Goal: Task Accomplishment & Management: Use online tool/utility

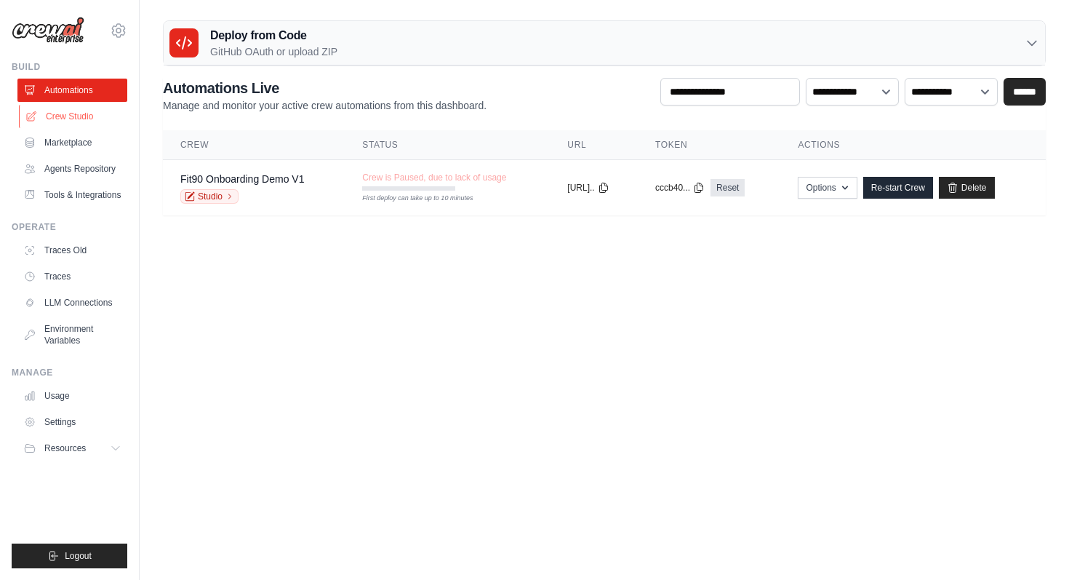
click at [57, 120] on link "Crew Studio" at bounding box center [74, 116] width 110 height 23
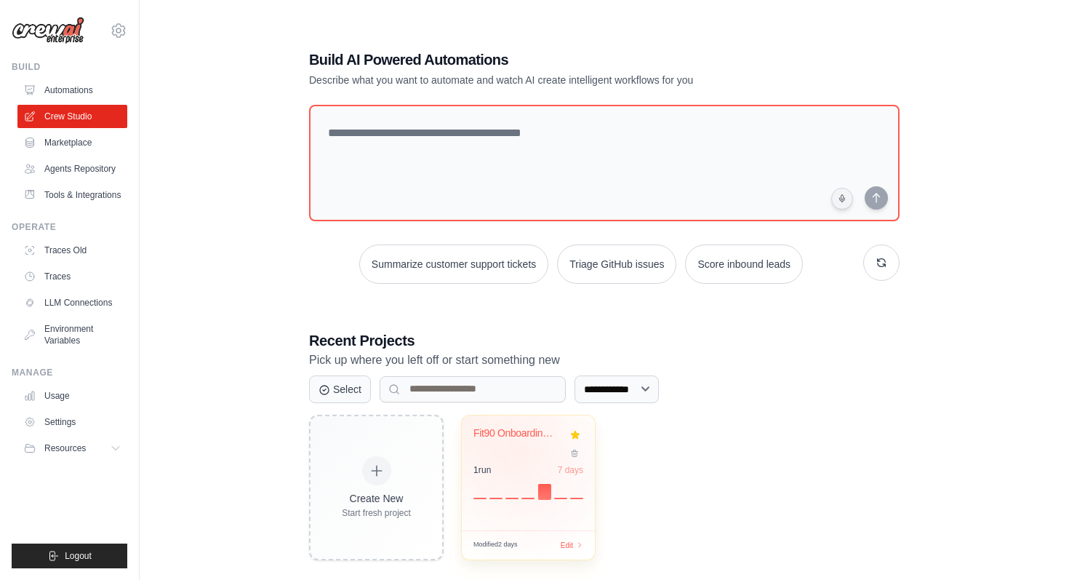
click at [524, 452] on div "Fit90 Onboarding Demo" at bounding box center [528, 443] width 110 height 33
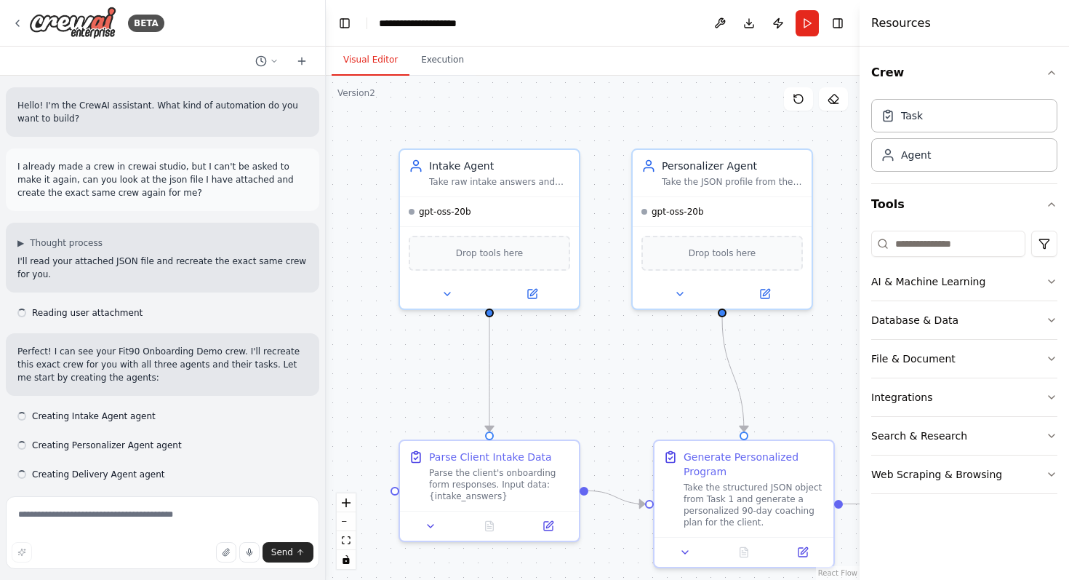
scroll to position [4077, 0]
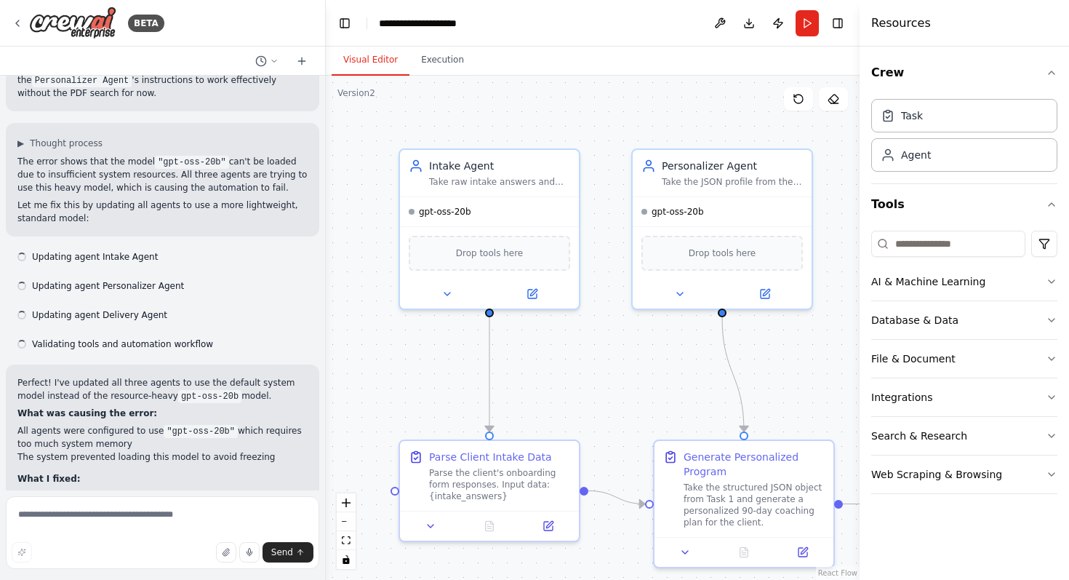
click at [340, 33] on header "**********" at bounding box center [593, 23] width 534 height 47
click at [345, 20] on button "Toggle Left Sidebar" at bounding box center [344, 23] width 20 height 20
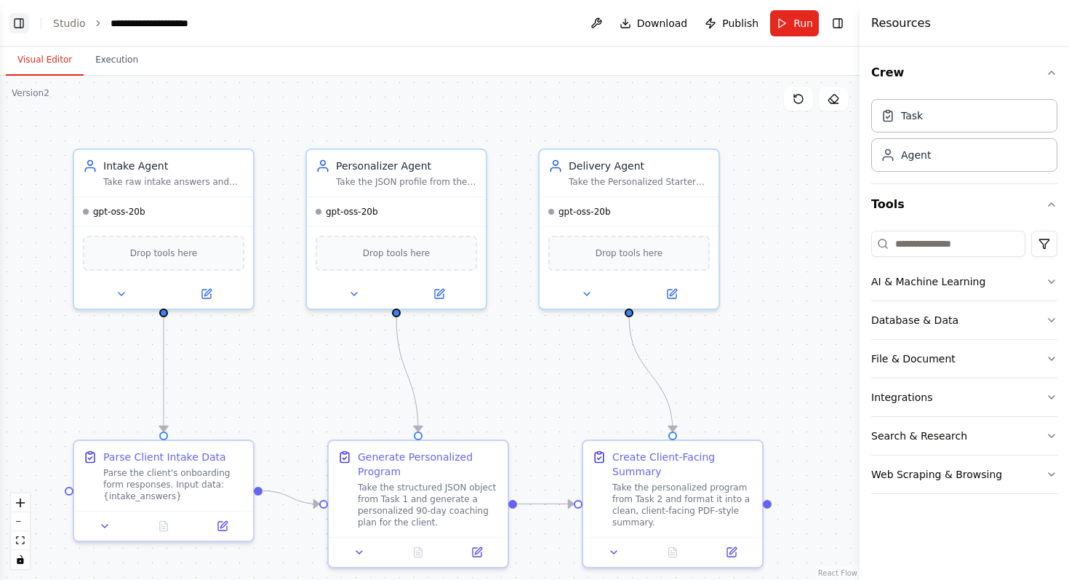
click at [12, 26] on button "Toggle Left Sidebar" at bounding box center [19, 23] width 20 height 20
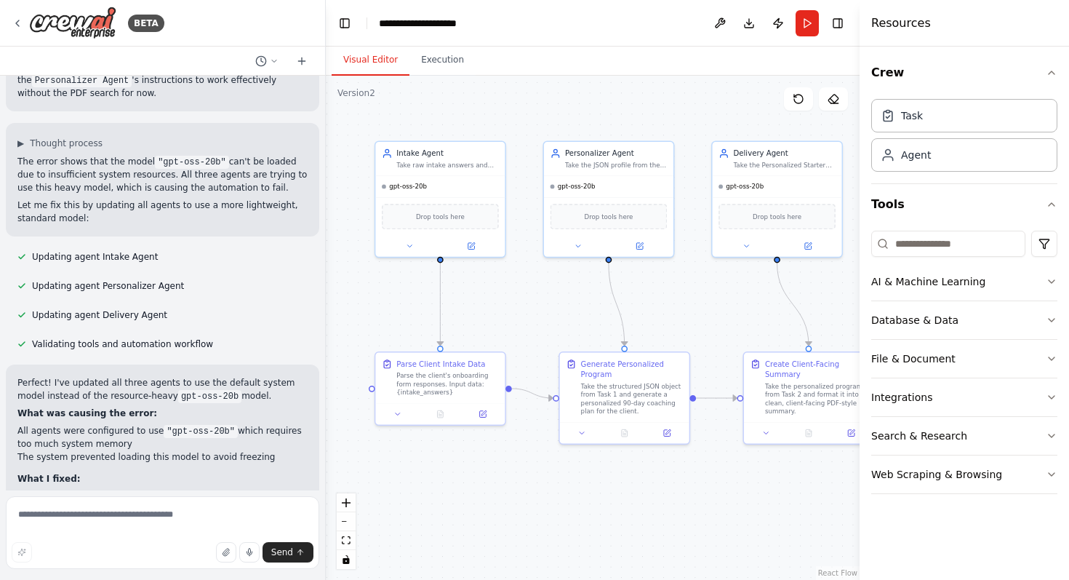
drag, startPoint x: 671, startPoint y: 119, endPoint x: 585, endPoint y: 119, distance: 86.5
click at [585, 119] on div ".deletable-edge-delete-btn { width: 20px; height: 20px; border: 0px solid #ffff…" at bounding box center [593, 328] width 534 height 504
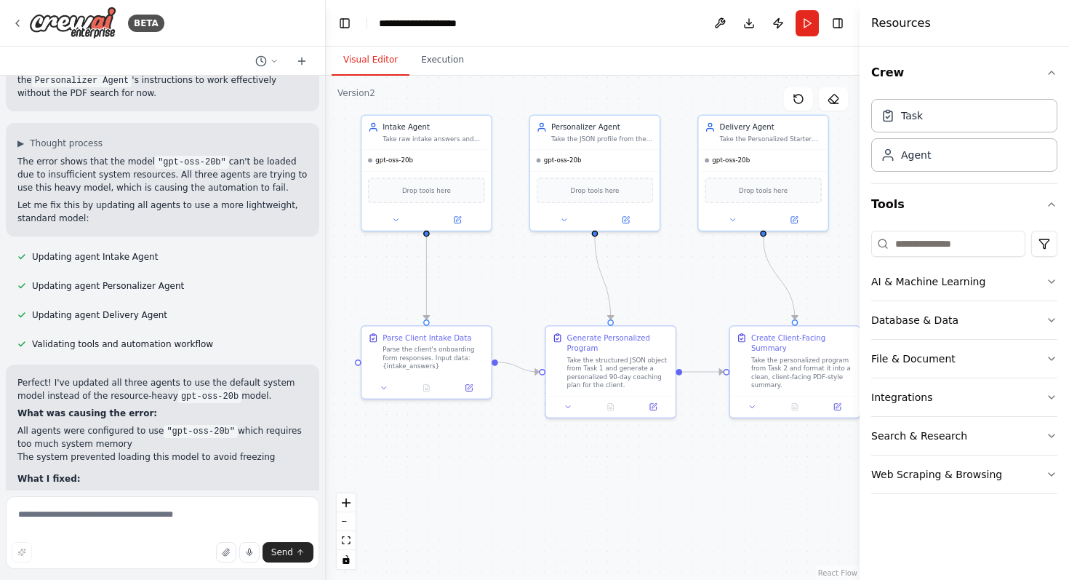
drag, startPoint x: 719, startPoint y: 294, endPoint x: 707, endPoint y: 268, distance: 28.9
click at [707, 268] on div ".deletable-edge-delete-btn { width: 20px; height: 20px; border: 0px solid #ffff…" at bounding box center [593, 328] width 534 height 504
click at [452, 161] on div "gpt-oss-20b" at bounding box center [427, 158] width 129 height 21
click at [457, 224] on div at bounding box center [427, 217] width 129 height 21
click at [164, 503] on textarea at bounding box center [162, 532] width 313 height 73
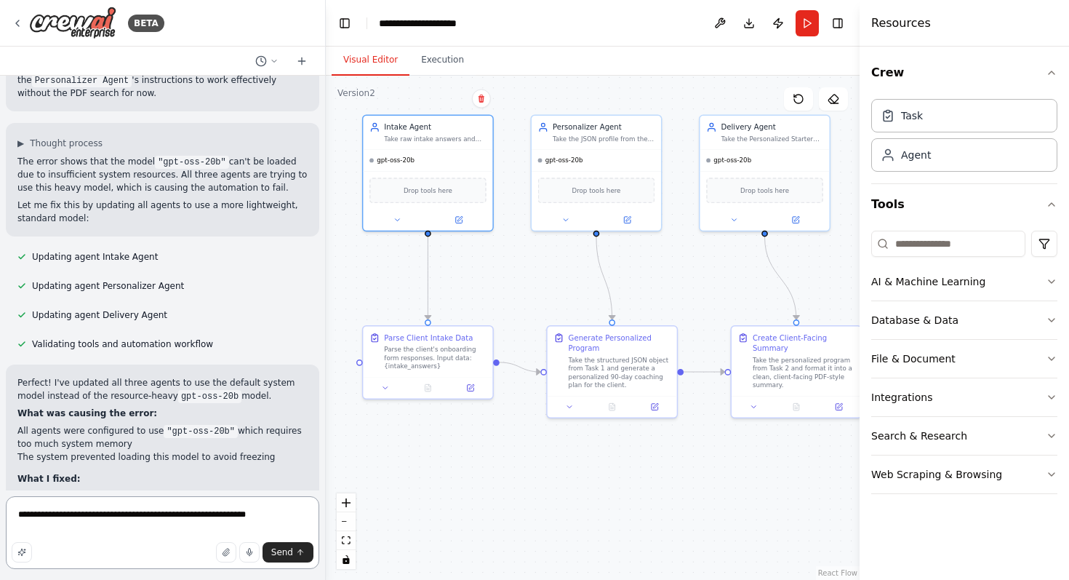
type textarea "**********"
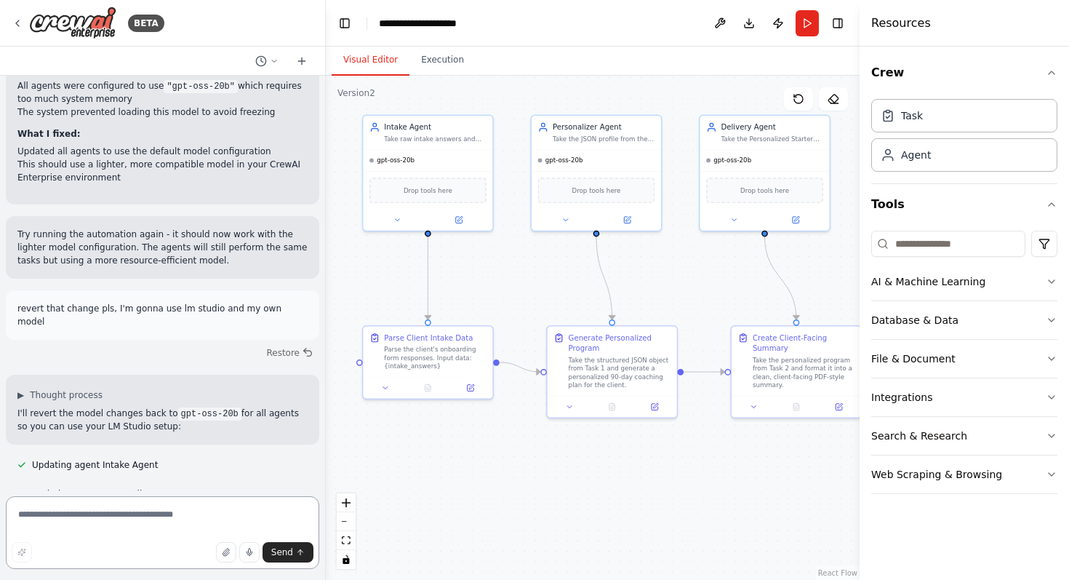
scroll to position [4435, 0]
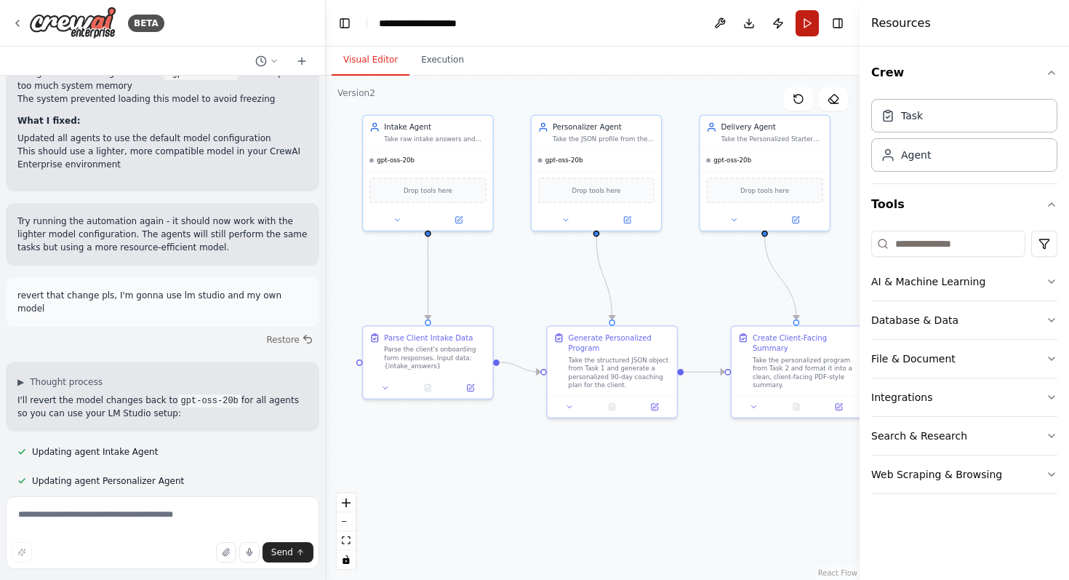
click at [804, 25] on button "Run" at bounding box center [806, 23] width 23 height 26
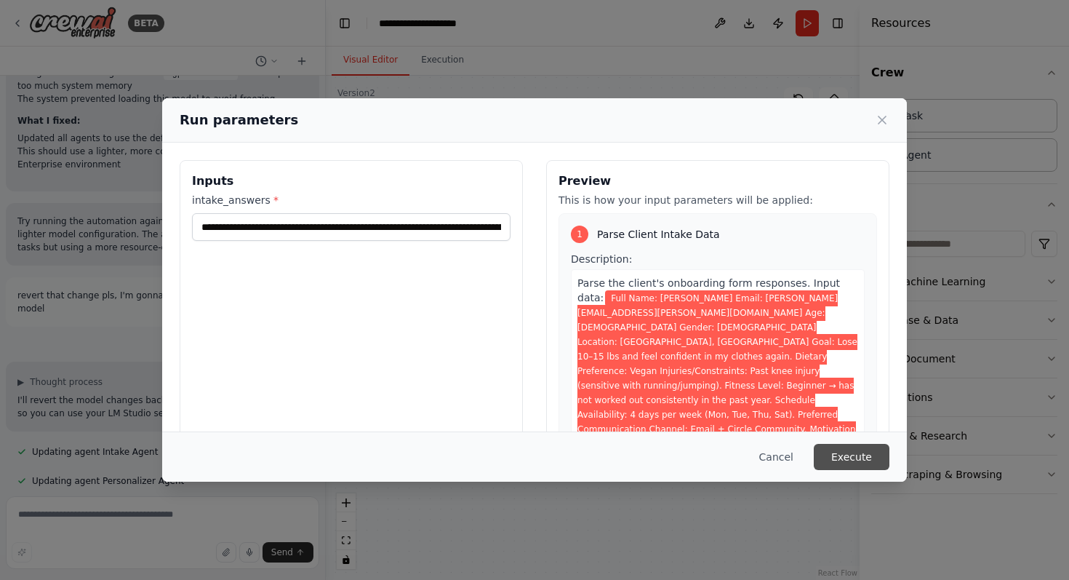
click at [857, 453] on button "Execute" at bounding box center [852, 457] width 76 height 26
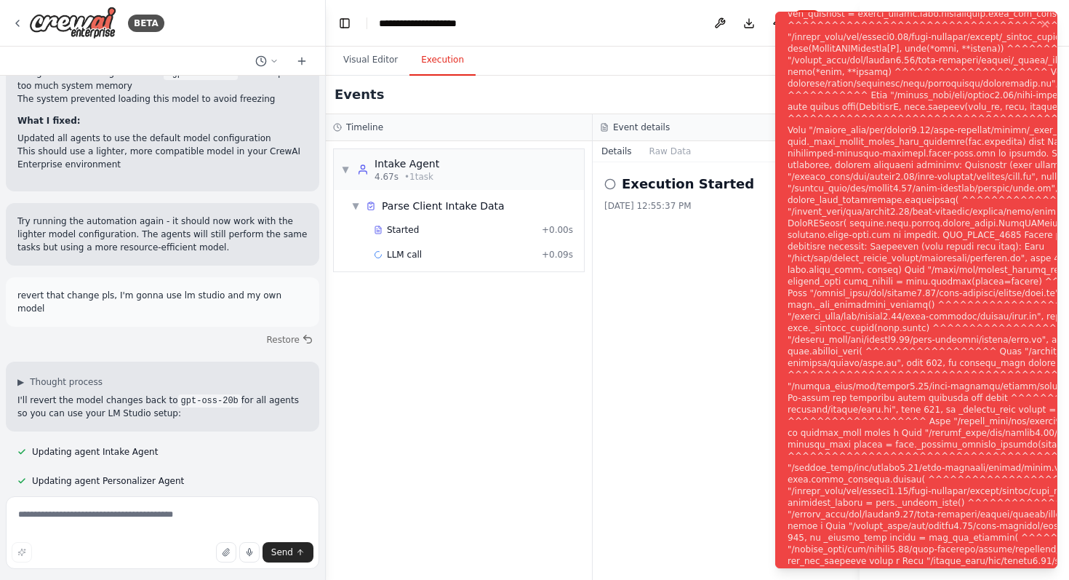
click at [638, 307] on div "Execution Started 9/27/2025, 12:55:37 PM" at bounding box center [726, 370] width 267 height 417
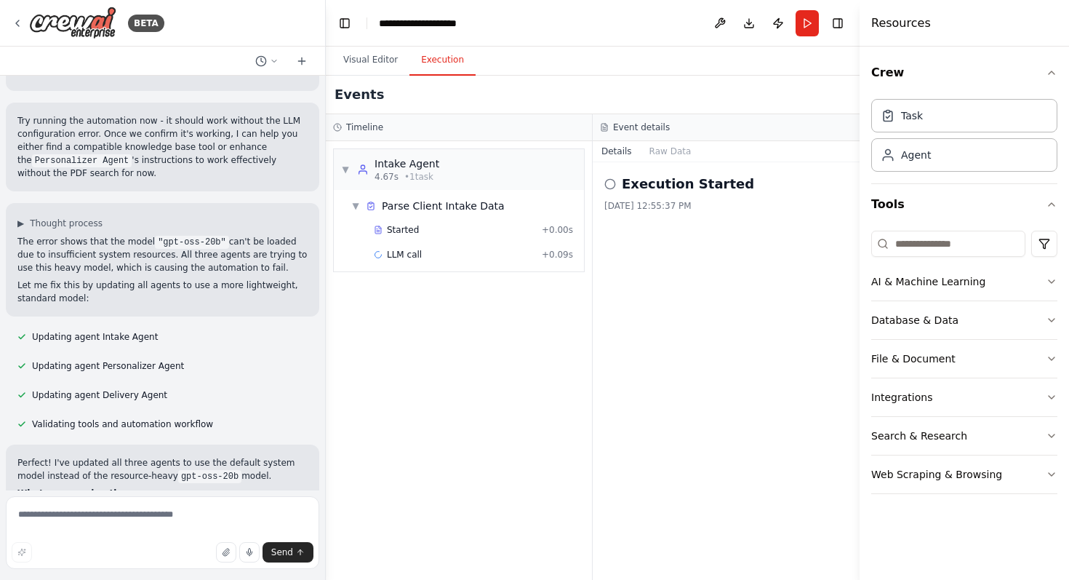
scroll to position [4553, 0]
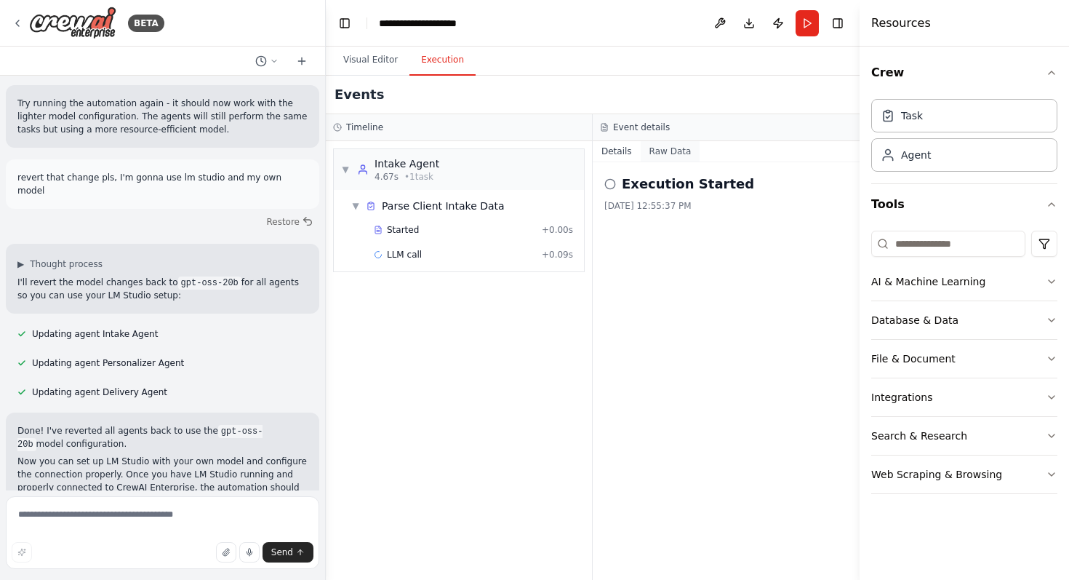
click at [662, 154] on button "Raw Data" at bounding box center [671, 151] width 60 height 20
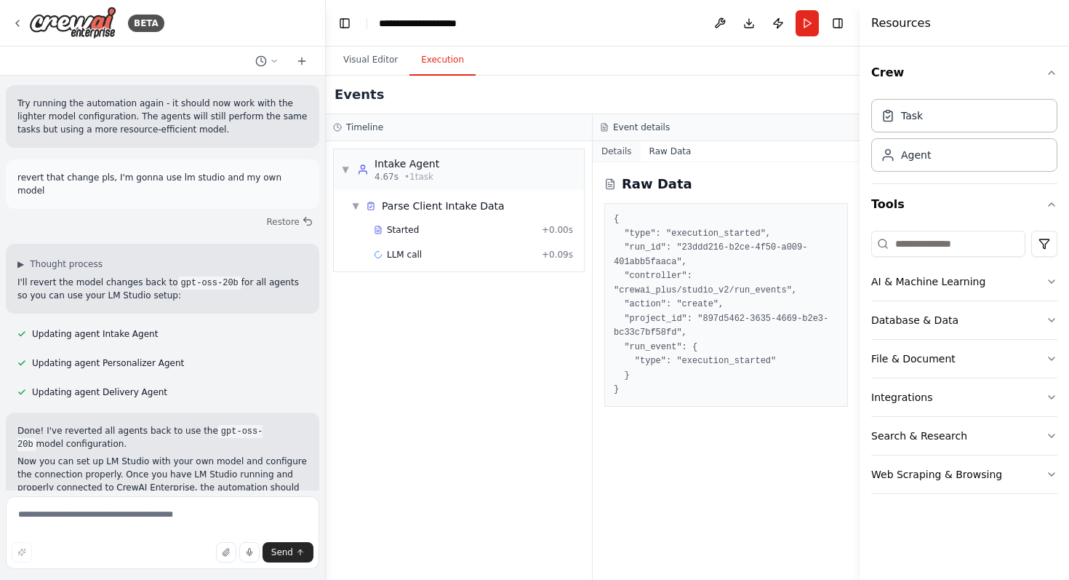
click at [613, 154] on button "Details" at bounding box center [617, 151] width 48 height 20
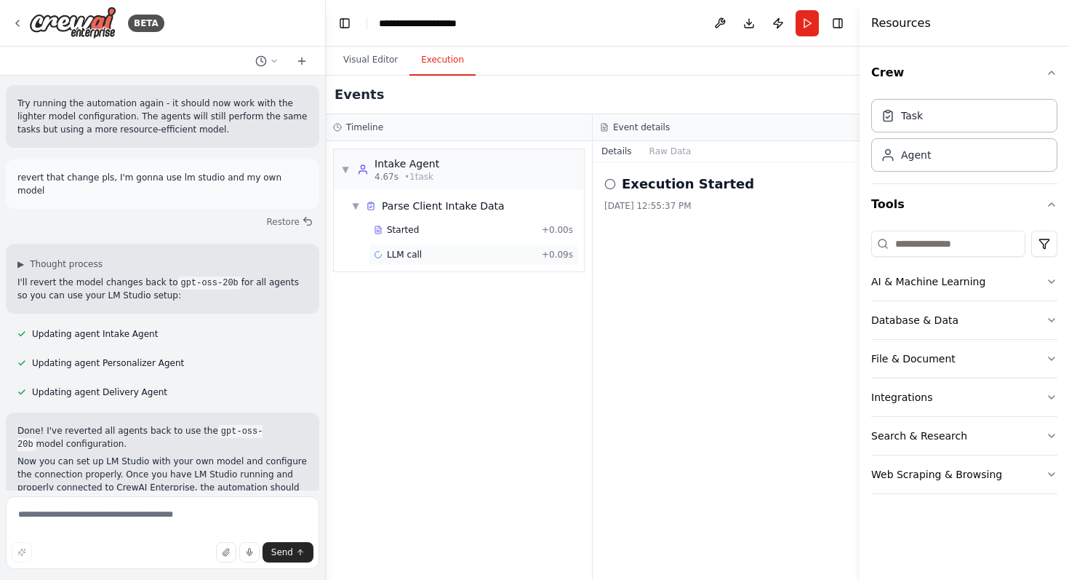
click at [453, 254] on div "LLM call + 0.09s" at bounding box center [473, 255] width 199 height 12
click at [673, 151] on button "Messages" at bounding box center [671, 151] width 60 height 20
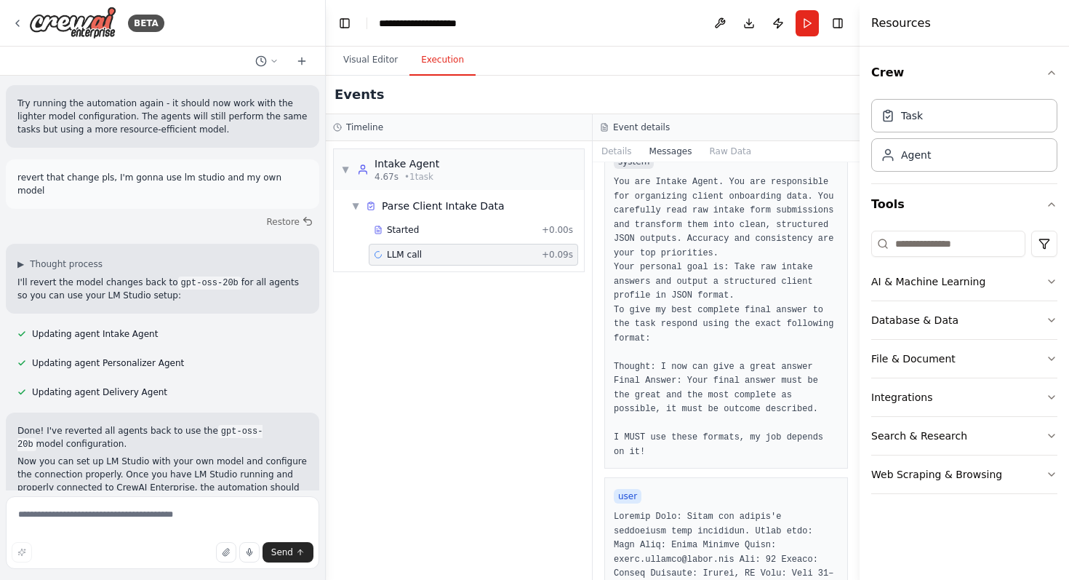
scroll to position [0, 0]
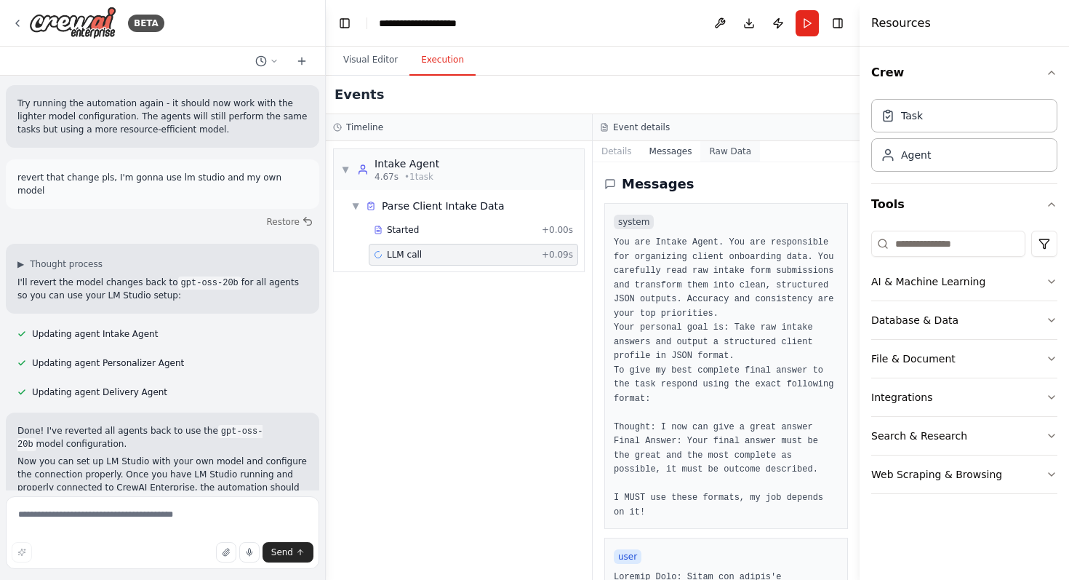
click at [713, 151] on button "Raw Data" at bounding box center [730, 151] width 60 height 20
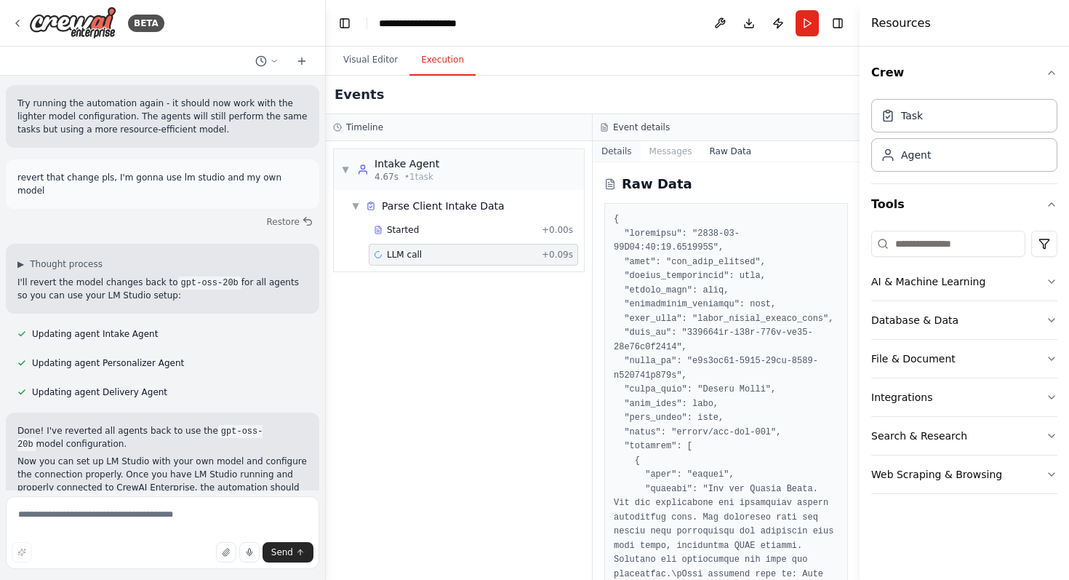
click at [630, 156] on button "Details" at bounding box center [617, 151] width 48 height 20
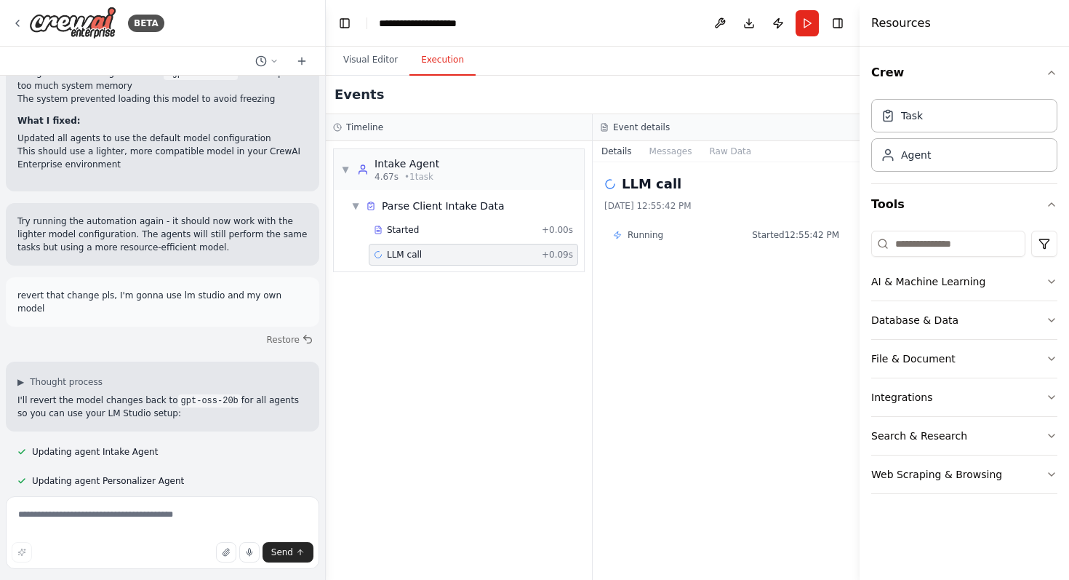
scroll to position [4481, 0]
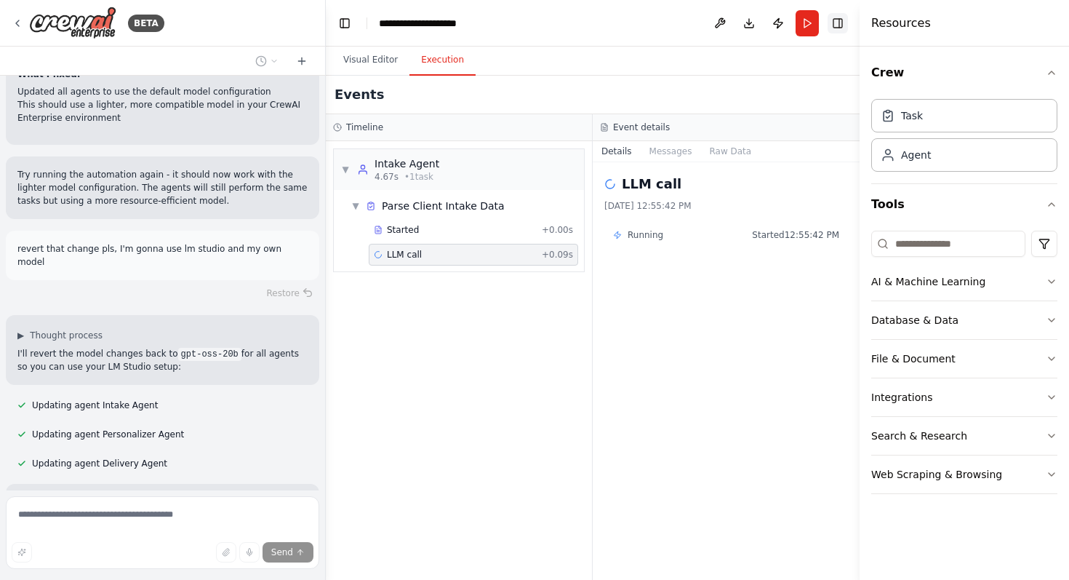
click at [835, 19] on button "Toggle Right Sidebar" at bounding box center [837, 23] width 20 height 20
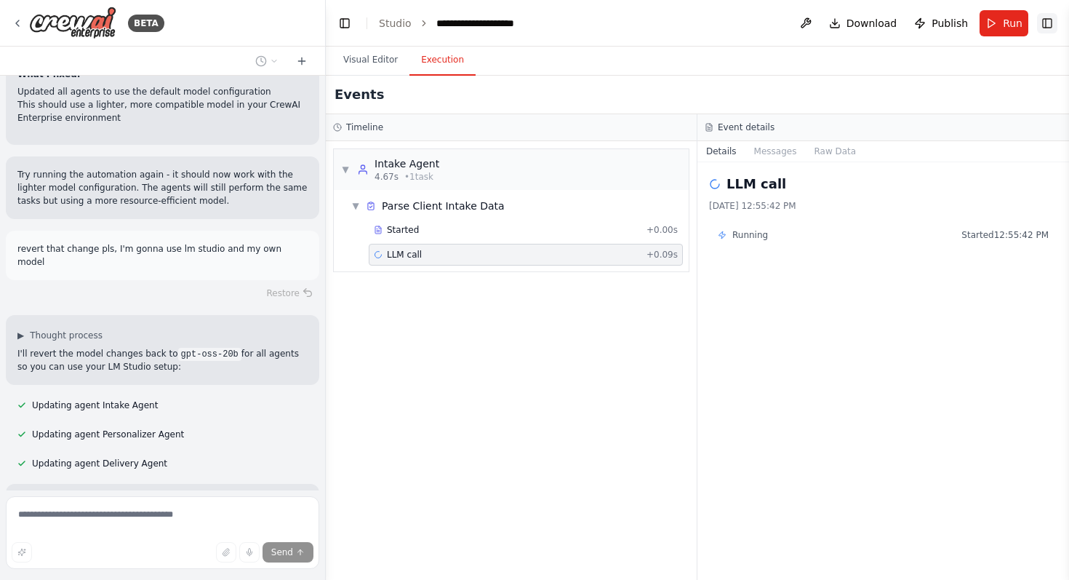
click at [1051, 22] on button "Toggle Right Sidebar" at bounding box center [1047, 23] width 20 height 20
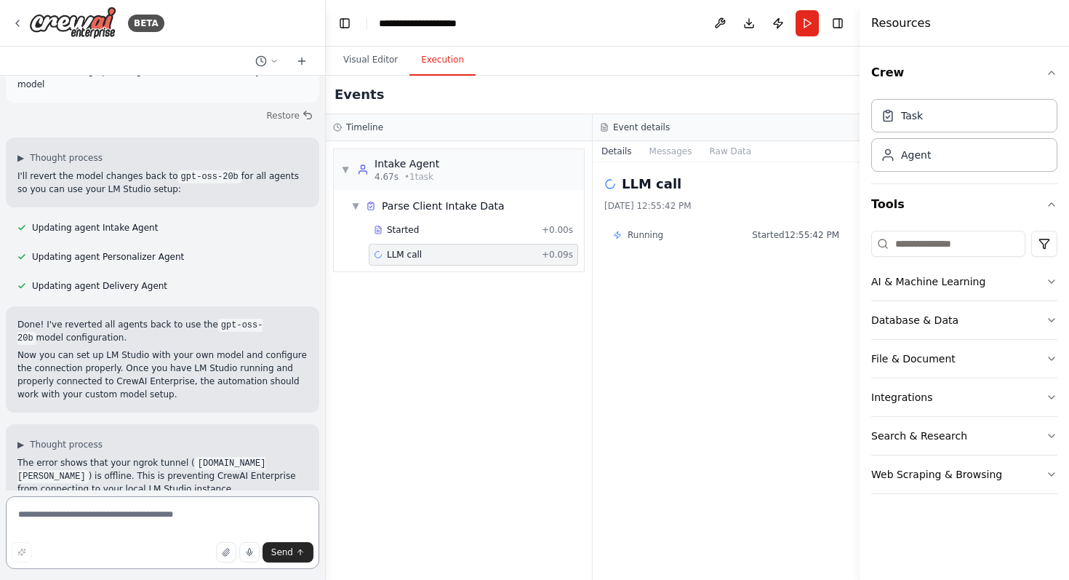
scroll to position [4878, 0]
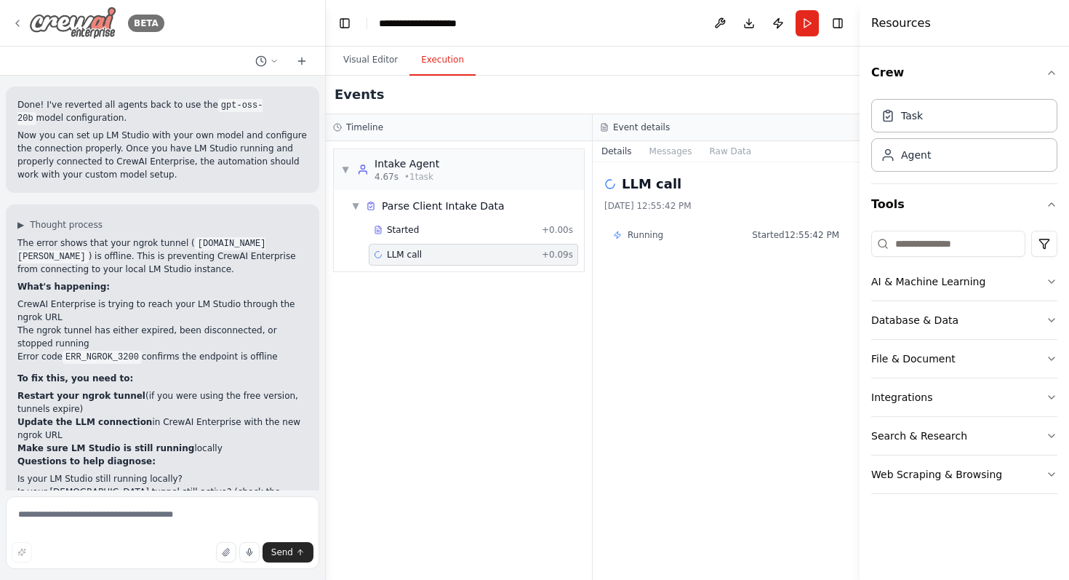
click at [50, 30] on img at bounding box center [72, 23] width 87 height 33
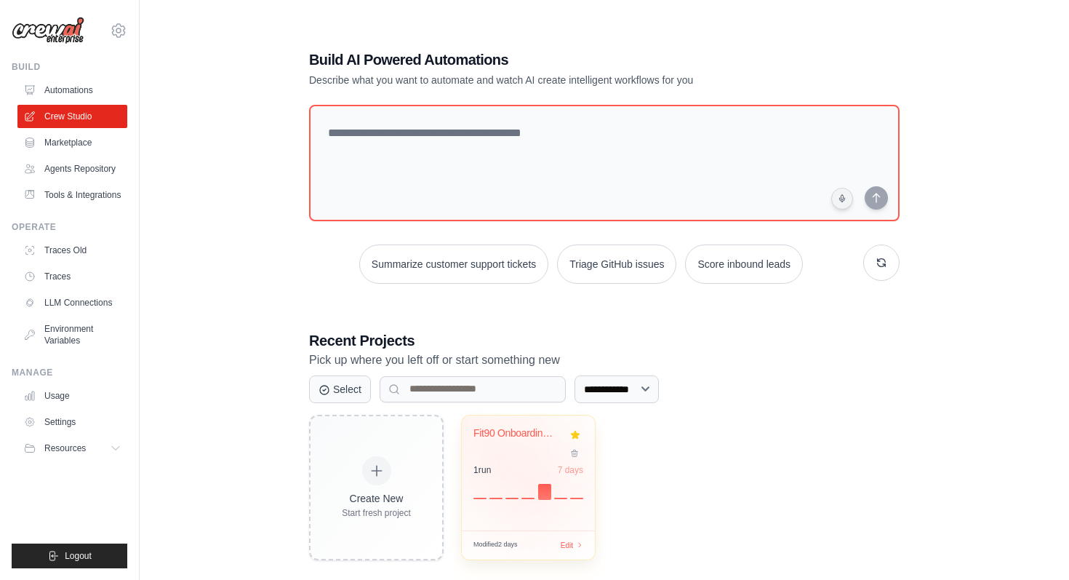
click at [530, 477] on div "1 run 7 days" at bounding box center [528, 481] width 110 height 35
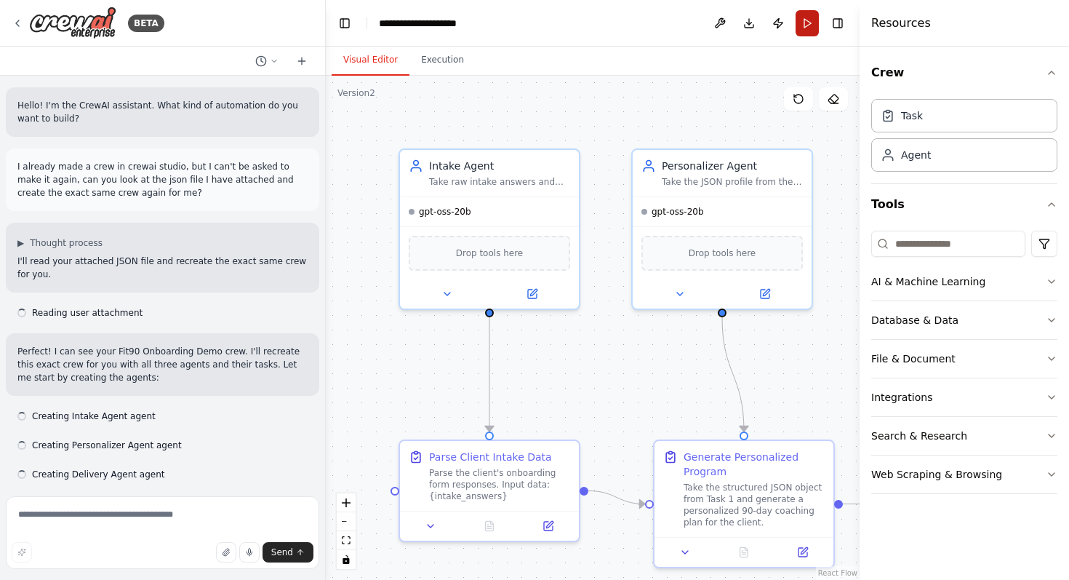
scroll to position [4878, 0]
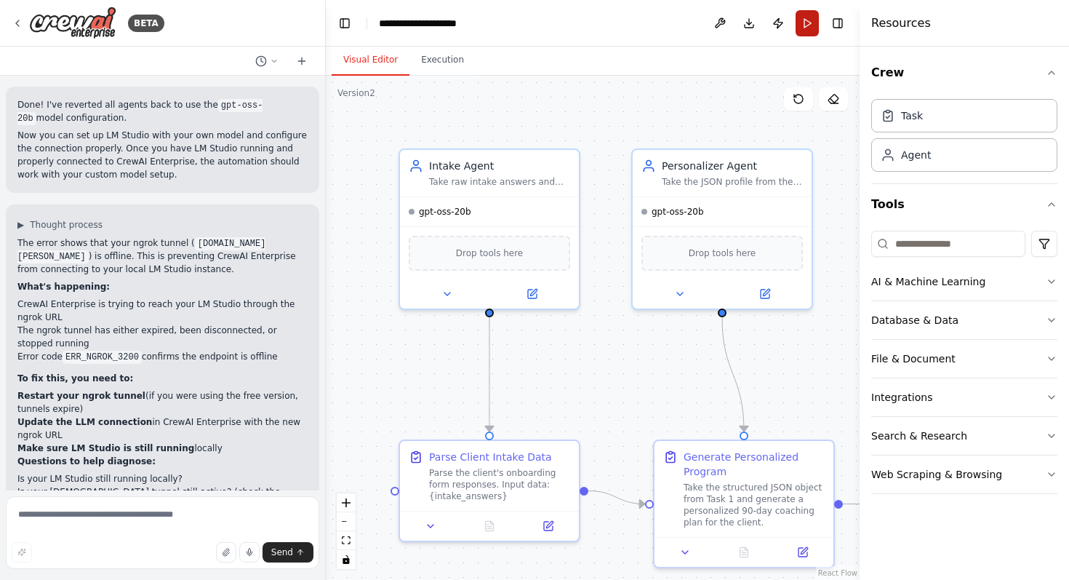
click at [805, 23] on button "Run" at bounding box center [806, 23] width 23 height 26
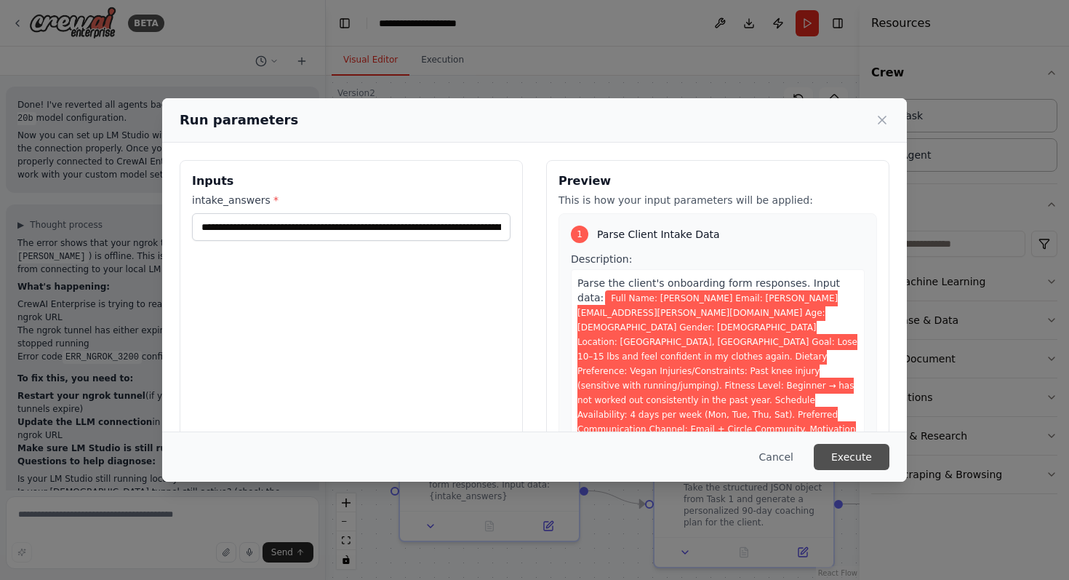
click at [870, 453] on button "Execute" at bounding box center [852, 457] width 76 height 26
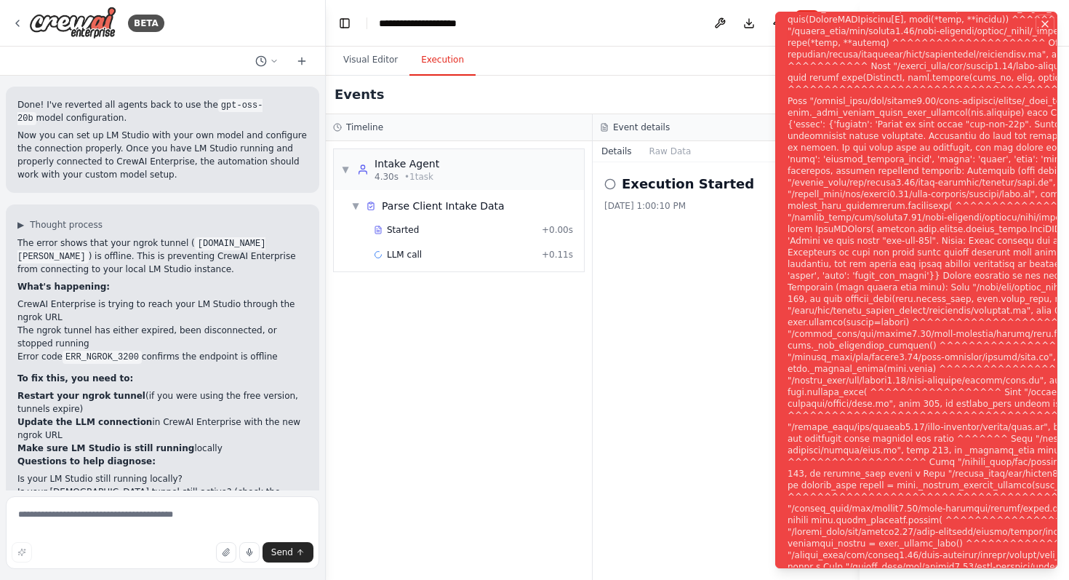
click at [1043, 20] on icon "Notifications (F8)" at bounding box center [1045, 24] width 12 height 12
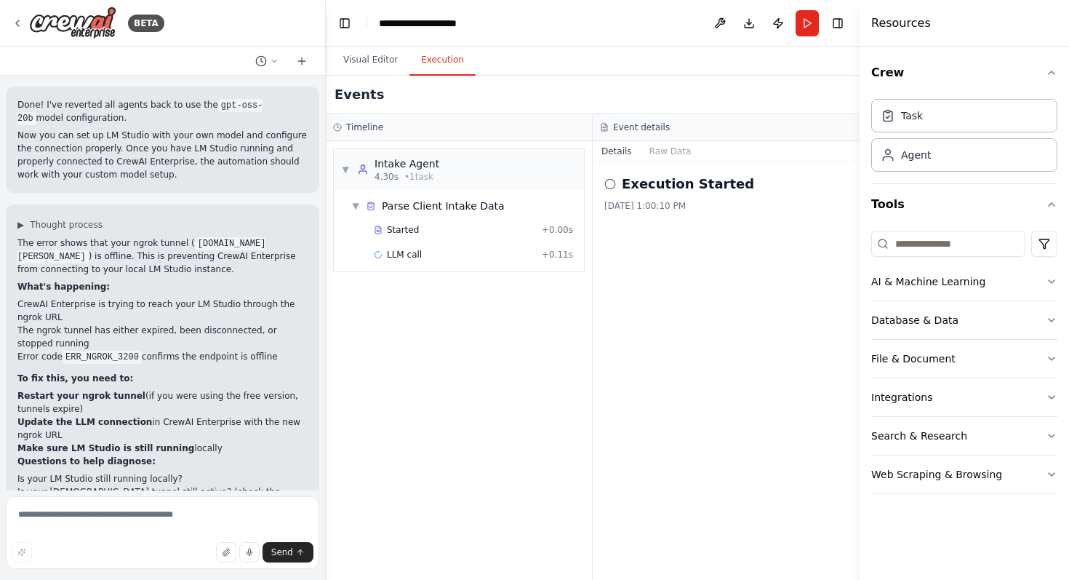
scroll to position [4996, 0]
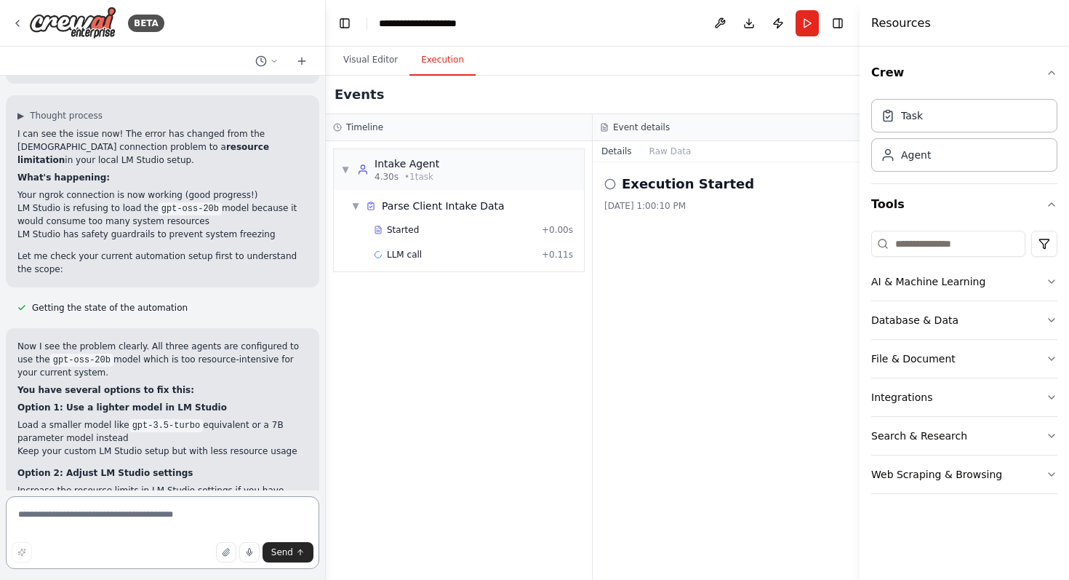
scroll to position [5526, 0]
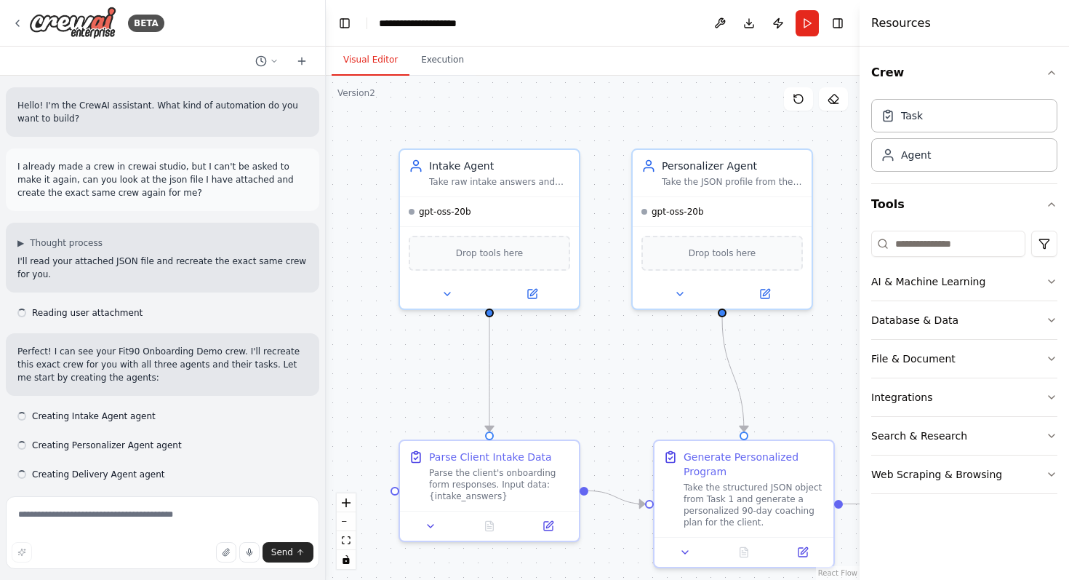
scroll to position [5526, 0]
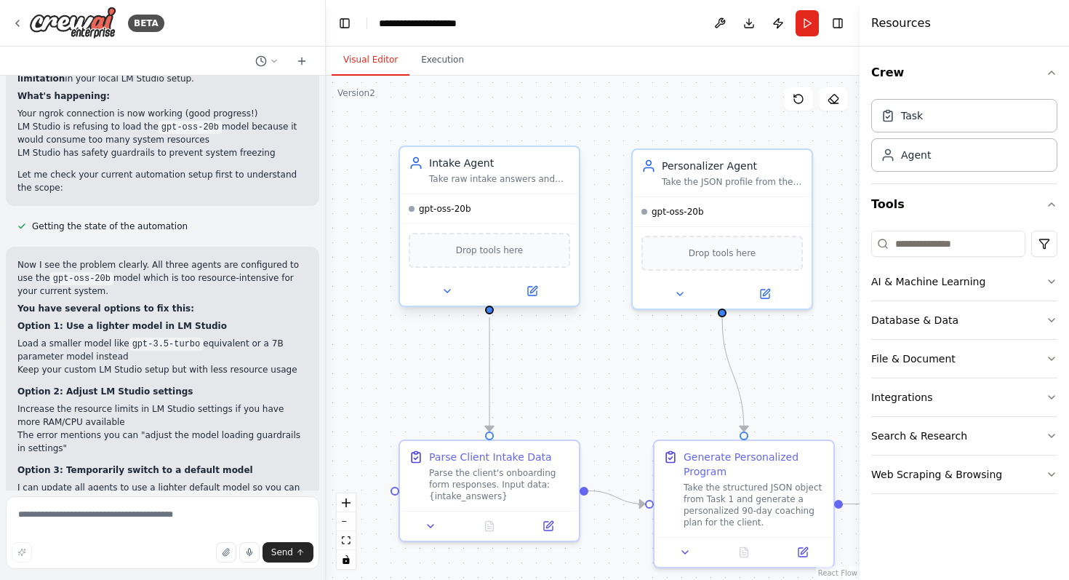
click at [517, 214] on div "gpt-oss-20b" at bounding box center [489, 208] width 179 height 29
click at [534, 289] on icon at bounding box center [533, 289] width 7 height 7
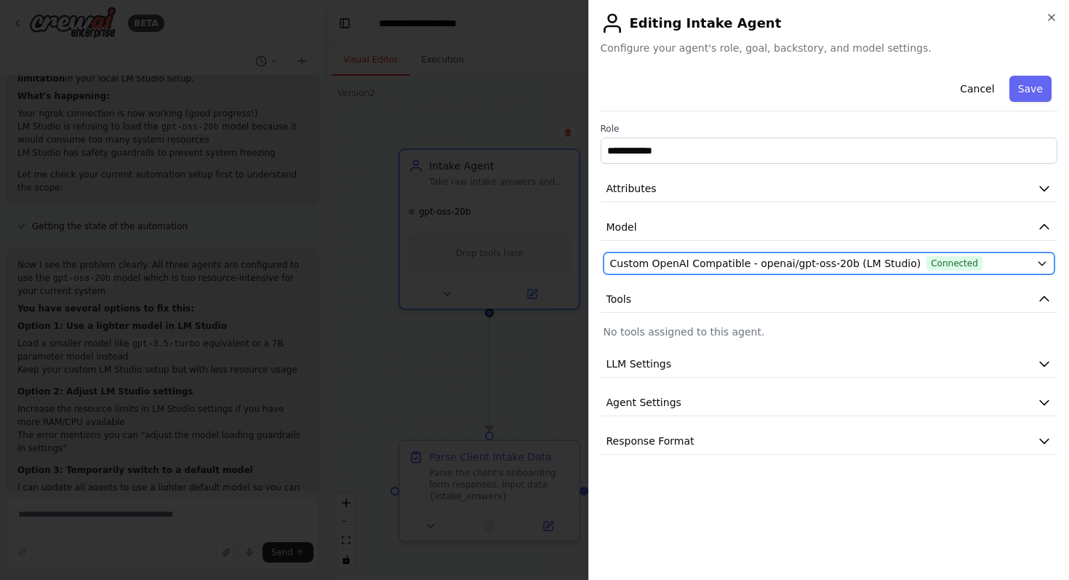
click at [1001, 263] on div "Custom OpenAI Compatible - openai/gpt-oss-20b (LM Studio) Connected" at bounding box center [820, 263] width 421 height 15
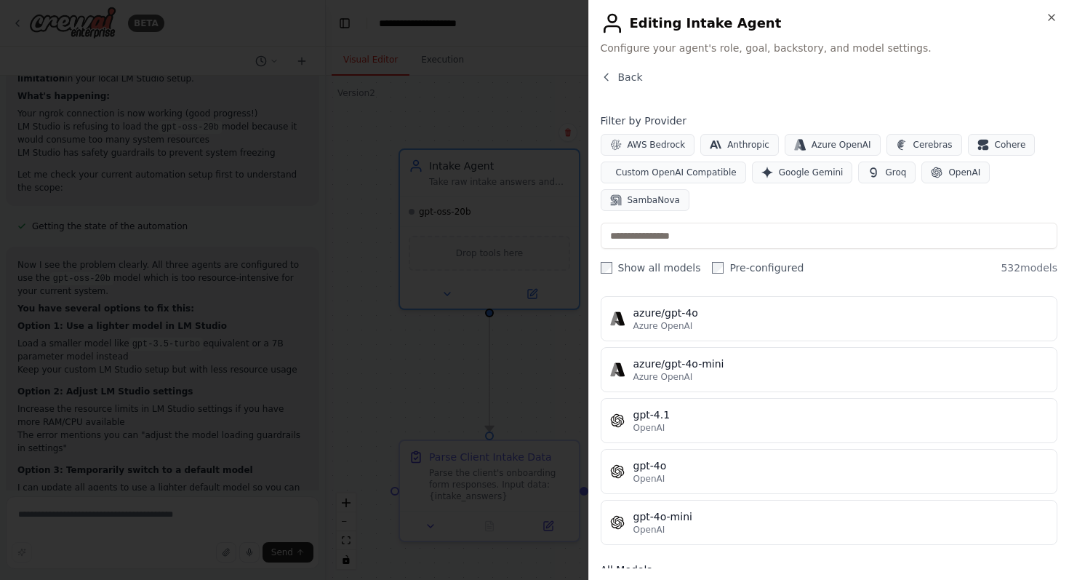
scroll to position [0, 0]
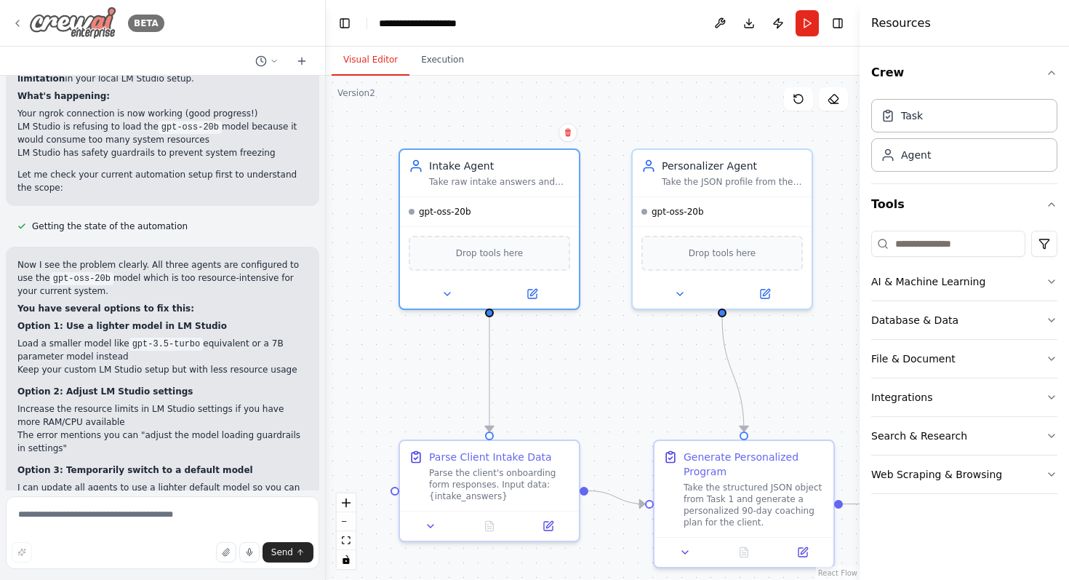
click at [67, 31] on img at bounding box center [72, 23] width 87 height 33
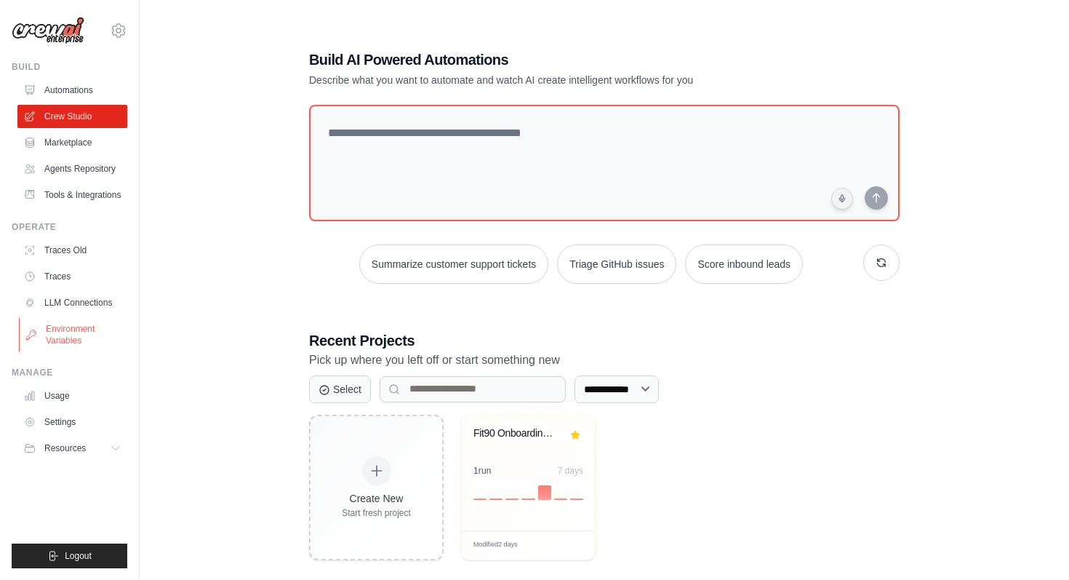
click at [68, 317] on link "Environment Variables" at bounding box center [74, 334] width 110 height 35
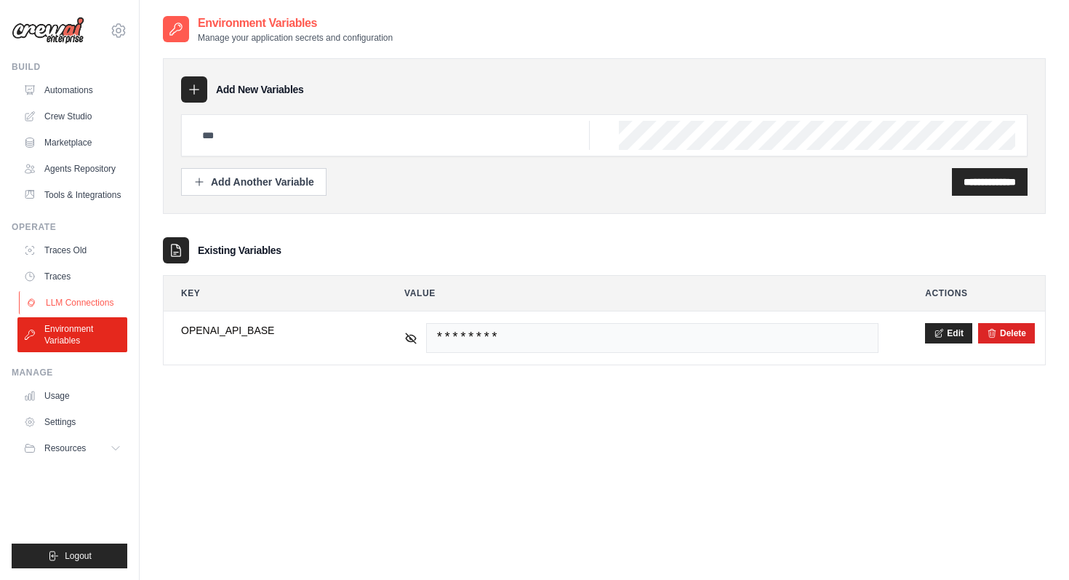
click at [67, 299] on link "LLM Connections" at bounding box center [74, 302] width 110 height 23
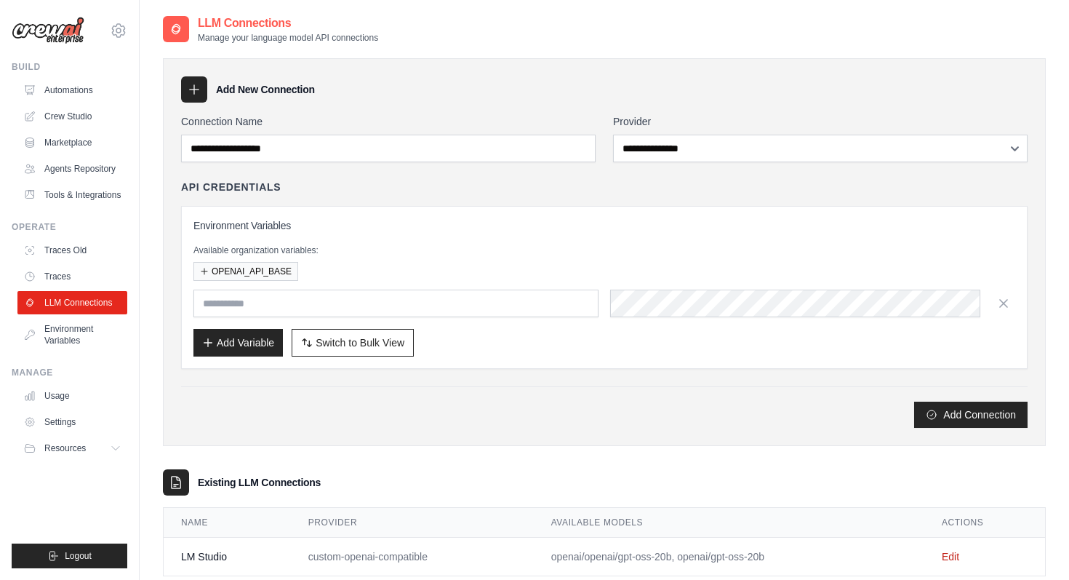
scroll to position [34, 0]
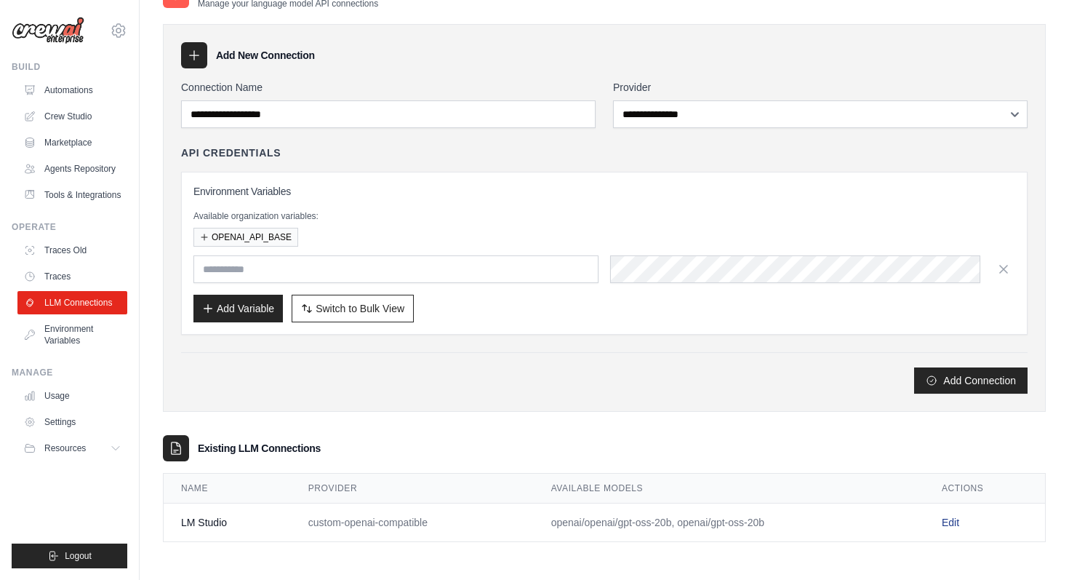
click at [951, 521] on link "Edit" at bounding box center [950, 522] width 17 height 12
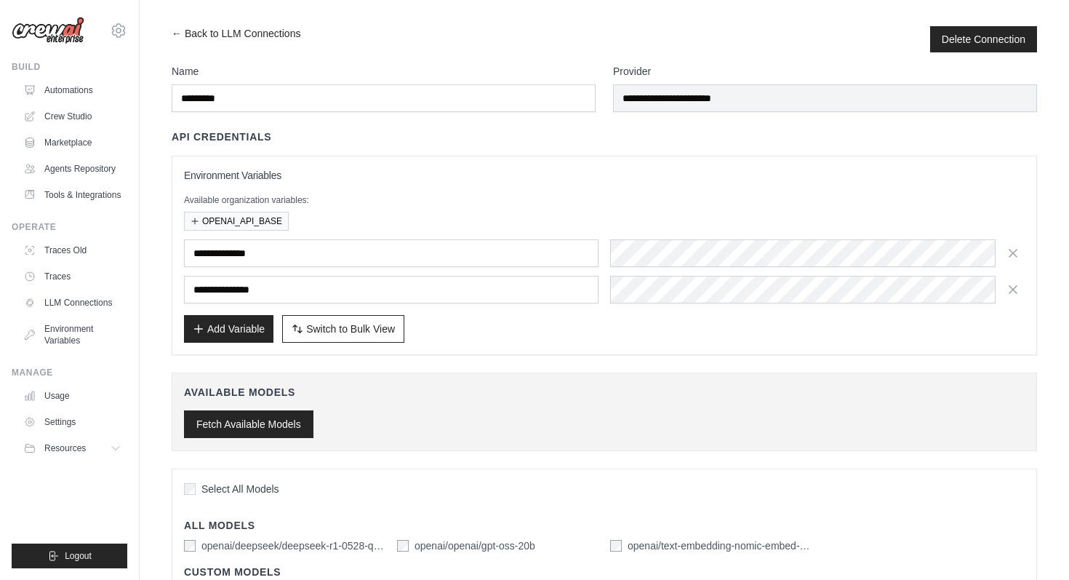
click at [239, 426] on button "Fetch Available Models" at bounding box center [248, 424] width 129 height 28
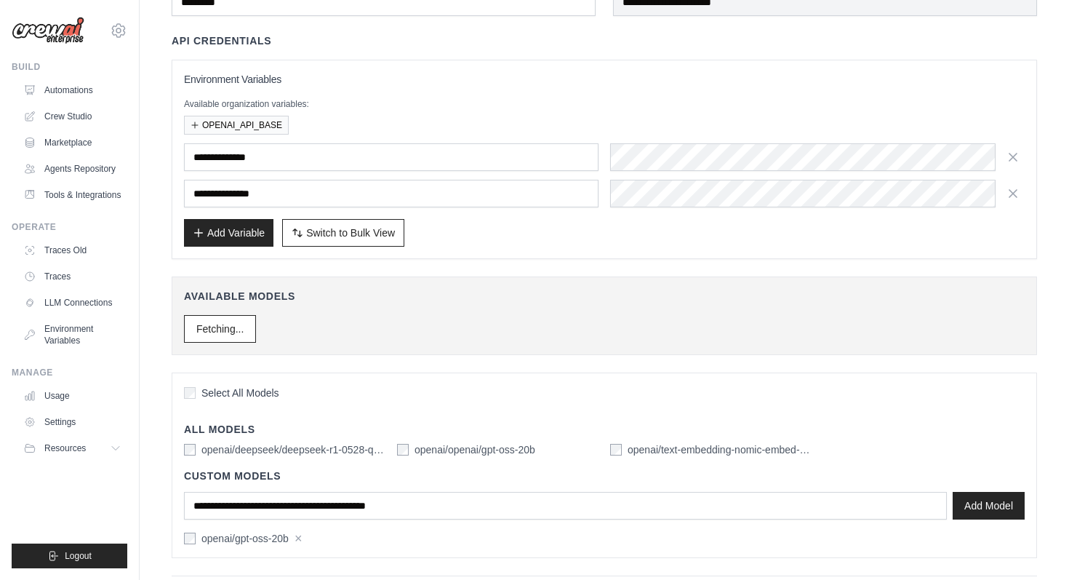
scroll to position [148, 0]
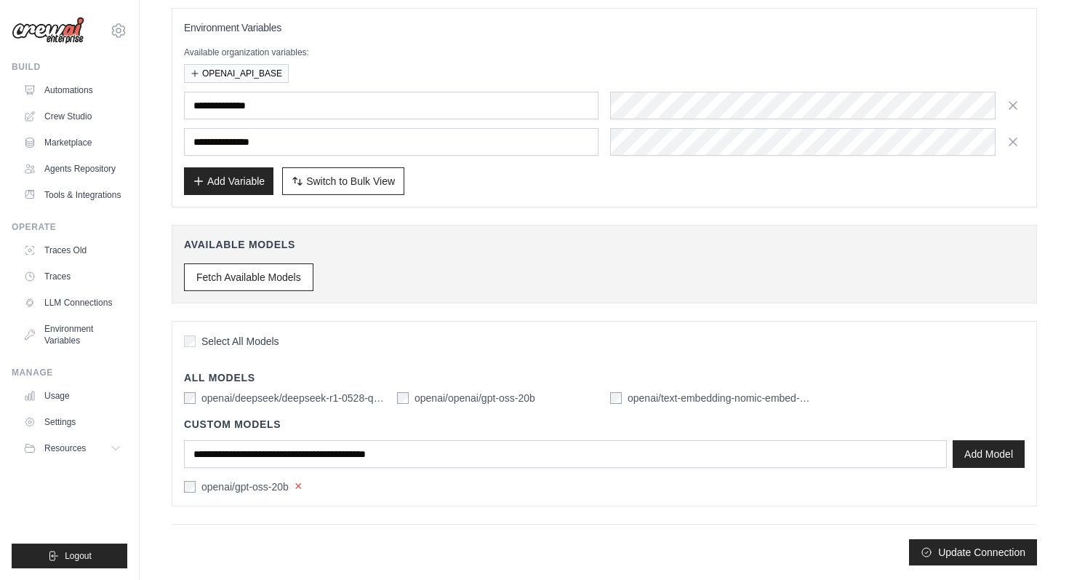
click at [299, 485] on button "×" at bounding box center [298, 485] width 8 height 13
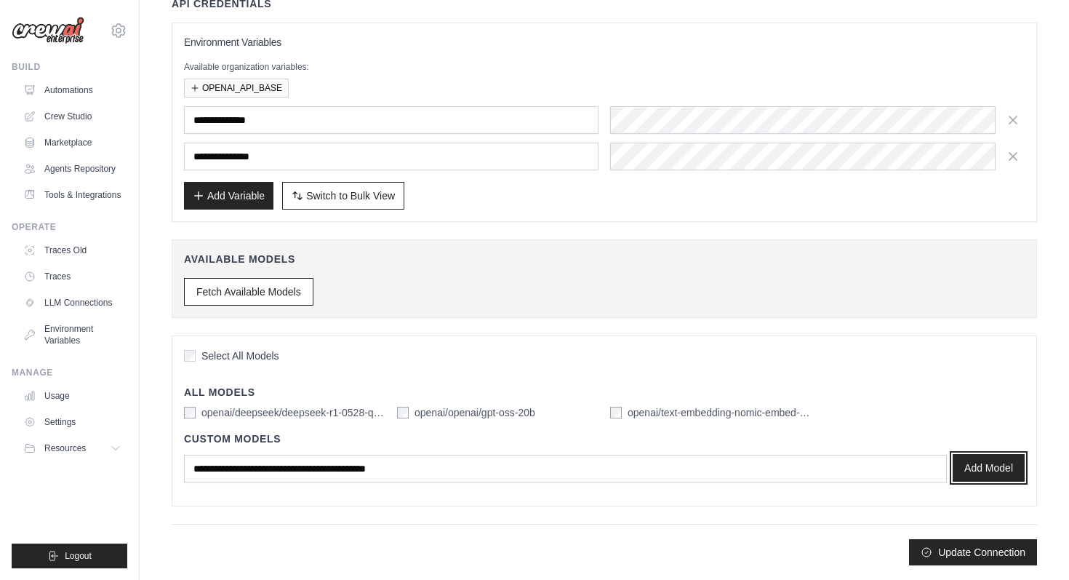
click at [1008, 470] on button "Add Model" at bounding box center [989, 468] width 72 height 28
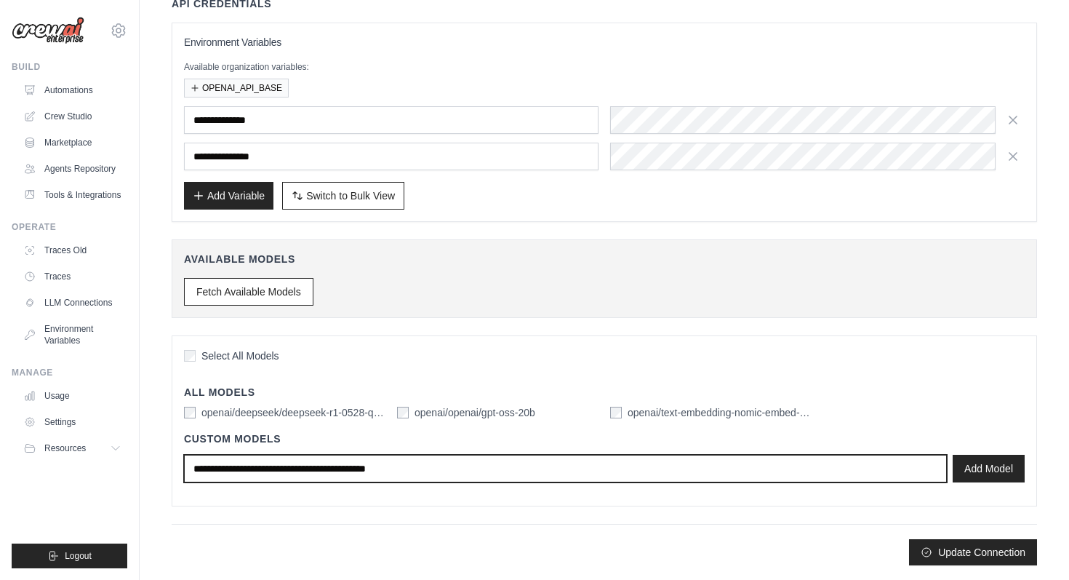
click at [465, 475] on input "text" at bounding box center [565, 468] width 763 height 28
type input "*"
paste input "**********"
type input "**********"
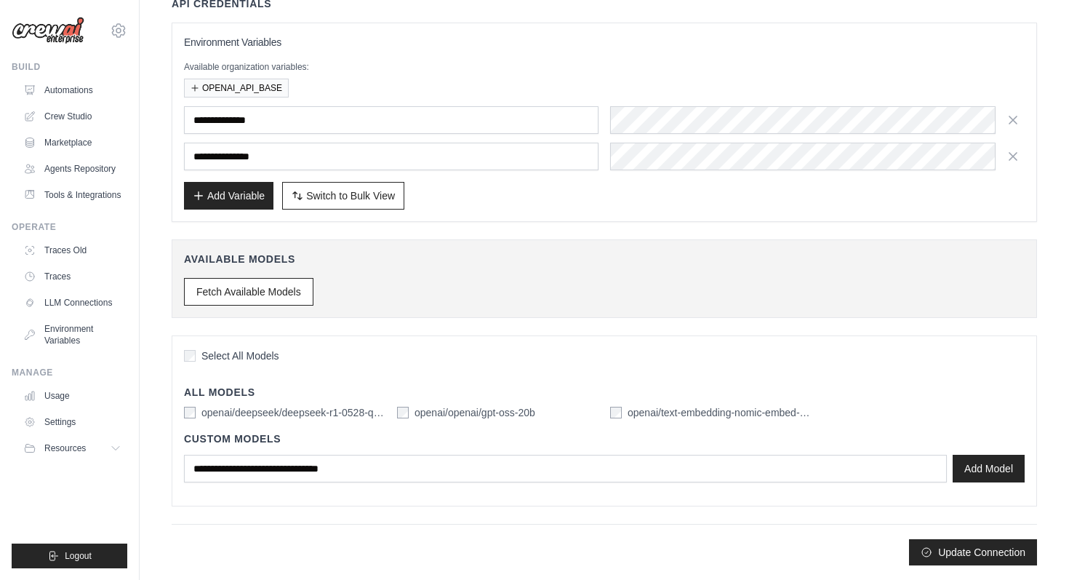
click at [737, 530] on div "Update Connection" at bounding box center [604, 544] width 865 height 41
click at [992, 468] on button "Add Model" at bounding box center [989, 468] width 72 height 28
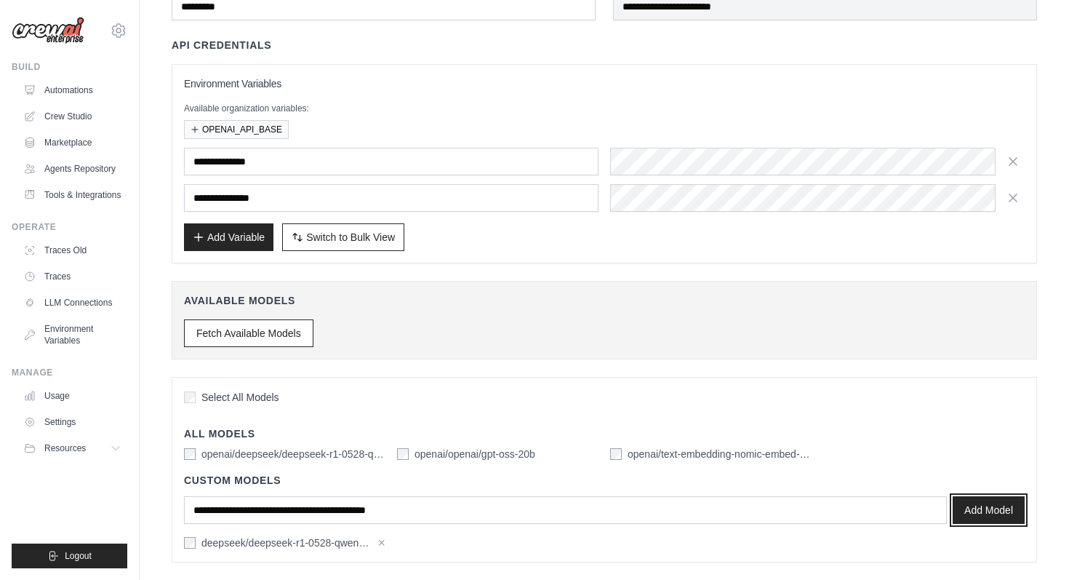
scroll to position [148, 0]
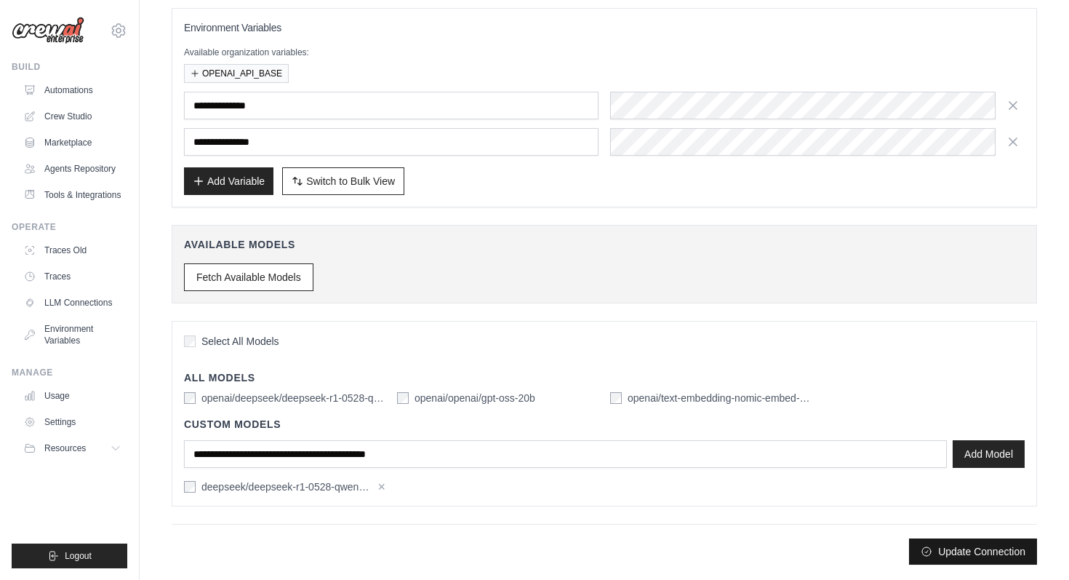
click at [1008, 547] on button "Update Connection" at bounding box center [973, 551] width 128 height 26
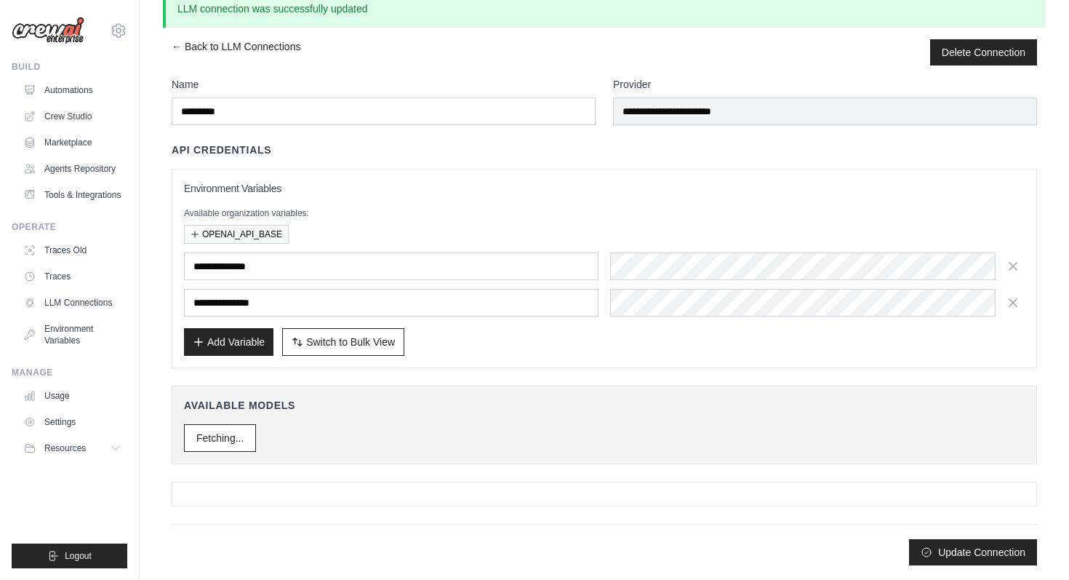
scroll to position [0, 0]
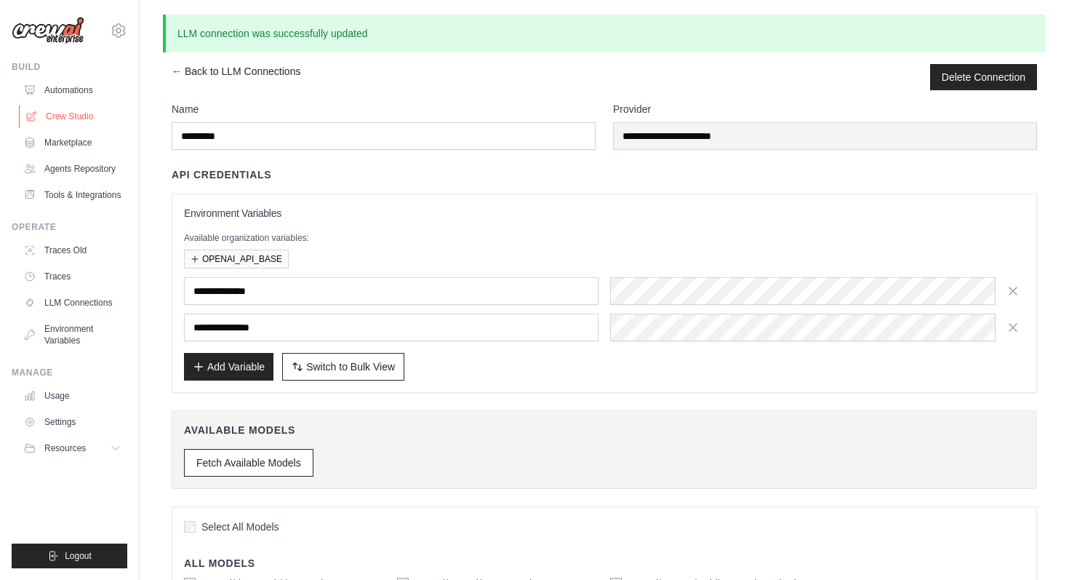
click at [76, 109] on link "Crew Studio" at bounding box center [74, 116] width 110 height 23
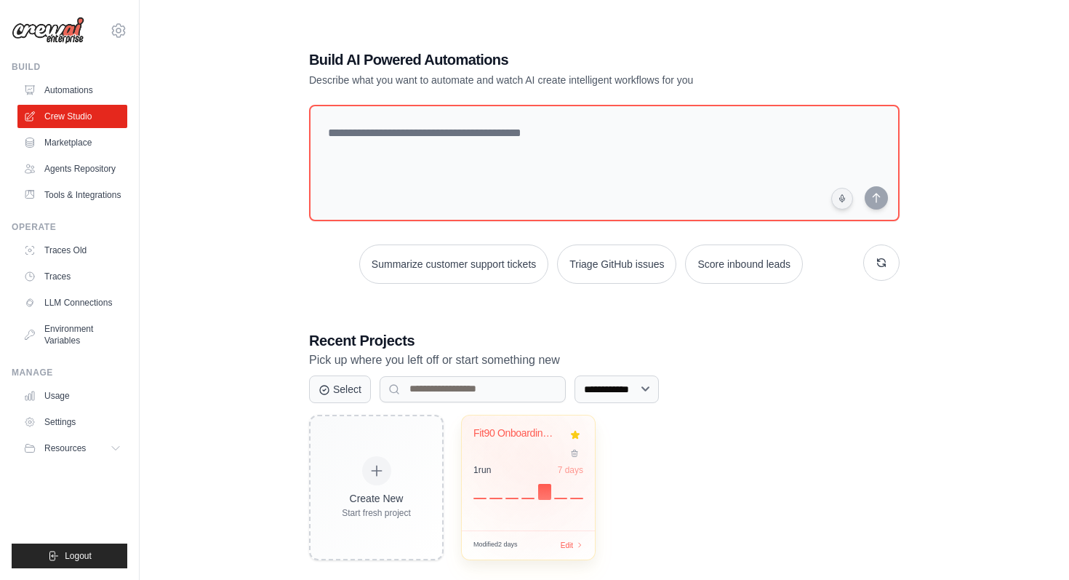
click at [546, 468] on div "1 run 7 days" at bounding box center [528, 470] width 110 height 12
click at [529, 430] on div "Fit90 Onboarding Demo" at bounding box center [517, 433] width 88 height 13
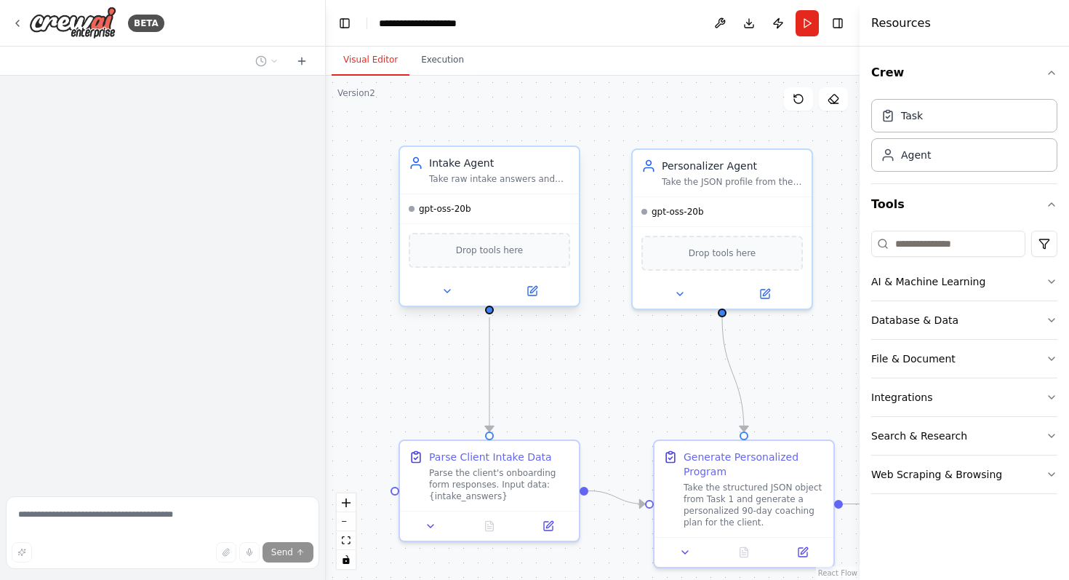
click at [499, 212] on div "gpt-oss-20b" at bounding box center [489, 208] width 179 height 29
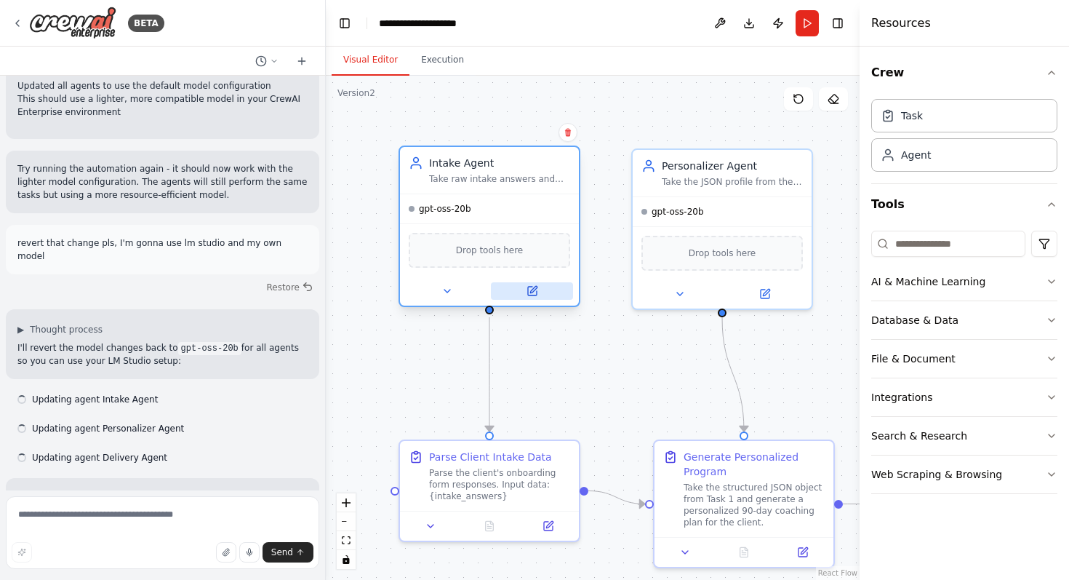
click at [535, 287] on icon at bounding box center [533, 289] width 7 height 7
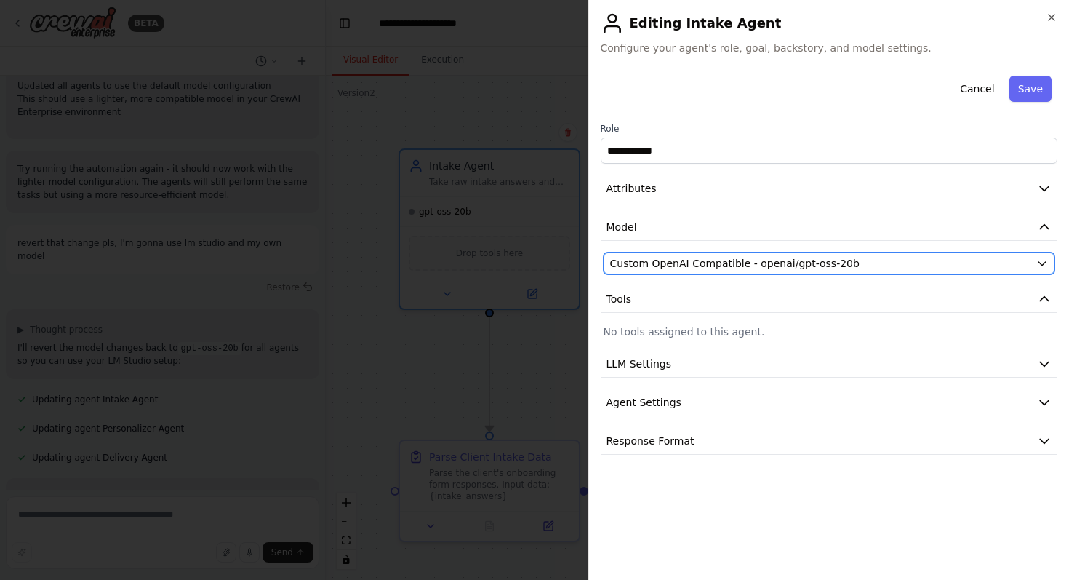
click at [798, 258] on span "Custom OpenAI Compatible - openai/gpt-oss-20b" at bounding box center [734, 263] width 249 height 15
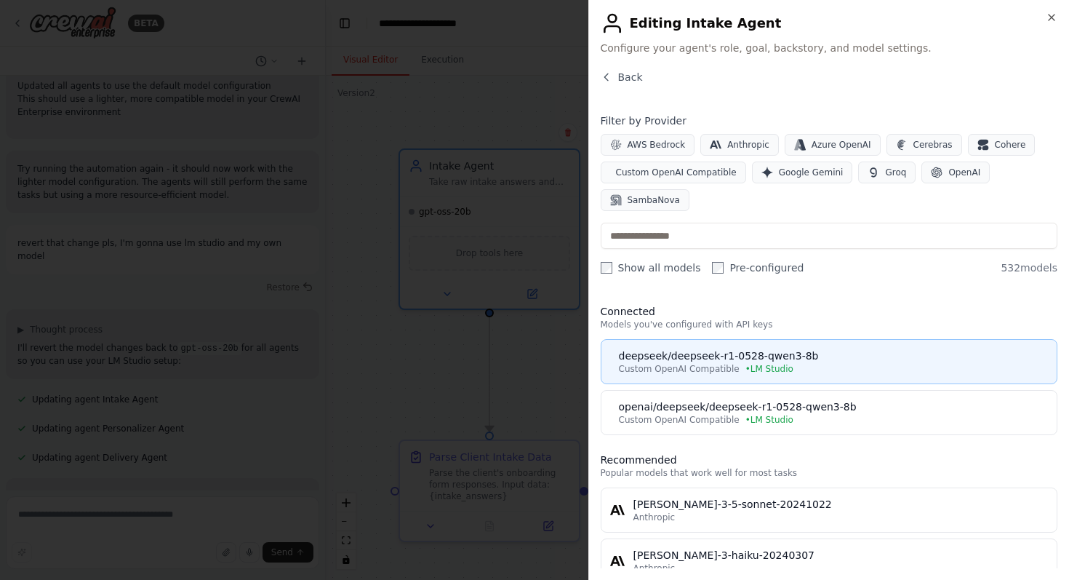
click at [703, 365] on span "Custom OpenAI Compatible" at bounding box center [679, 369] width 121 height 12
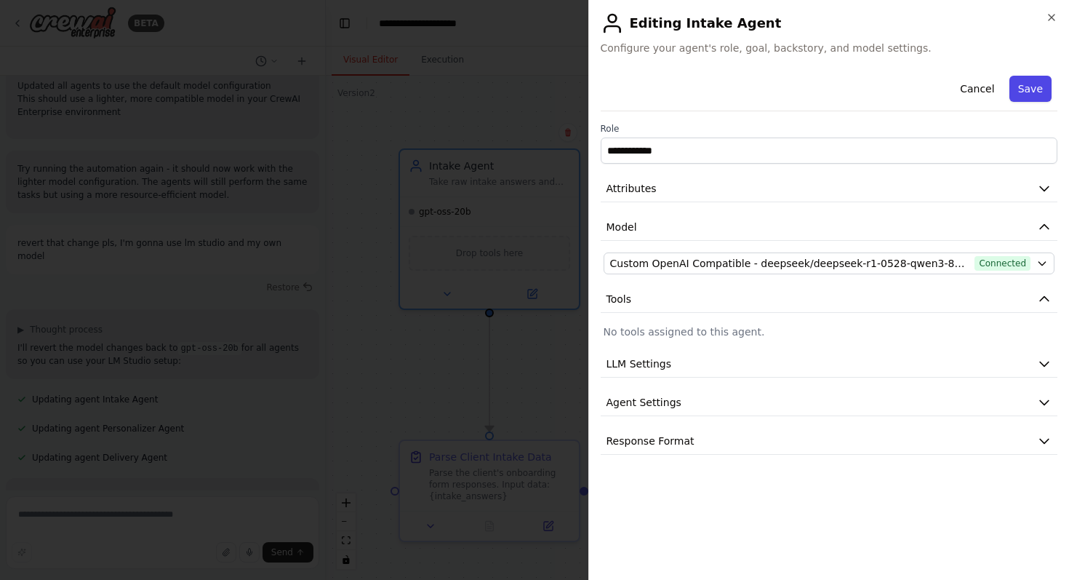
click at [1041, 84] on button "Save" at bounding box center [1030, 89] width 42 height 26
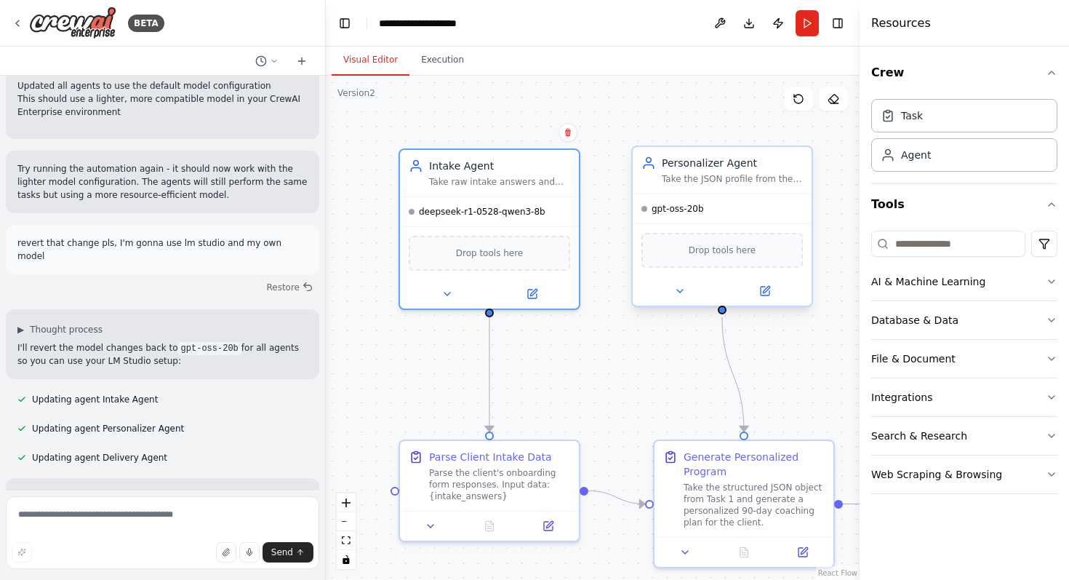
click at [723, 208] on div "gpt-oss-20b" at bounding box center [722, 208] width 179 height 29
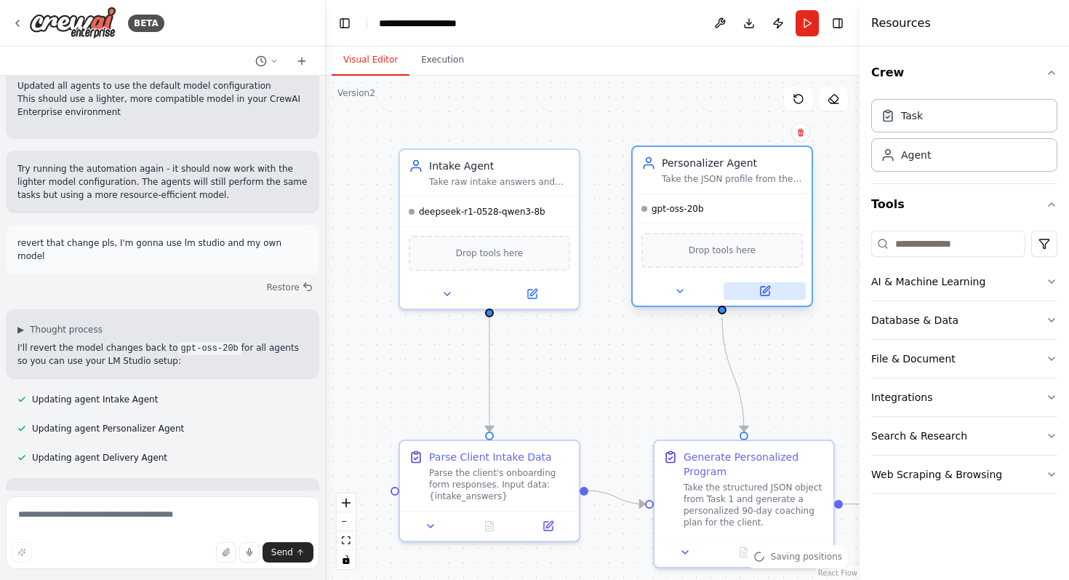
click at [762, 298] on button at bounding box center [765, 290] width 82 height 17
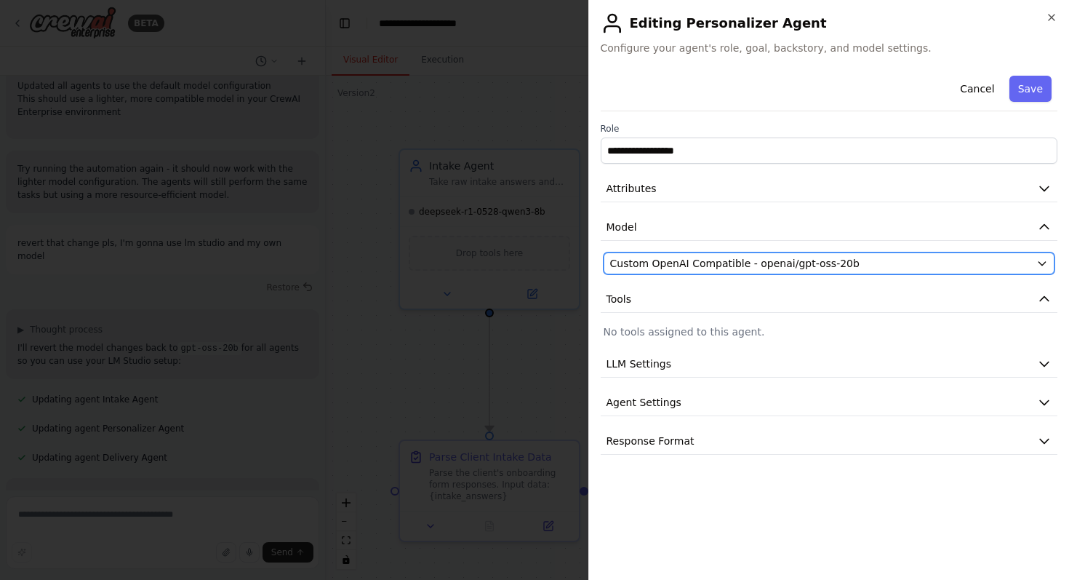
click at [845, 270] on div "Custom OpenAI Compatible - openai/gpt-oss-20b" at bounding box center [820, 263] width 421 height 15
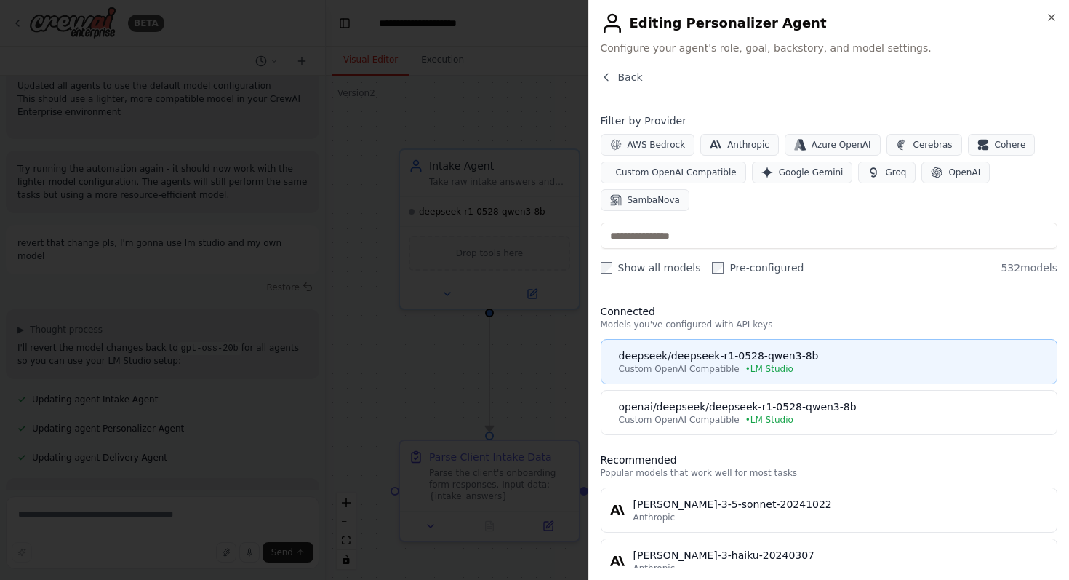
click at [798, 363] on div "Custom OpenAI Compatible • LM Studio" at bounding box center [834, 369] width 430 height 12
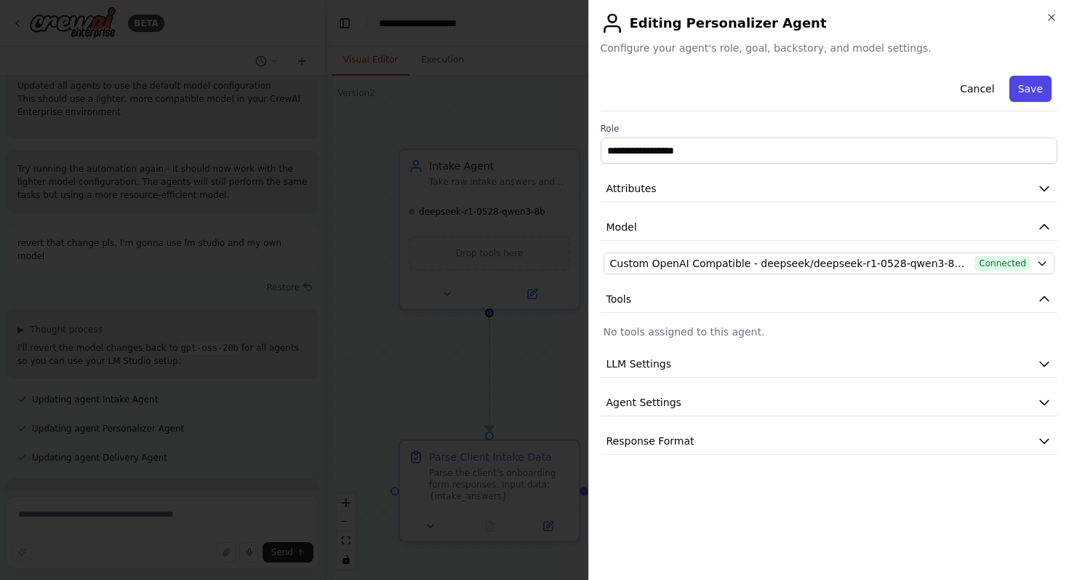
click at [1037, 90] on button "Save" at bounding box center [1030, 89] width 42 height 26
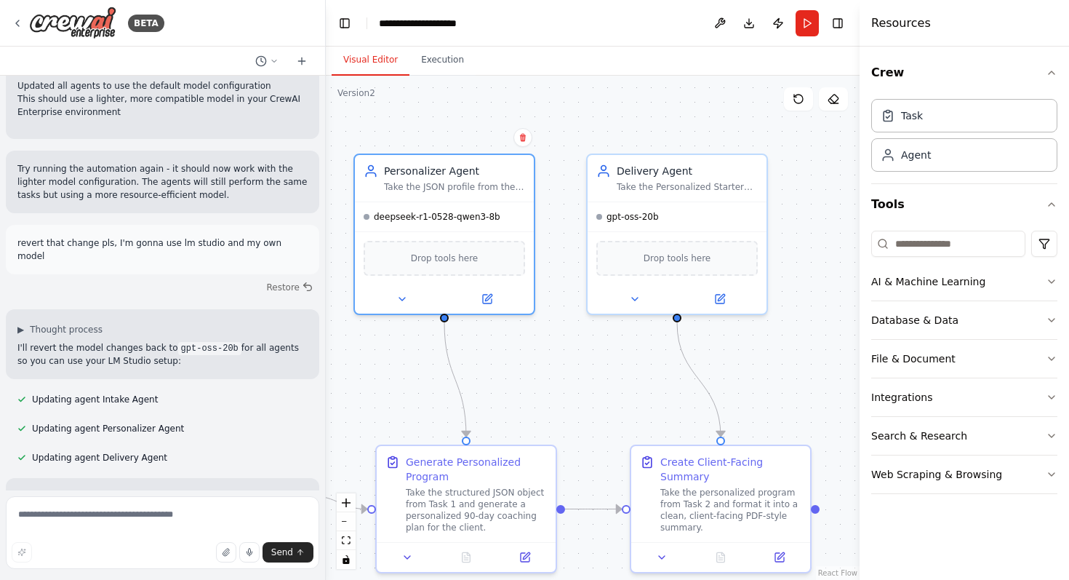
drag, startPoint x: 633, startPoint y: 117, endPoint x: 348, endPoint y: 121, distance: 285.8
click at [347, 121] on div ".deletable-edge-delete-btn { width: 20px; height: 20px; border: 0px solid #ffff…" at bounding box center [593, 328] width 534 height 504
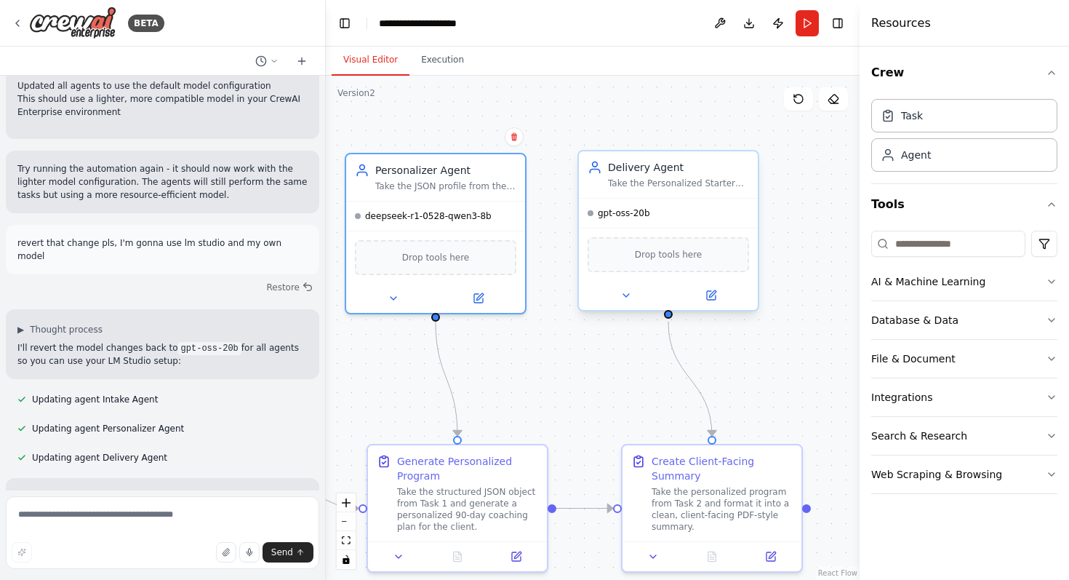
click at [611, 199] on div "gpt-oss-20b" at bounding box center [668, 213] width 179 height 29
click at [711, 294] on icon at bounding box center [712, 293] width 7 height 7
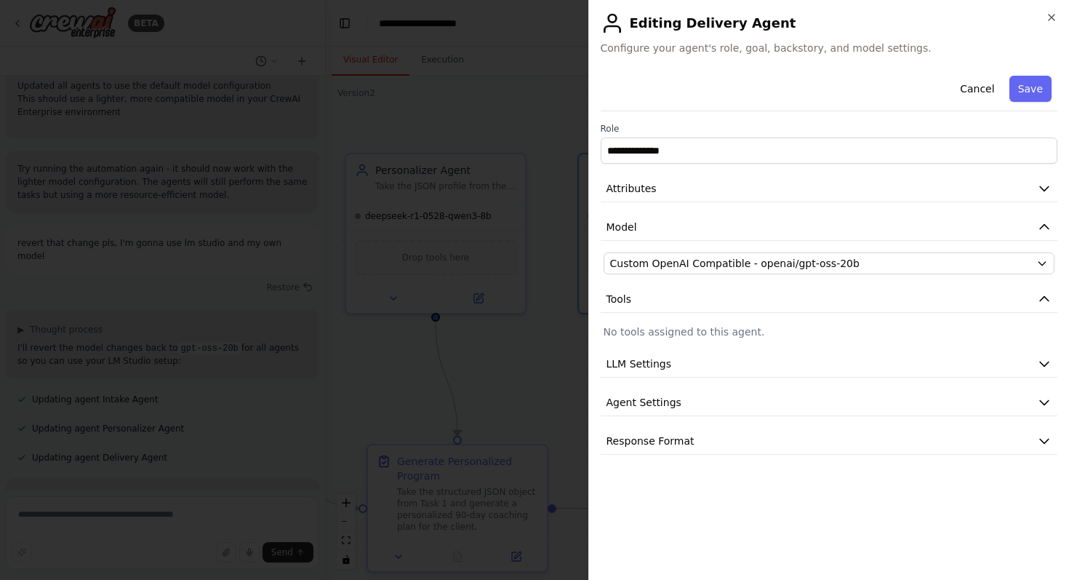
click at [837, 252] on div "**********" at bounding box center [829, 262] width 457 height 385
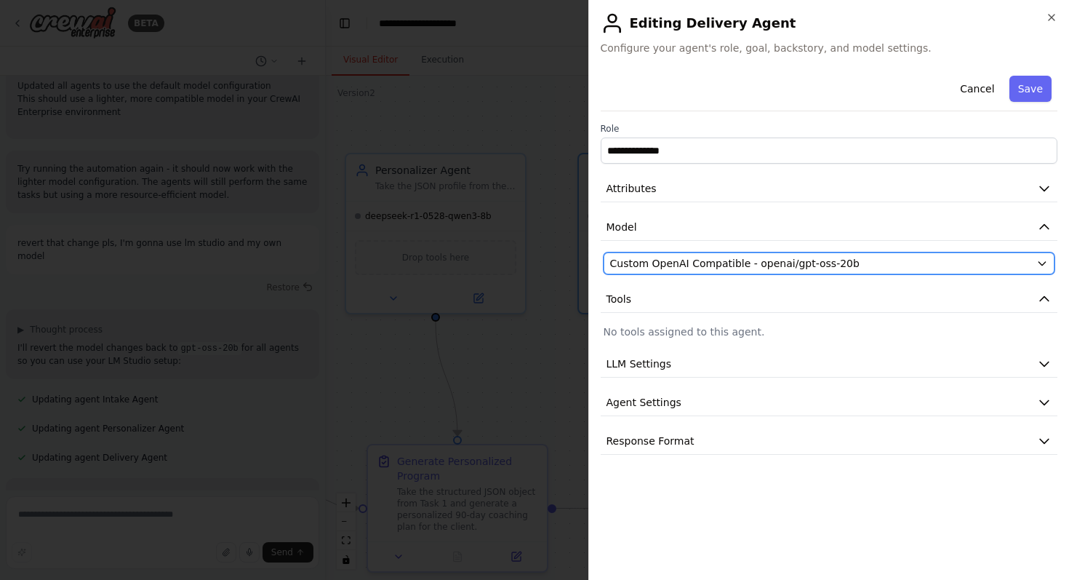
click at [839, 268] on span "Custom OpenAI Compatible - openai/gpt-oss-20b" at bounding box center [734, 263] width 249 height 15
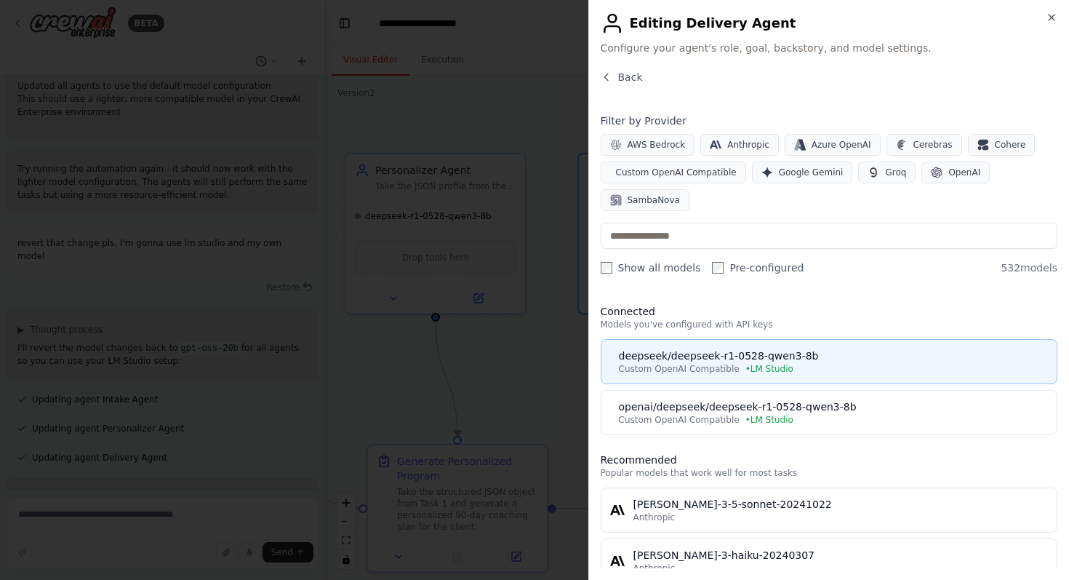
click at [803, 348] on div "deepseek/deepseek-r1-0528-qwen3-8b" at bounding box center [834, 355] width 430 height 15
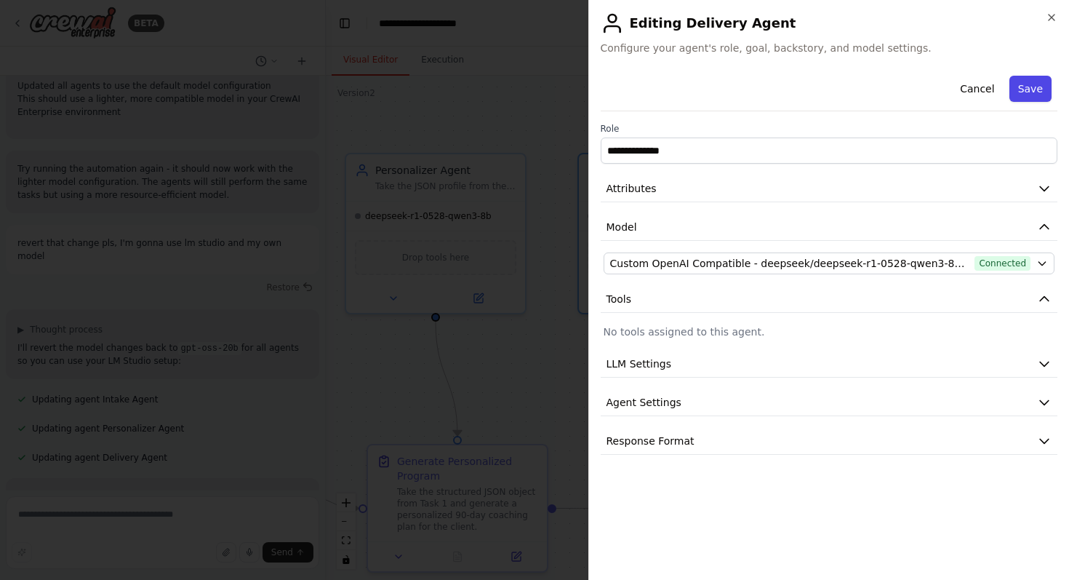
click at [1036, 94] on button "Save" at bounding box center [1030, 89] width 42 height 26
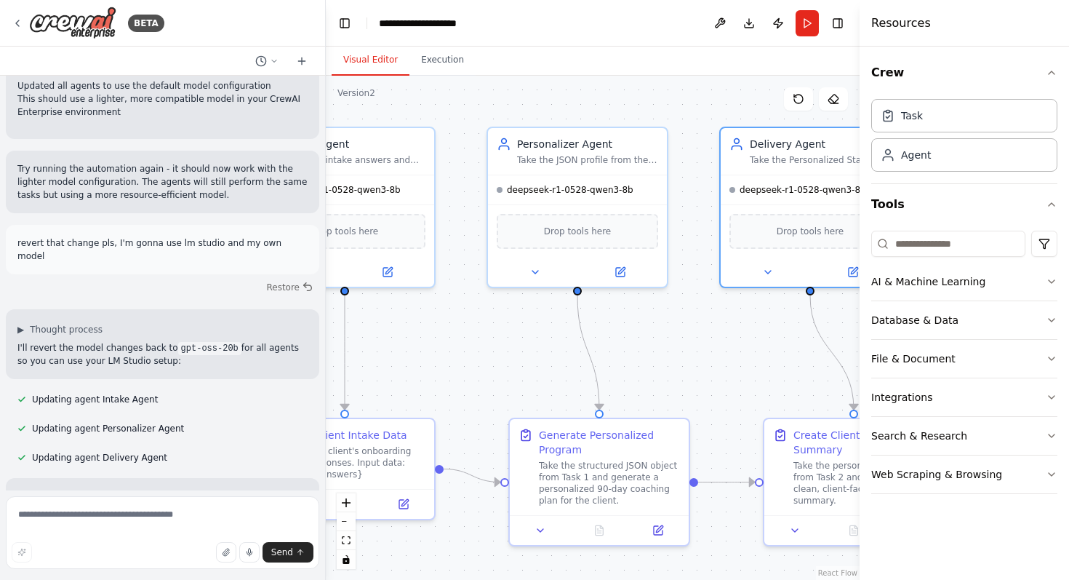
drag, startPoint x: 524, startPoint y: 136, endPoint x: 681, endPoint y: 111, distance: 158.4
click at [681, 111] on div ".deletable-edge-delete-btn { width: 20px; height: 20px; border: 0px solid #ffff…" at bounding box center [593, 328] width 534 height 504
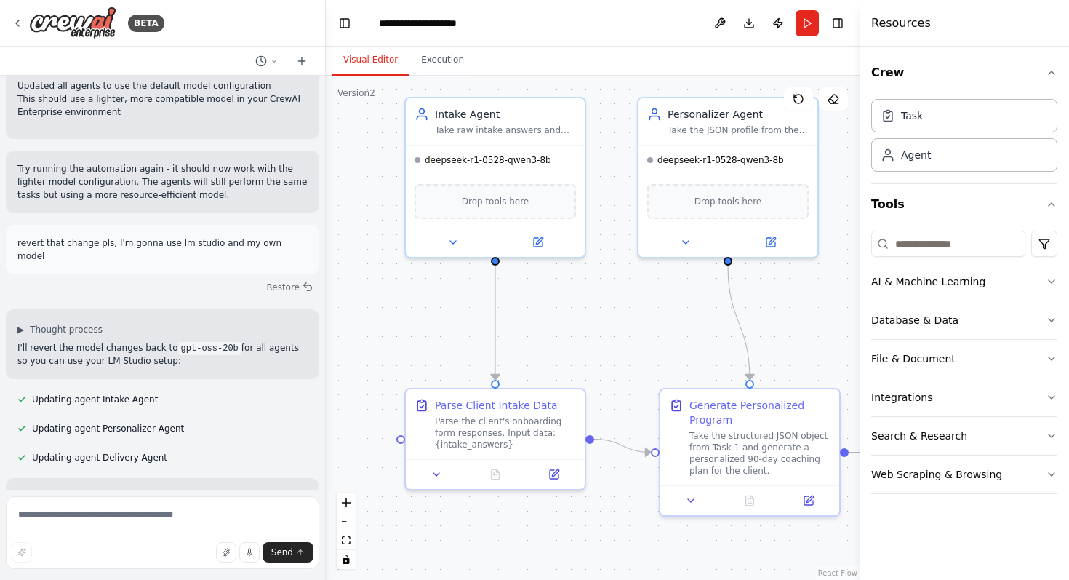
drag, startPoint x: 518, startPoint y: 124, endPoint x: 657, endPoint y: 94, distance: 142.2
click at [657, 94] on div ".deletable-edge-delete-btn { width: 20px; height: 20px; border: 0px solid #ffff…" at bounding box center [593, 328] width 534 height 504
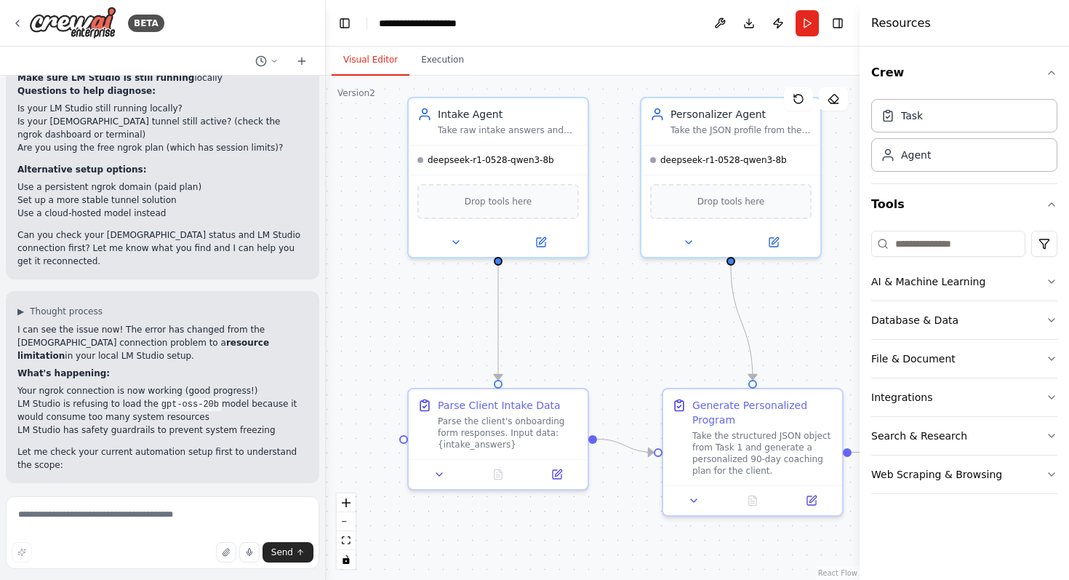
scroll to position [5515, 0]
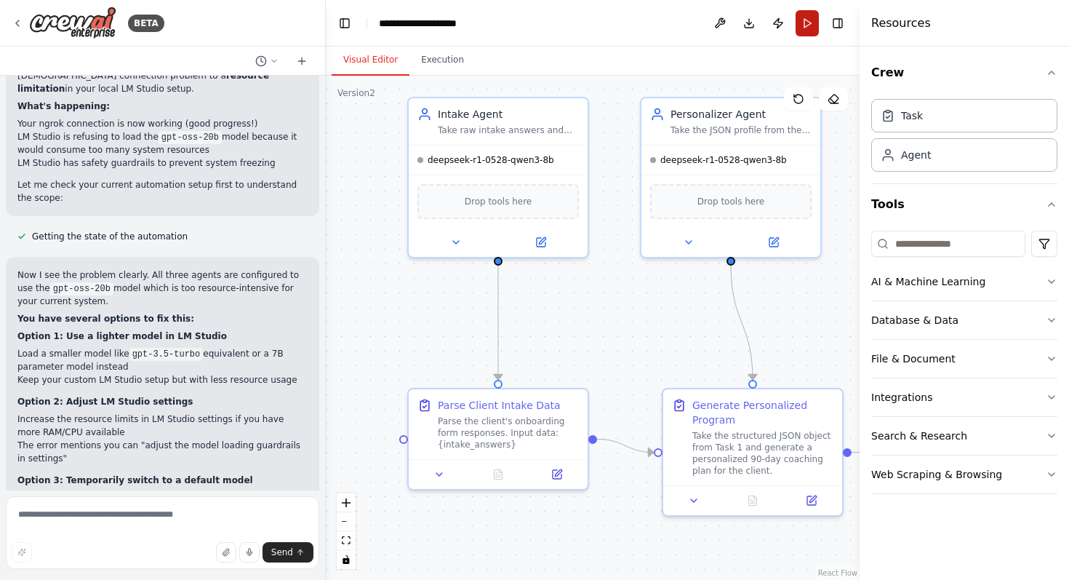
click at [803, 13] on button "Run" at bounding box center [806, 23] width 23 height 26
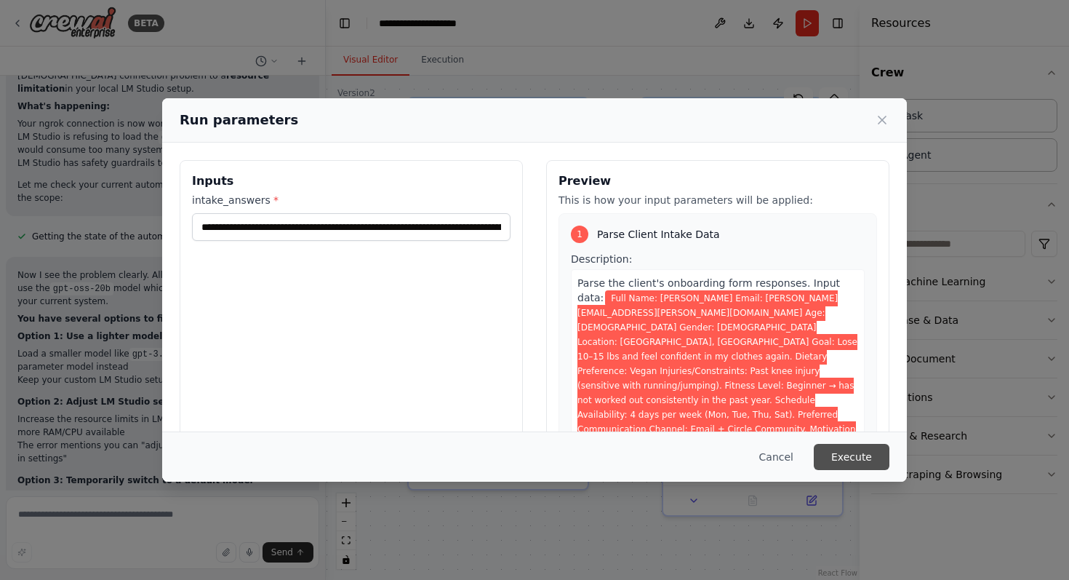
click at [869, 452] on button "Execute" at bounding box center [852, 457] width 76 height 26
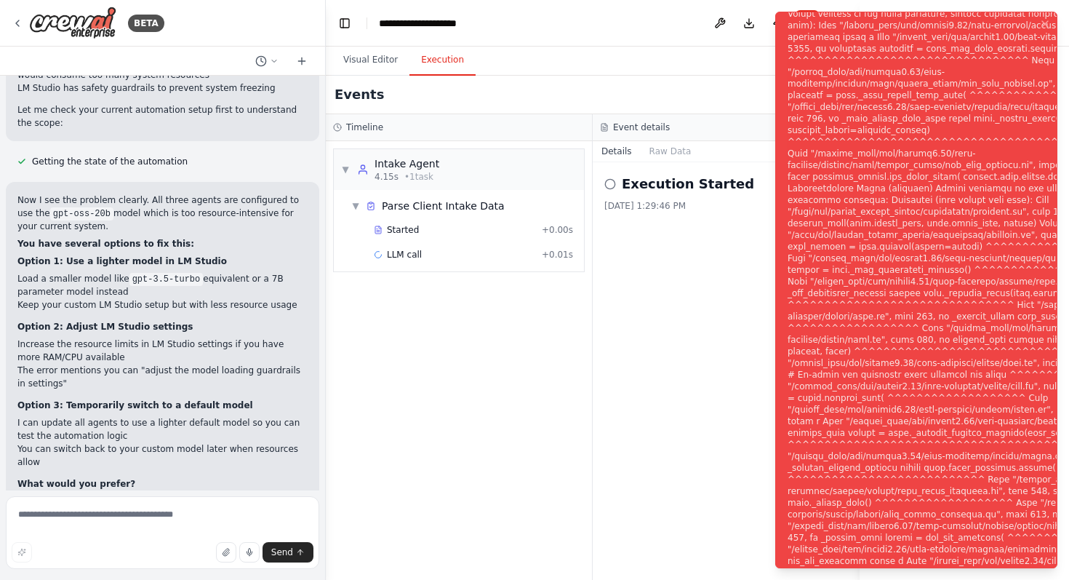
scroll to position [5643, 0]
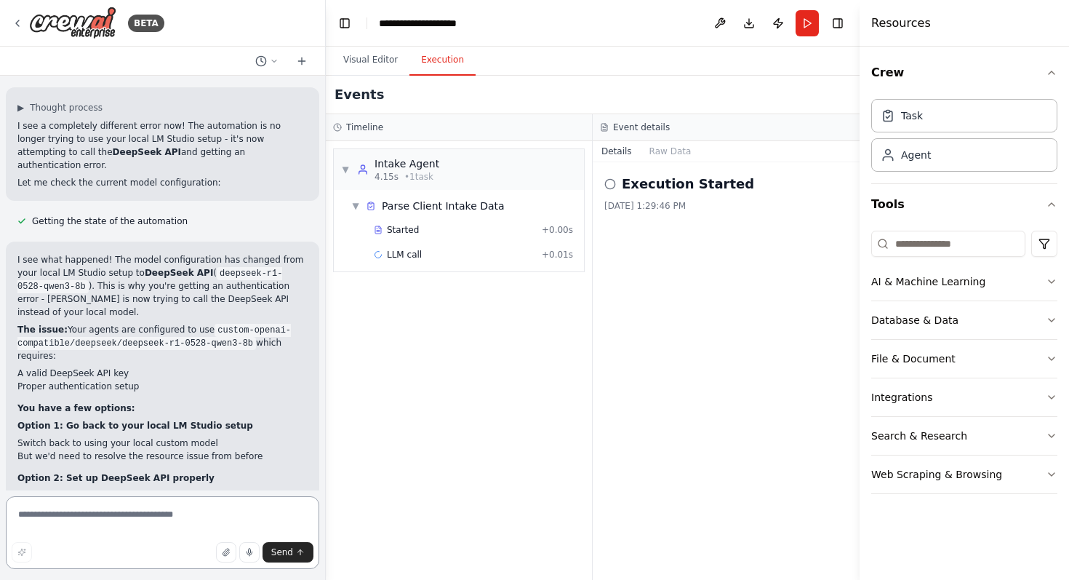
scroll to position [6133, 0]
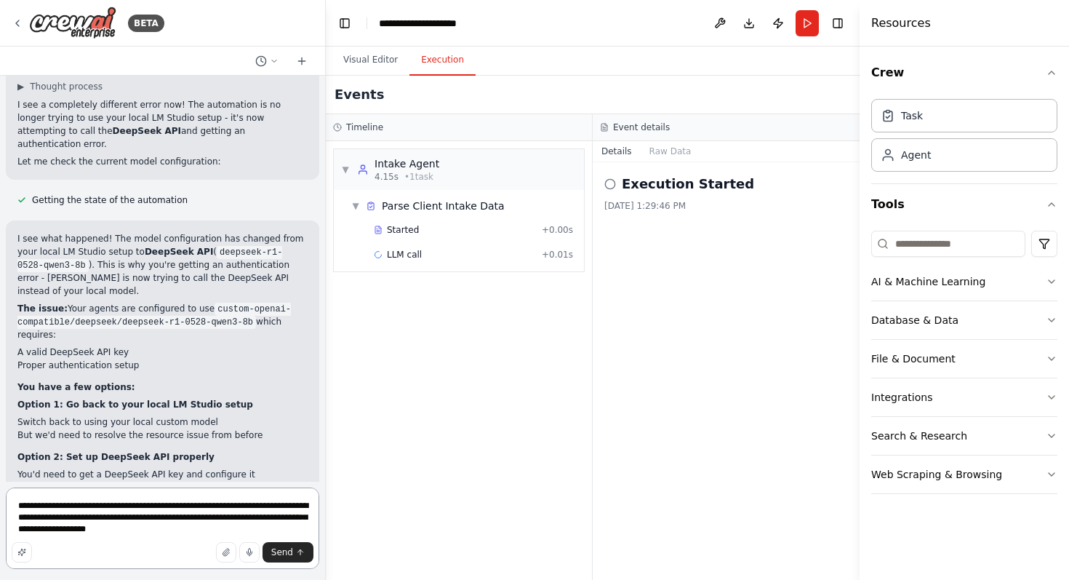
type textarea "**********"
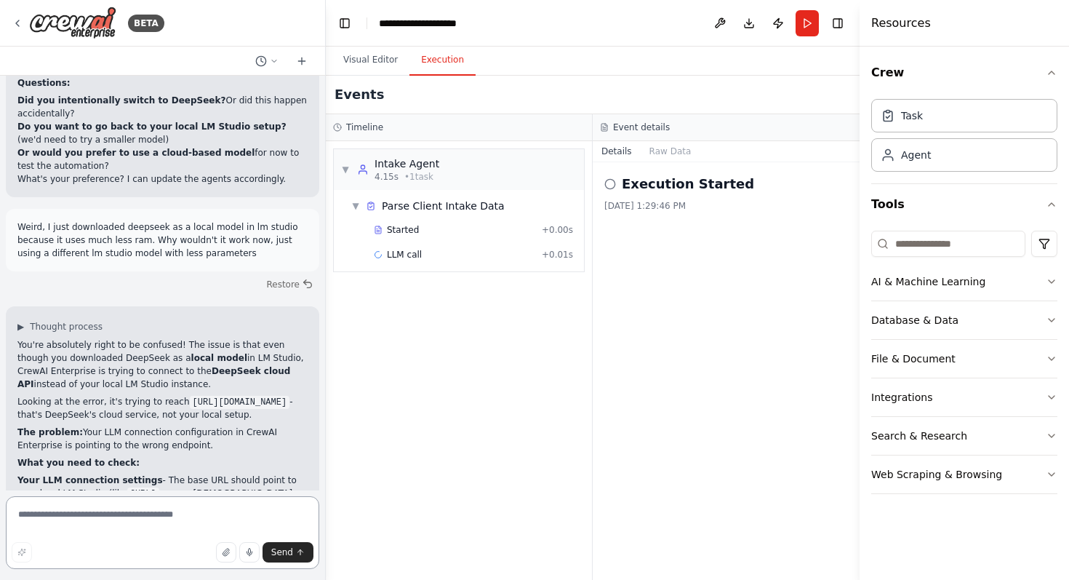
scroll to position [6640, 0]
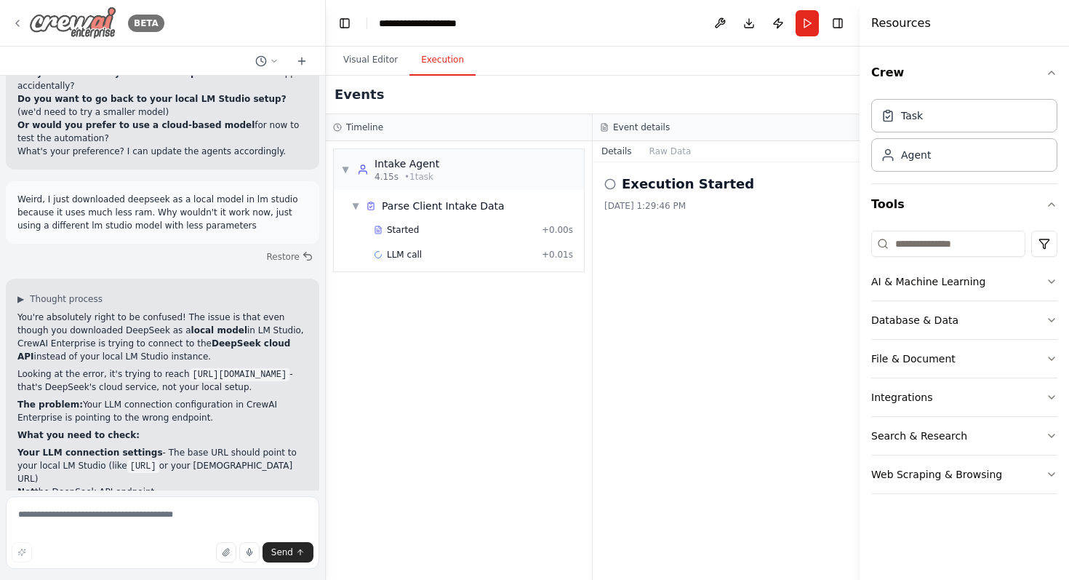
click at [65, 20] on img at bounding box center [72, 23] width 87 height 33
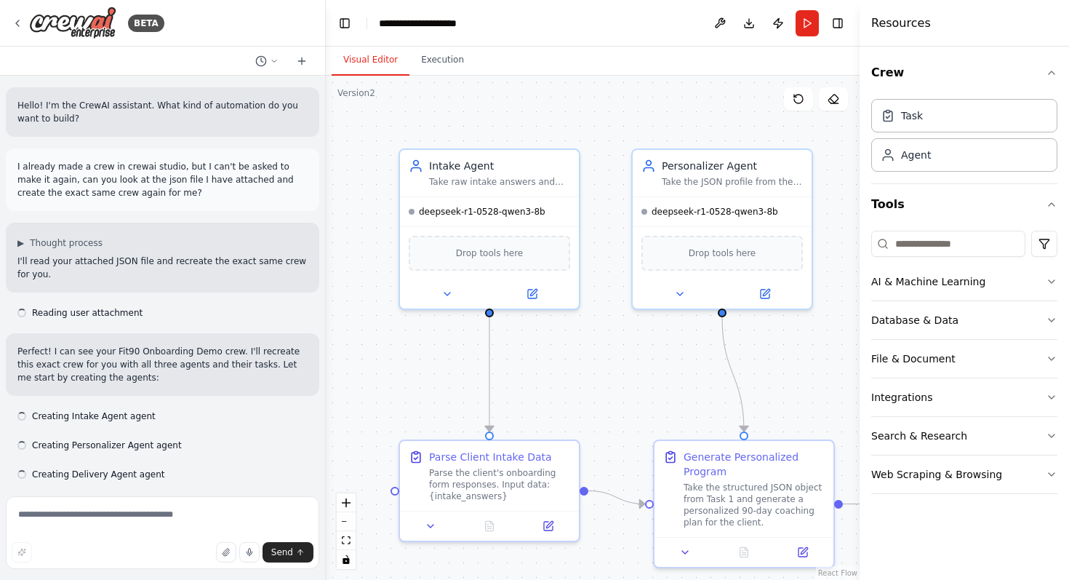
scroll to position [6640, 0]
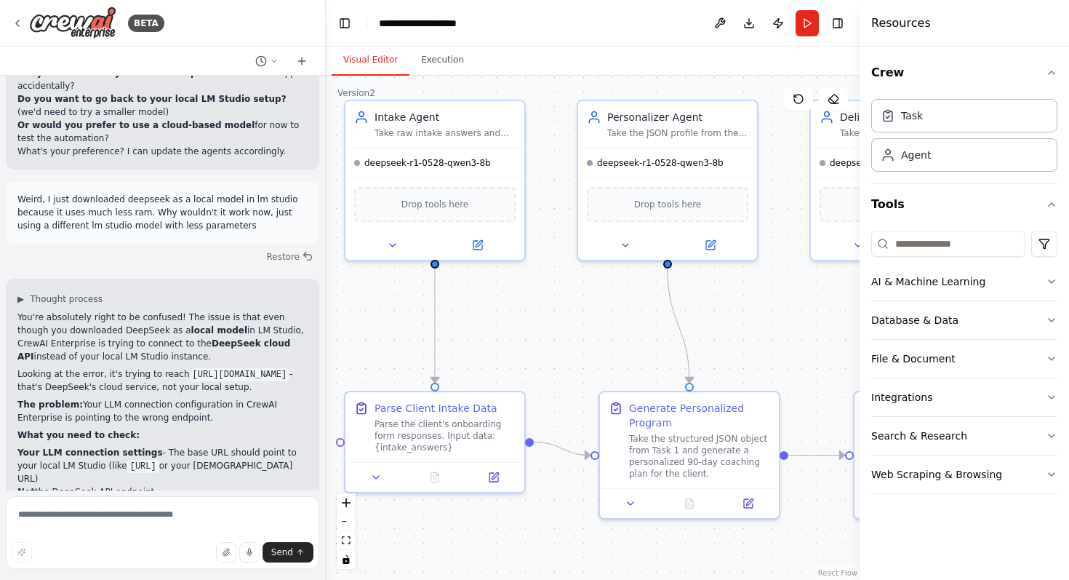
drag, startPoint x: 569, startPoint y: 111, endPoint x: 515, endPoint y: 62, distance: 73.1
click at [515, 62] on div "Visual Editor Execution Version 2 Show Tools Hide Agents .deletable-edge-delete…" at bounding box center [593, 313] width 534 height 533
click at [807, 27] on button "Run" at bounding box center [806, 23] width 23 height 26
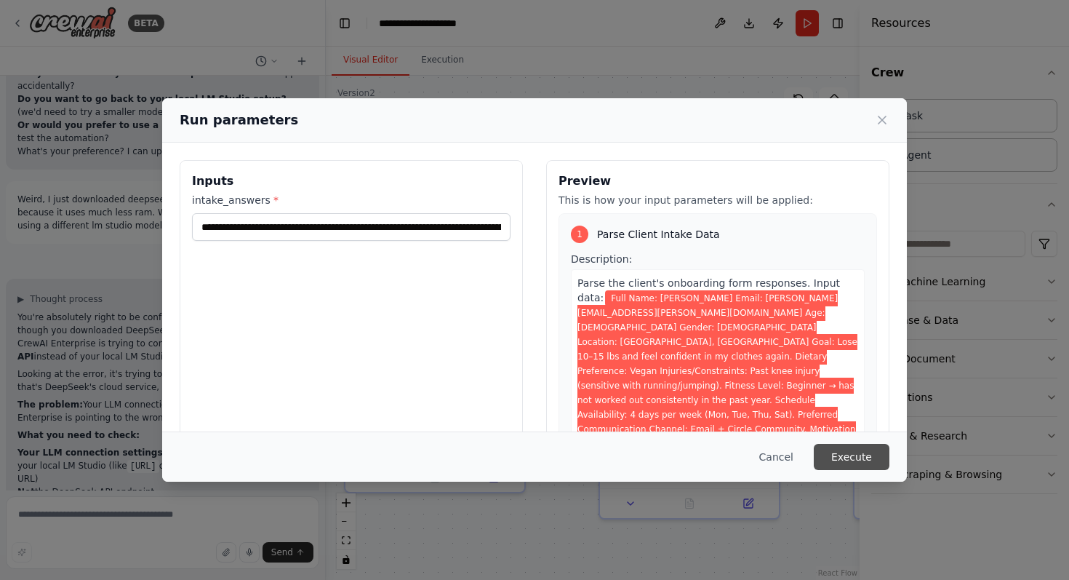
click at [846, 462] on button "Execute" at bounding box center [852, 457] width 76 height 26
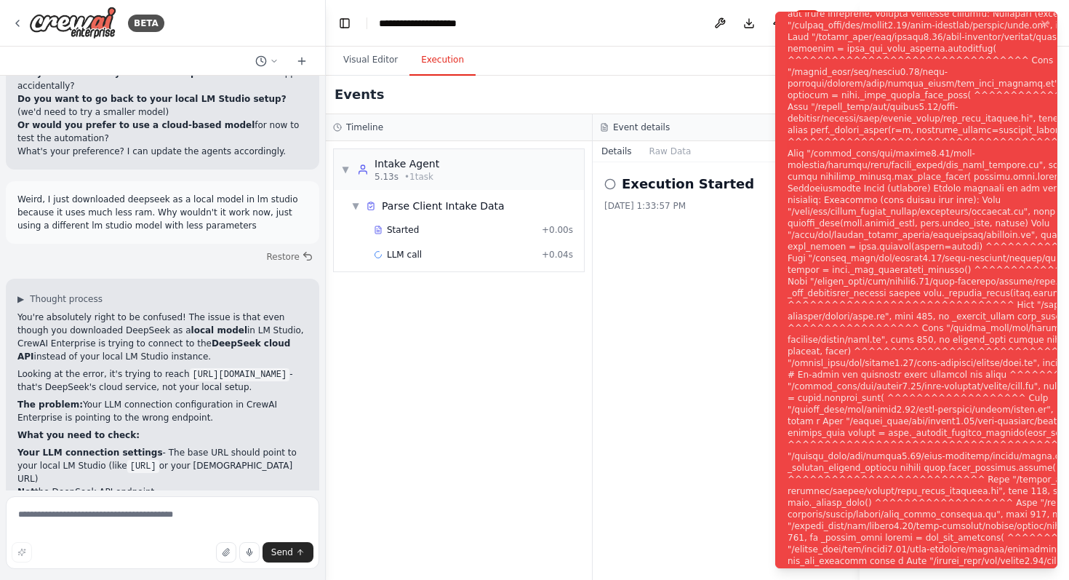
scroll to position [6757, 0]
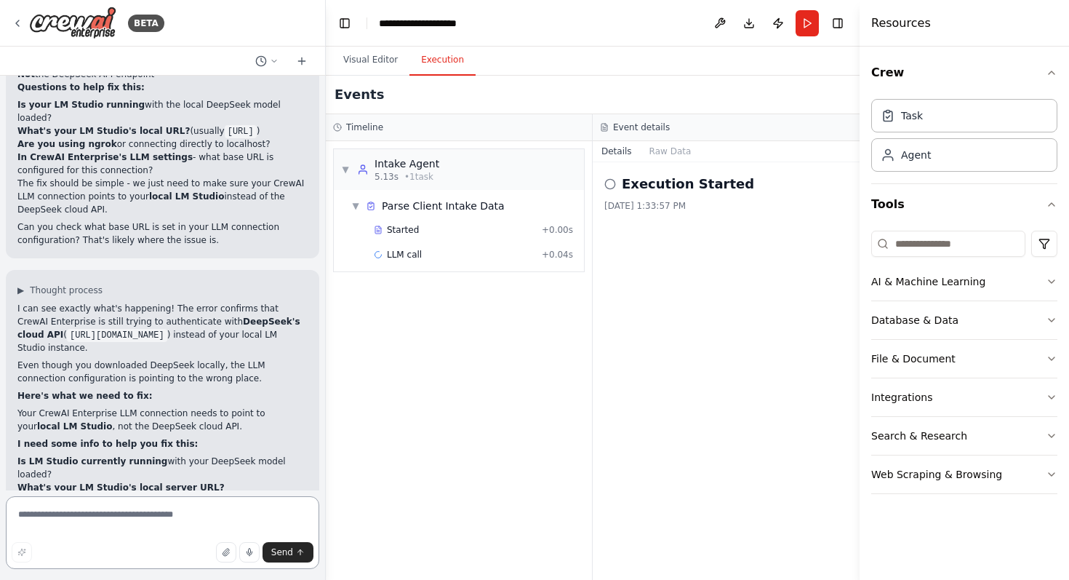
scroll to position [7074, 0]
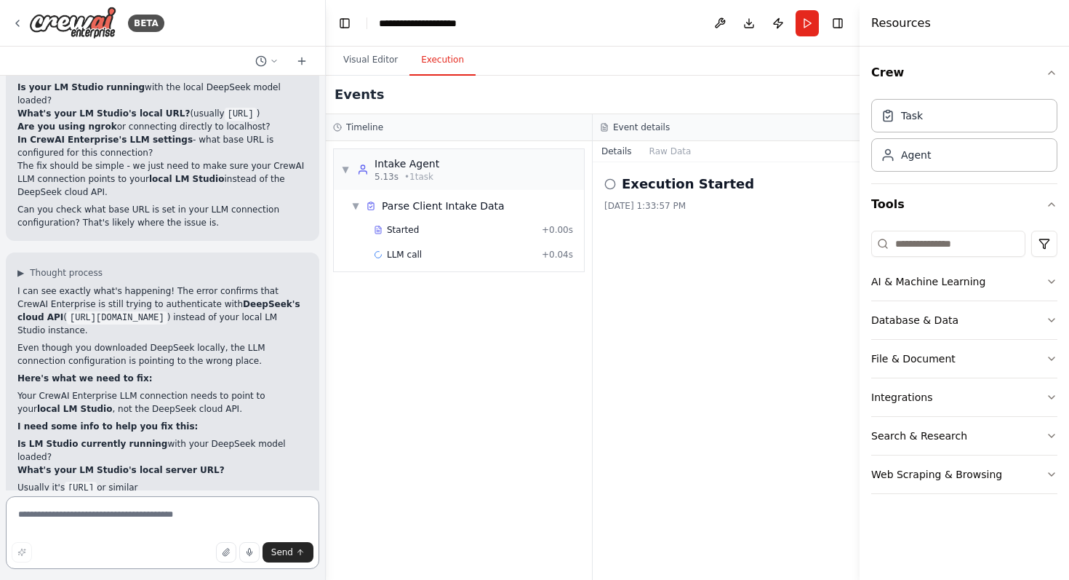
type textarea "*"
paste textarea "**********"
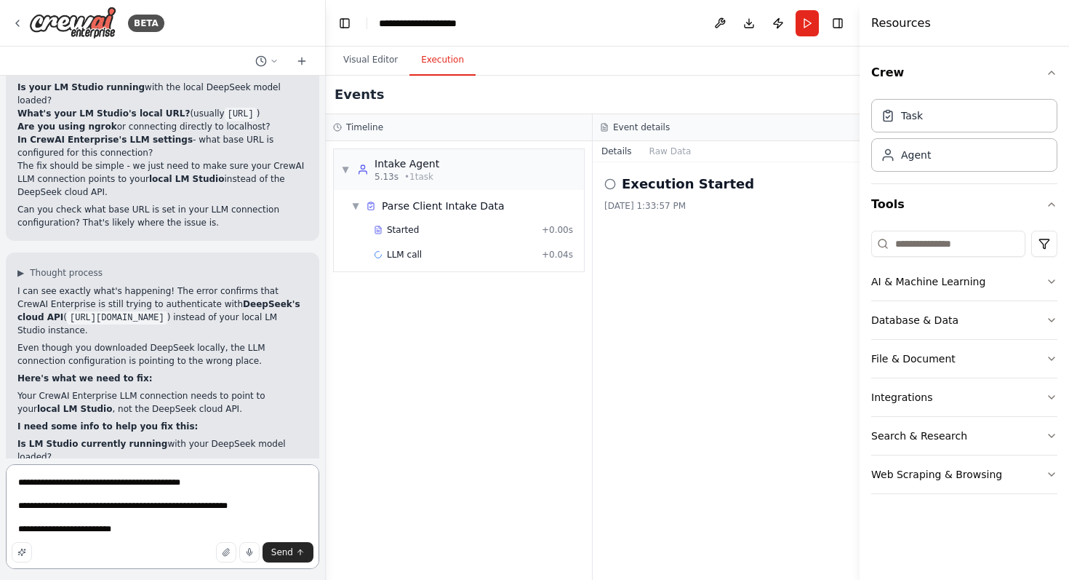
paste textarea "**********"
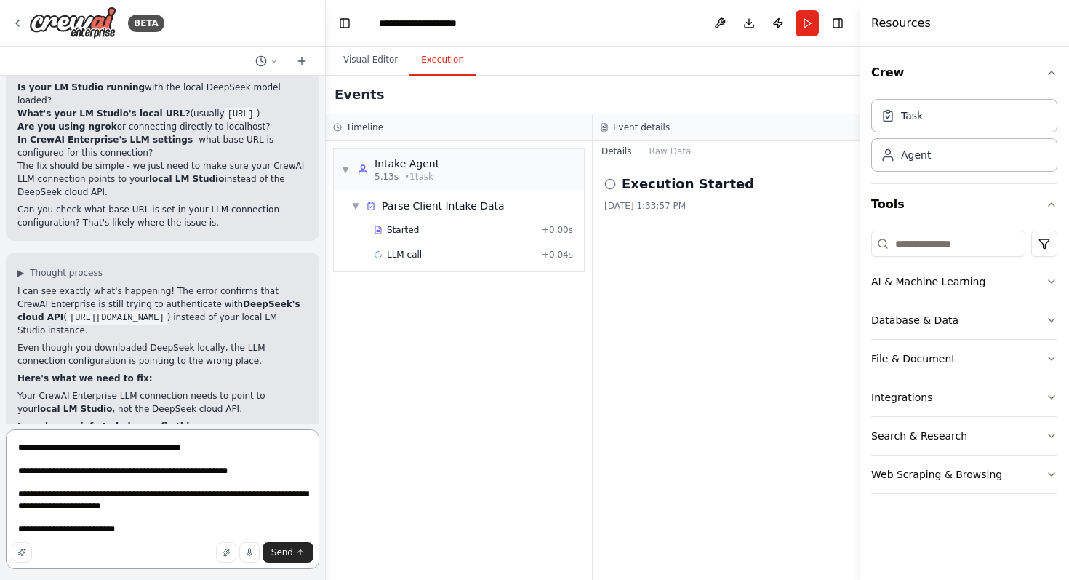
paste textarea "**********"
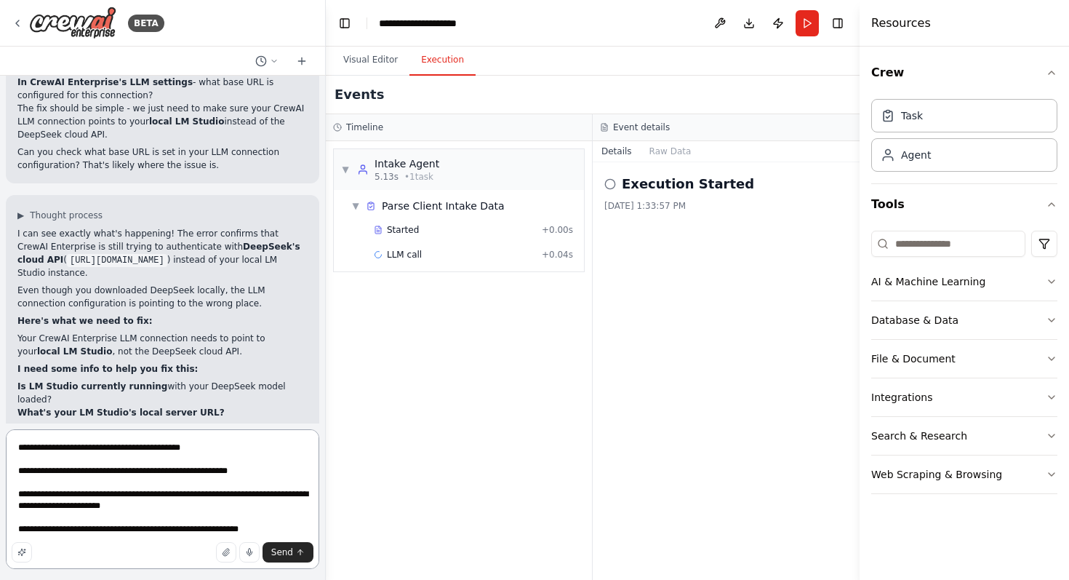
scroll to position [7141, 0]
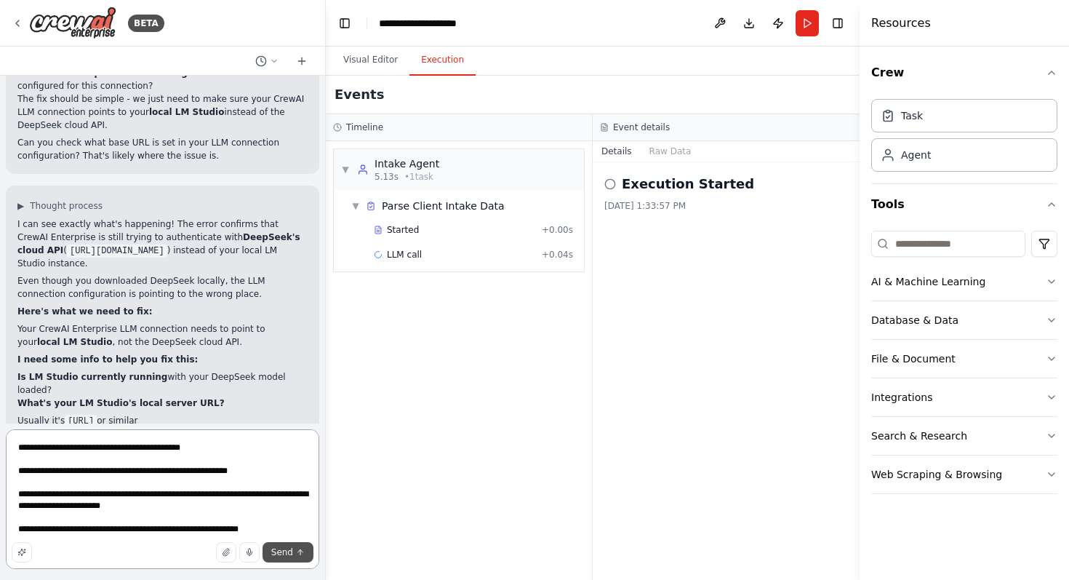
type textarea "**********"
click at [291, 550] on span "Send" at bounding box center [282, 552] width 22 height 12
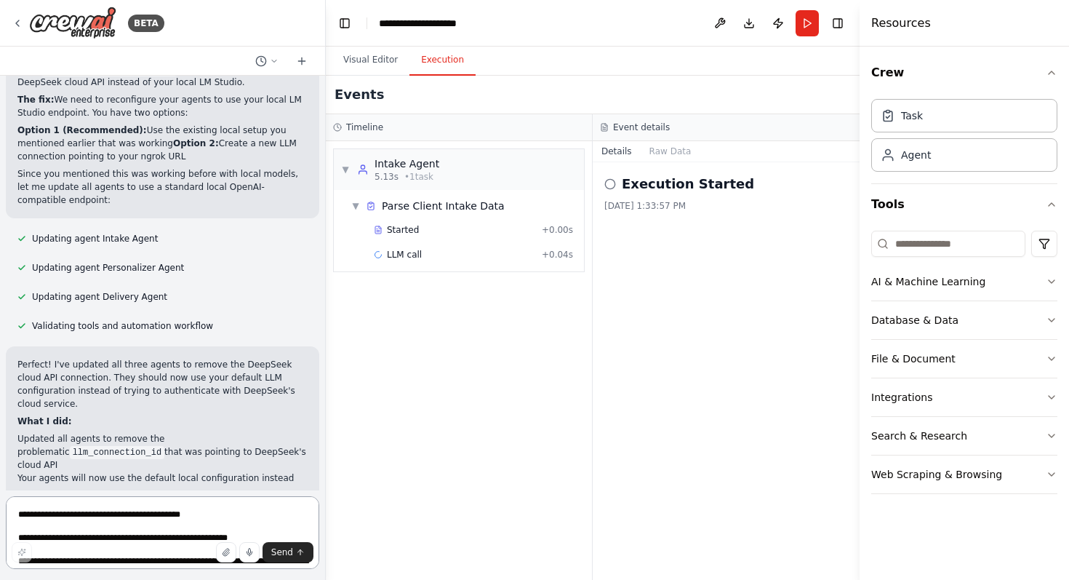
scroll to position [8052, 0]
drag, startPoint x: 175, startPoint y: 281, endPoint x: 185, endPoint y: 300, distance: 21.1
click at [185, 539] on code "https://unfainting-methenyl-lauralee.ngrok-free.dev" at bounding box center [152, 552] width 270 height 26
copy code "https://unfainting-methenyl-lauralee.ngrok-free.dev"
click at [261, 564] on li "Run the automation again - it should now use your local DeepSeek model" at bounding box center [162, 577] width 290 height 26
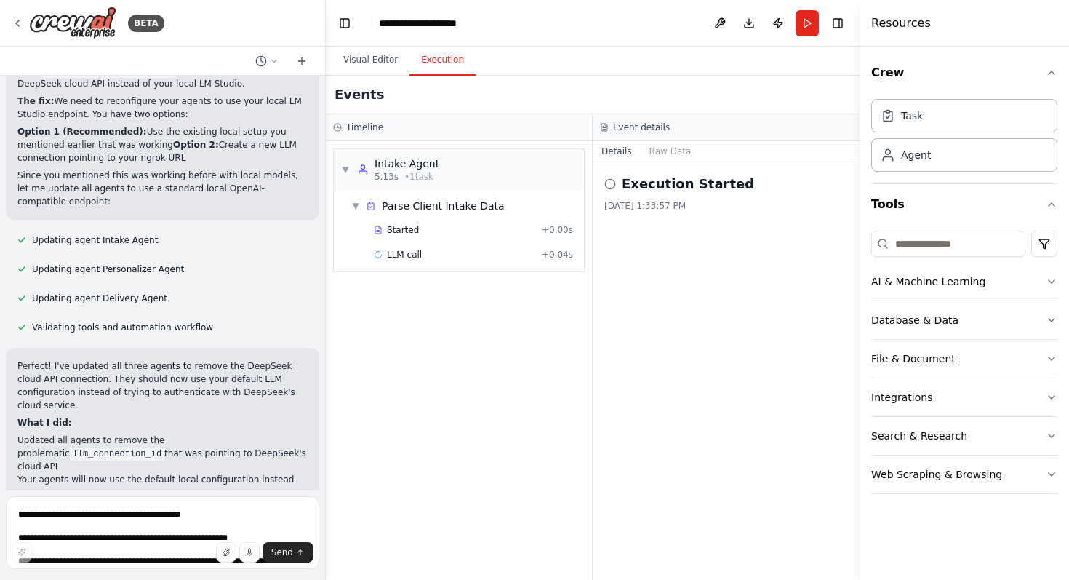
scroll to position [8106, 0]
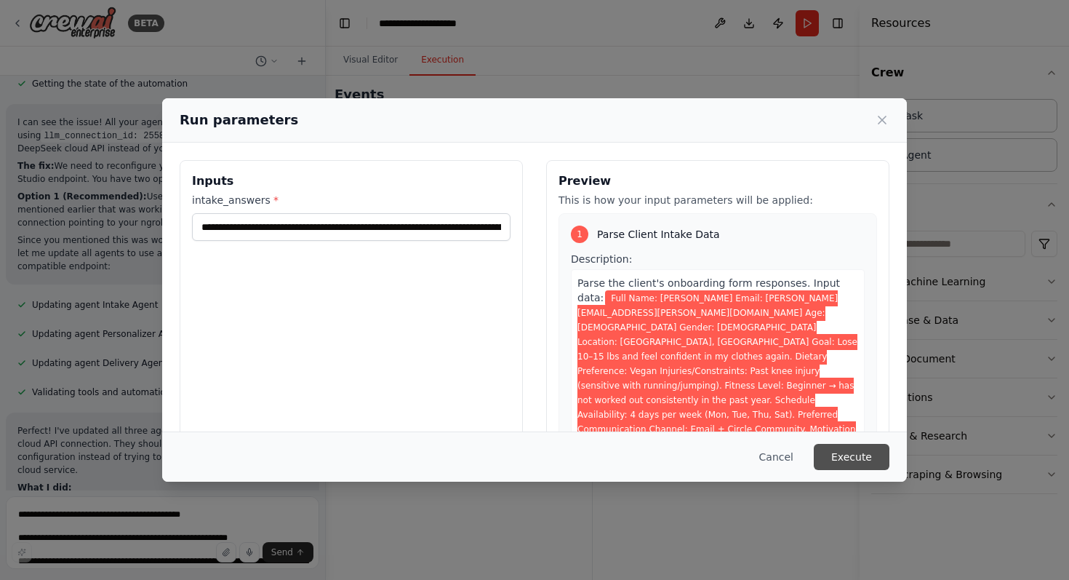
click at [870, 446] on button "Execute" at bounding box center [852, 457] width 76 height 26
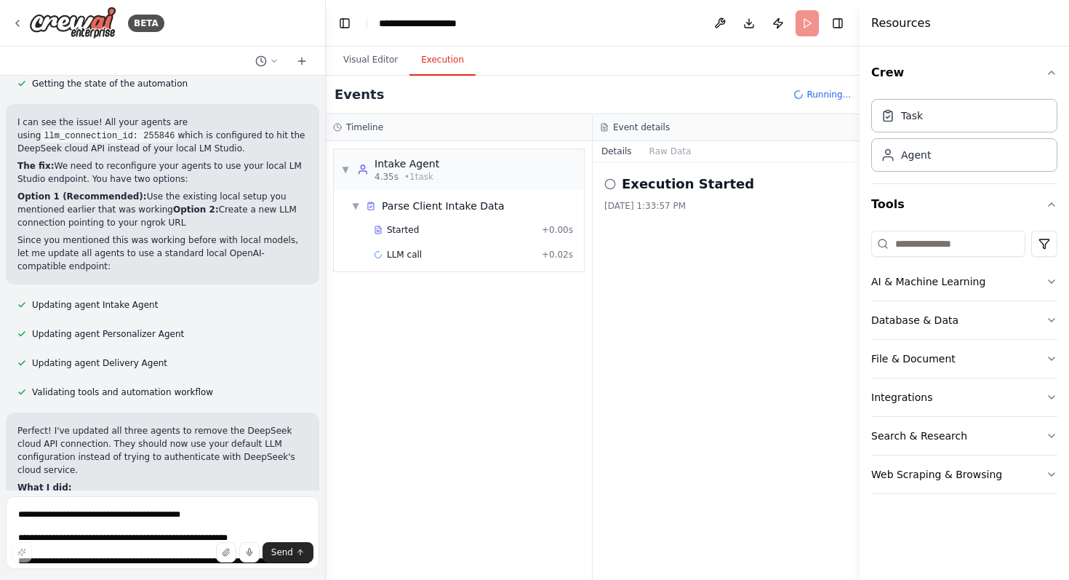
scroll to position [8106, 0]
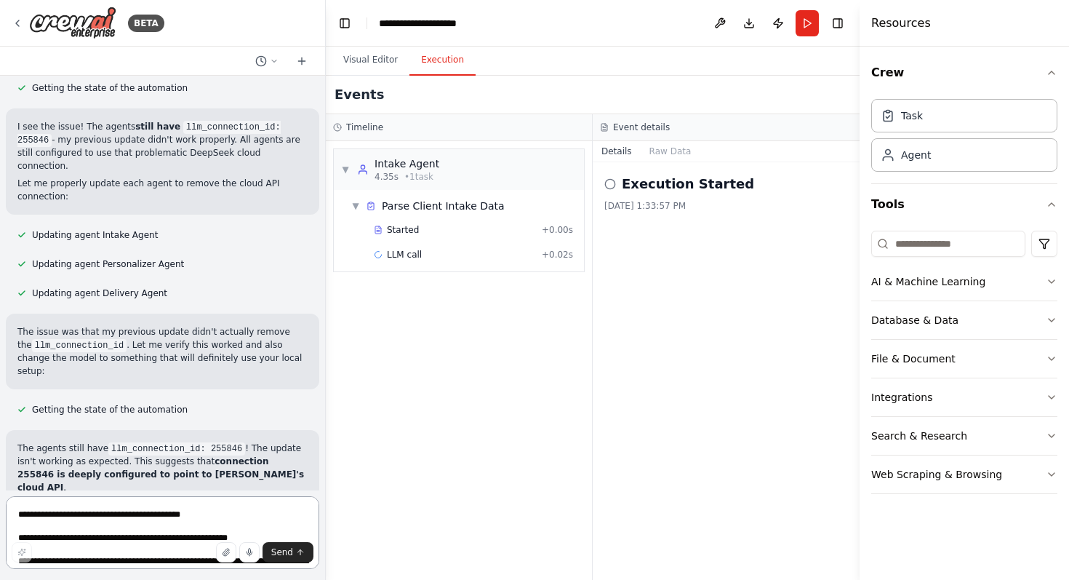
scroll to position [8777, 0]
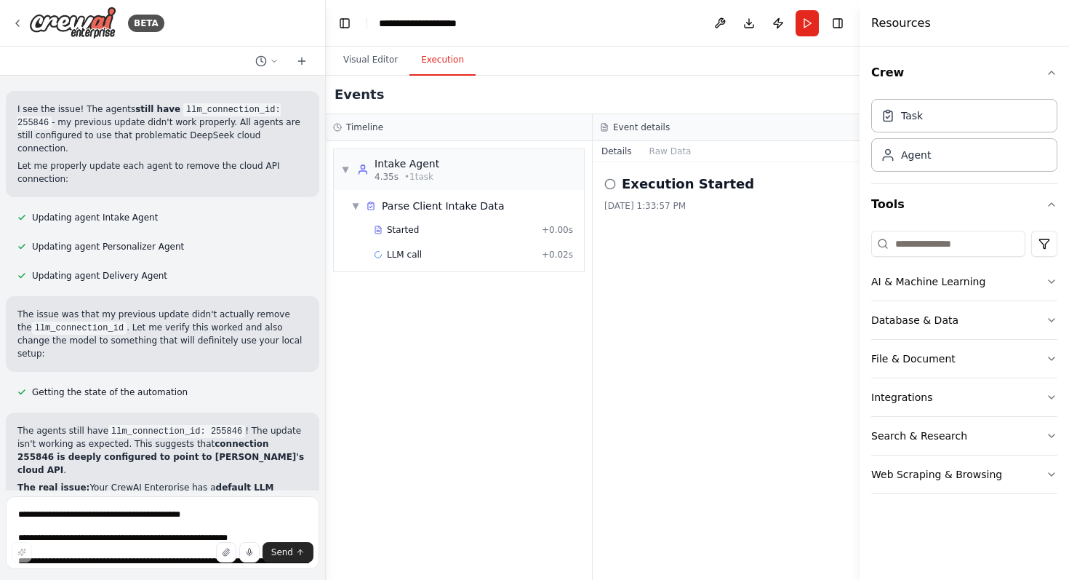
drag, startPoint x: 97, startPoint y: 273, endPoint x: 38, endPoint y: 286, distance: 61.0
click at [38, 542] on p "Do you have access to CrewAI Enterprise's LLM connection settings? Can you chec…" at bounding box center [162, 561] width 290 height 39
copy p "check what connection ID 255846 is configured to use?"
click at [92, 517] on textarea "**********" at bounding box center [162, 532] width 313 height 73
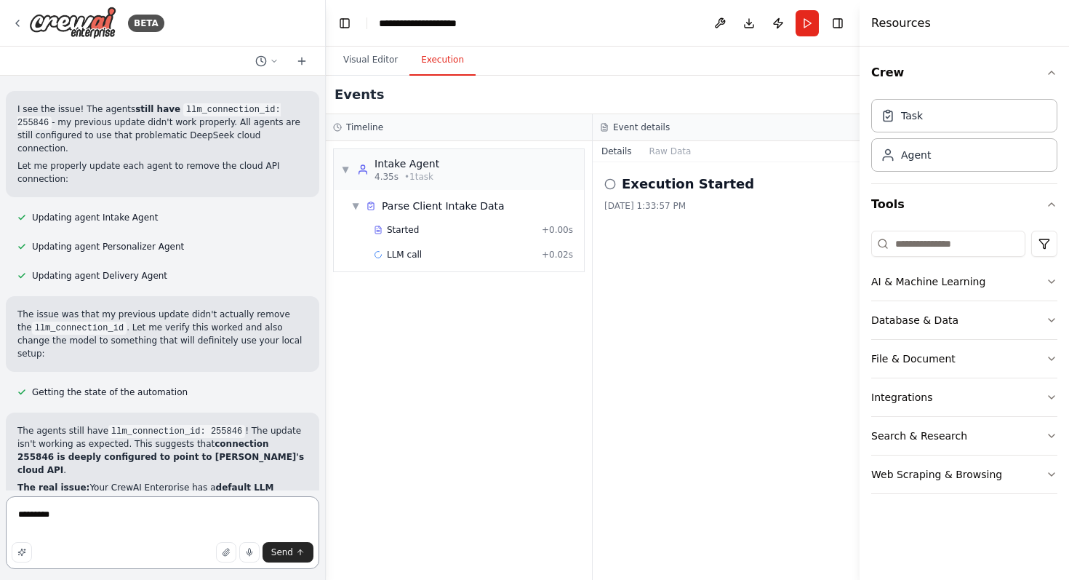
paste textarea "**********"
type textarea "**********"
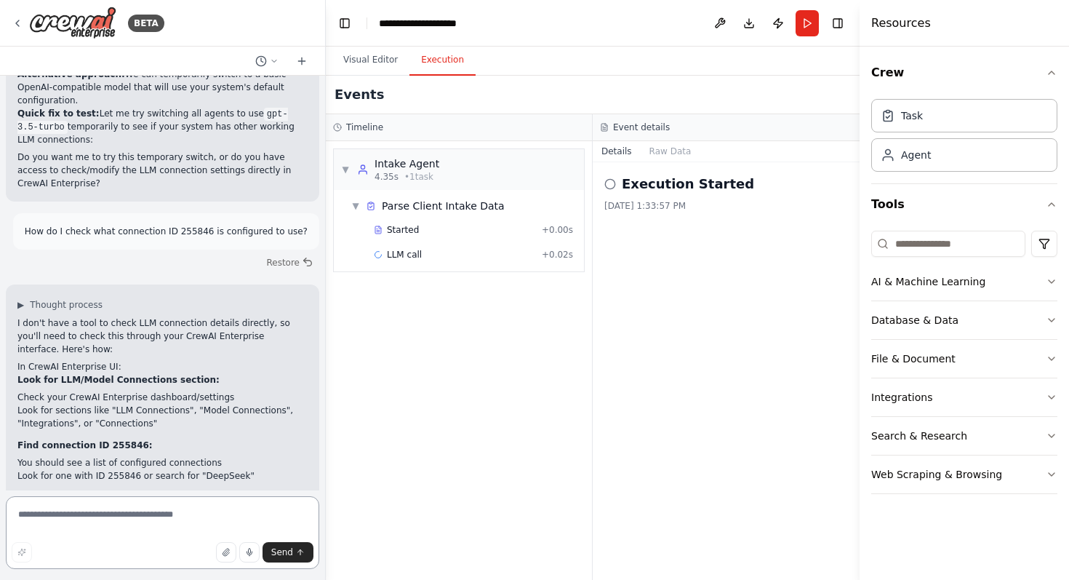
scroll to position [9353, 0]
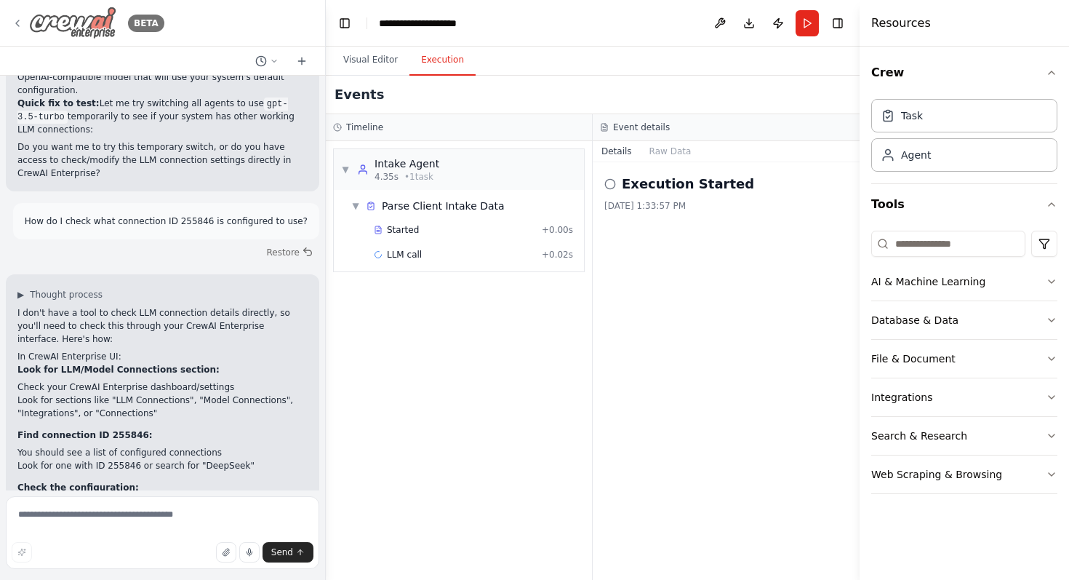
click at [85, 20] on img at bounding box center [72, 23] width 87 height 33
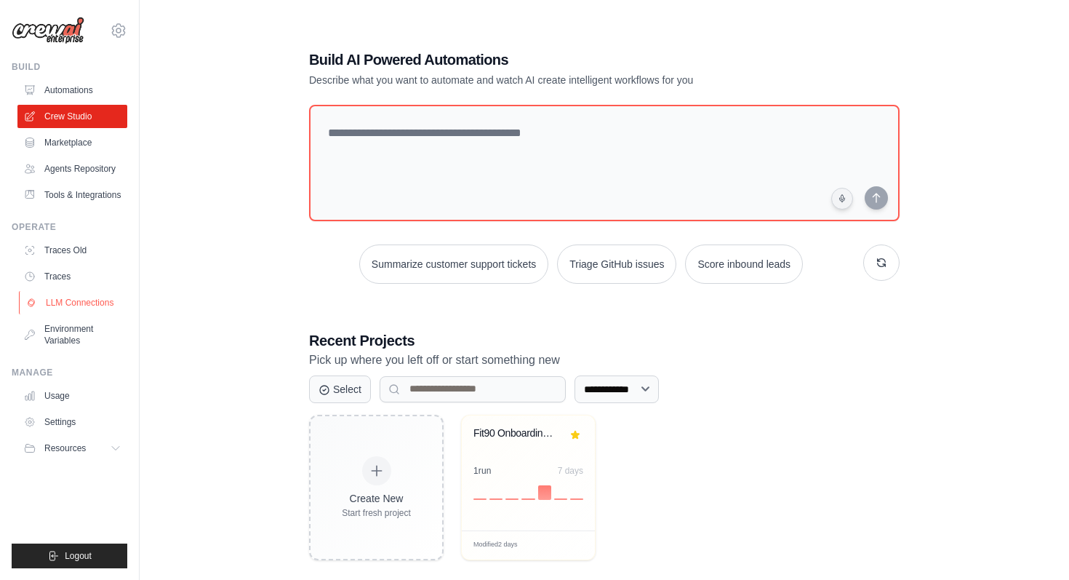
click at [75, 297] on link "LLM Connections" at bounding box center [74, 302] width 110 height 23
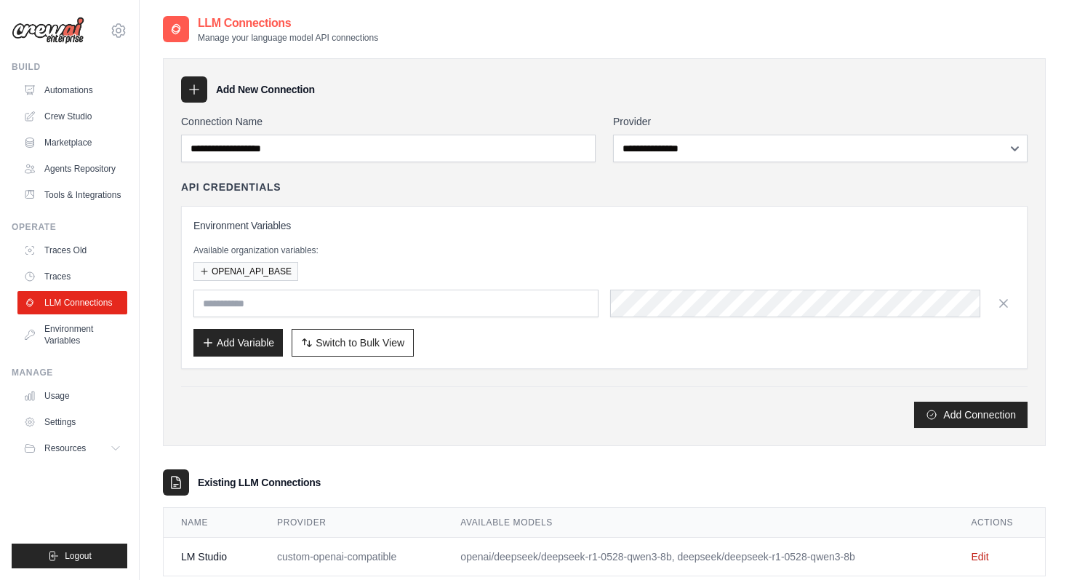
scroll to position [34, 0]
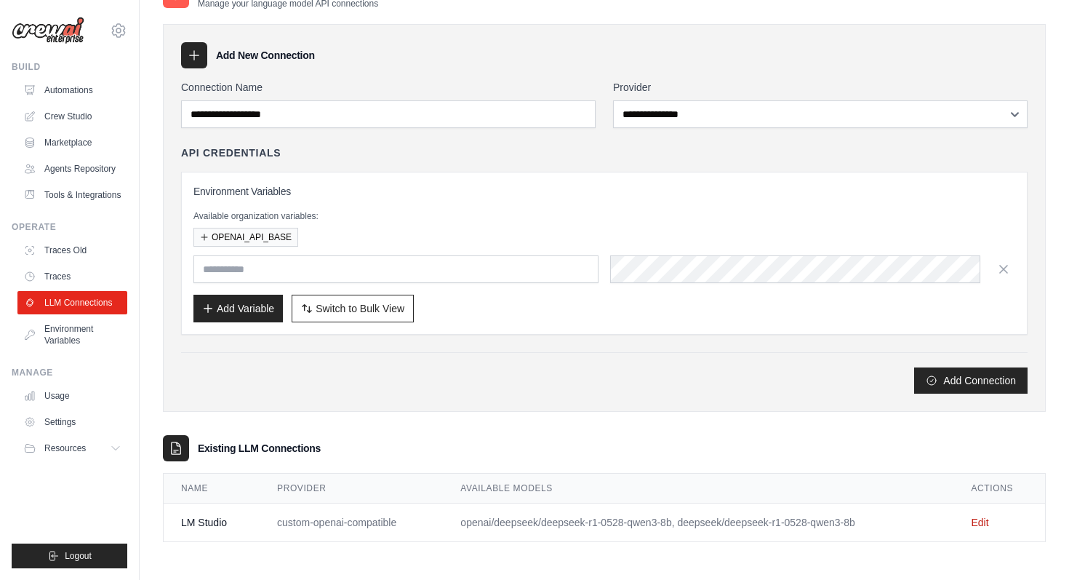
click at [734, 524] on td "openai/deepseek/deepseek-r1-0528-qwen3-8b, deepseek/deepseek-r1-0528-qwen3-8b" at bounding box center [698, 522] width 510 height 39
click at [982, 523] on link "Edit" at bounding box center [979, 522] width 17 height 12
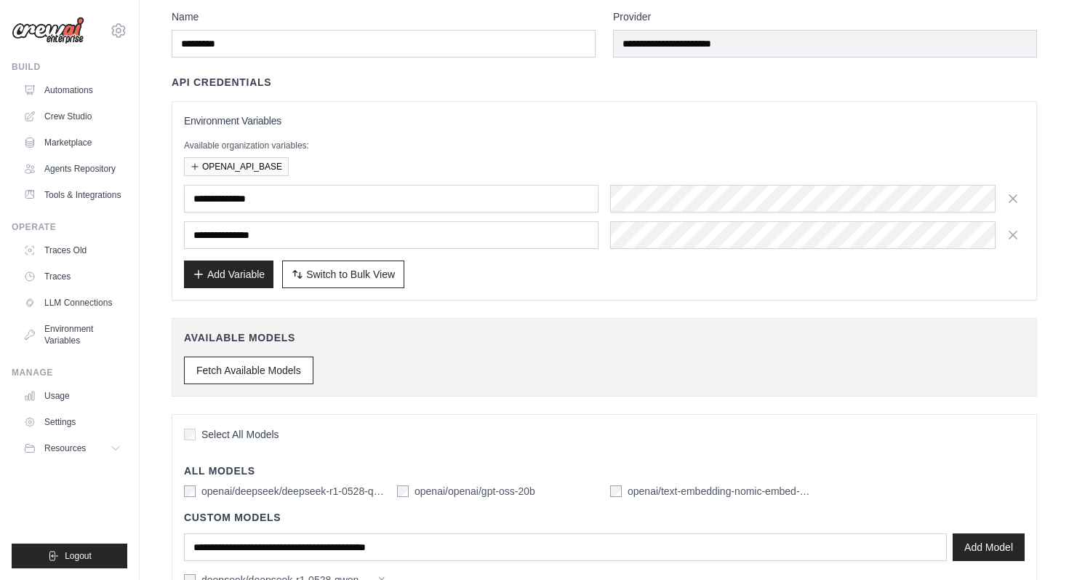
scroll to position [148, 0]
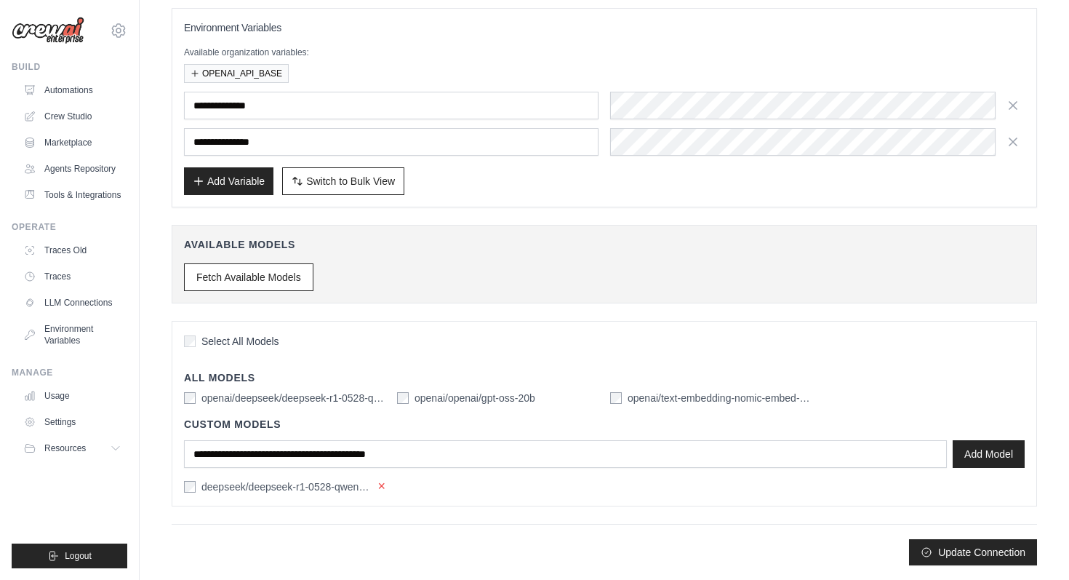
click at [381, 483] on button "×" at bounding box center [381, 485] width 8 height 13
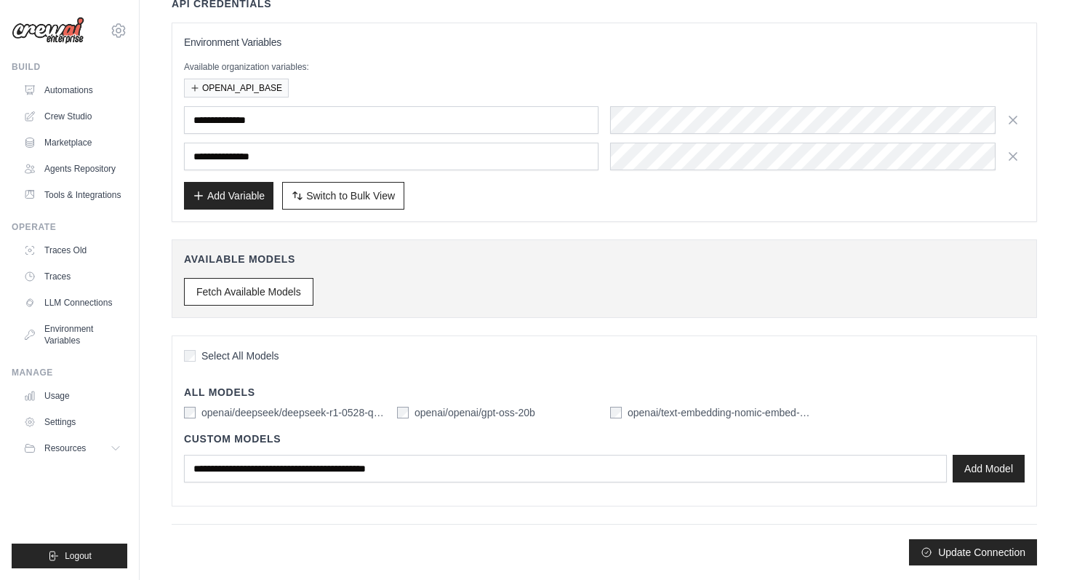
scroll to position [133, 0]
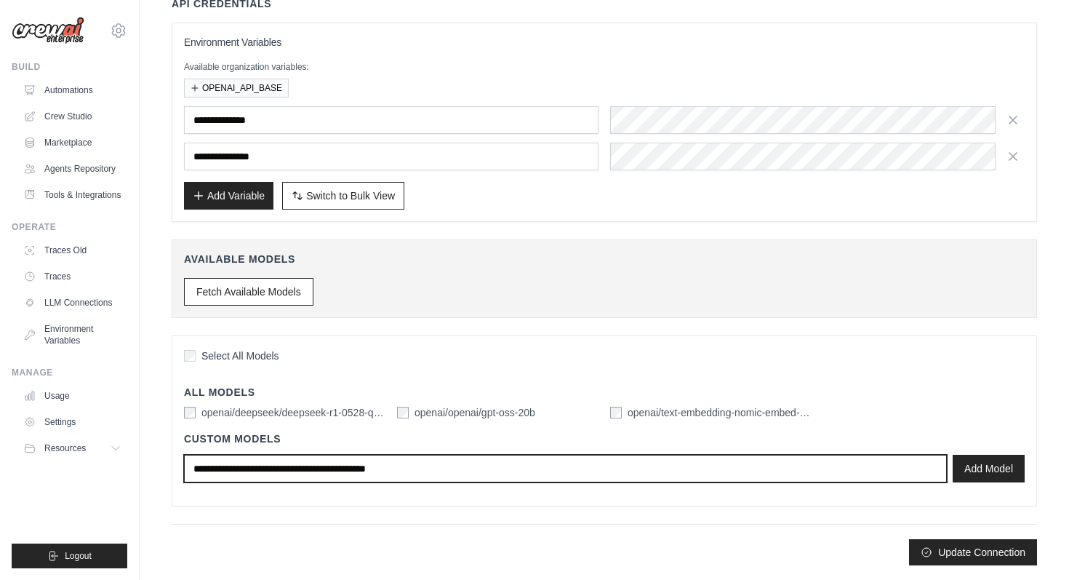
click at [710, 475] on input "text" at bounding box center [565, 468] width 763 height 28
type input "*"
type input "********"
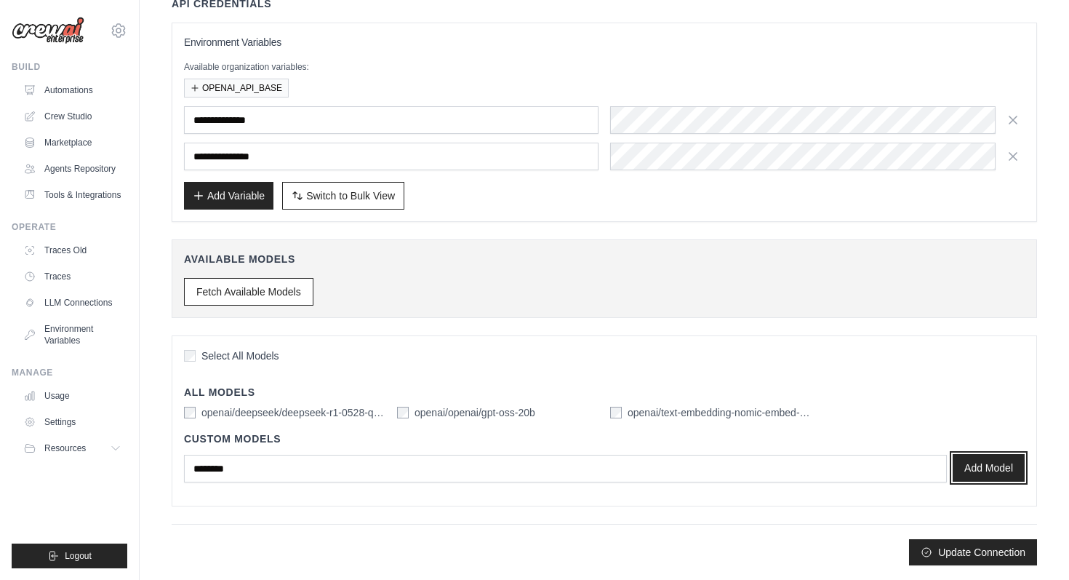
click at [1001, 461] on button "Add Model" at bounding box center [989, 468] width 72 height 28
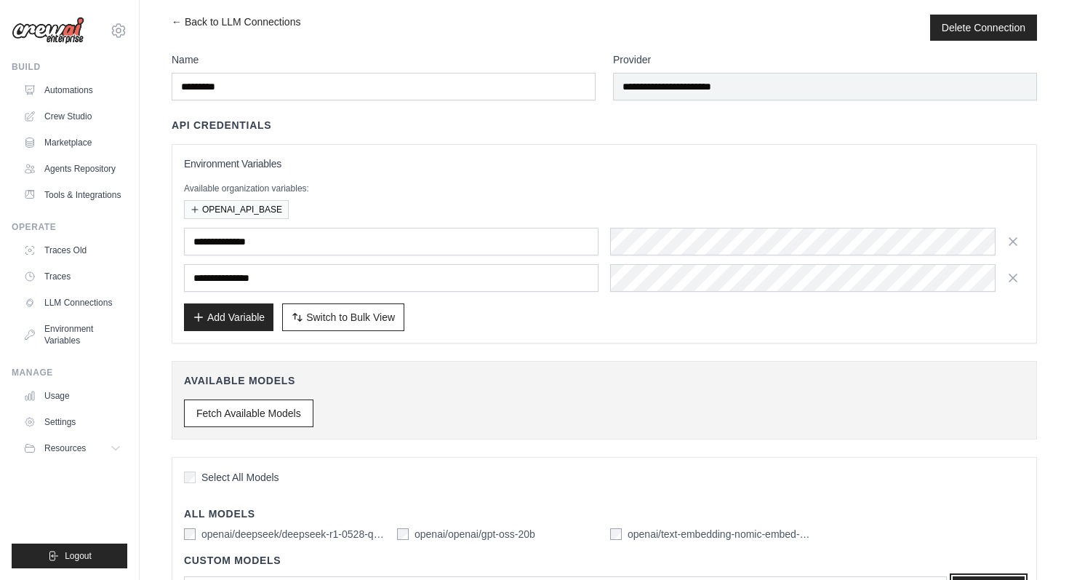
scroll to position [0, 0]
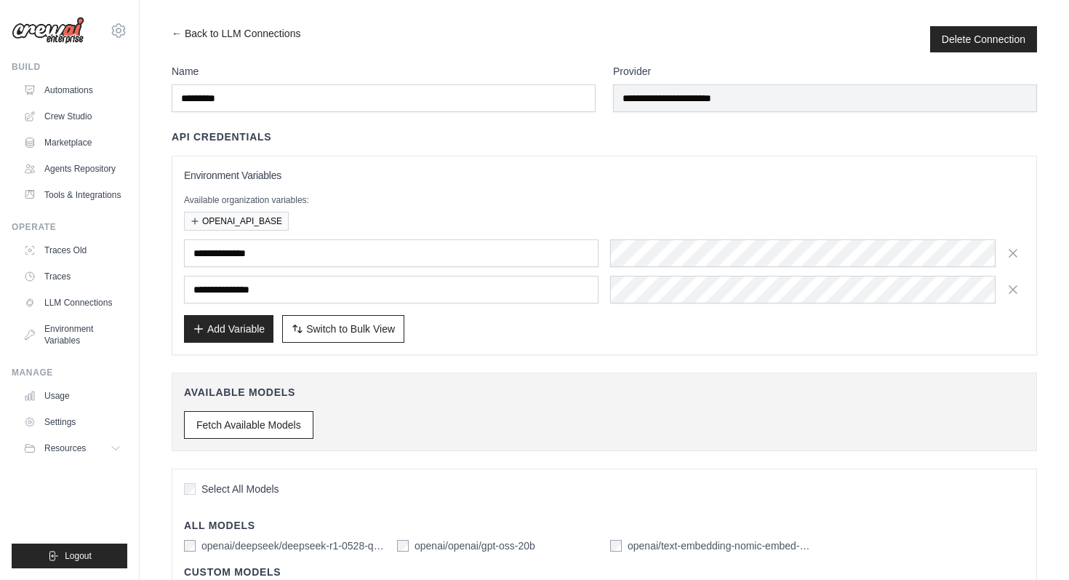
click at [676, 175] on h3 "Environment Variables" at bounding box center [604, 175] width 841 height 15
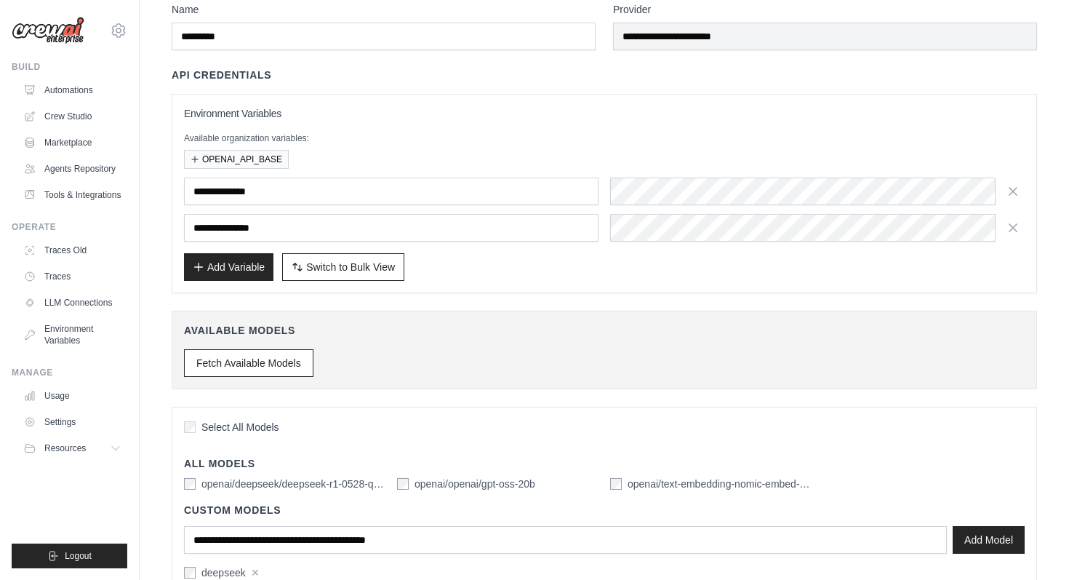
scroll to position [148, 0]
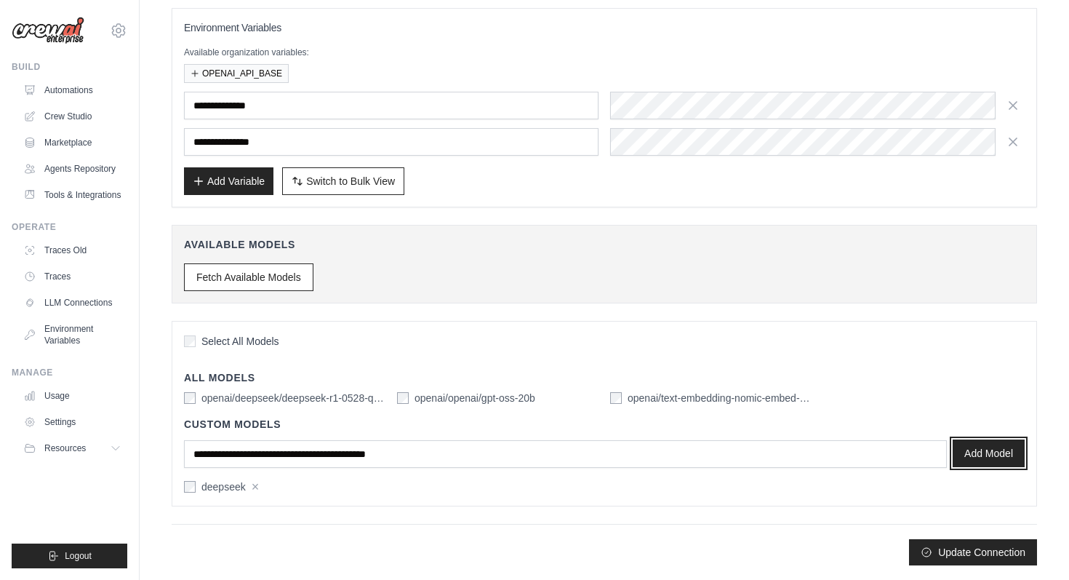
click at [972, 454] on button "Add Model" at bounding box center [989, 453] width 72 height 28
click at [946, 560] on button "Update Connection" at bounding box center [973, 551] width 128 height 26
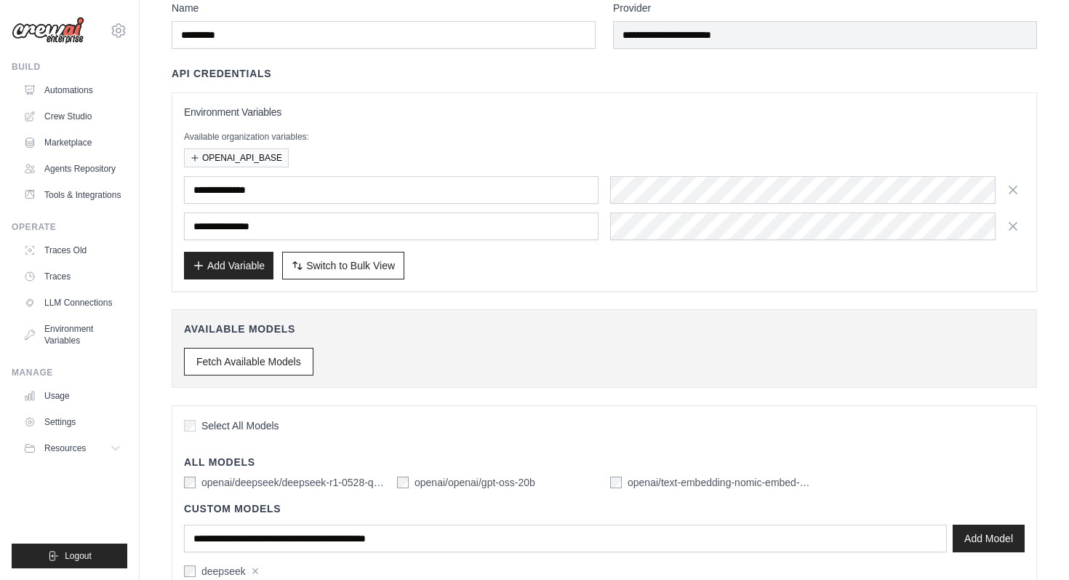
scroll to position [0, 0]
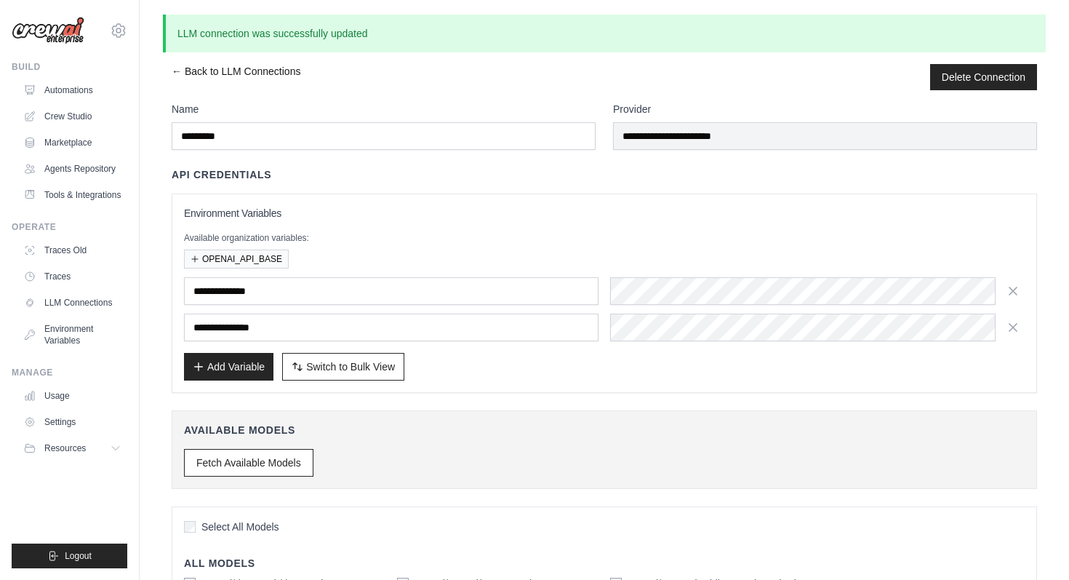
click at [173, 64] on link "← Back to LLM Connections" at bounding box center [236, 77] width 129 height 26
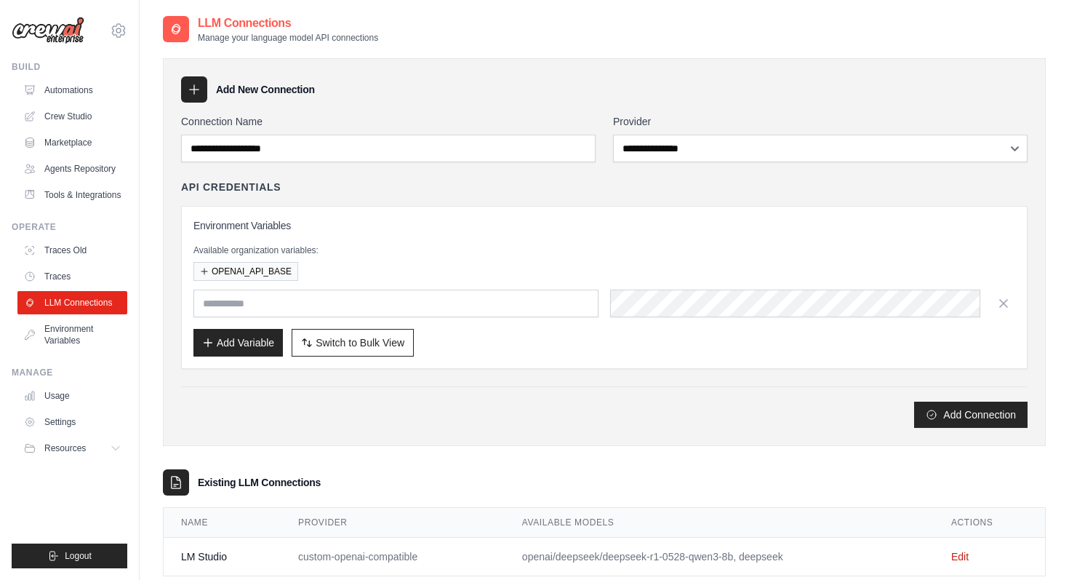
scroll to position [34, 0]
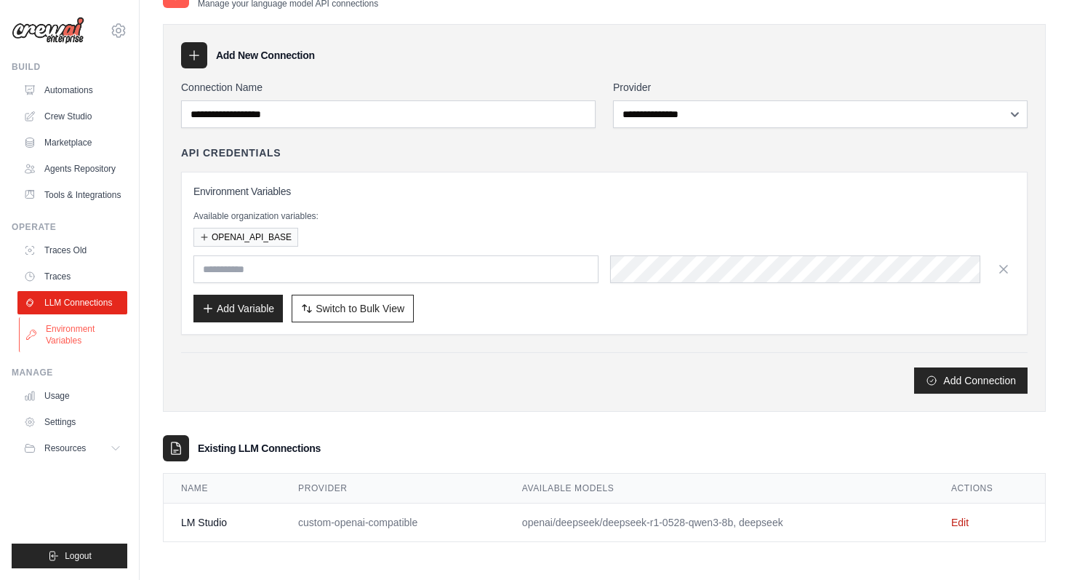
click at [89, 323] on link "Environment Variables" at bounding box center [74, 334] width 110 height 35
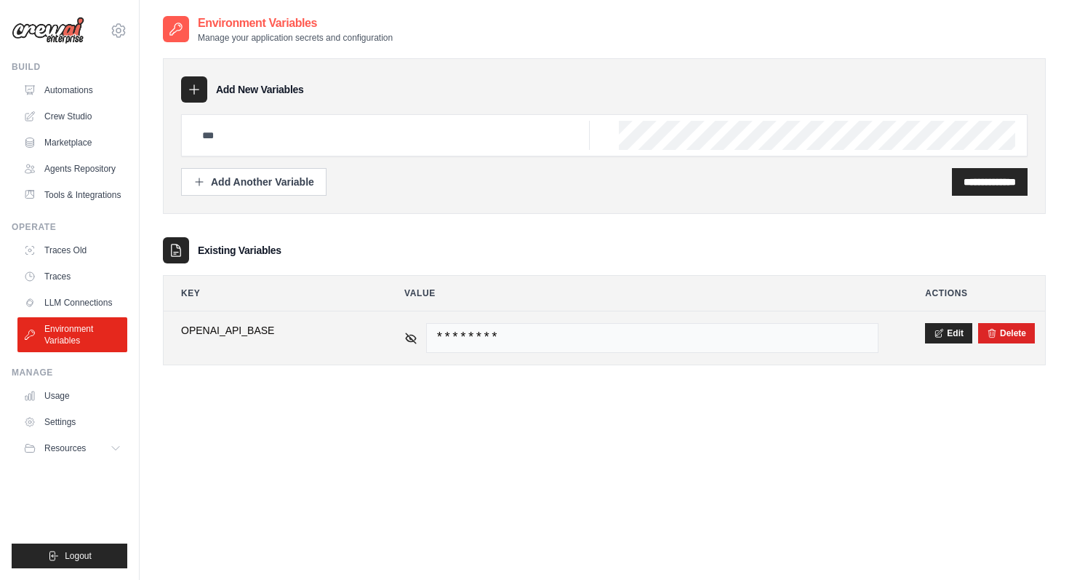
click at [496, 340] on span "********" at bounding box center [652, 338] width 452 height 30
click at [407, 331] on icon at bounding box center [410, 337] width 13 height 13
click at [409, 334] on icon at bounding box center [411, 337] width 10 height 7
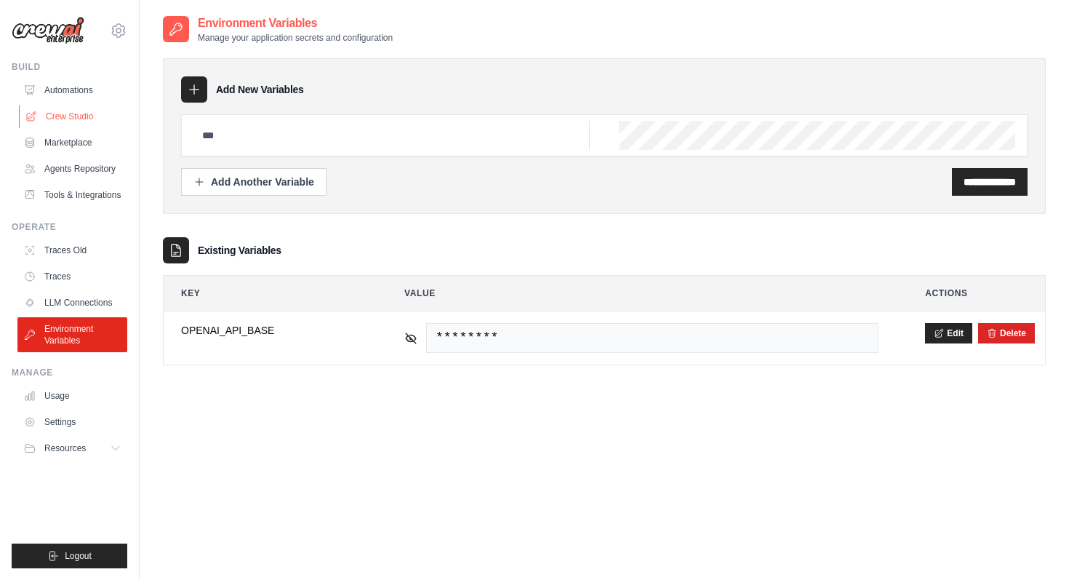
click at [82, 119] on link "Crew Studio" at bounding box center [74, 116] width 110 height 23
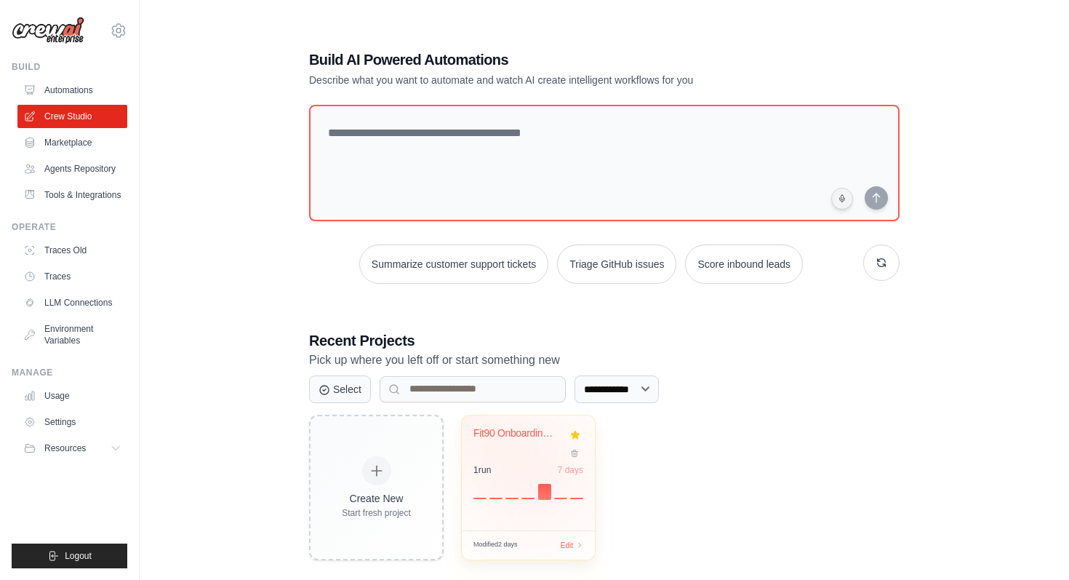
click at [534, 473] on div "1 run 7 days" at bounding box center [528, 481] width 110 height 35
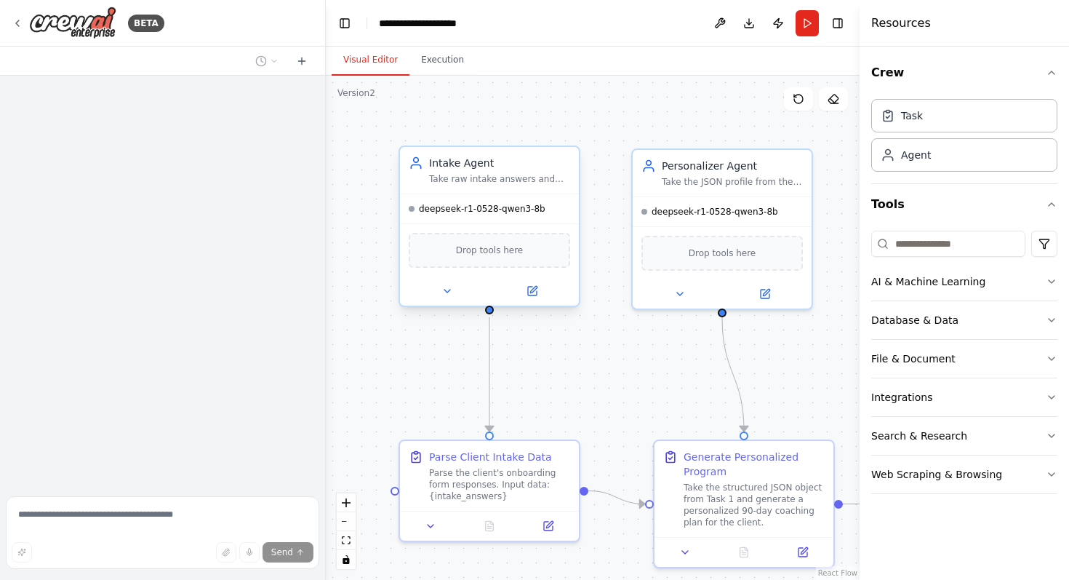
click at [527, 209] on span "deepseek-r1-0528-qwen3-8b" at bounding box center [482, 209] width 127 height 12
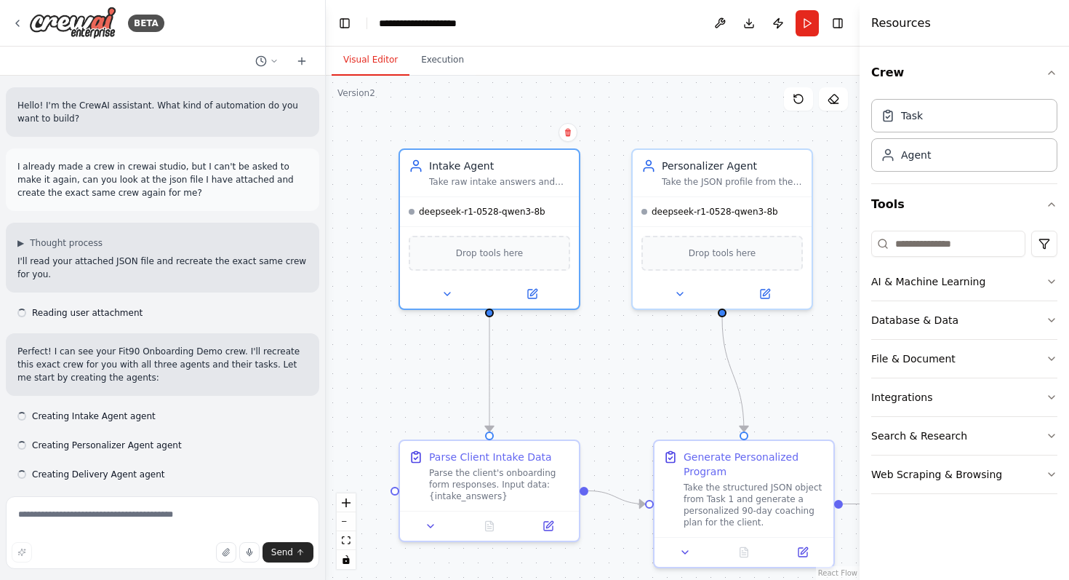
scroll to position [9353, 0]
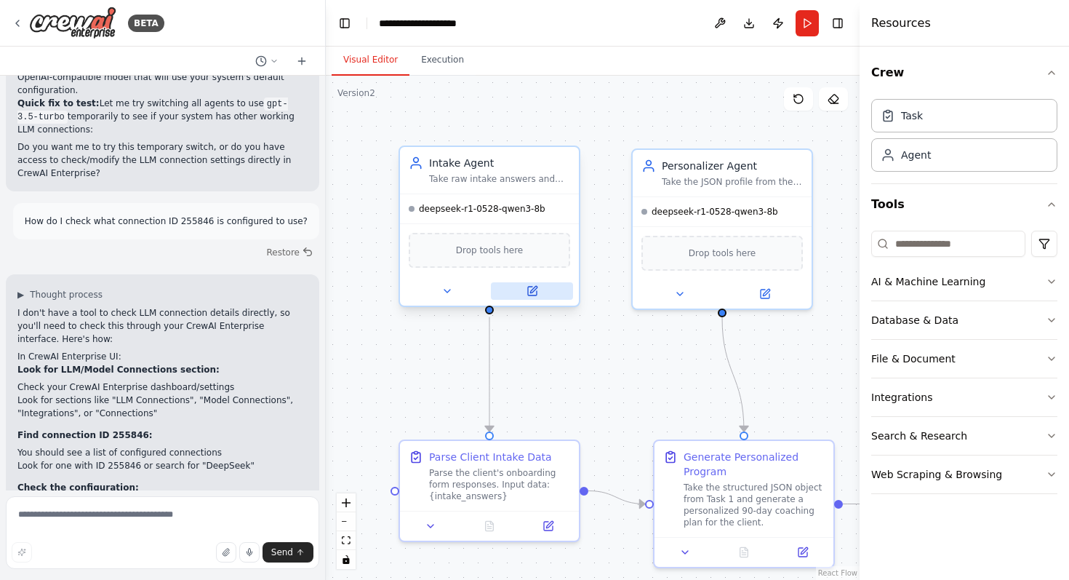
click at [530, 289] on icon at bounding box center [532, 290] width 9 height 9
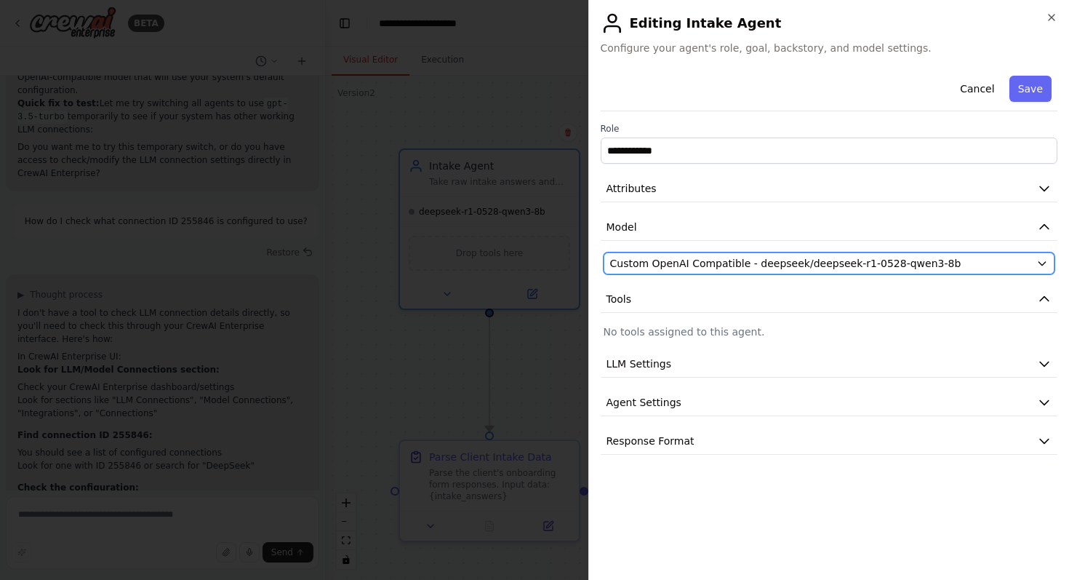
click at [761, 260] on span "Custom OpenAI Compatible - deepseek/deepseek-r1-0528-qwen3-8b" at bounding box center [785, 263] width 351 height 15
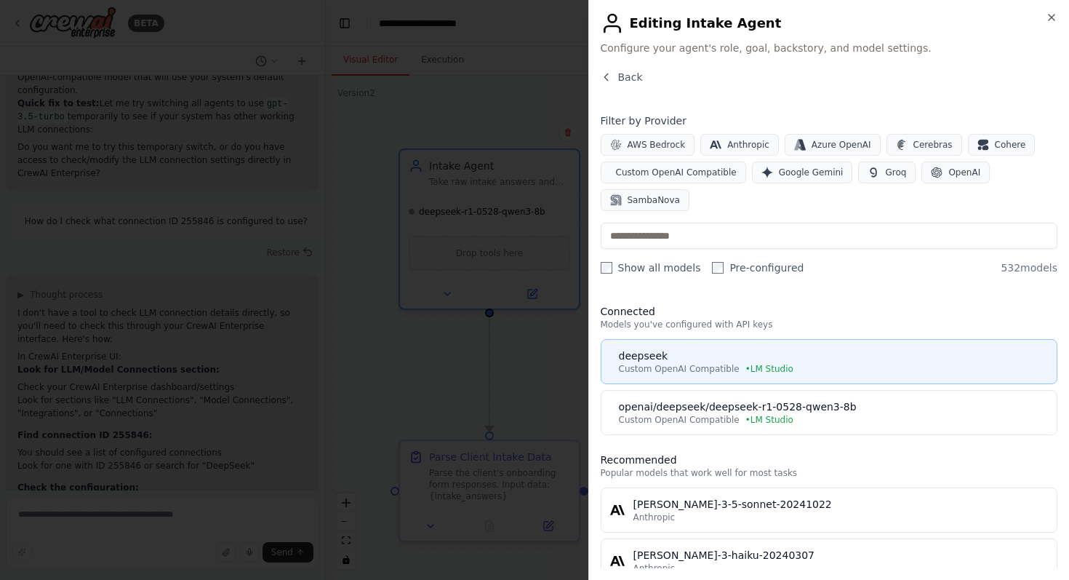
click at [803, 358] on div "deepseek" at bounding box center [834, 355] width 430 height 15
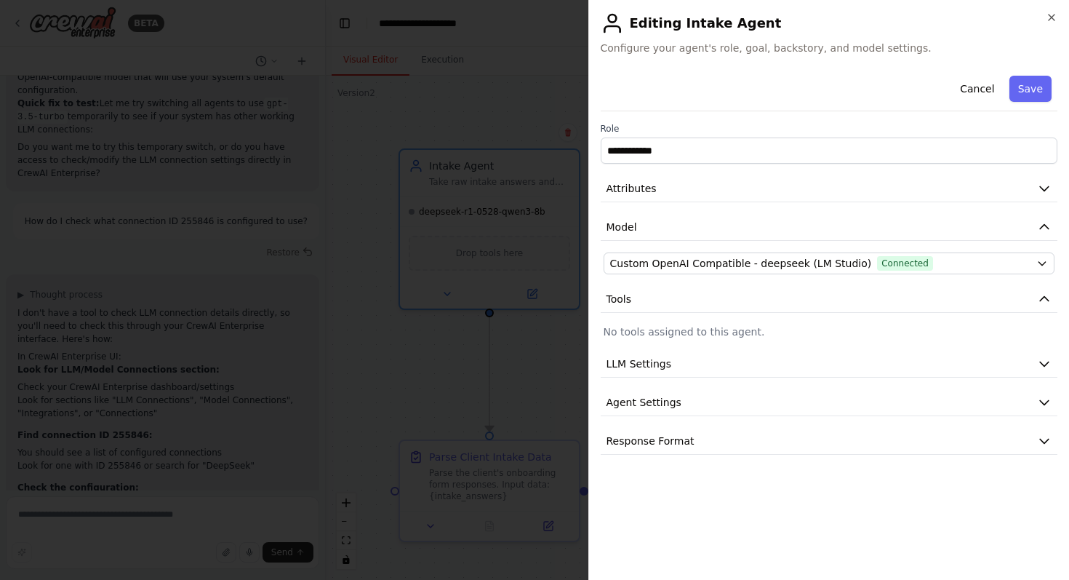
click at [1032, 73] on div "Cancel Save" at bounding box center [829, 90] width 457 height 41
click at [1035, 78] on button "Save" at bounding box center [1030, 89] width 42 height 26
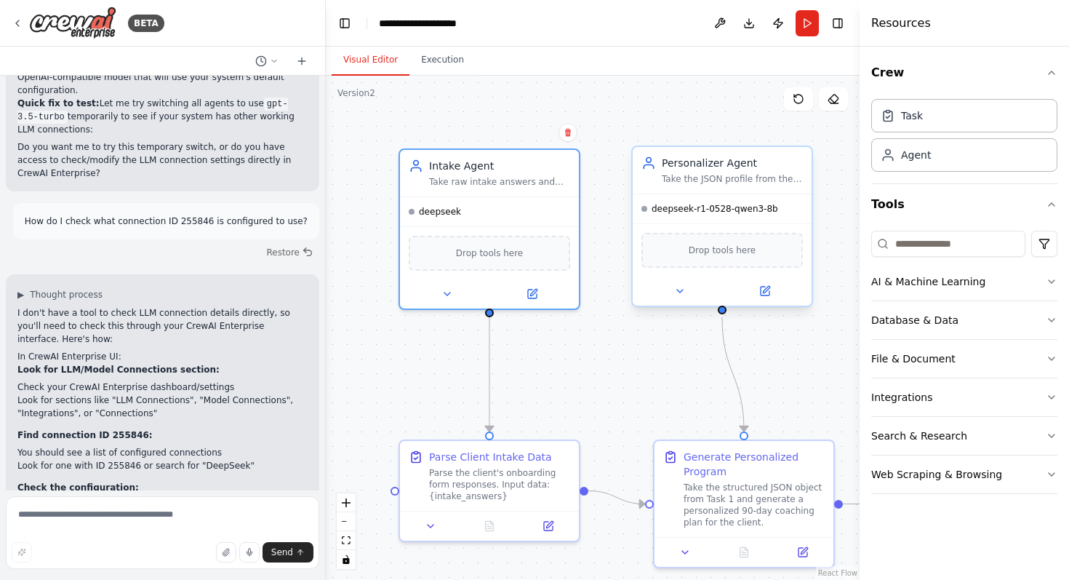
click at [730, 199] on div "deepseek-r1-0528-qwen3-8b" at bounding box center [722, 208] width 179 height 29
click at [764, 294] on icon at bounding box center [765, 290] width 9 height 9
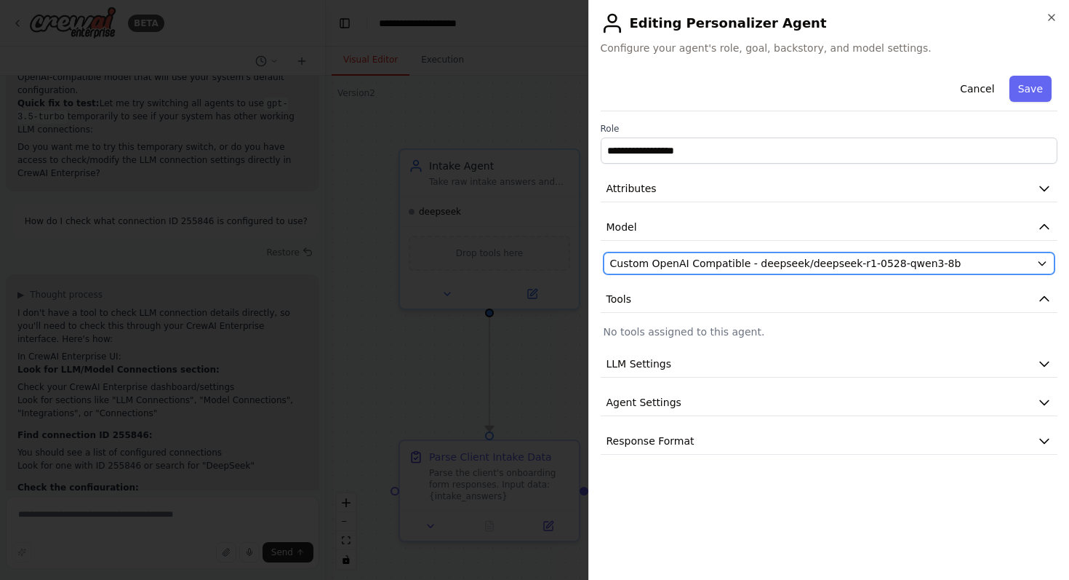
click at [819, 260] on span "Custom OpenAI Compatible - deepseek/deepseek-r1-0528-qwen3-8b" at bounding box center [785, 263] width 351 height 15
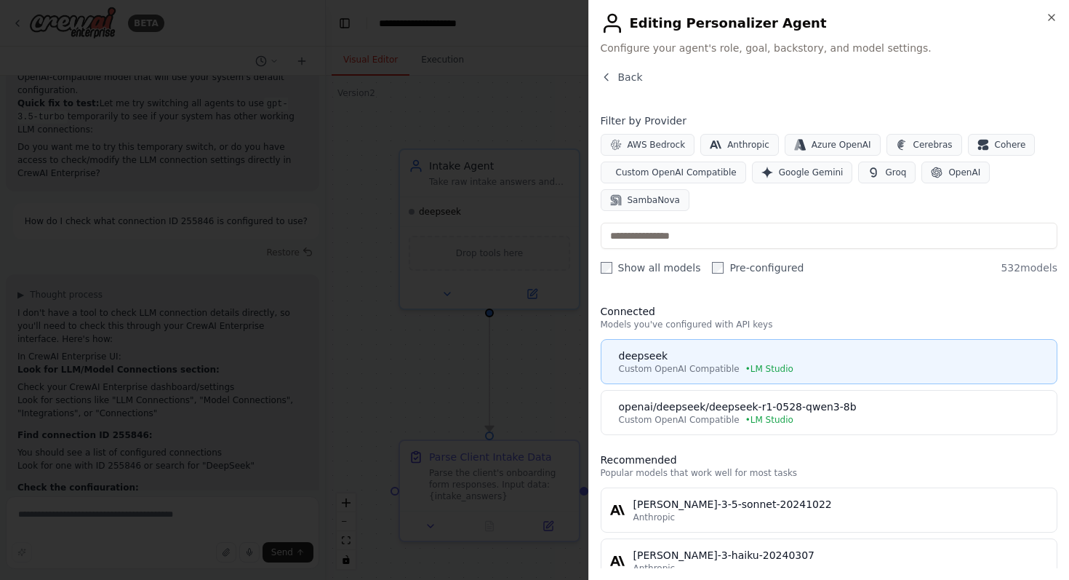
click at [809, 348] on div "deepseek" at bounding box center [834, 355] width 430 height 15
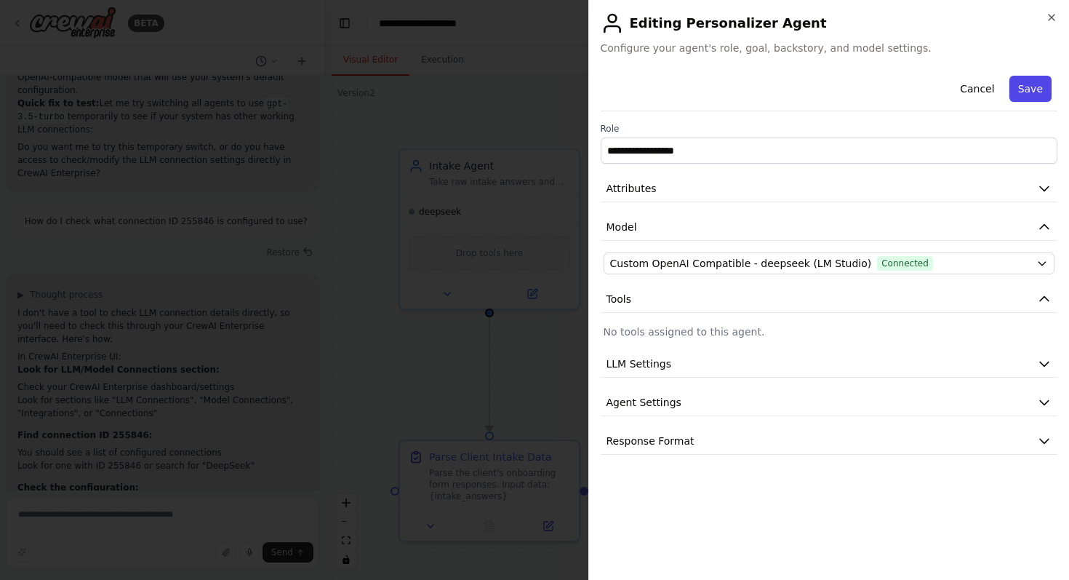
click at [1033, 79] on button "Save" at bounding box center [1030, 89] width 42 height 26
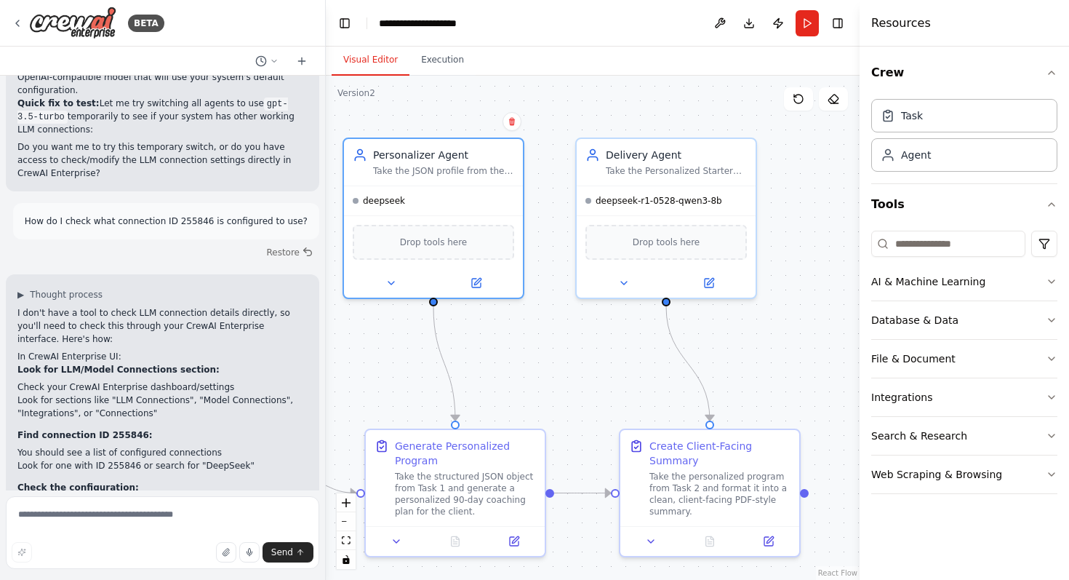
drag, startPoint x: 820, startPoint y: 359, endPoint x: 532, endPoint y: 348, distance: 288.9
click at [532, 348] on div ".deletable-edge-delete-btn { width: 20px; height: 20px; border: 0px solid #ffff…" at bounding box center [593, 328] width 534 height 504
click at [649, 213] on div "Drop tools here" at bounding box center [666, 238] width 179 height 53
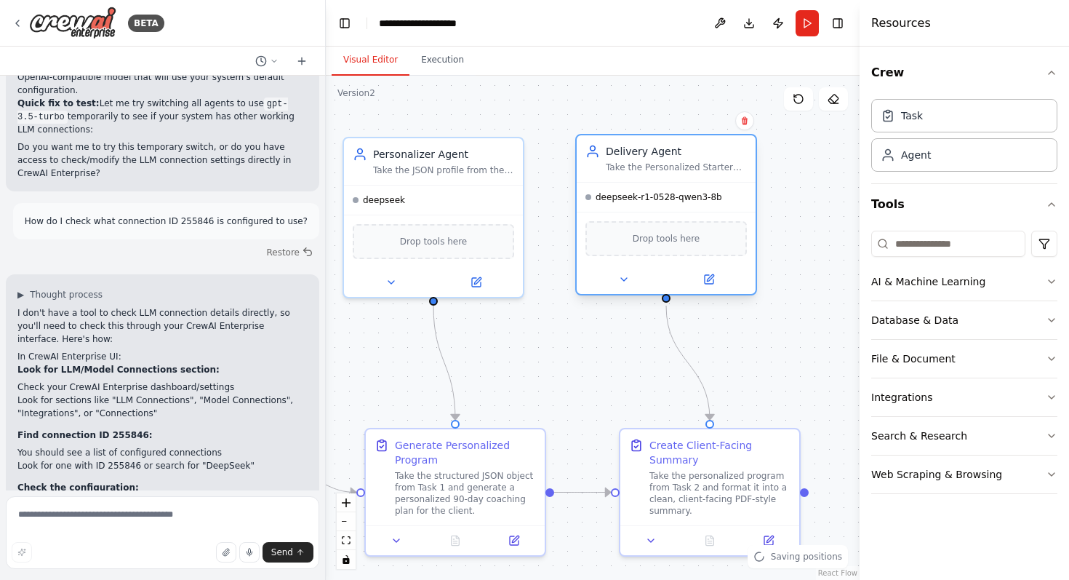
click at [721, 288] on div at bounding box center [666, 279] width 179 height 29
click at [712, 278] on icon at bounding box center [709, 279] width 9 height 9
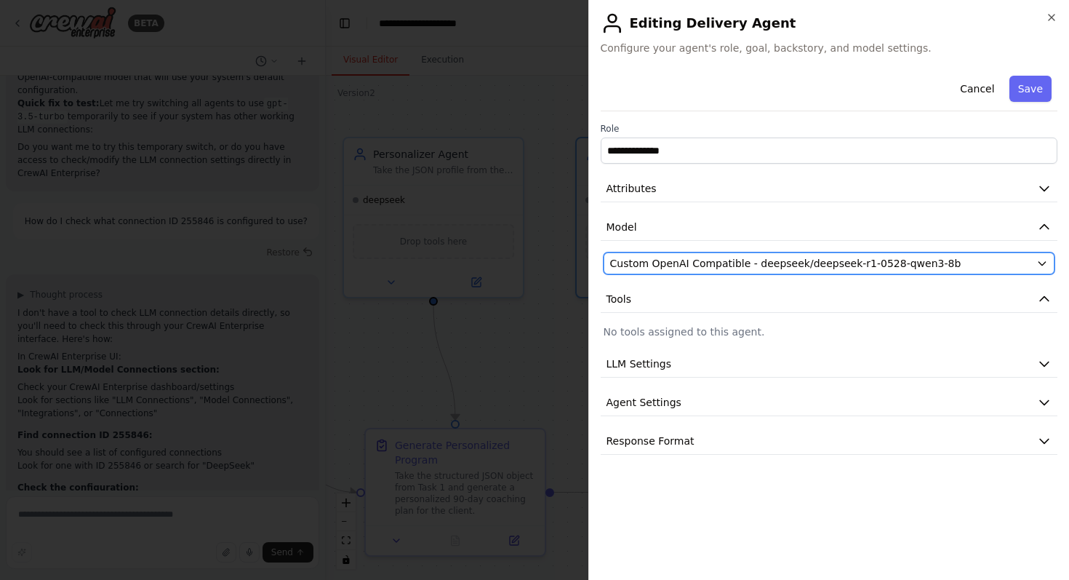
click at [944, 260] on div "Custom OpenAI Compatible - deepseek/deepseek-r1-0528-qwen3-8b" at bounding box center [820, 263] width 421 height 15
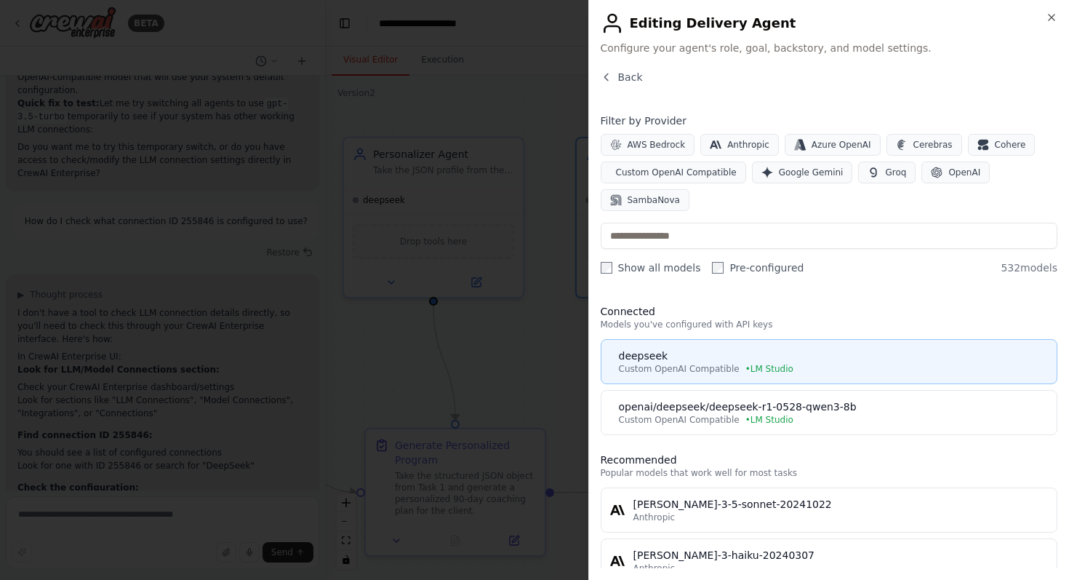
click at [721, 363] on span "Custom OpenAI Compatible" at bounding box center [679, 369] width 121 height 12
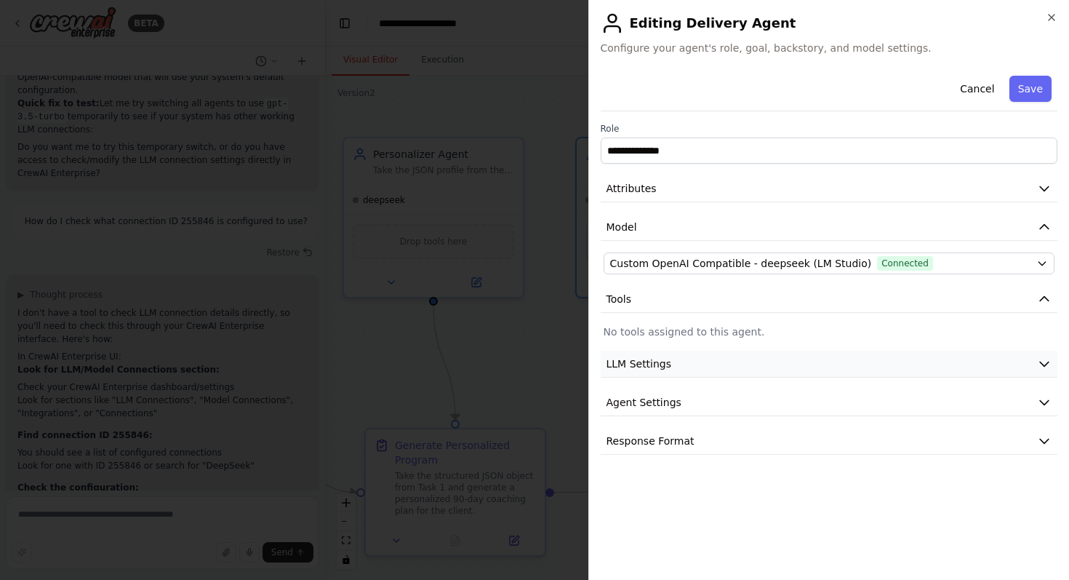
click at [1014, 356] on button "LLM Settings" at bounding box center [829, 363] width 457 height 27
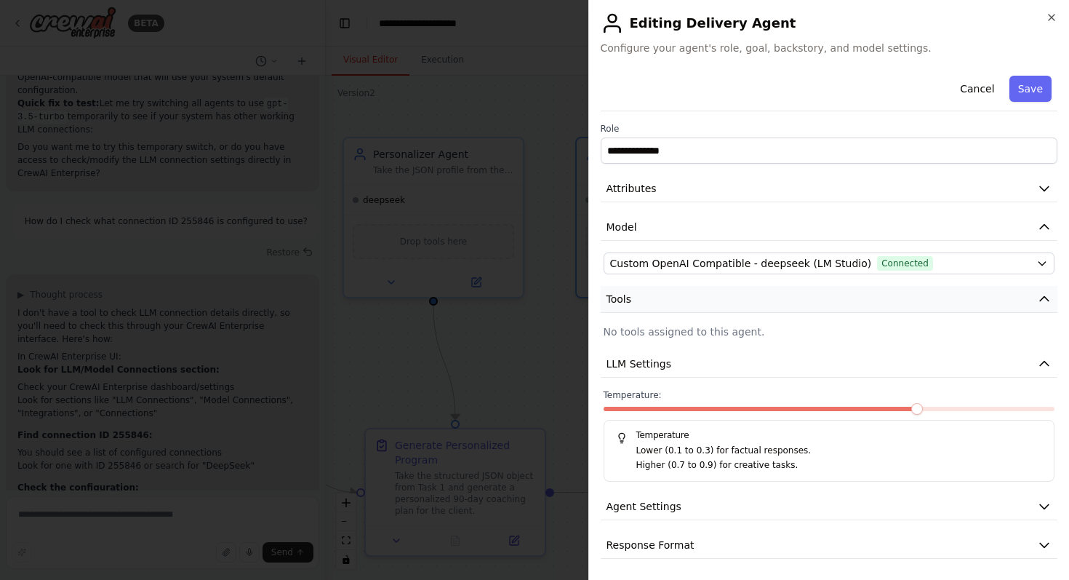
scroll to position [2, 0]
click at [1038, 91] on button "Save" at bounding box center [1030, 89] width 42 height 26
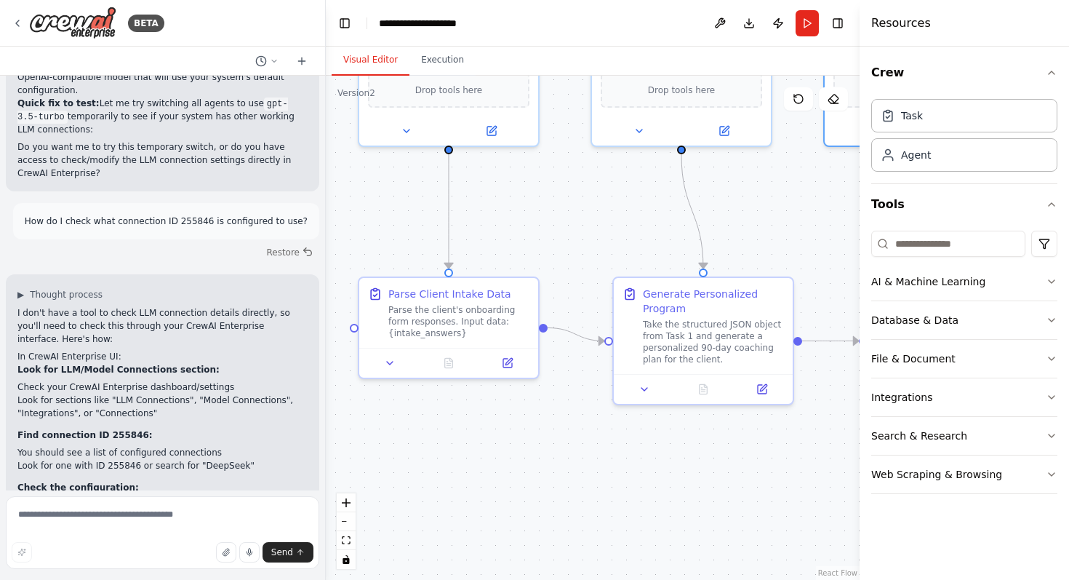
drag, startPoint x: 537, startPoint y: 381, endPoint x: 785, endPoint y: 230, distance: 290.4
click at [785, 230] on div ".deletable-edge-delete-btn { width: 20px; height: 20px; border: 0px solid #ffff…" at bounding box center [593, 328] width 534 height 504
click at [512, 359] on icon at bounding box center [508, 360] width 12 height 12
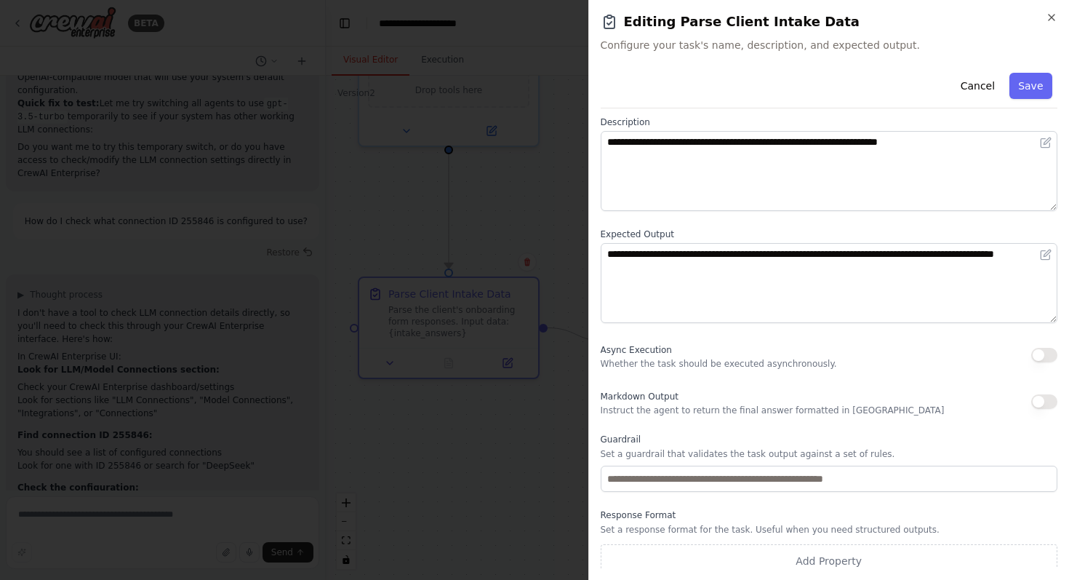
scroll to position [77, 0]
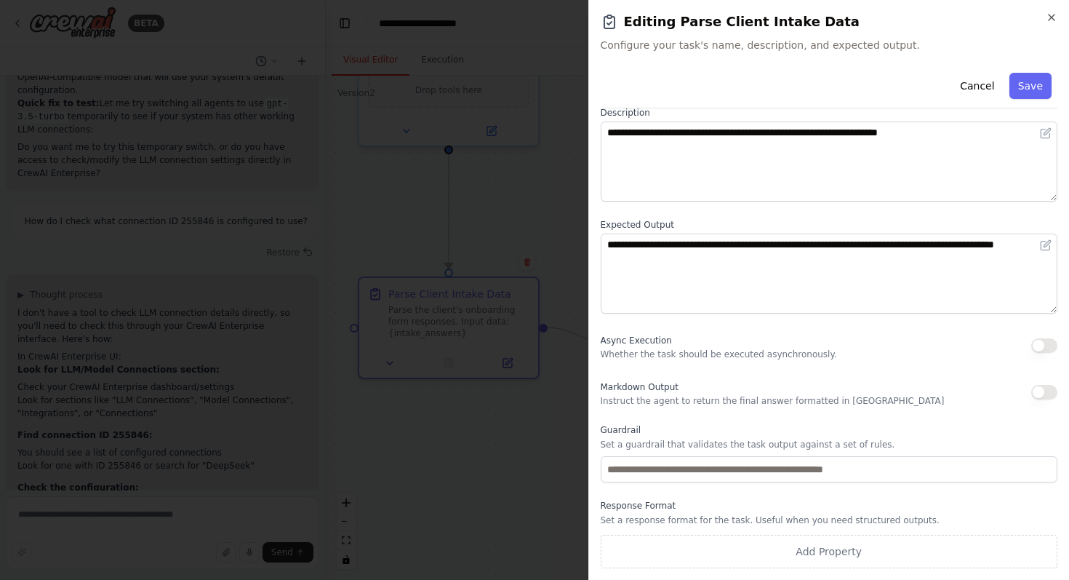
click at [1054, 10] on div "**********" at bounding box center [828, 290] width 481 height 580
click at [1049, 20] on icon "button" at bounding box center [1052, 18] width 12 height 12
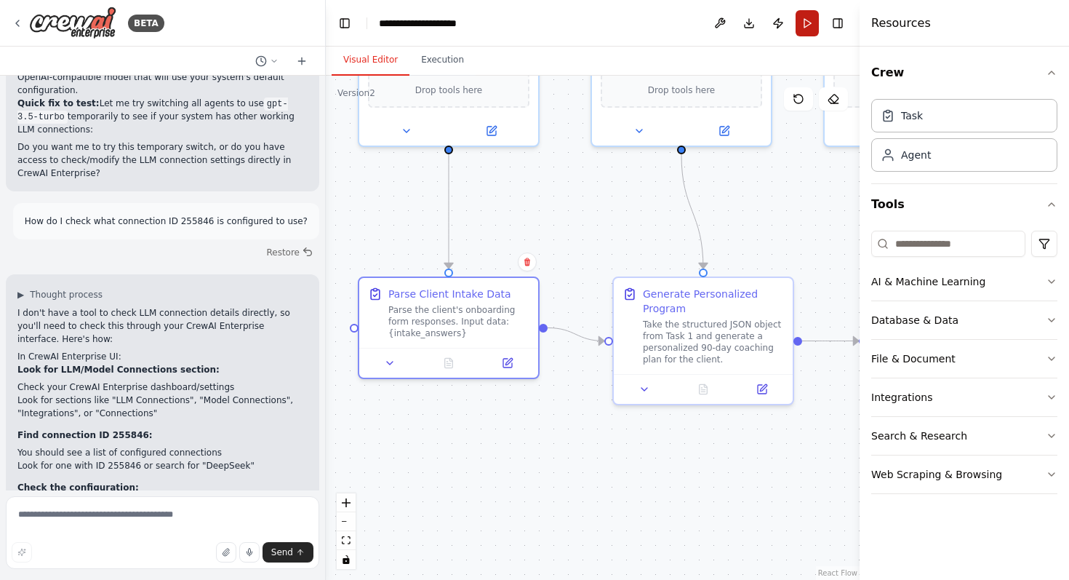
click at [809, 15] on button "Run" at bounding box center [806, 23] width 23 height 26
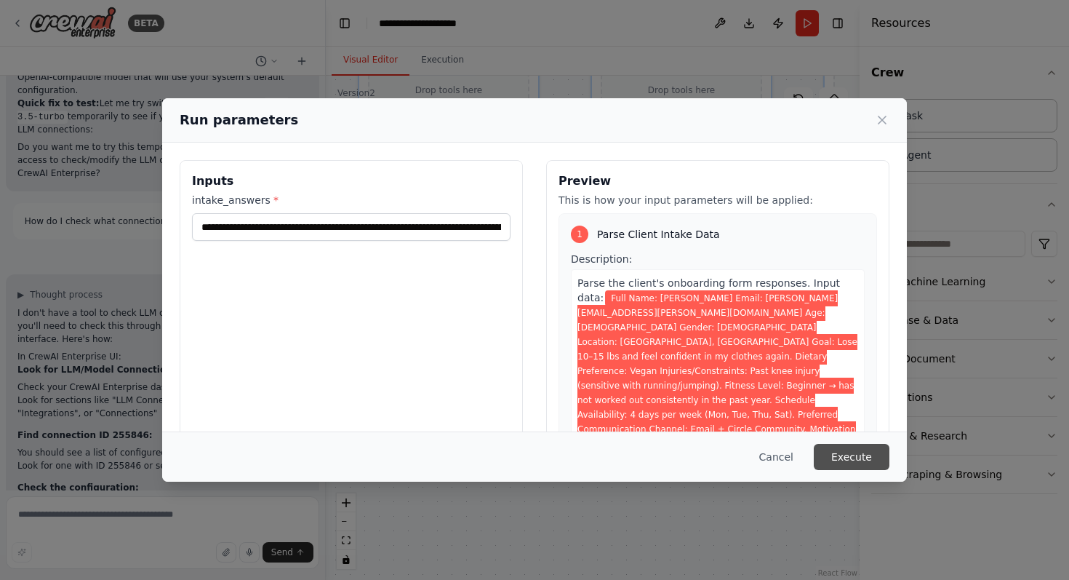
click at [847, 461] on button "Execute" at bounding box center [852, 457] width 76 height 26
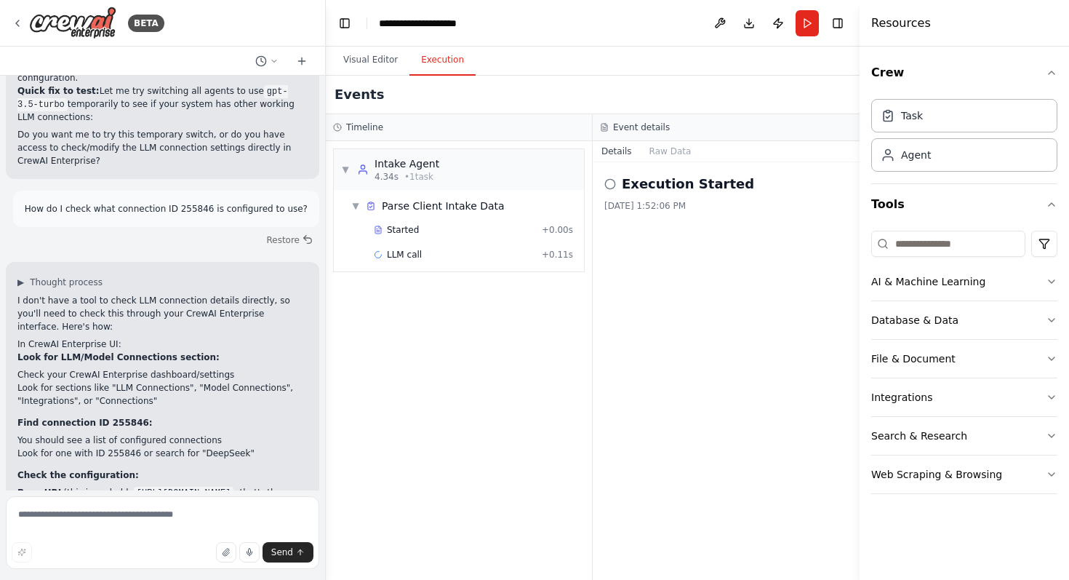
scroll to position [9471, 0]
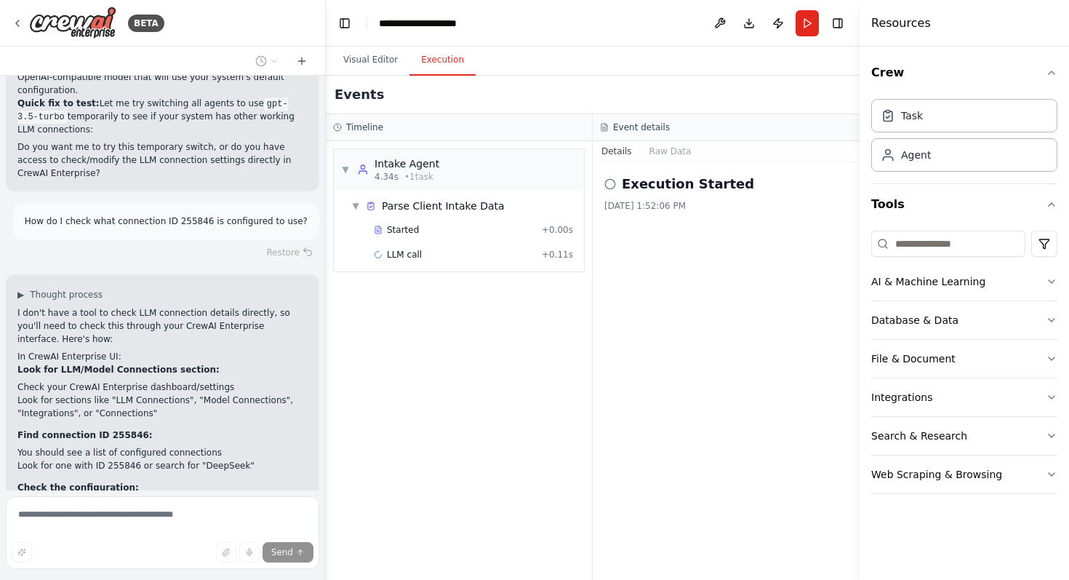
scroll to position [9400, 0]
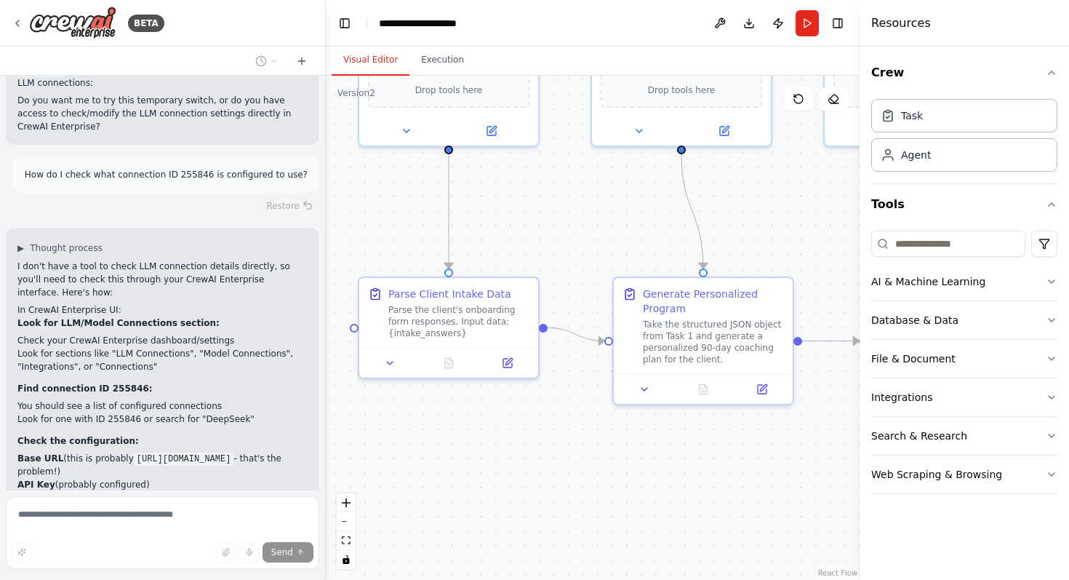
click at [348, 67] on button "Visual Editor" at bounding box center [371, 60] width 78 height 31
drag, startPoint x: 548, startPoint y: 223, endPoint x: 553, endPoint y: 234, distance: 12.4
click at [553, 234] on div ".deletable-edge-delete-btn { width: 20px; height: 20px; border: 0px solid #ffff…" at bounding box center [593, 328] width 534 height 504
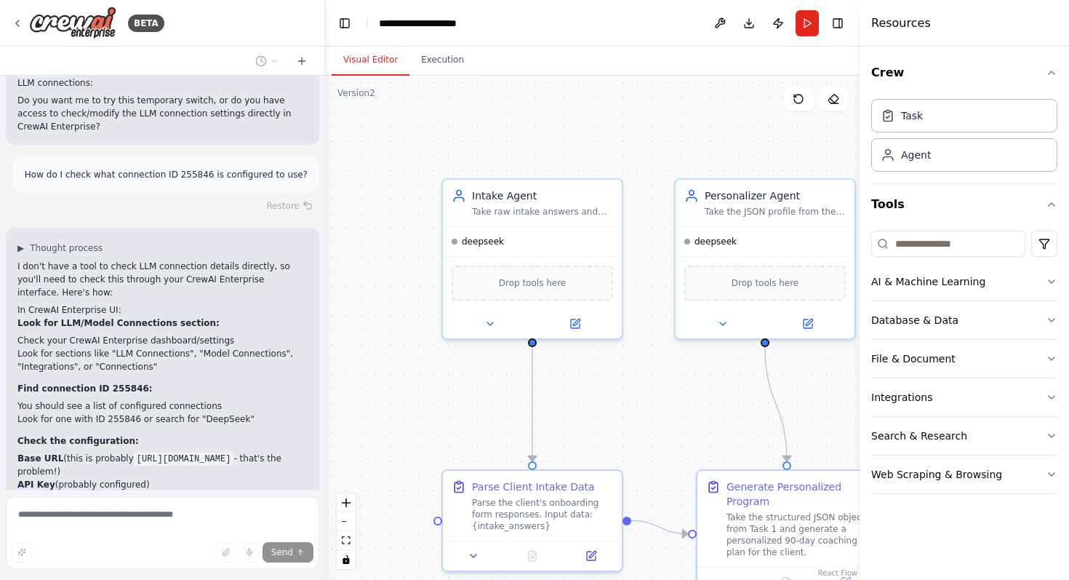
drag, startPoint x: 547, startPoint y: 206, endPoint x: 624, endPoint y: 385, distance: 194.8
click at [626, 385] on div ".deletable-edge-delete-btn { width: 20px; height: 20px; border: 0px solid #ffff…" at bounding box center [593, 328] width 534 height 504
click at [534, 246] on div "deepseek" at bounding box center [532, 237] width 179 height 29
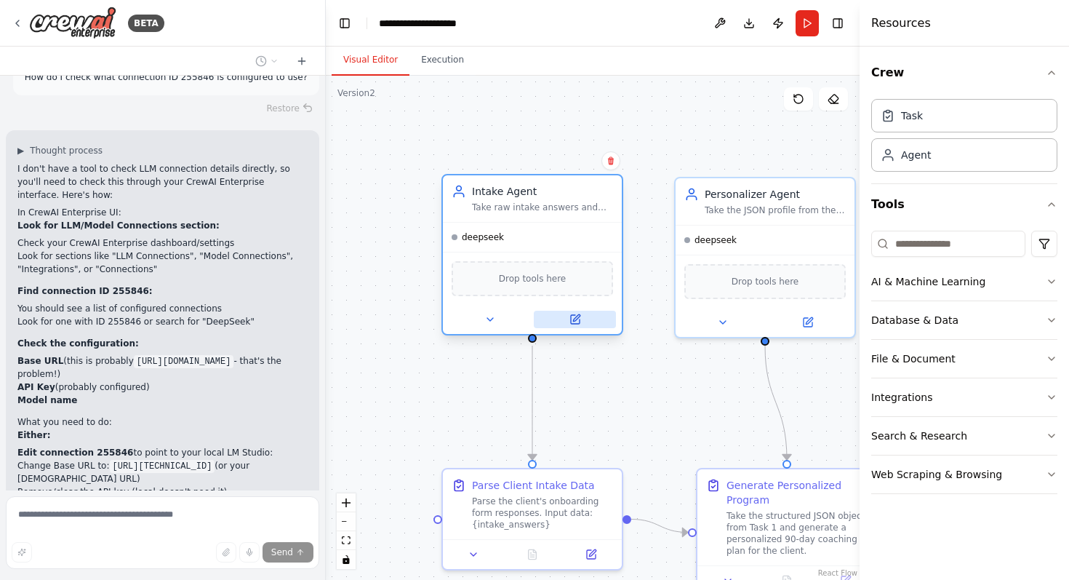
click at [580, 316] on icon at bounding box center [575, 319] width 12 height 12
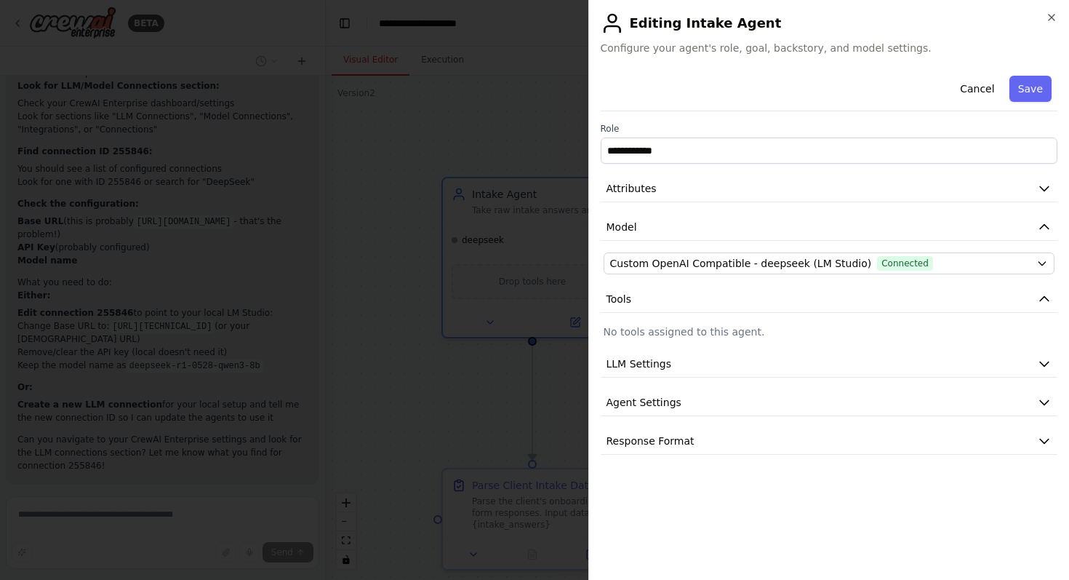
scroll to position [9650, 0]
click at [746, 362] on button "LLM Settings" at bounding box center [829, 363] width 457 height 27
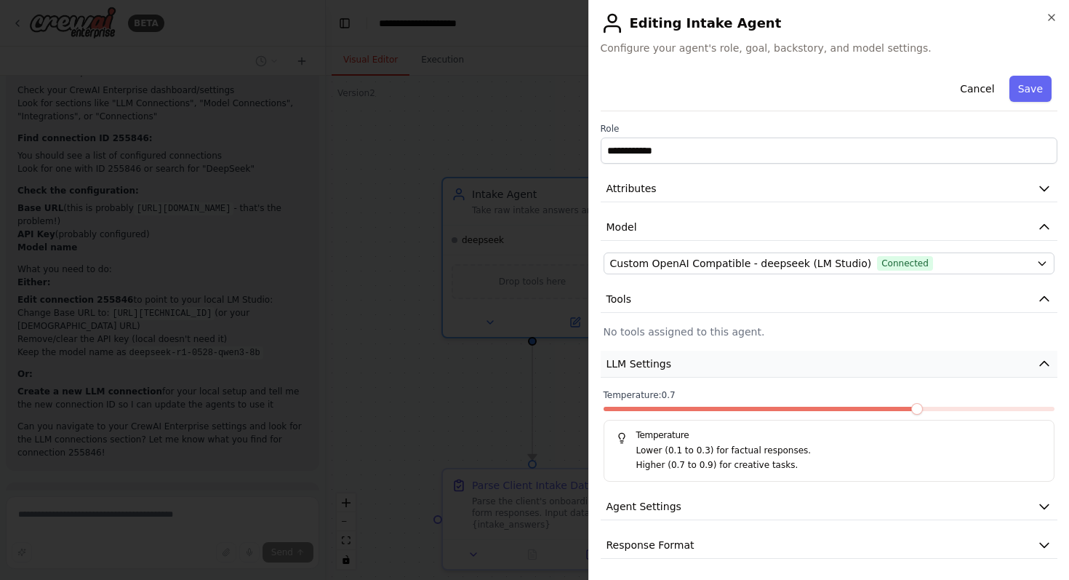
click at [746, 361] on button "LLM Settings" at bounding box center [829, 363] width 457 height 27
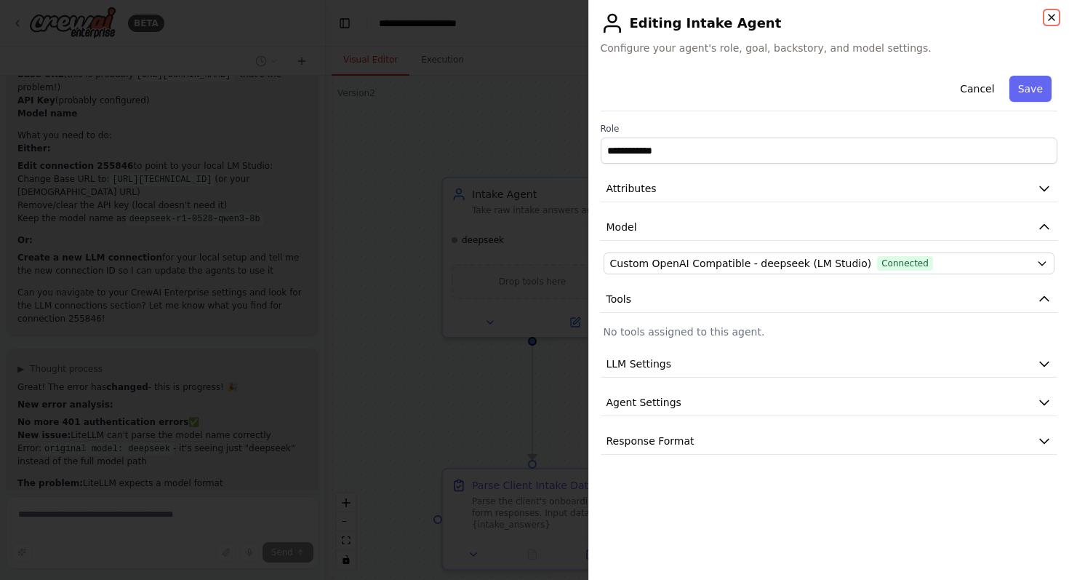
click at [1047, 18] on icon "button" at bounding box center [1052, 18] width 12 height 12
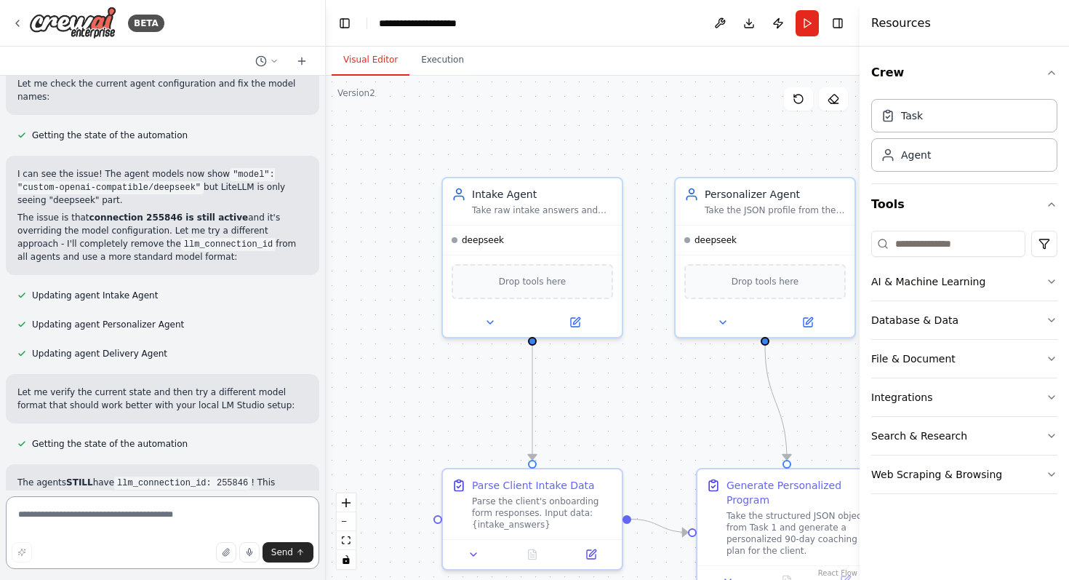
scroll to position [10230, 0]
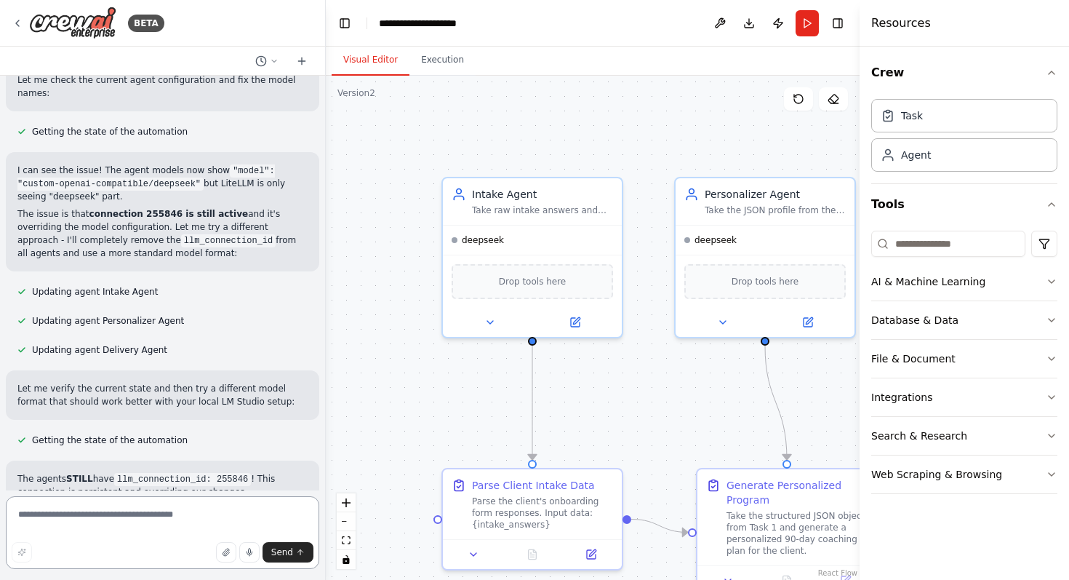
click at [139, 516] on textarea at bounding box center [162, 532] width 313 height 73
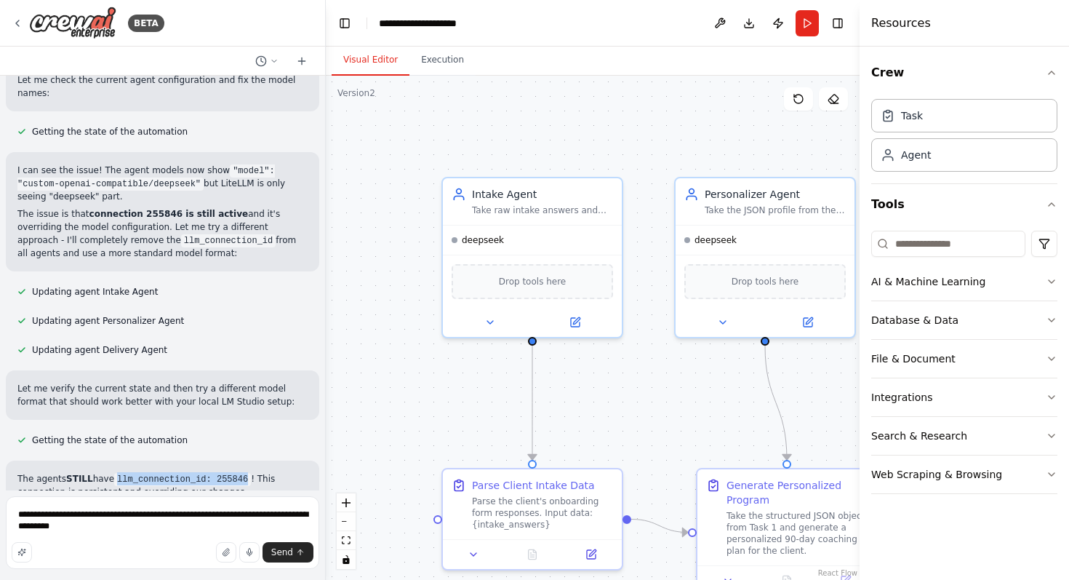
drag, startPoint x: 120, startPoint y: 191, endPoint x: 247, endPoint y: 185, distance: 127.4
click at [247, 473] on code "llm_connection_id: 255846" at bounding box center [182, 479] width 137 height 13
copy code "llm_connection_id: 255846"
click at [134, 533] on textarea "**********" at bounding box center [162, 532] width 313 height 73
paste textarea "**********"
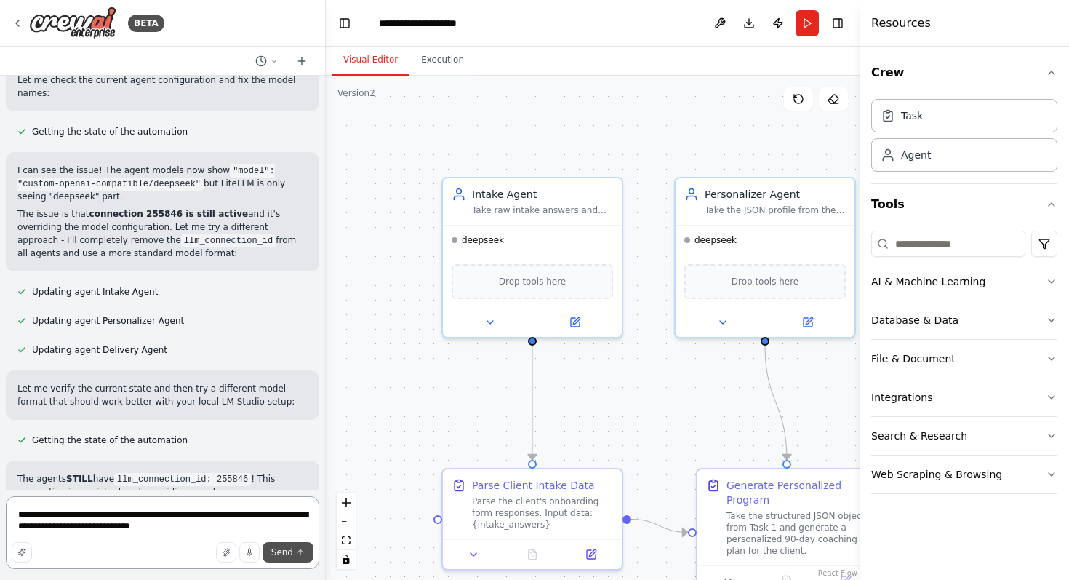
type textarea "**********"
click at [293, 554] on button "Send" at bounding box center [287, 552] width 51 height 20
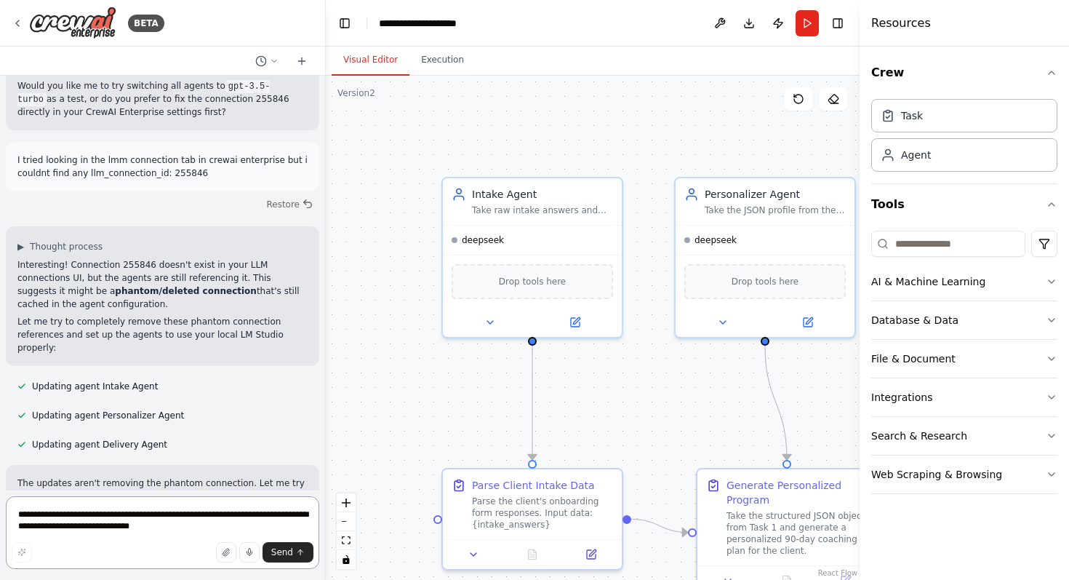
scroll to position [10885, 0]
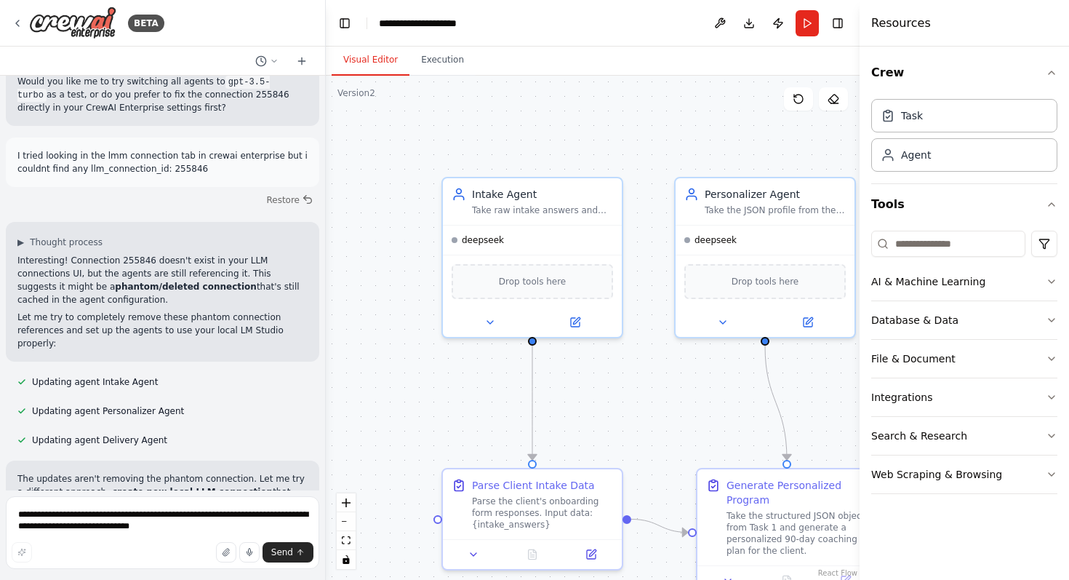
drag, startPoint x: 257, startPoint y: 413, endPoint x: 80, endPoint y: 415, distance: 177.4
copy code "[URL][TECHNICAL_ID]"
click at [17, 23] on icon at bounding box center [18, 23] width 12 height 12
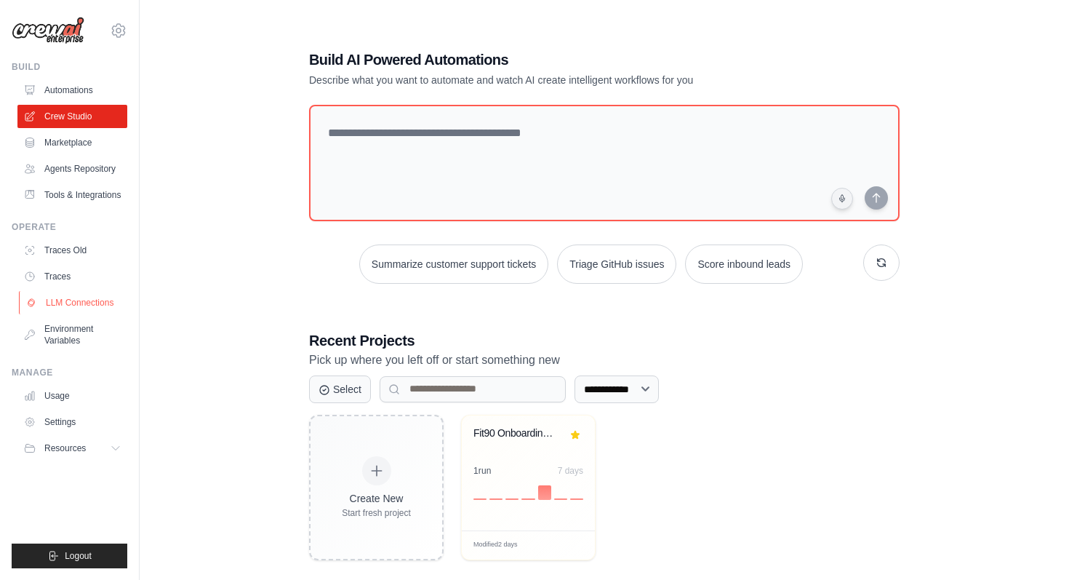
click at [88, 303] on link "LLM Connections" at bounding box center [74, 302] width 110 height 23
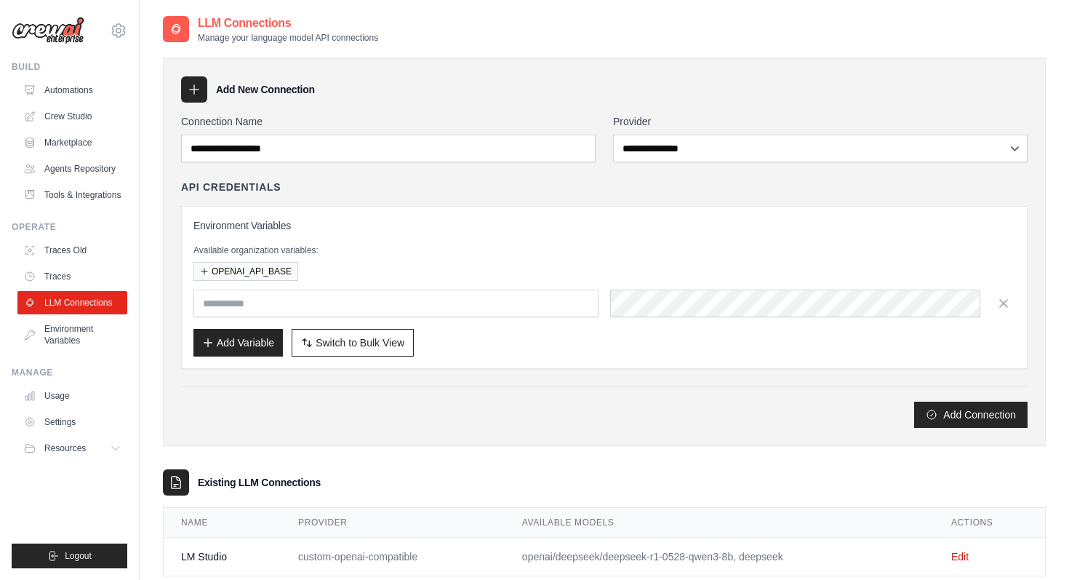
scroll to position [34, 0]
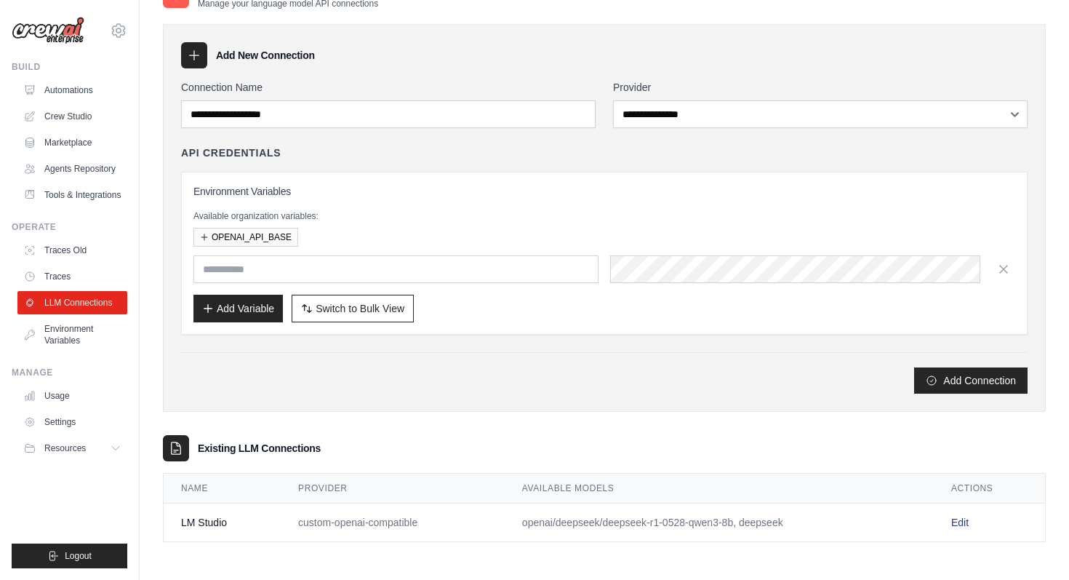
click at [956, 518] on link "Edit" at bounding box center [959, 522] width 17 height 12
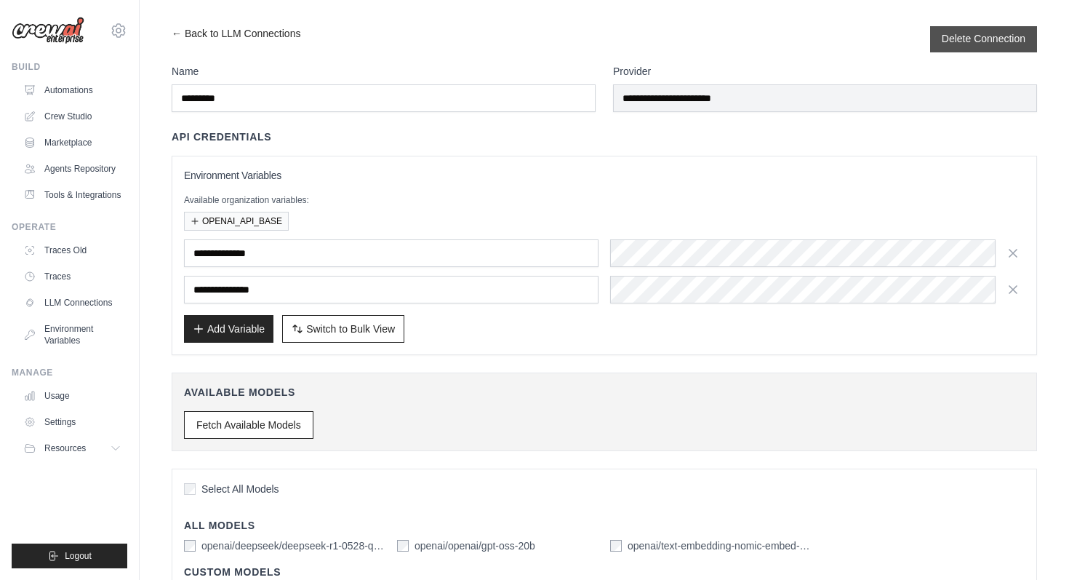
click at [966, 39] on button "Delete Connection" at bounding box center [984, 38] width 84 height 15
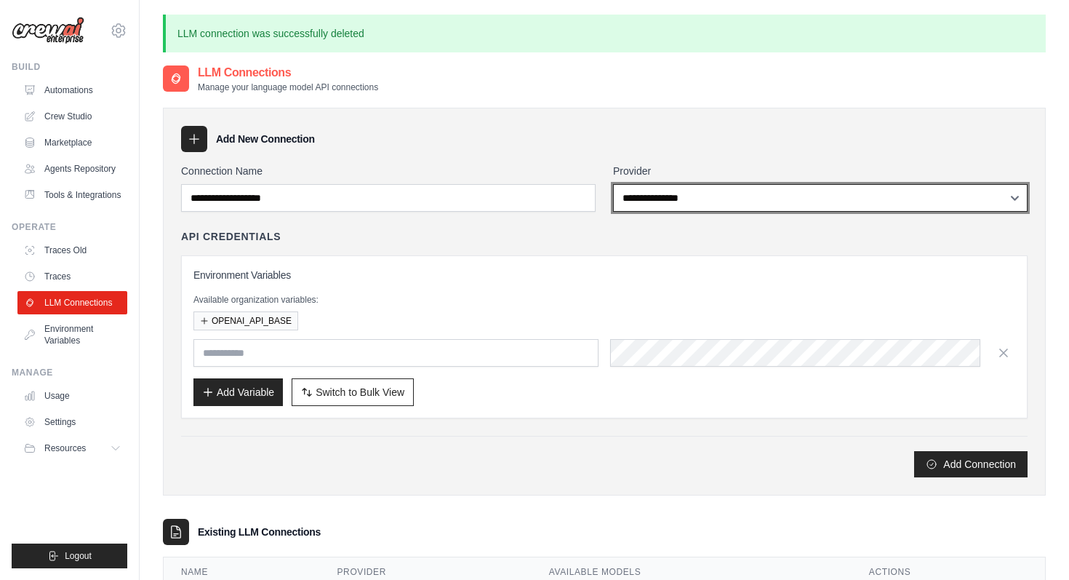
click at [668, 192] on select "**********" at bounding box center [820, 198] width 414 height 28
select select "**********"
click at [613, 184] on select "**********" at bounding box center [820, 198] width 414 height 28
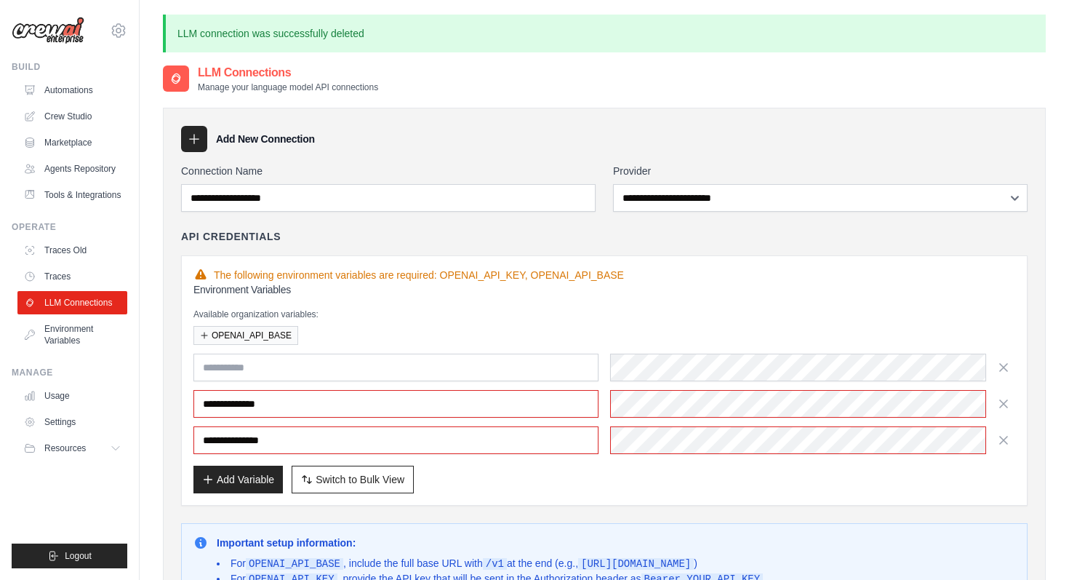
click at [684, 461] on div "**********" at bounding box center [604, 387] width 822 height 211
click at [761, 315] on p "Available organization variables:" at bounding box center [604, 314] width 822 height 12
click at [800, 309] on p "Available organization variables:" at bounding box center [604, 314] width 822 height 12
click at [979, 270] on div "The following environment variables are required: OPENAI_API_KEY, OPENAI_API_BA…" at bounding box center [604, 275] width 822 height 15
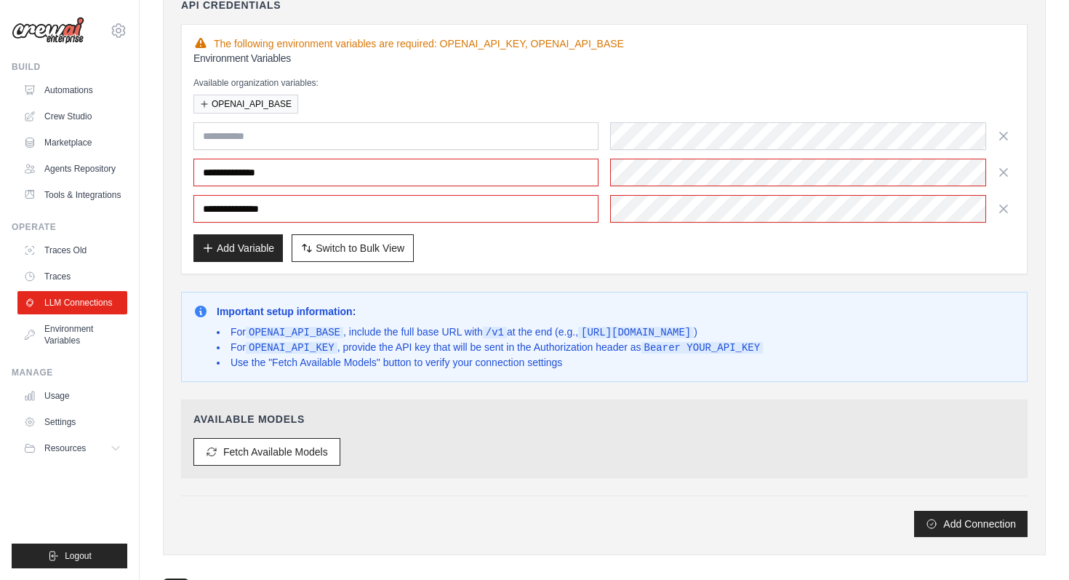
scroll to position [252, 0]
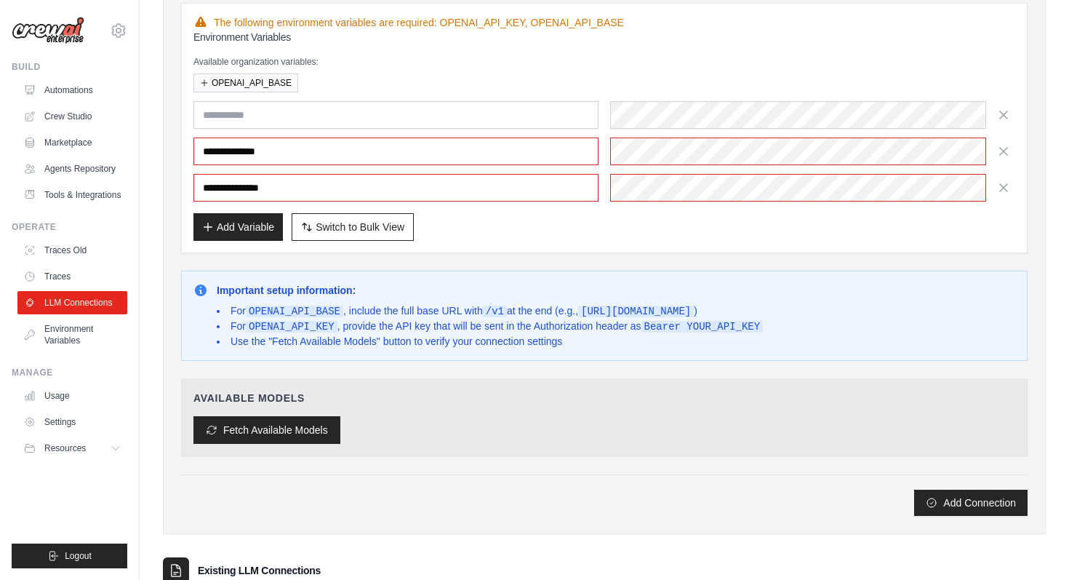
click at [282, 428] on button "Fetch Available Models" at bounding box center [266, 430] width 147 height 28
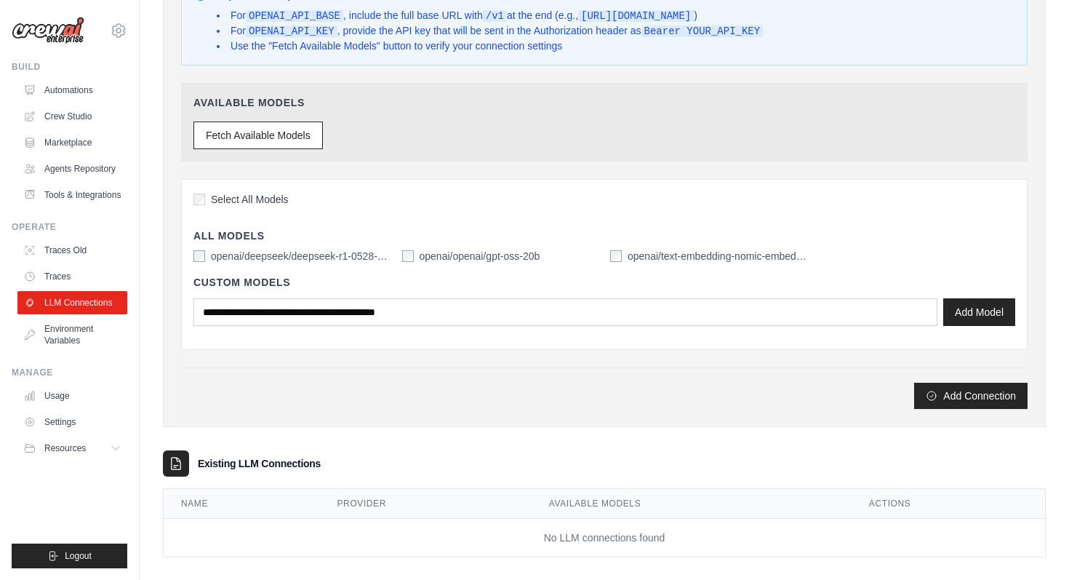
scroll to position [562, 0]
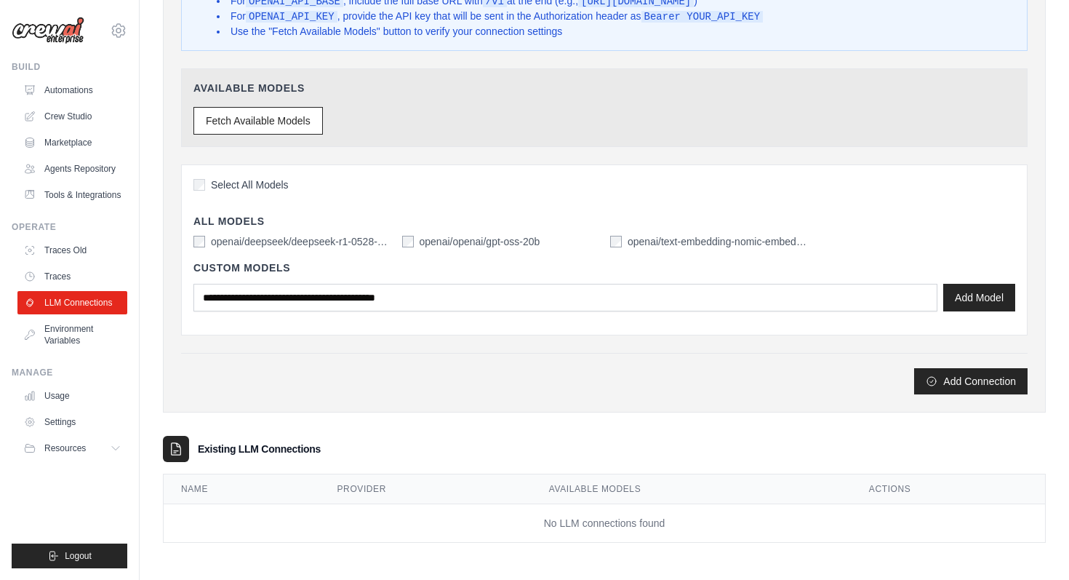
click at [294, 241] on label "openai/deepseek/deepseek-r1-0528-qwen3-8b" at bounding box center [301, 241] width 180 height 15
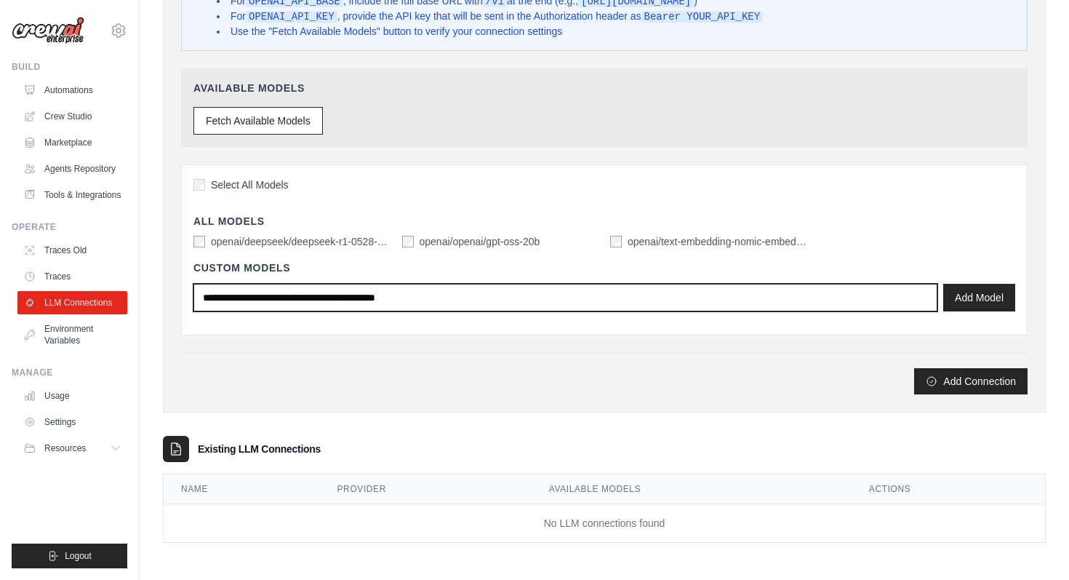
click at [388, 296] on input "text" at bounding box center [565, 298] width 744 height 28
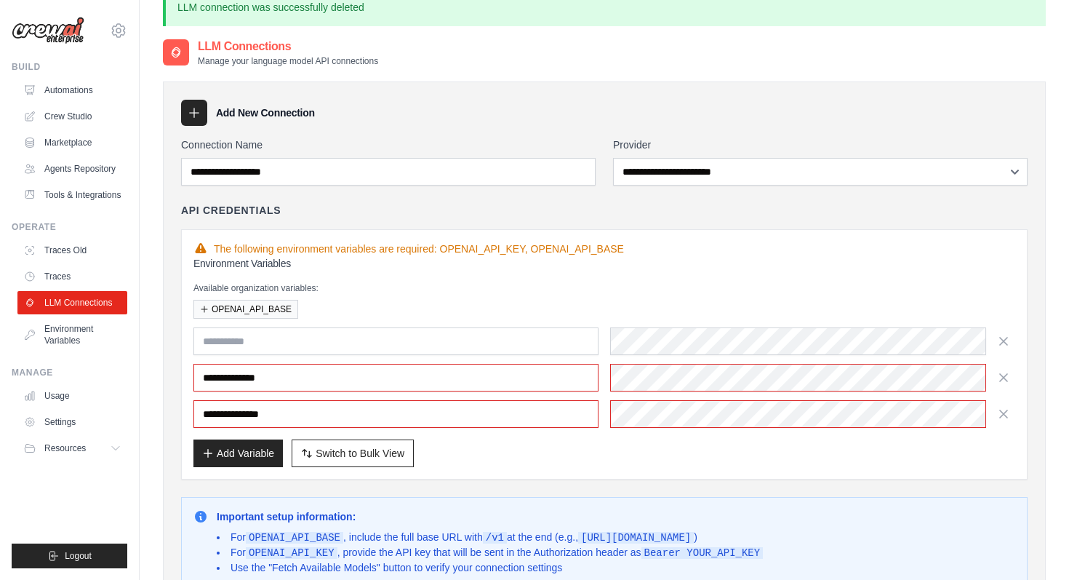
scroll to position [0, 0]
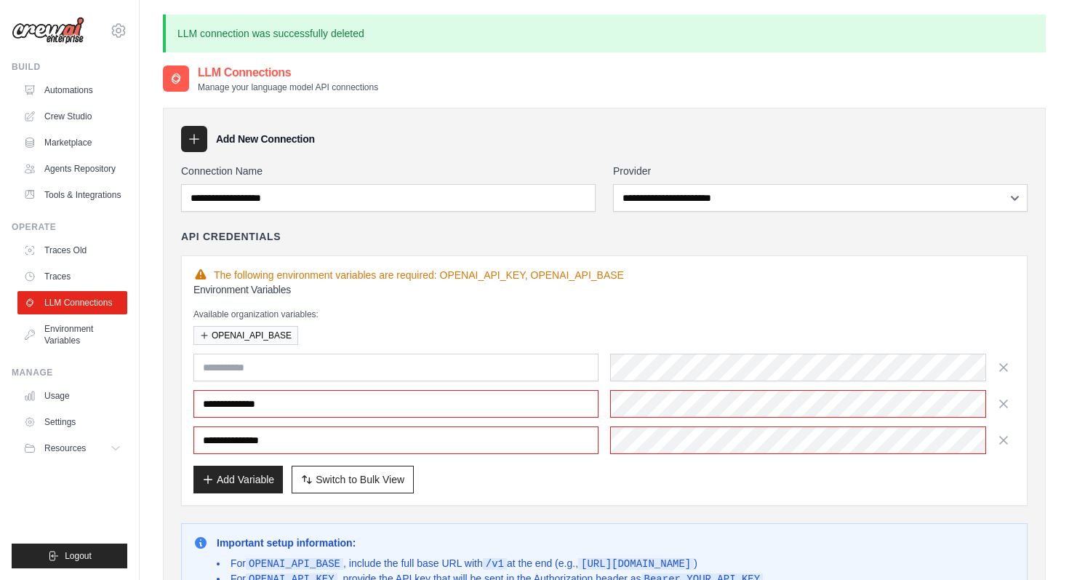
type input "**********"
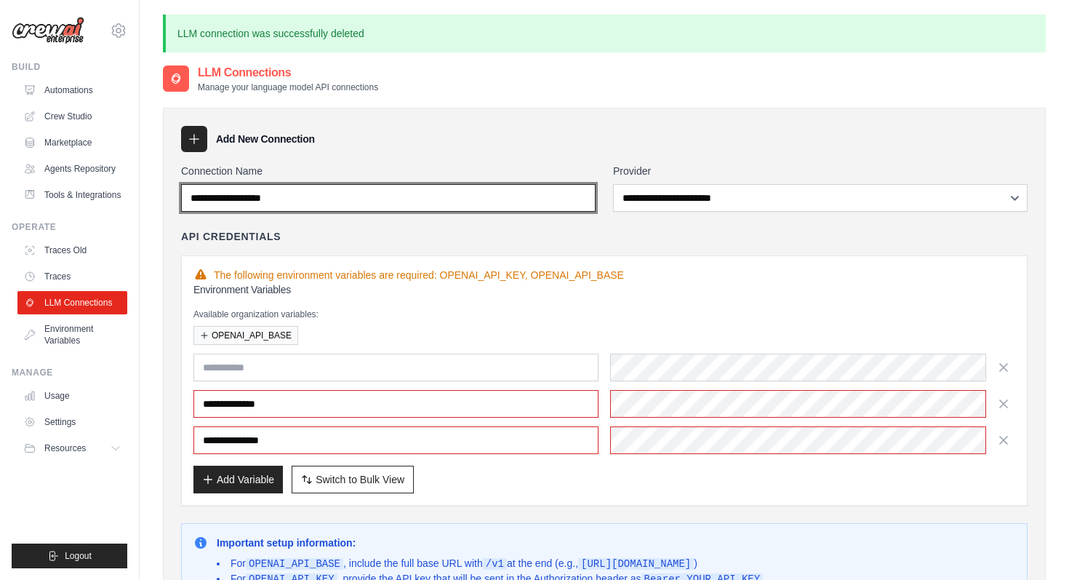
click at [399, 197] on input "Connection Name" at bounding box center [388, 198] width 414 height 28
type input "**********"
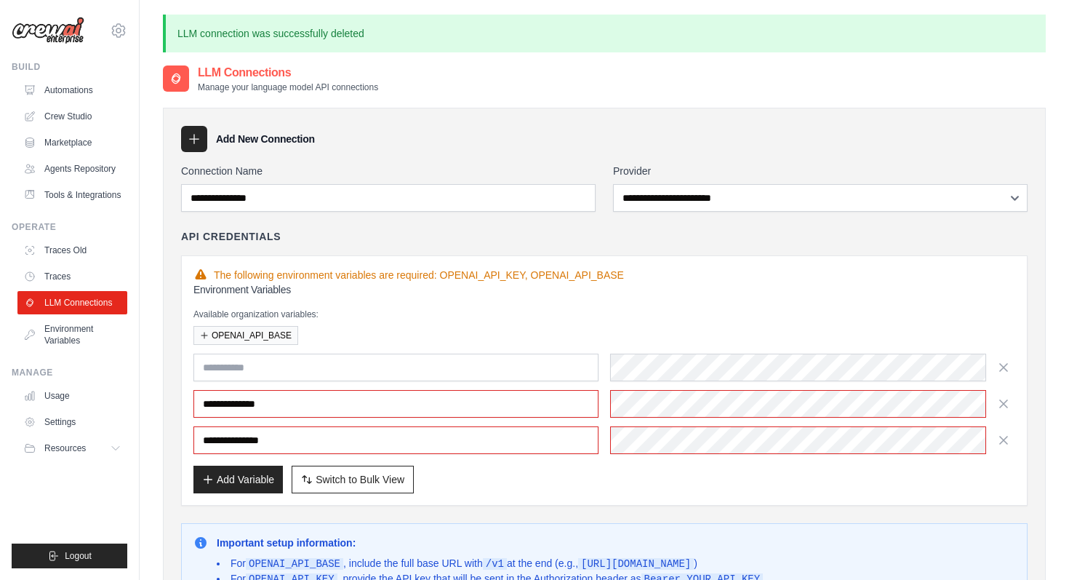
click at [603, 239] on div "API Credentials" at bounding box center [604, 236] width 846 height 15
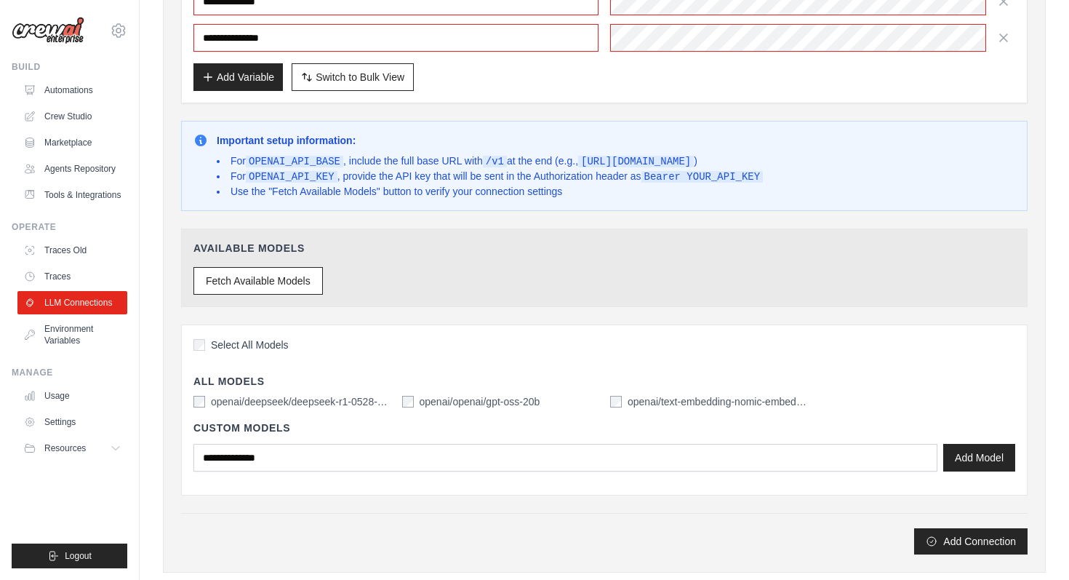
scroll to position [562, 0]
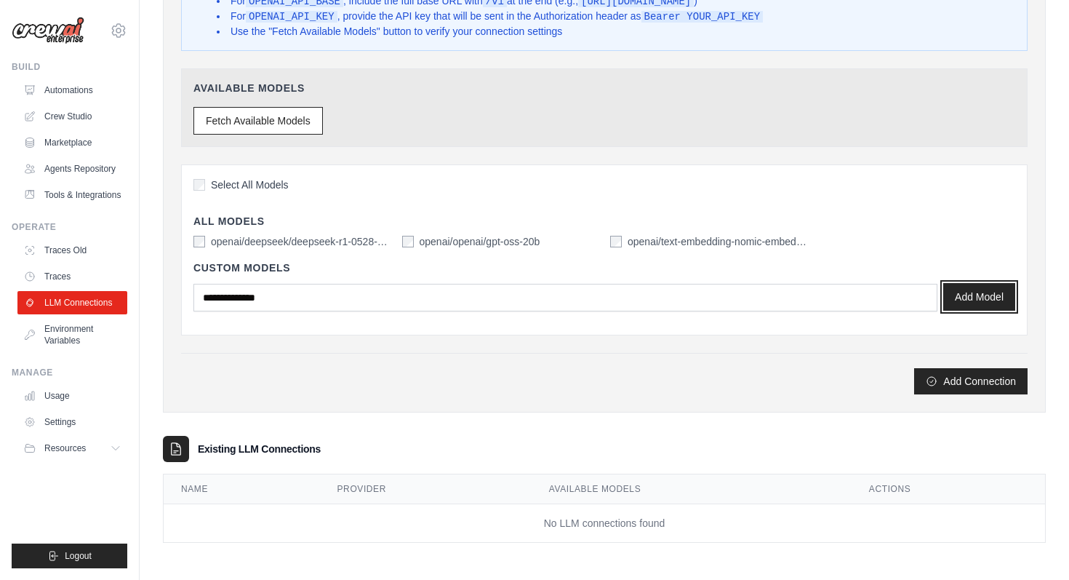
click at [971, 291] on button "Add Model" at bounding box center [979, 297] width 72 height 28
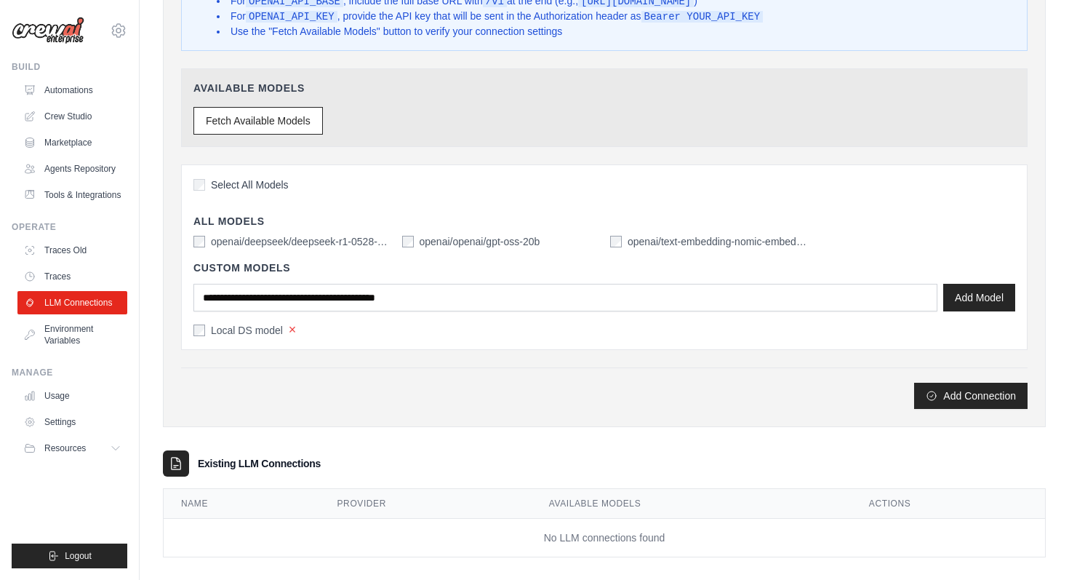
click at [291, 329] on button "×" at bounding box center [293, 329] width 8 height 13
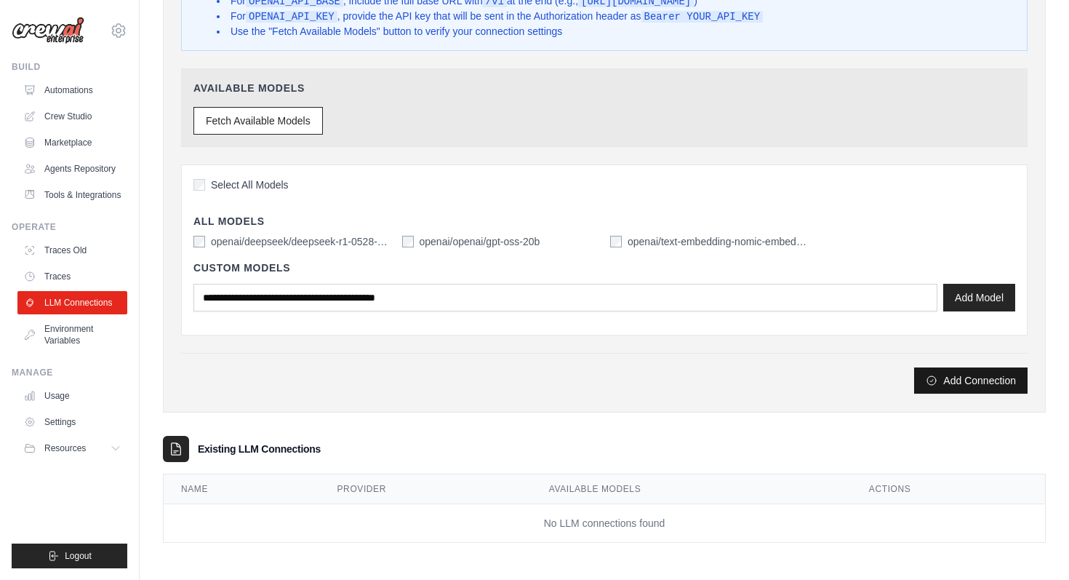
click at [970, 378] on button "Add Connection" at bounding box center [970, 380] width 113 height 26
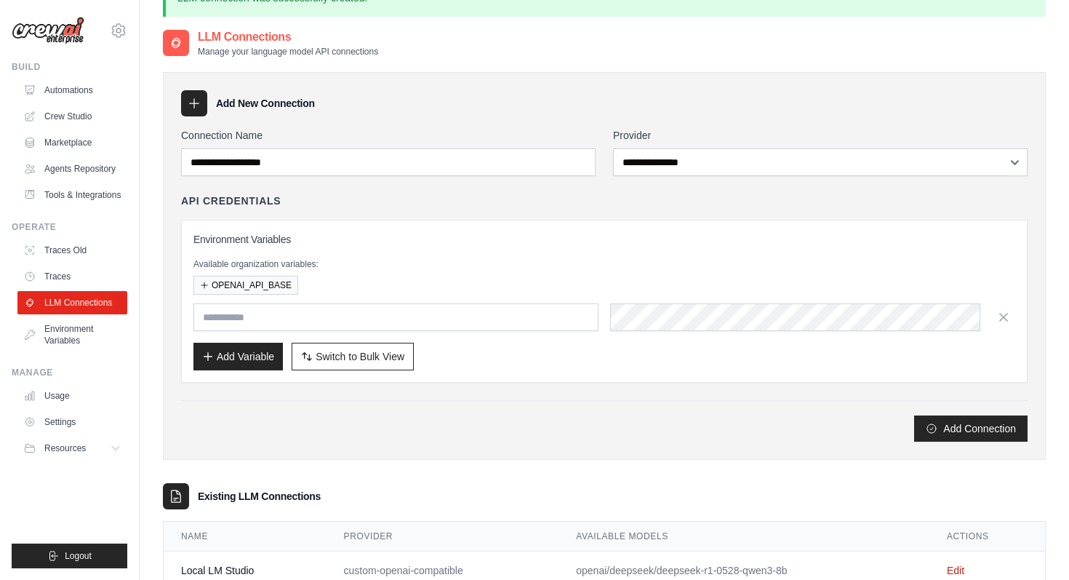
scroll to position [0, 0]
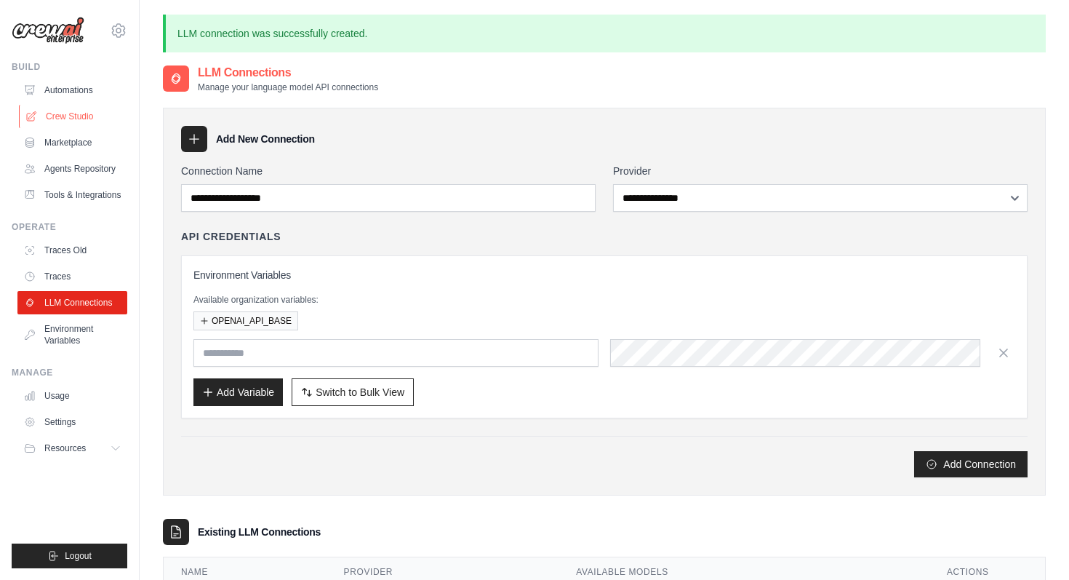
click at [77, 113] on link "Crew Studio" at bounding box center [74, 116] width 110 height 23
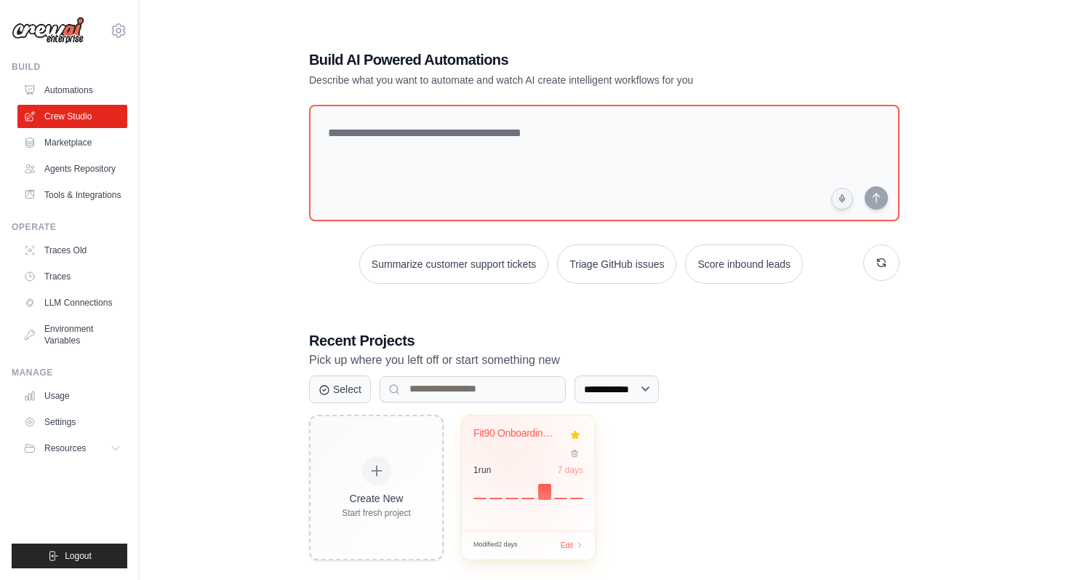
click at [519, 454] on div "Fit90 Onboarding Demo" at bounding box center [528, 443] width 110 height 33
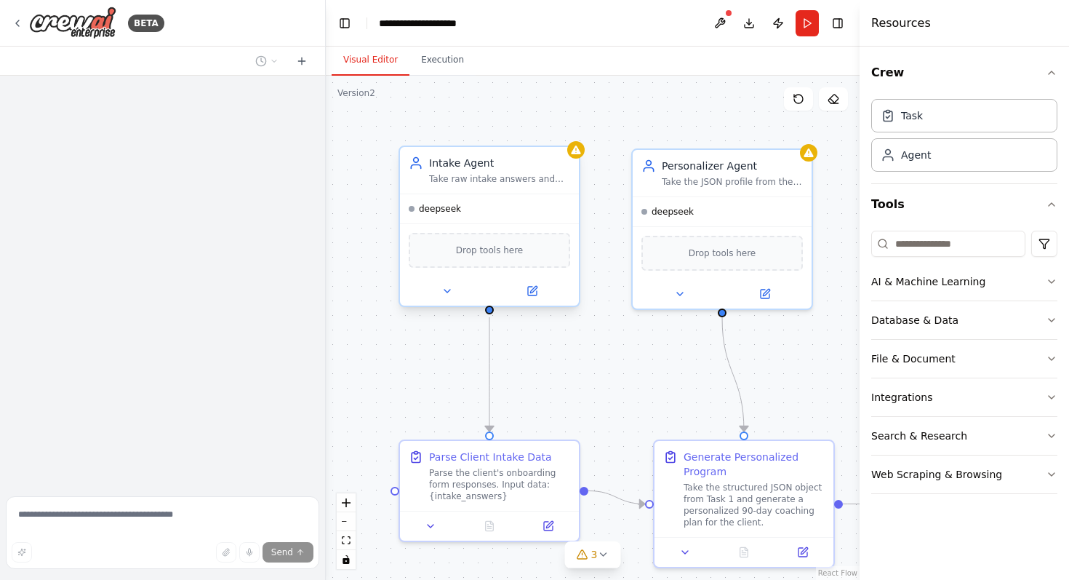
click at [521, 212] on div "deepseek" at bounding box center [489, 208] width 179 height 29
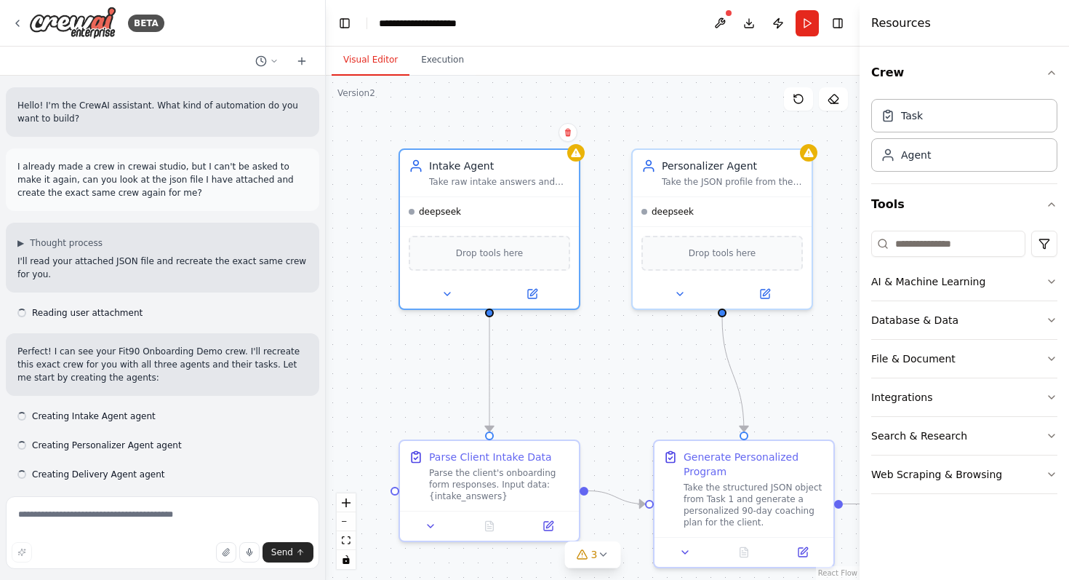
scroll to position [10885, 0]
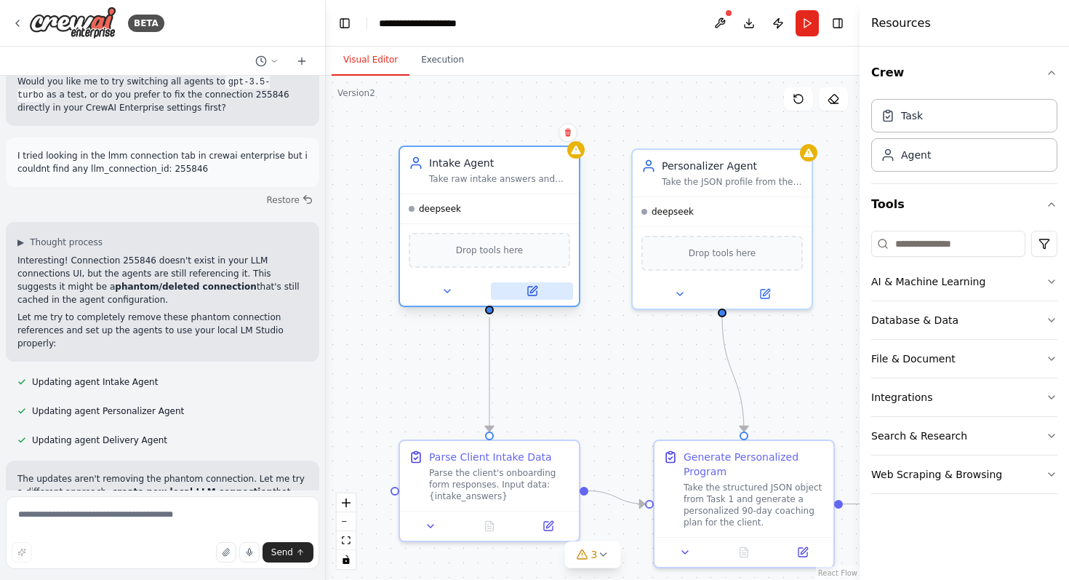
click at [535, 294] on icon at bounding box center [532, 290] width 9 height 9
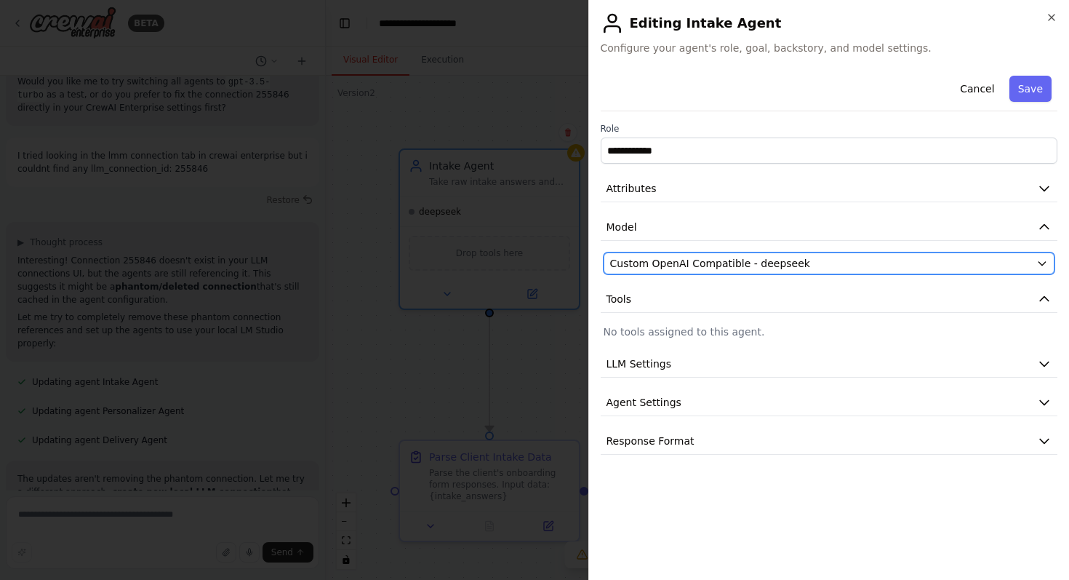
click at [813, 257] on div "Custom OpenAI Compatible - deepseek" at bounding box center [820, 263] width 421 height 15
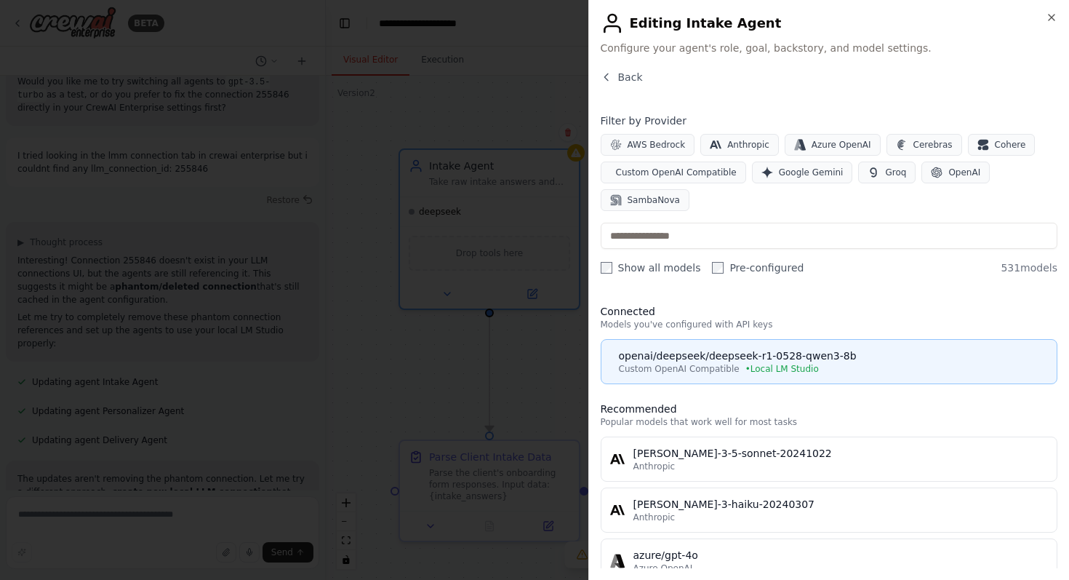
click at [812, 361] on div "openai/deepseek/deepseek-r1-0528-qwen3-8b" at bounding box center [834, 355] width 430 height 15
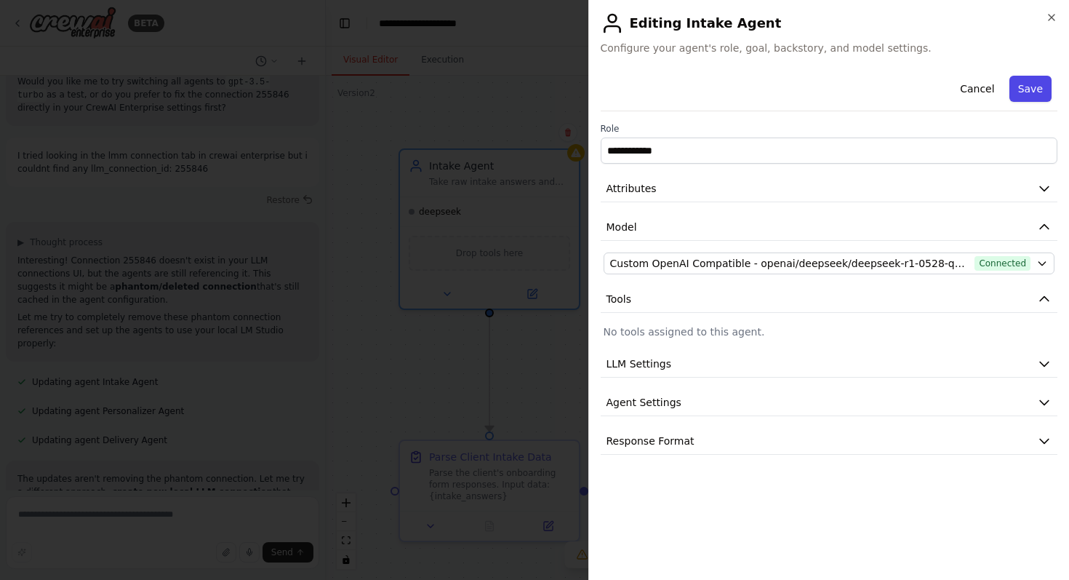
click at [1034, 90] on button "Save" at bounding box center [1030, 89] width 42 height 26
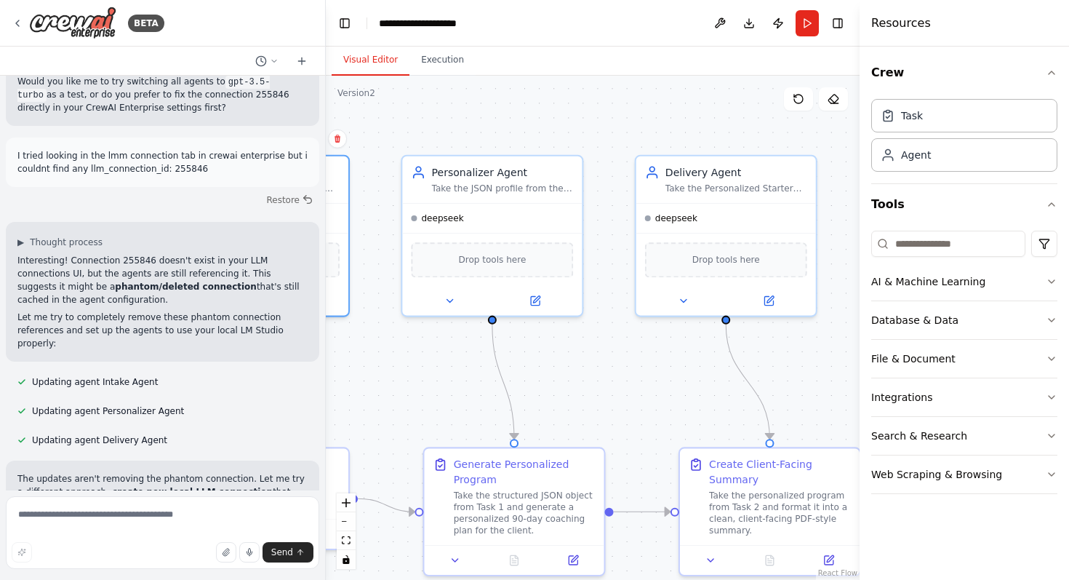
drag, startPoint x: 834, startPoint y: 223, endPoint x: 611, endPoint y: 227, distance: 223.3
click at [611, 227] on div ".deletable-edge-delete-btn { width: 20px; height: 20px; border: 0px solid #ffff…" at bounding box center [593, 328] width 534 height 504
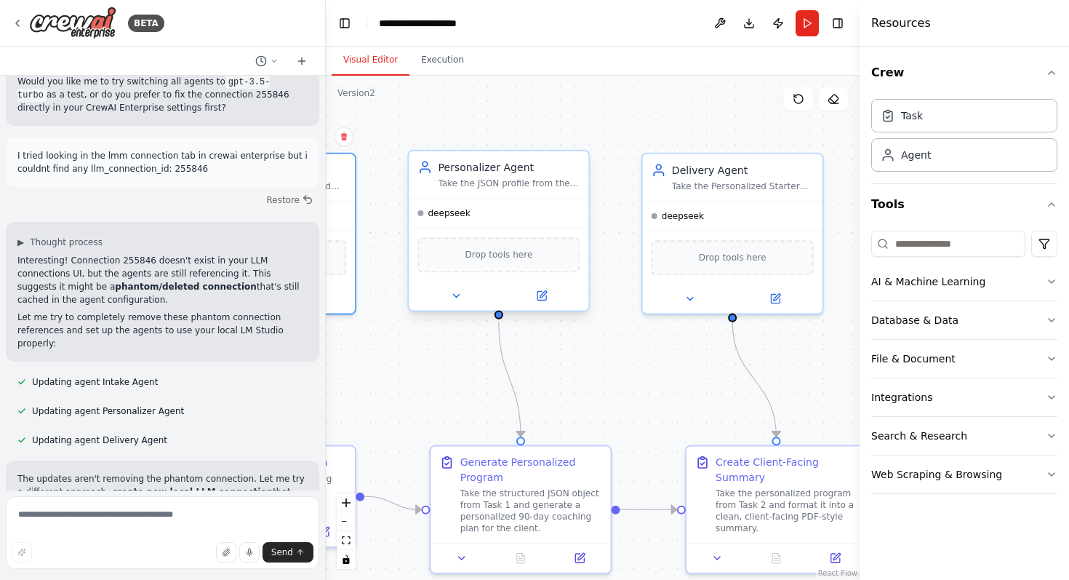
click at [534, 218] on div "deepseek" at bounding box center [499, 213] width 180 height 29
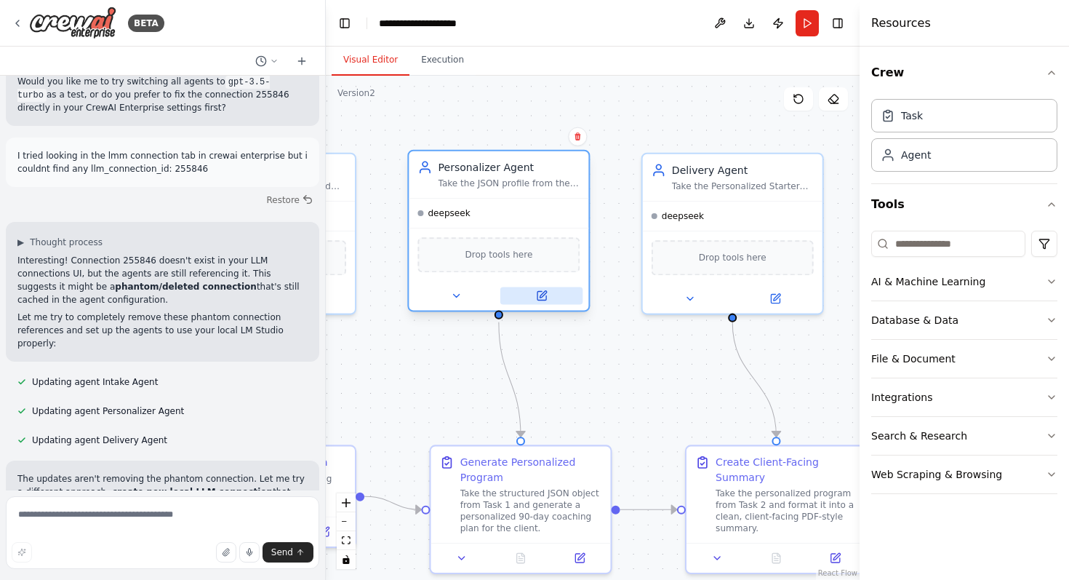
click at [538, 294] on icon at bounding box center [541, 295] width 9 height 9
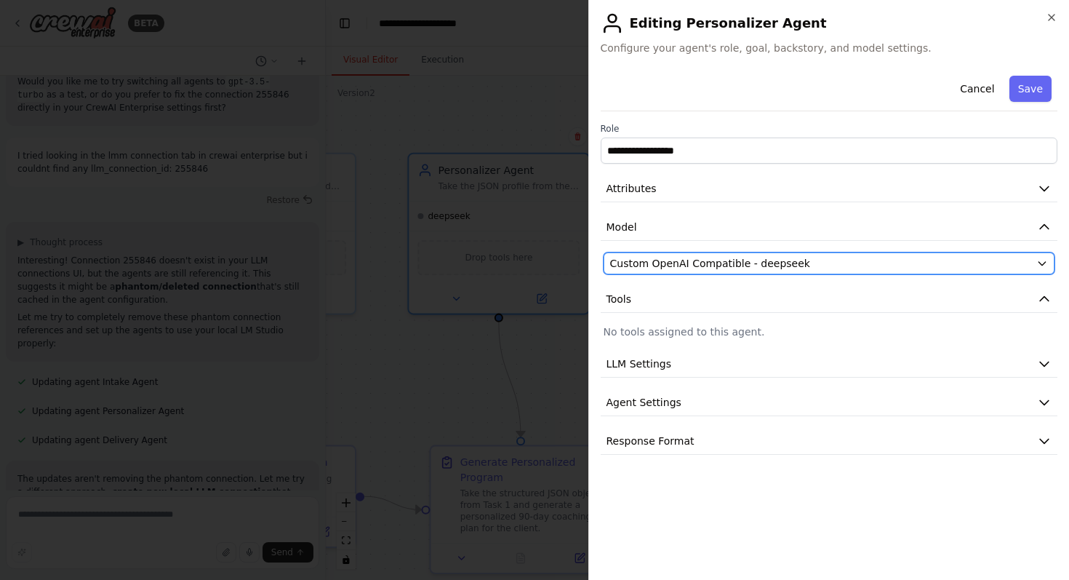
click at [820, 261] on div "Custom OpenAI Compatible - deepseek" at bounding box center [820, 263] width 421 height 15
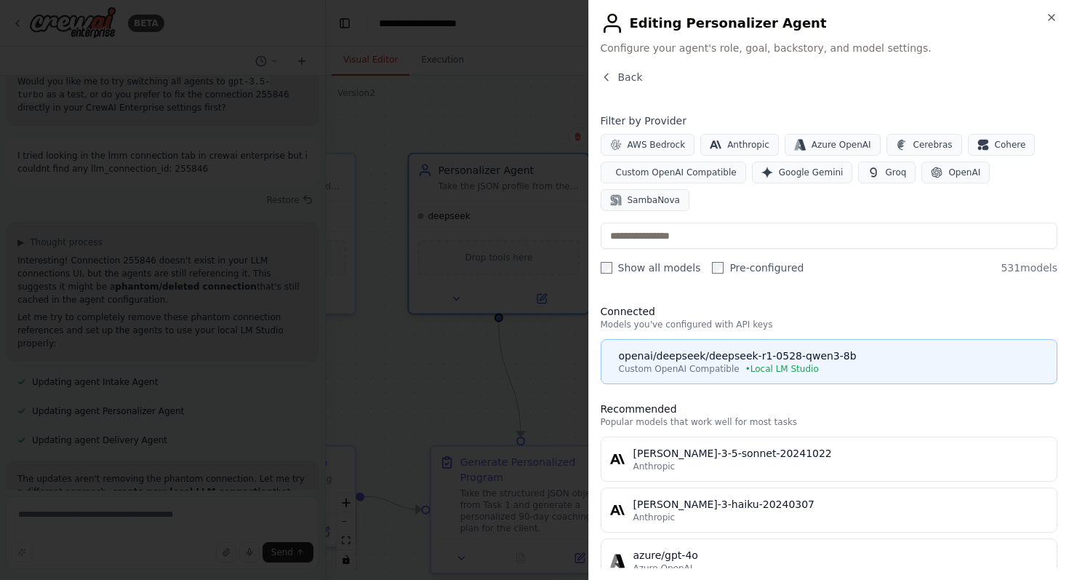
click at [800, 363] on span "• Local LM Studio" at bounding box center [781, 369] width 73 height 12
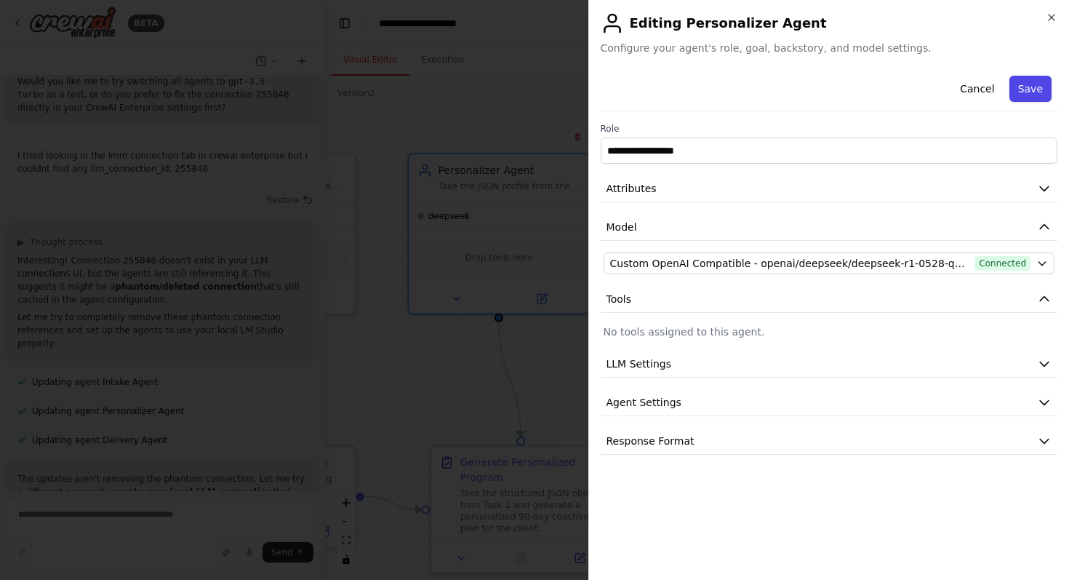
click at [1035, 89] on button "Save" at bounding box center [1030, 89] width 42 height 26
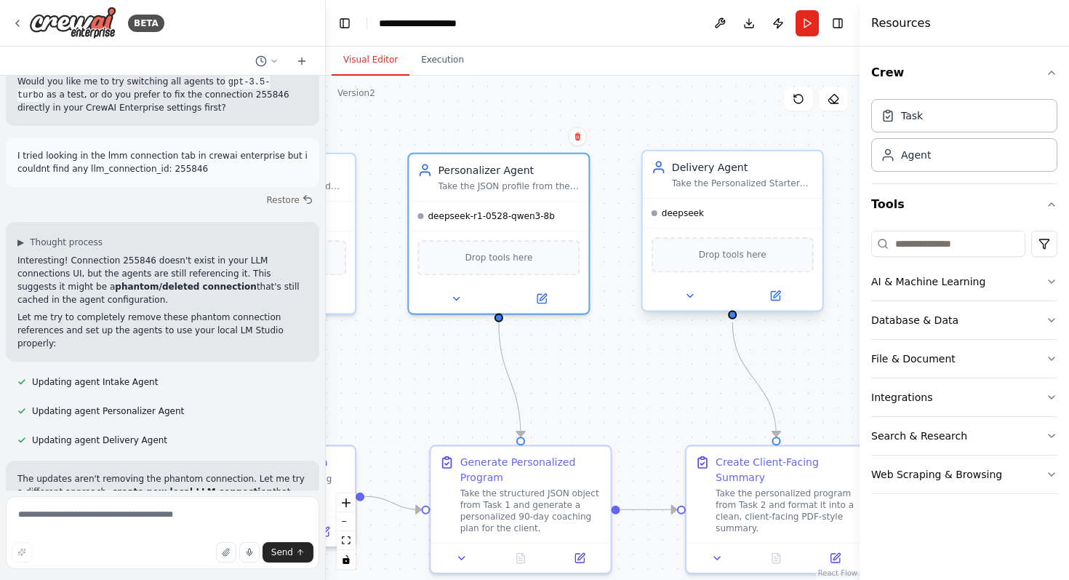
click at [777, 232] on div "Drop tools here" at bounding box center [733, 254] width 180 height 53
click at [782, 212] on div "deepseek" at bounding box center [733, 213] width 180 height 29
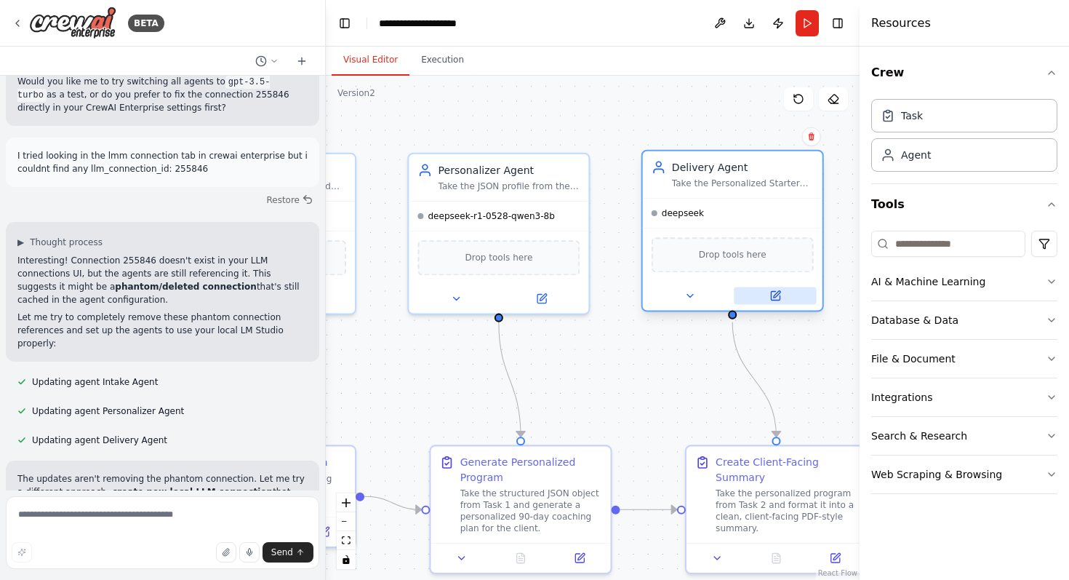
click at [776, 296] on icon at bounding box center [776, 294] width 7 height 7
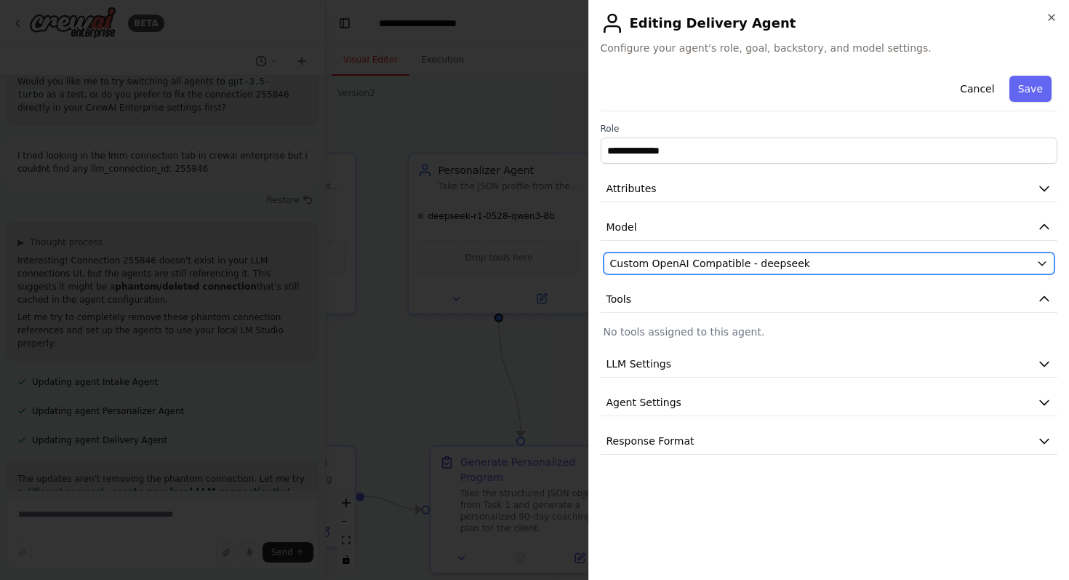
click at [956, 264] on div "Custom OpenAI Compatible - deepseek" at bounding box center [820, 263] width 421 height 15
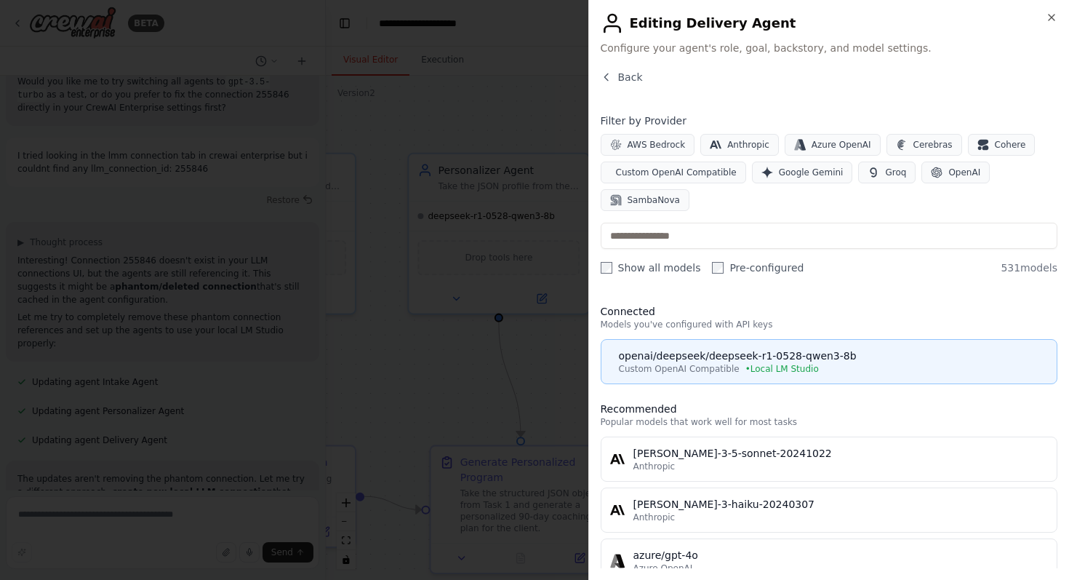
click at [911, 369] on div "Custom OpenAI Compatible • Local LM Studio" at bounding box center [834, 369] width 430 height 12
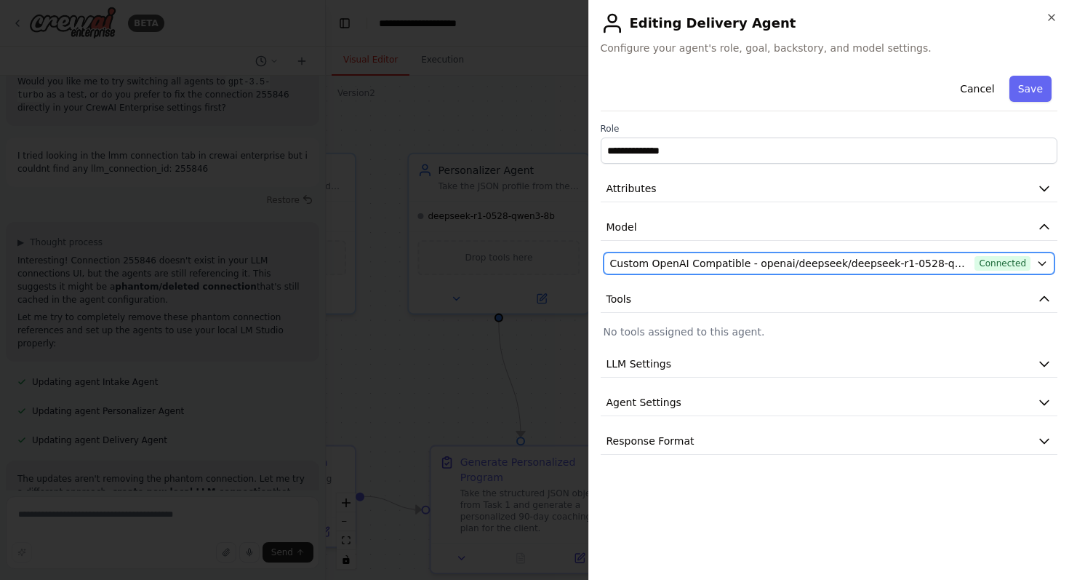
click at [873, 266] on span "Custom OpenAI Compatible - openai/deepseek/deepseek-r1-0528-qwen3-8b (Local LM …" at bounding box center [789, 263] width 359 height 15
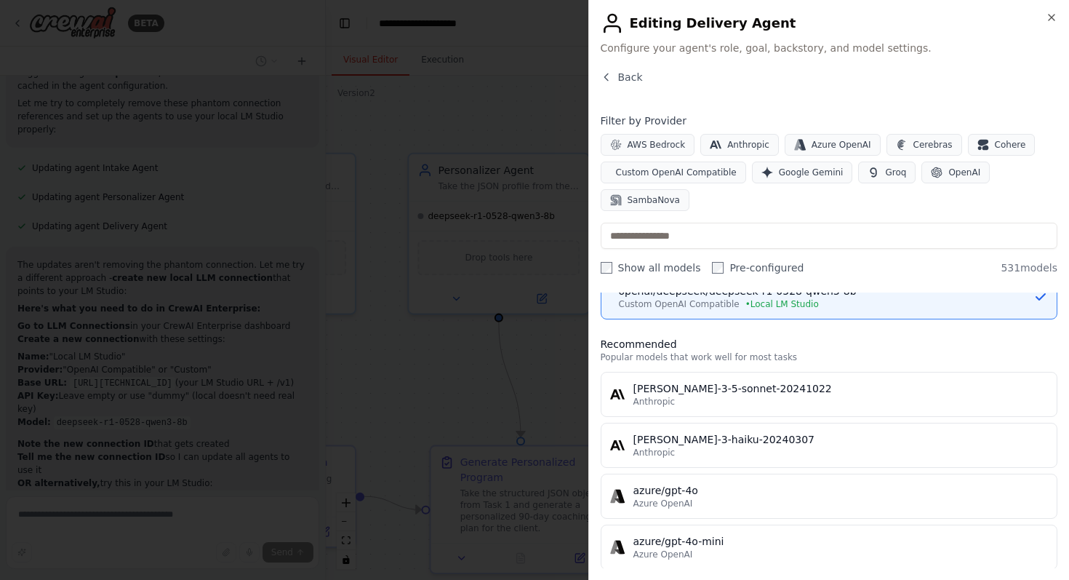
scroll to position [0, 0]
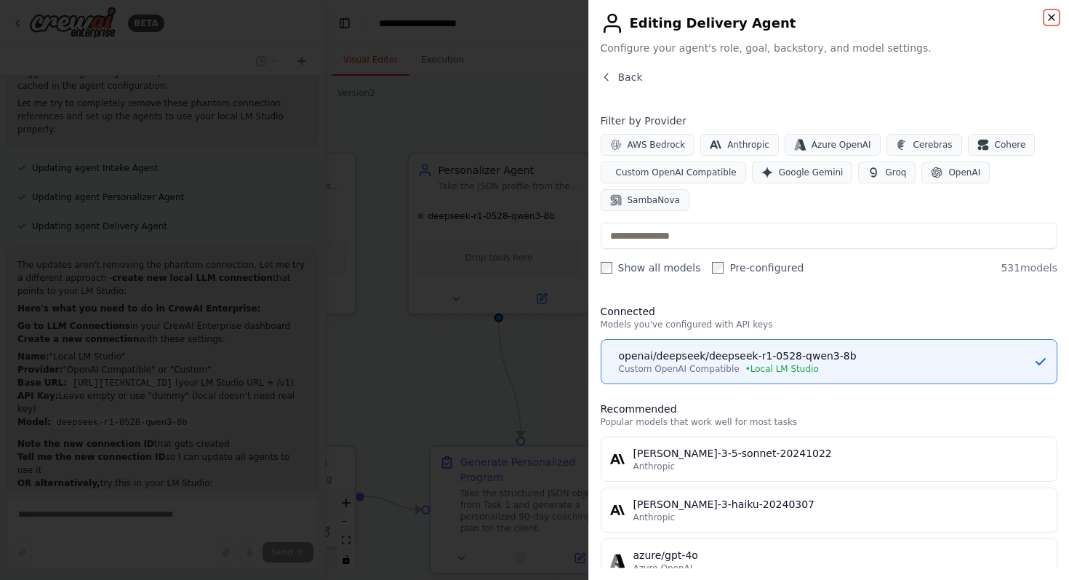
click at [1052, 15] on icon "button" at bounding box center [1052, 18] width 12 height 12
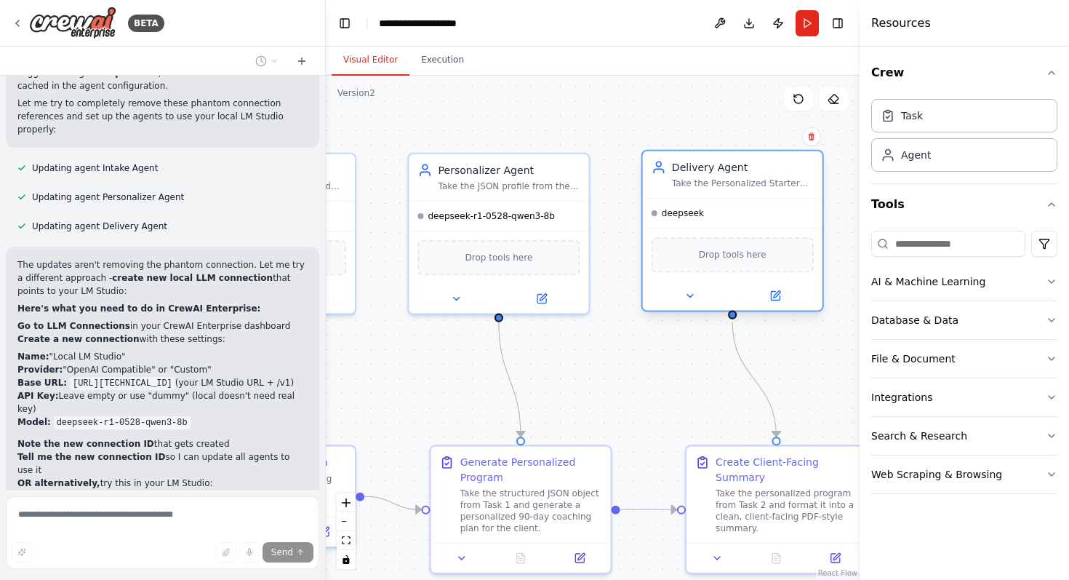
click at [732, 229] on div "Drop tools here" at bounding box center [733, 254] width 180 height 53
click at [775, 304] on div at bounding box center [733, 295] width 180 height 29
click at [778, 299] on icon at bounding box center [775, 295] width 9 height 9
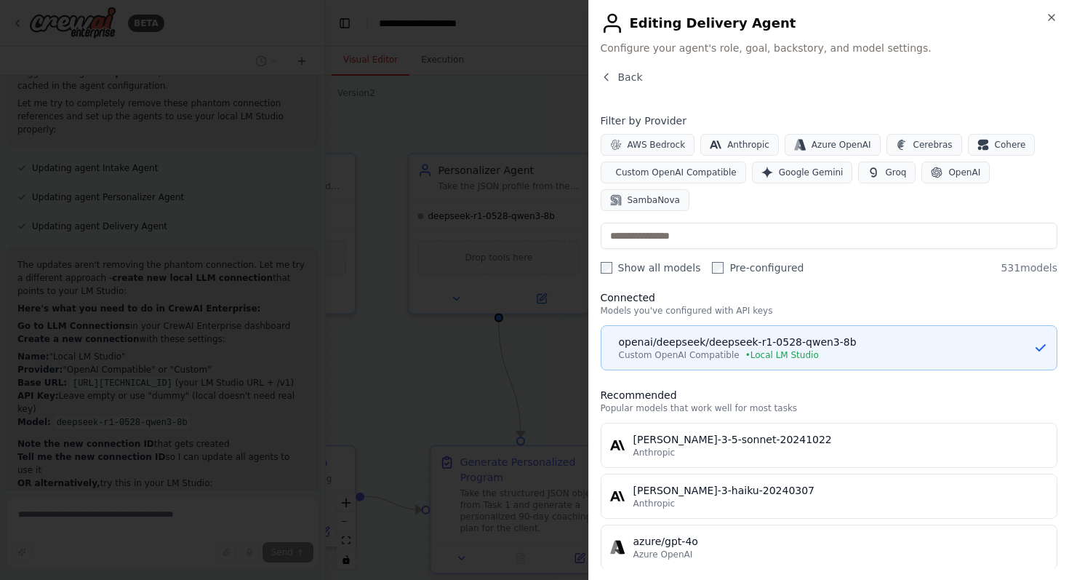
scroll to position [18, 0]
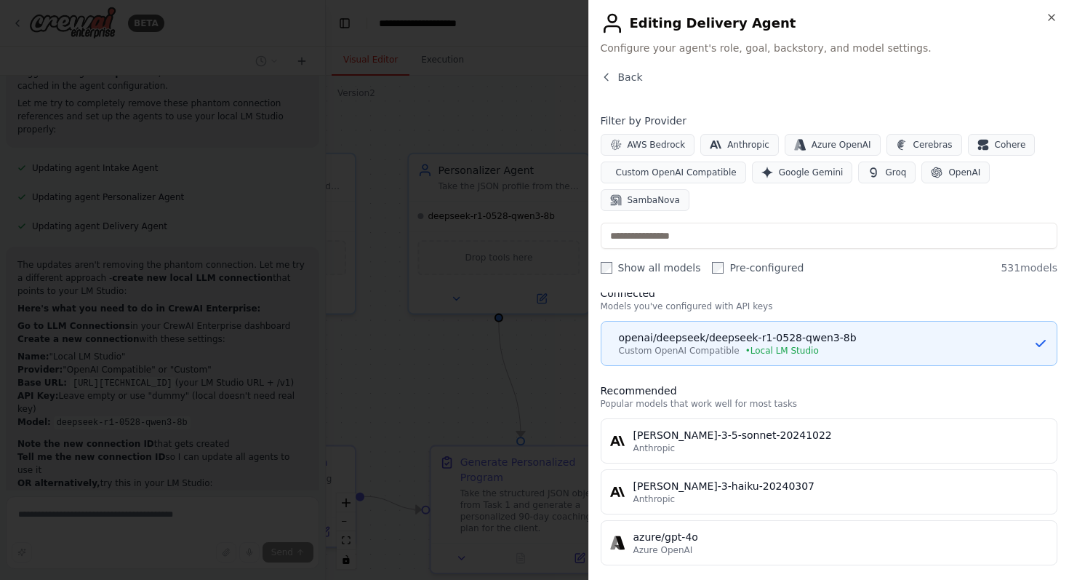
click at [948, 354] on div "Custom OpenAI Compatible • Local LM Studio" at bounding box center [826, 351] width 415 height 12
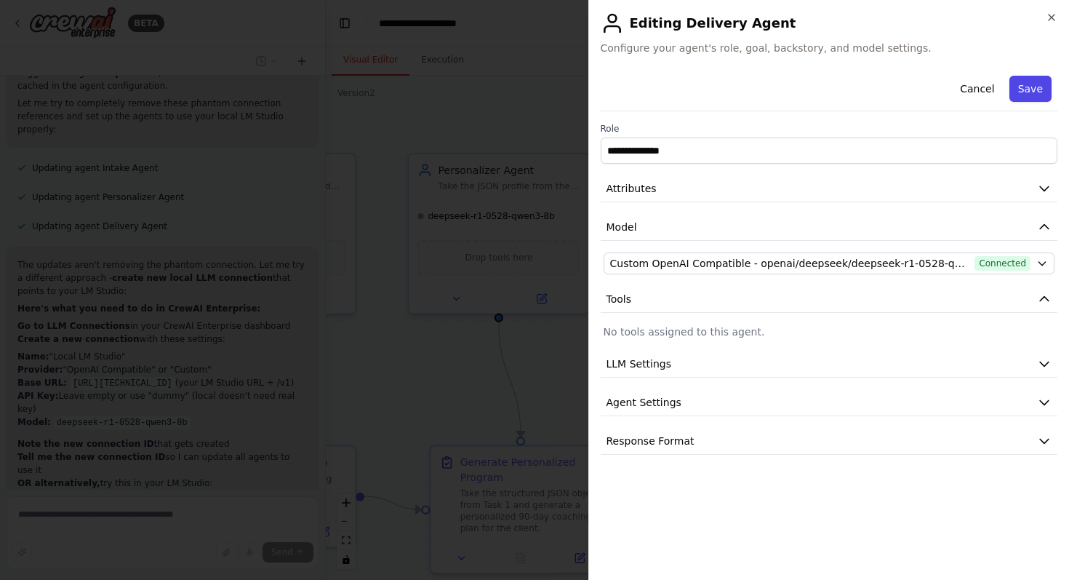
click at [1027, 84] on button "Save" at bounding box center [1030, 89] width 42 height 26
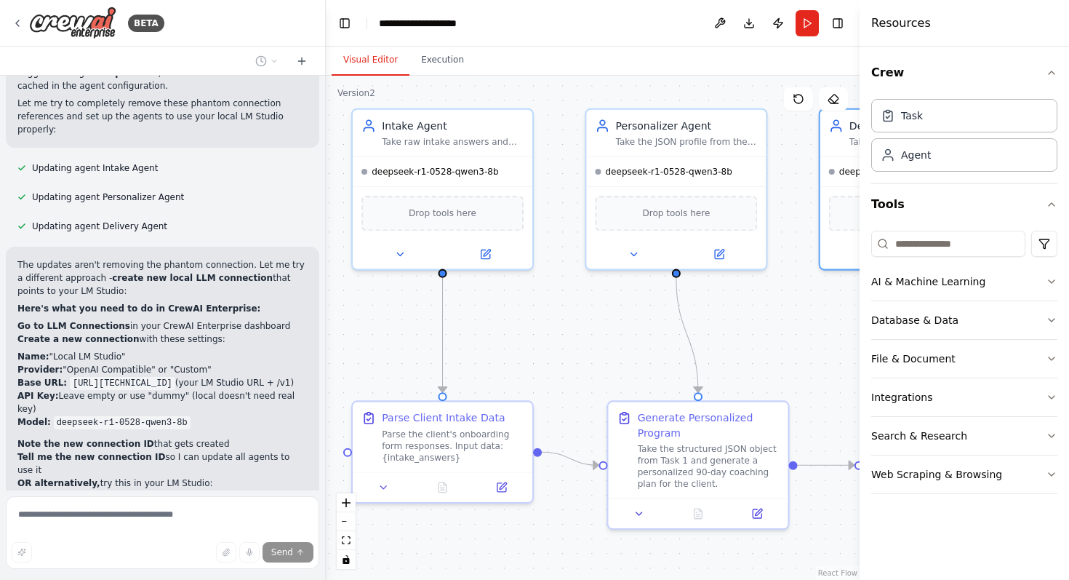
drag, startPoint x: 634, startPoint y: 388, endPoint x: 811, endPoint y: 343, distance: 182.9
click at [811, 343] on div ".deletable-edge-delete-btn { width: 20px; height: 20px; border: 0px solid #ffff…" at bounding box center [593, 328] width 534 height 504
click at [806, 14] on button "Run" at bounding box center [806, 23] width 23 height 26
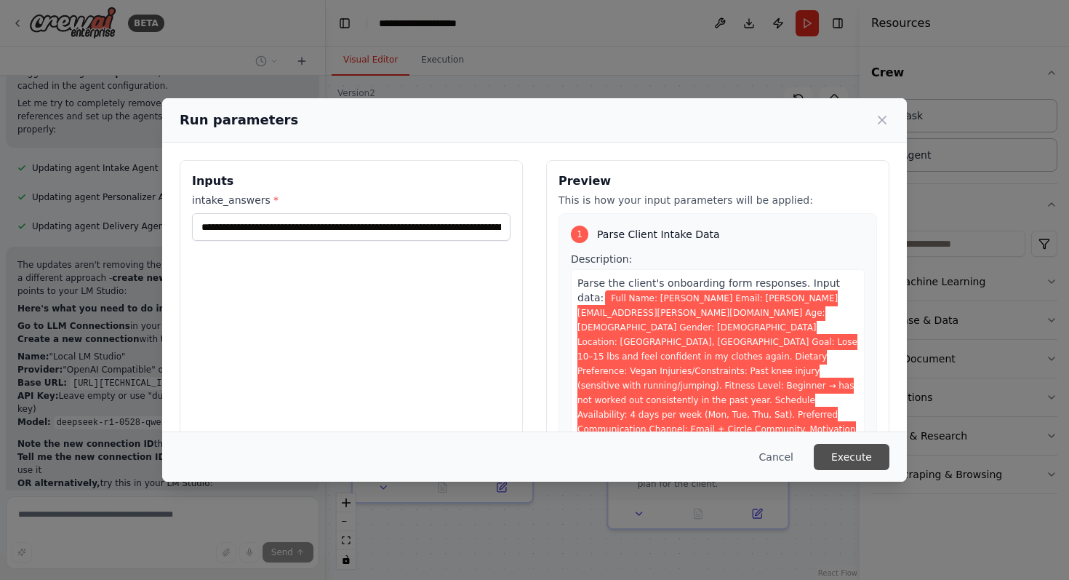
click at [867, 448] on button "Execute" at bounding box center [852, 457] width 76 height 26
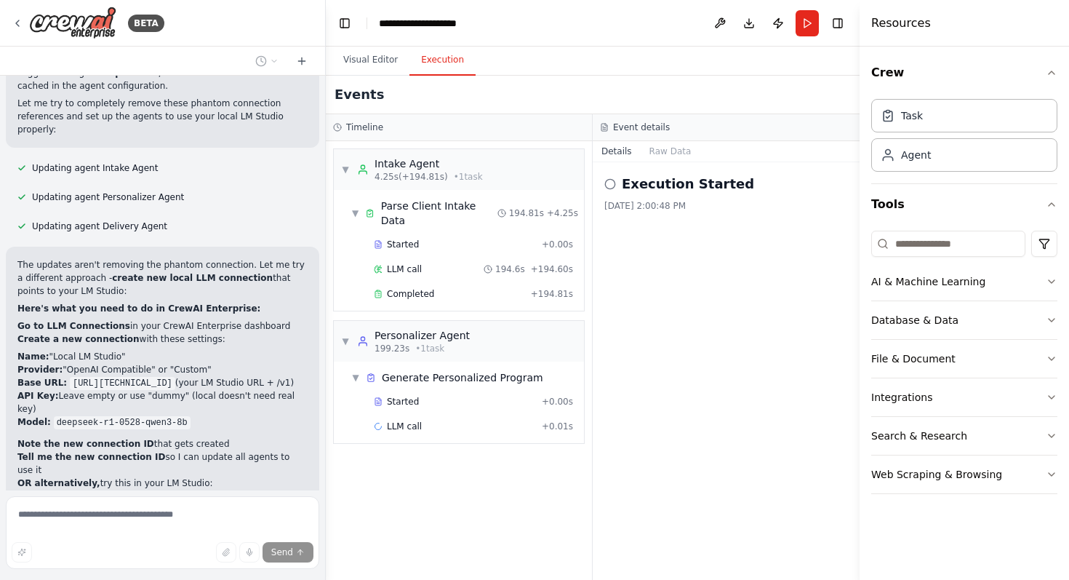
scroll to position [11216, 0]
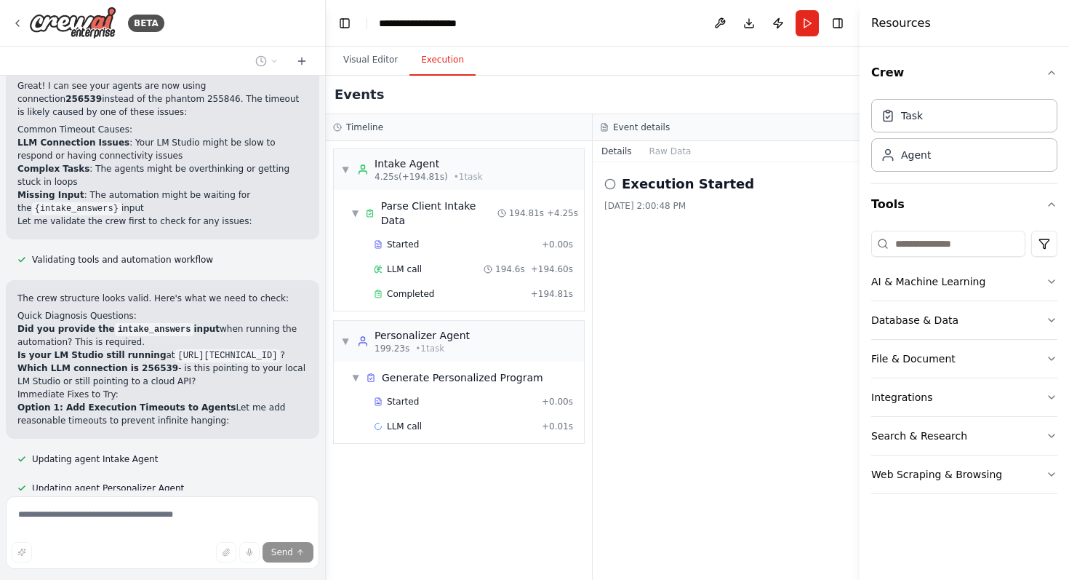
scroll to position [11965, 0]
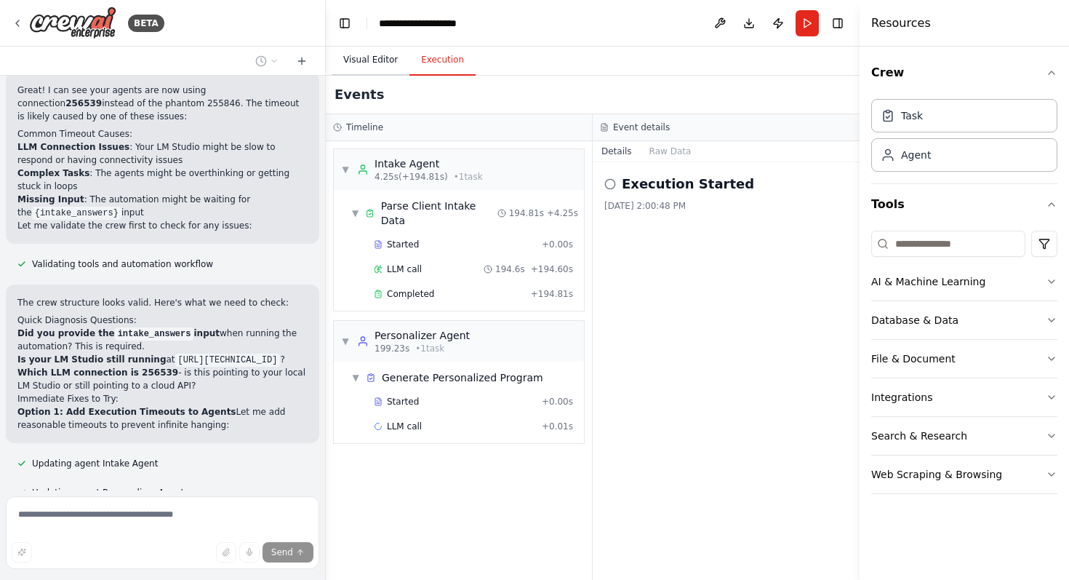
click at [379, 57] on button "Visual Editor" at bounding box center [371, 60] width 78 height 31
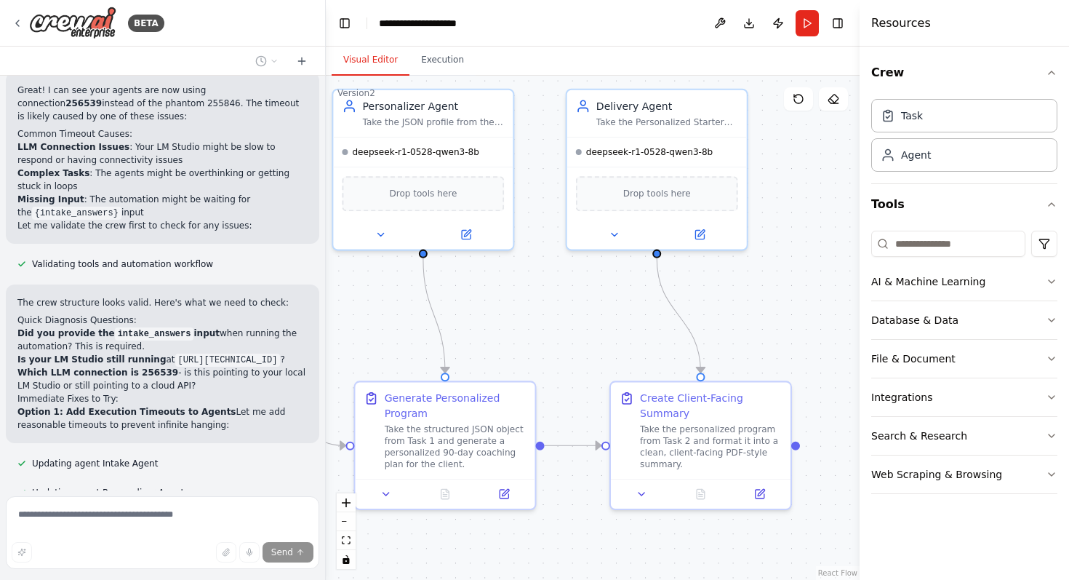
drag, startPoint x: 592, startPoint y: 332, endPoint x: 340, endPoint y: 313, distance: 253.0
click at [340, 313] on div ".deletable-edge-delete-btn { width: 20px; height: 20px; border: 0px solid #ffff…" at bounding box center [593, 328] width 534 height 504
click at [696, 153] on span "deepseek-r1-0528-qwen3-8b" at bounding box center [650, 149] width 127 height 12
click at [710, 237] on button at bounding box center [700, 231] width 82 height 17
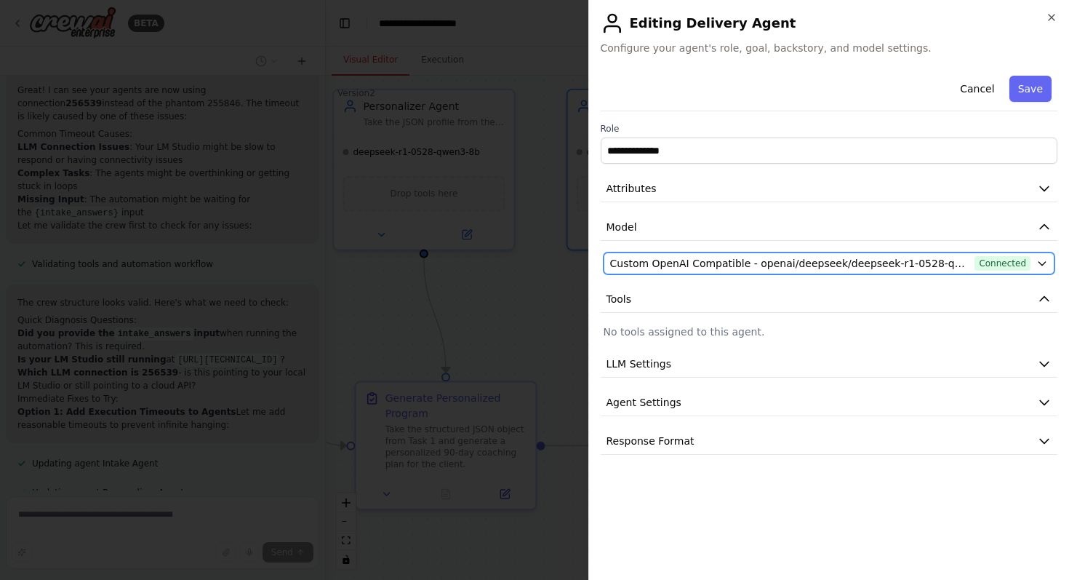
click at [899, 262] on span "Custom OpenAI Compatible - openai/deepseek/deepseek-r1-0528-qwen3-8b (Local LM …" at bounding box center [789, 263] width 359 height 15
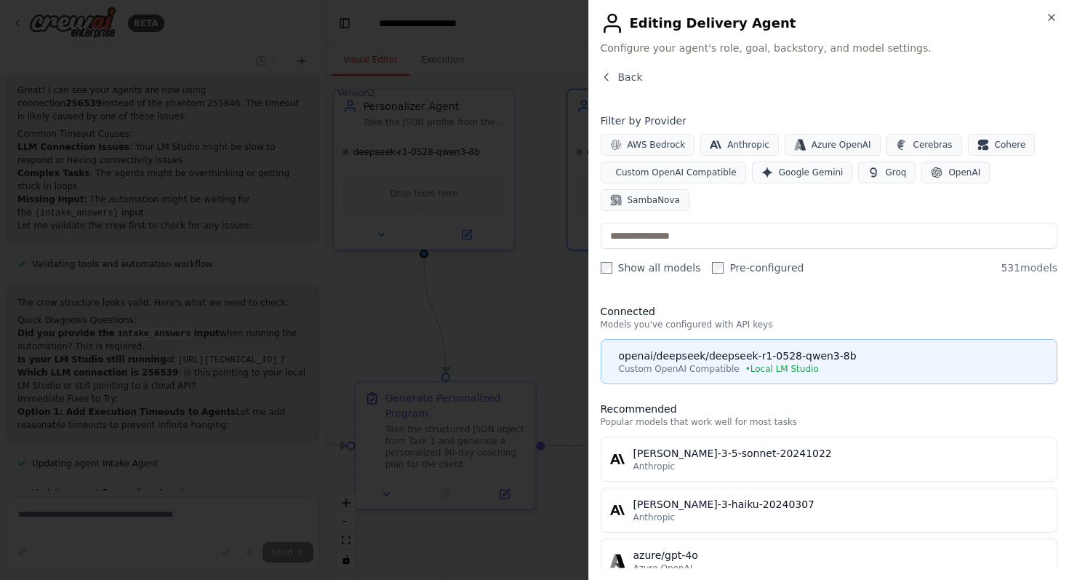
click at [851, 379] on button "openai/deepseek/deepseek-r1-0528-qwen3-8b Custom OpenAI Compatible • Local LM S…" at bounding box center [829, 361] width 457 height 45
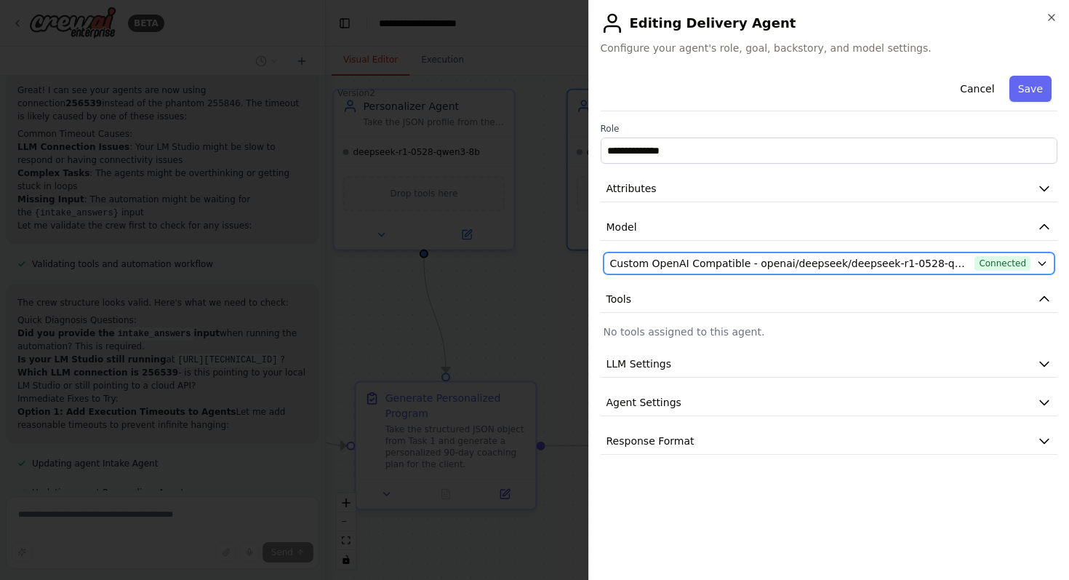
click at [985, 268] on span "Connected" at bounding box center [1002, 263] width 56 height 15
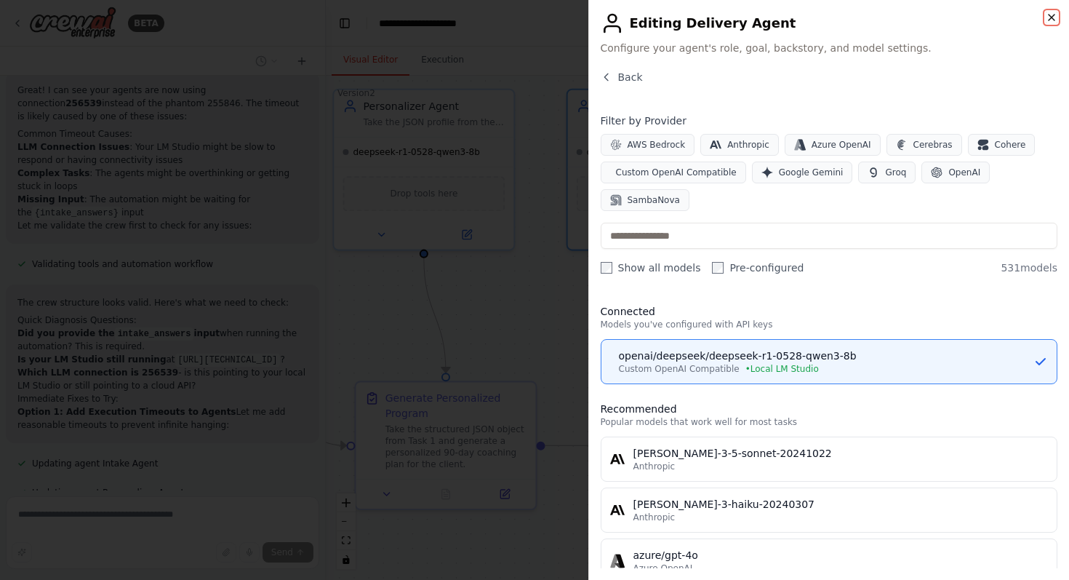
click at [1051, 16] on icon "button" at bounding box center [1052, 18] width 6 height 6
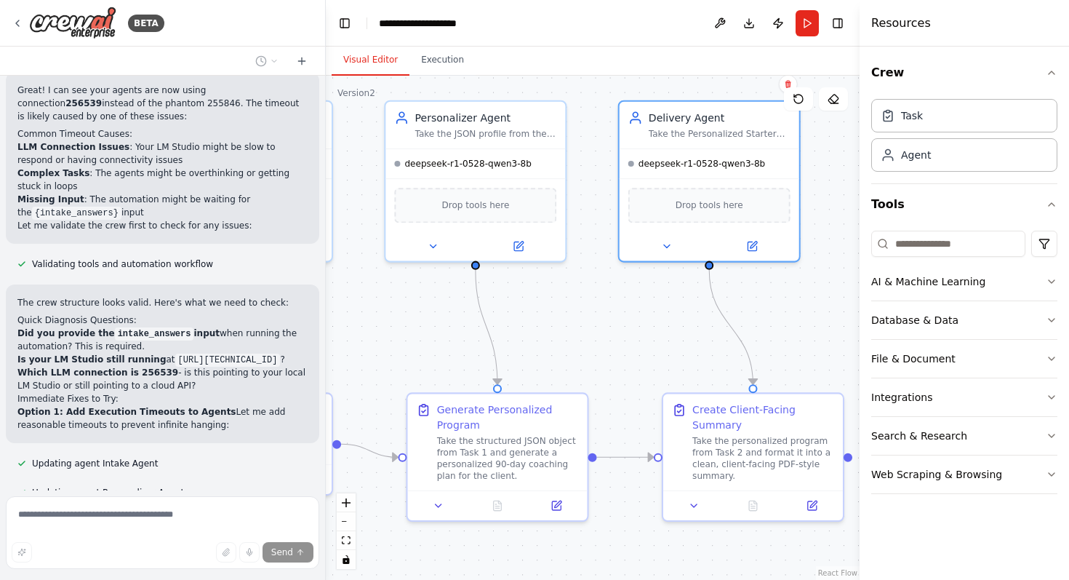
drag, startPoint x: 490, startPoint y: 292, endPoint x: 542, endPoint y: 303, distance: 52.9
click at [542, 303] on div ".deletable-edge-delete-btn { width: 20px; height: 20px; border: 0px solid #ffff…" at bounding box center [593, 328] width 534 height 504
click at [497, 155] on span "deepseek-r1-0528-qwen3-8b" at bounding box center [467, 161] width 127 height 12
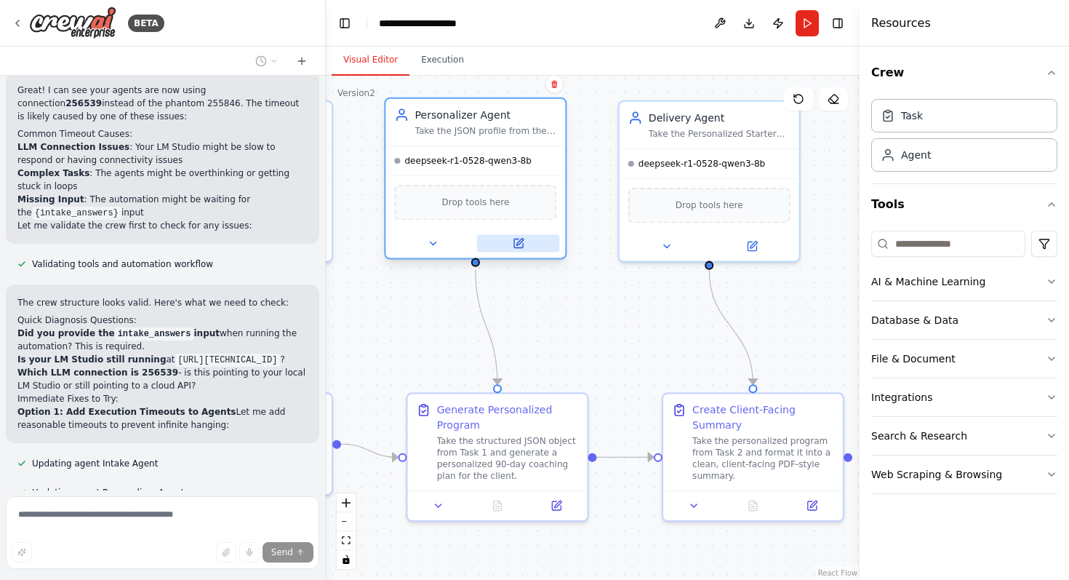
click at [514, 245] on icon at bounding box center [518, 243] width 9 height 9
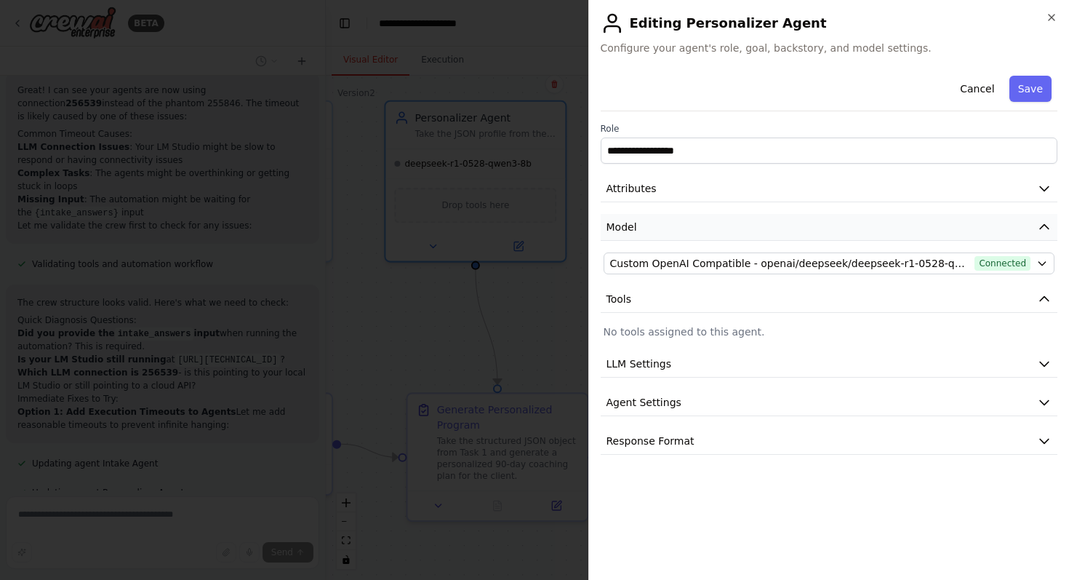
click at [798, 222] on button "Model" at bounding box center [829, 227] width 457 height 27
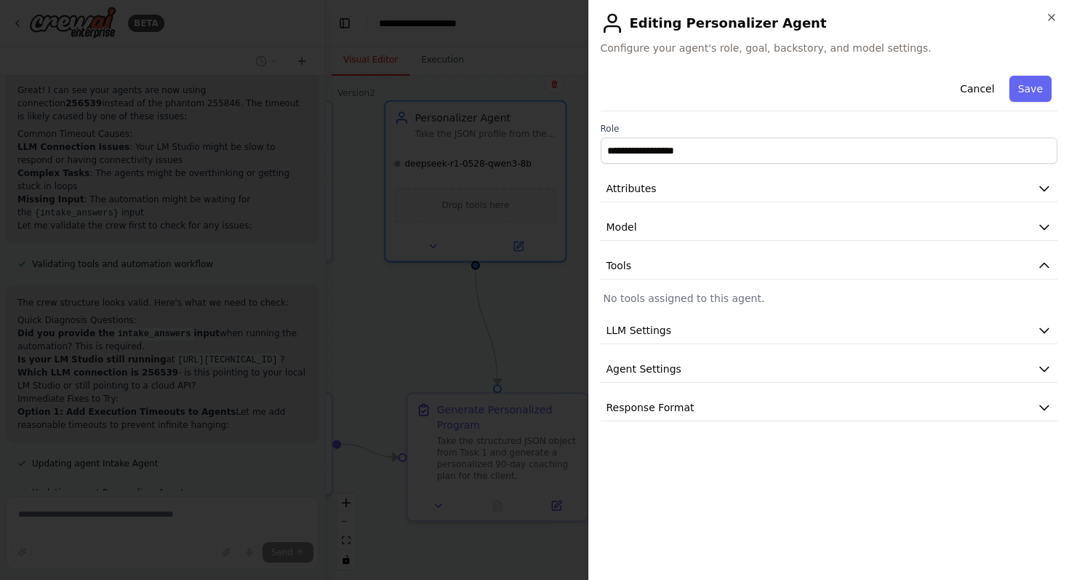
click at [801, 209] on div "**********" at bounding box center [829, 245] width 457 height 351
click at [808, 229] on button "Model" at bounding box center [829, 227] width 457 height 27
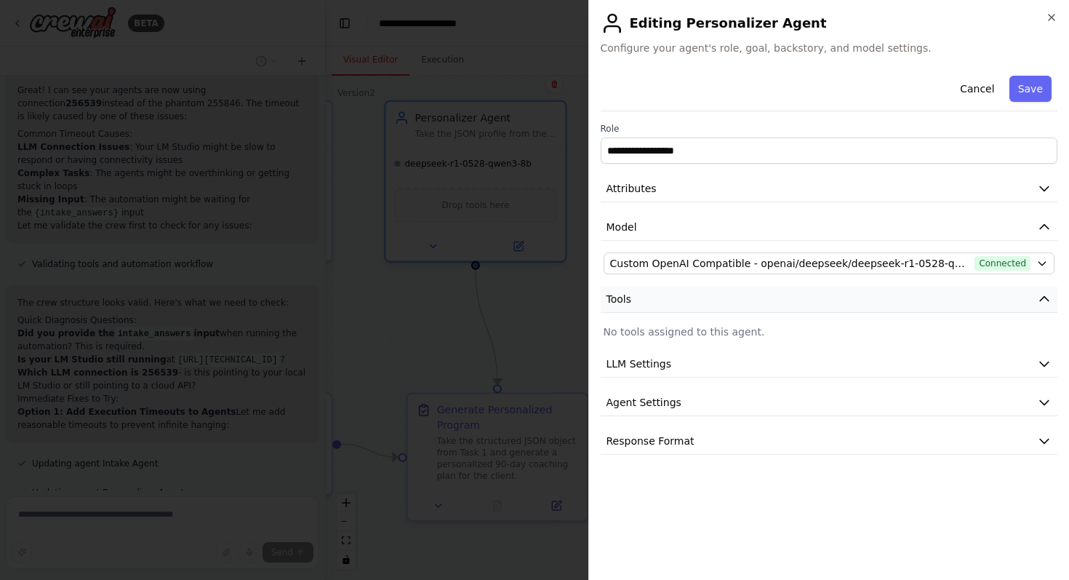
click at [872, 289] on button "Tools" at bounding box center [829, 299] width 457 height 27
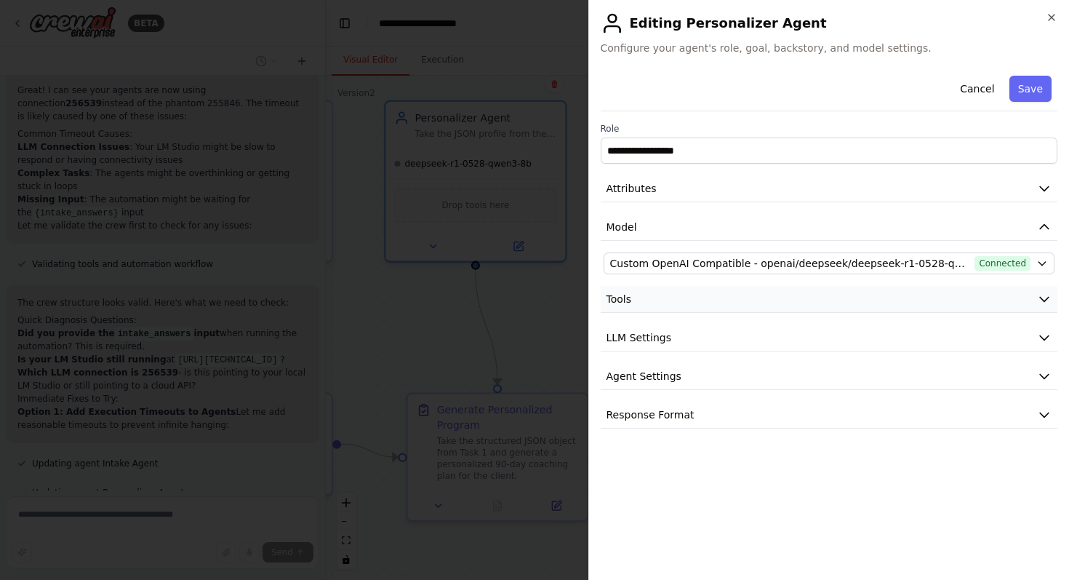
click at [872, 289] on button "Tools" at bounding box center [829, 299] width 457 height 27
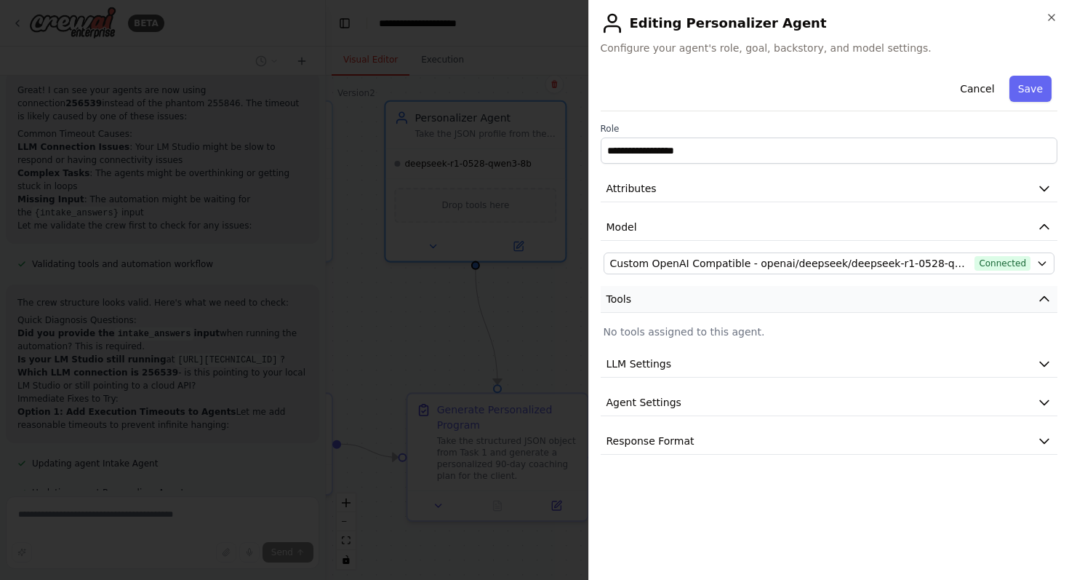
click at [872, 289] on button "Tools" at bounding box center [829, 299] width 457 height 27
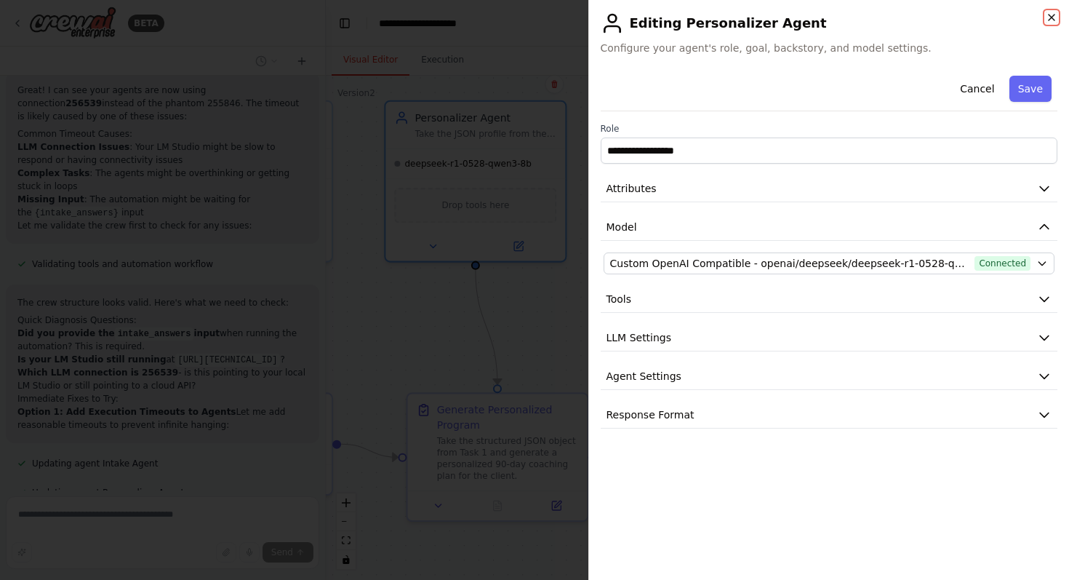
click at [1054, 17] on icon "button" at bounding box center [1052, 18] width 12 height 12
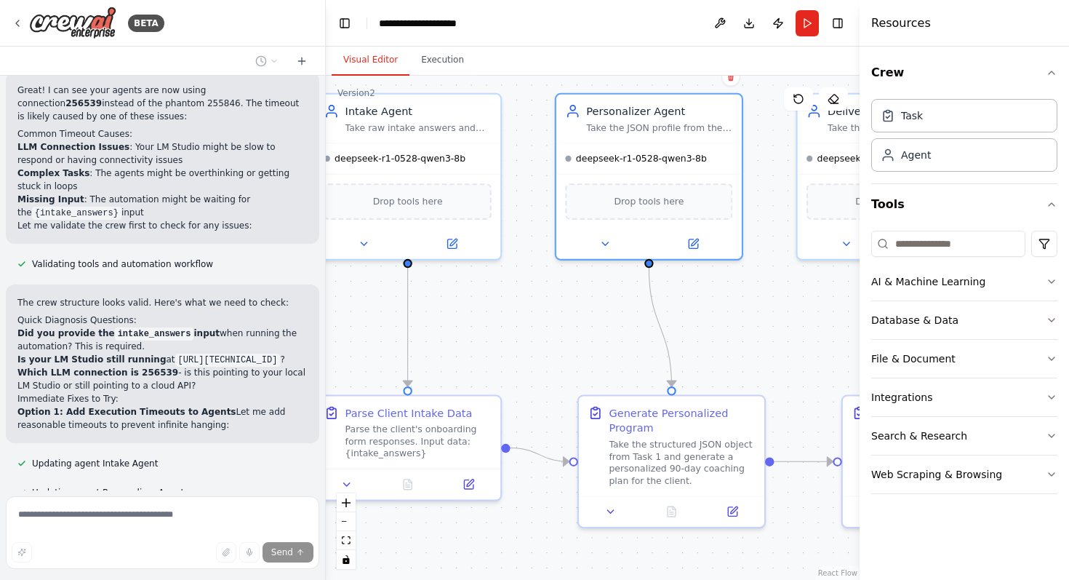
drag, startPoint x: 422, startPoint y: 341, endPoint x: 593, endPoint y: 339, distance: 170.9
click at [593, 339] on div ".deletable-edge-delete-btn { width: 20px; height: 20px; border: 0px solid #ffff…" at bounding box center [593, 328] width 534 height 504
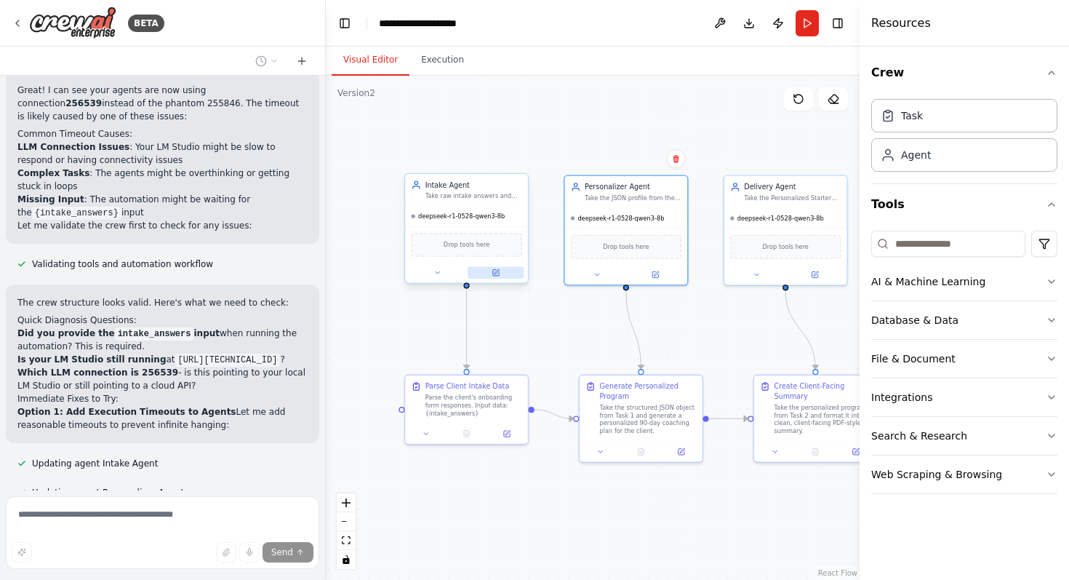
click at [486, 273] on button at bounding box center [496, 273] width 56 height 12
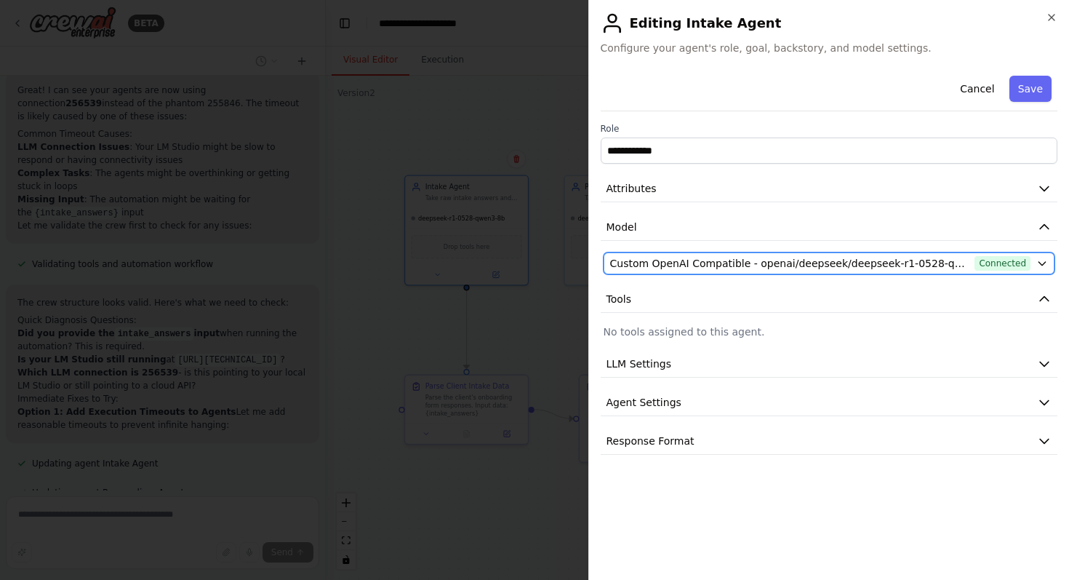
click at [774, 268] on span "Custom OpenAI Compatible - openai/deepseek/deepseek-r1-0528-qwen3-8b (Local LM …" at bounding box center [789, 263] width 359 height 15
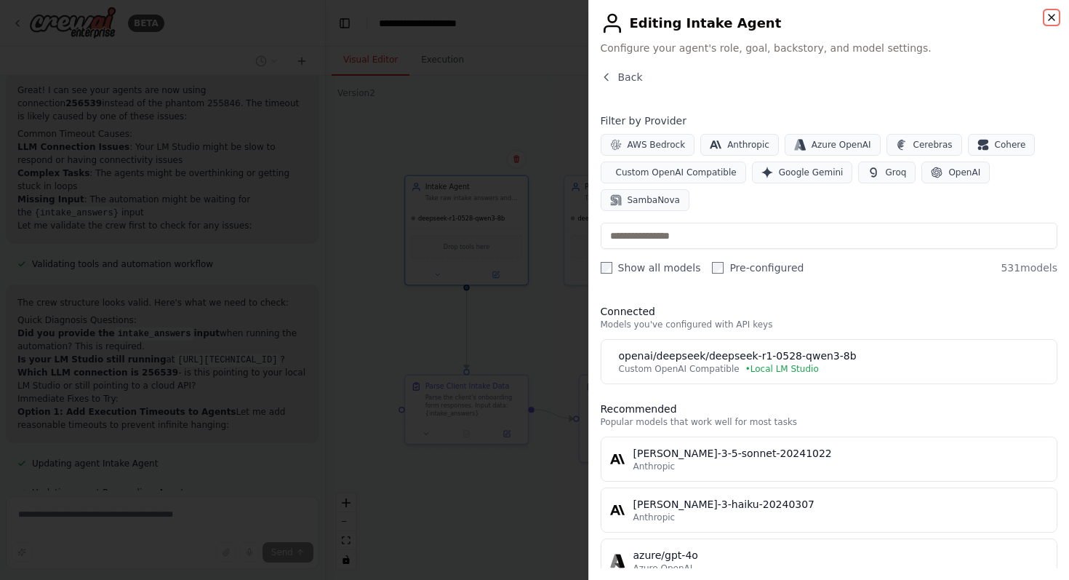
click at [1052, 15] on icon "button" at bounding box center [1052, 18] width 12 height 12
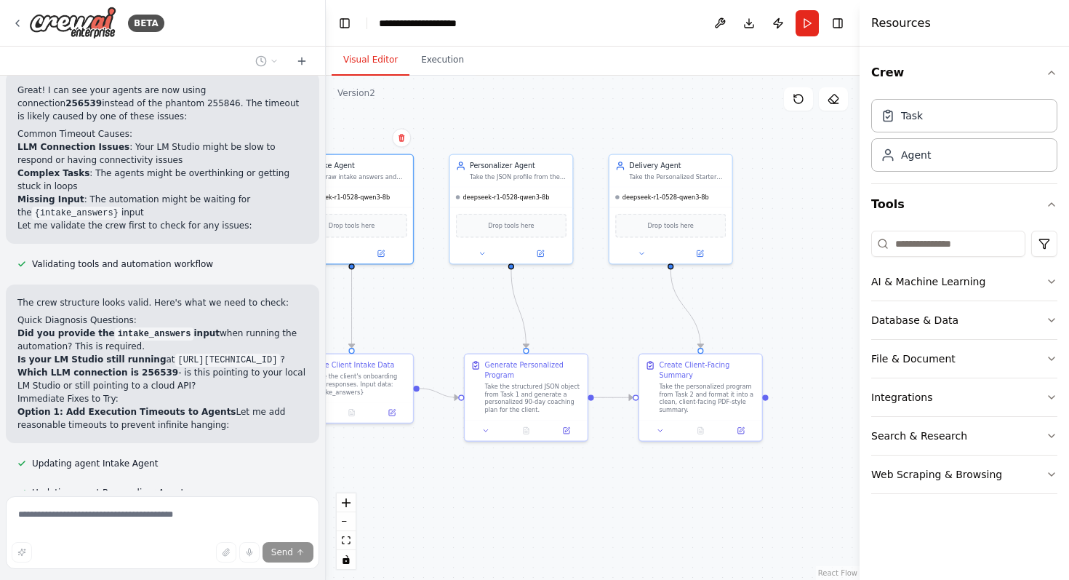
drag, startPoint x: 684, startPoint y: 139, endPoint x: 569, endPoint y: 118, distance: 116.8
click at [569, 118] on div ".deletable-edge-delete-btn { width: 20px; height: 20px; border: 0px solid #ffff…" at bounding box center [593, 328] width 534 height 504
click at [508, 175] on div "Take the JSON profile from the Intake Agent and generate a personalized Fit90 S…" at bounding box center [518, 175] width 97 height 8
click at [939, 124] on div "Task" at bounding box center [964, 114] width 186 height 33
click at [923, 140] on div "Agent" at bounding box center [964, 153] width 186 height 33
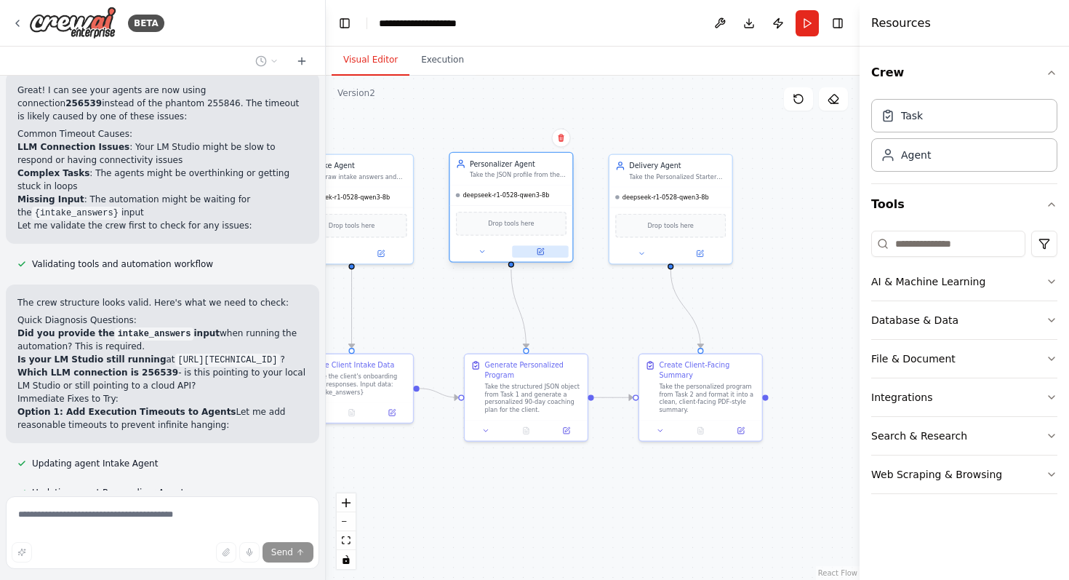
click at [538, 249] on icon at bounding box center [540, 252] width 6 height 6
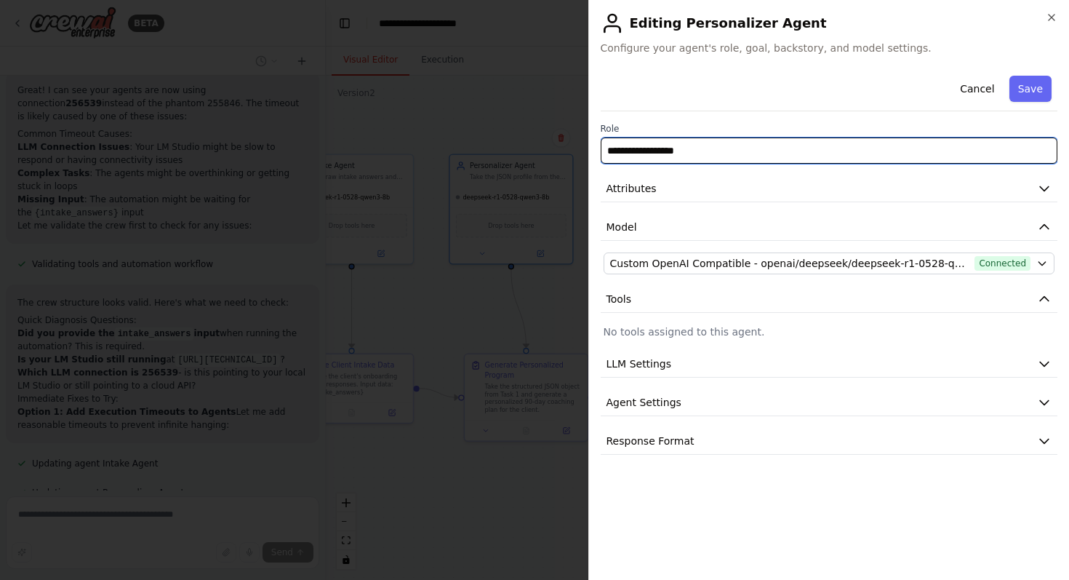
click at [772, 151] on input "**********" at bounding box center [829, 150] width 457 height 26
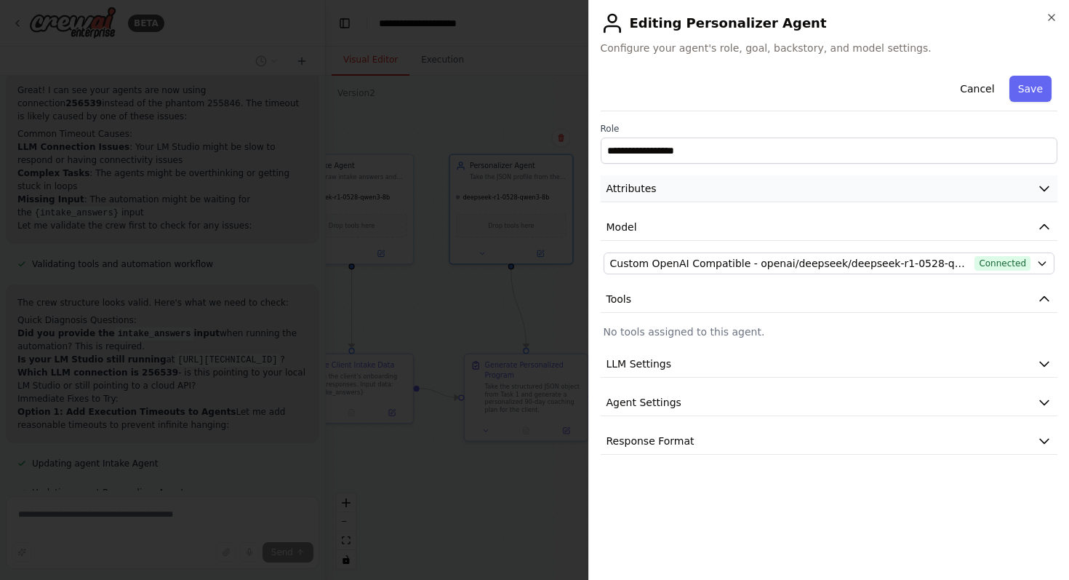
click at [763, 185] on button "Attributes" at bounding box center [829, 188] width 457 height 27
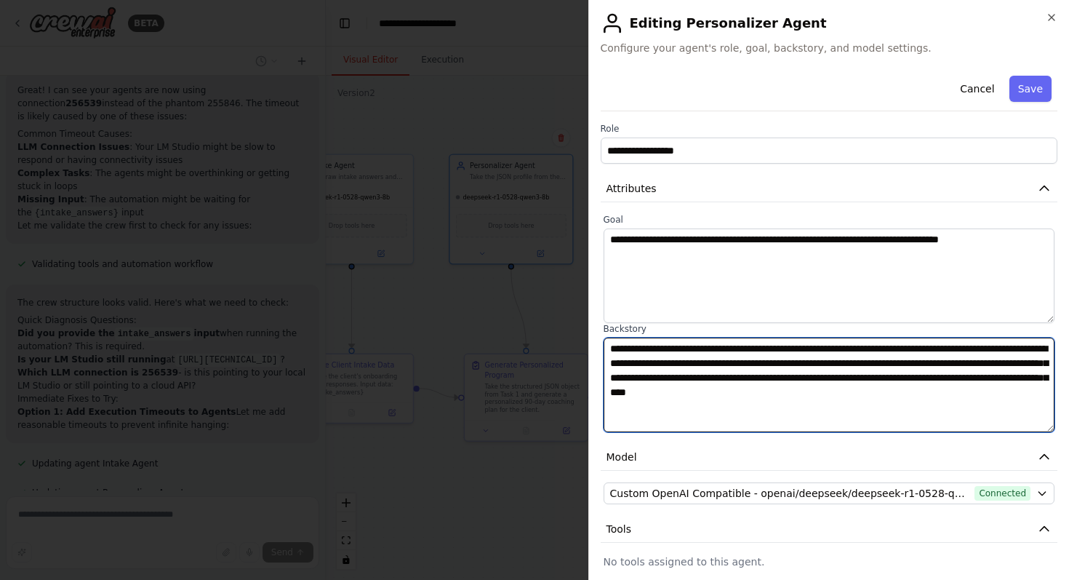
click at [733, 377] on textarea "**********" at bounding box center [830, 384] width 452 height 95
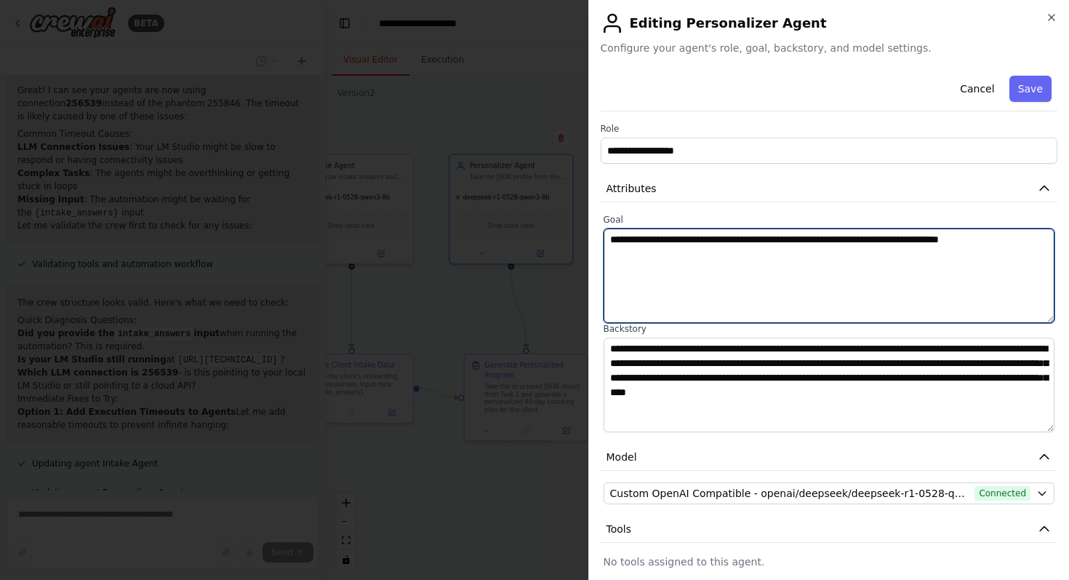
click at [978, 239] on textarea "**********" at bounding box center [830, 275] width 452 height 95
drag, startPoint x: 1030, startPoint y: 237, endPoint x: 955, endPoint y: 239, distance: 74.9
click at [955, 239] on textarea "**********" at bounding box center [830, 275] width 452 height 95
type textarea "**********"
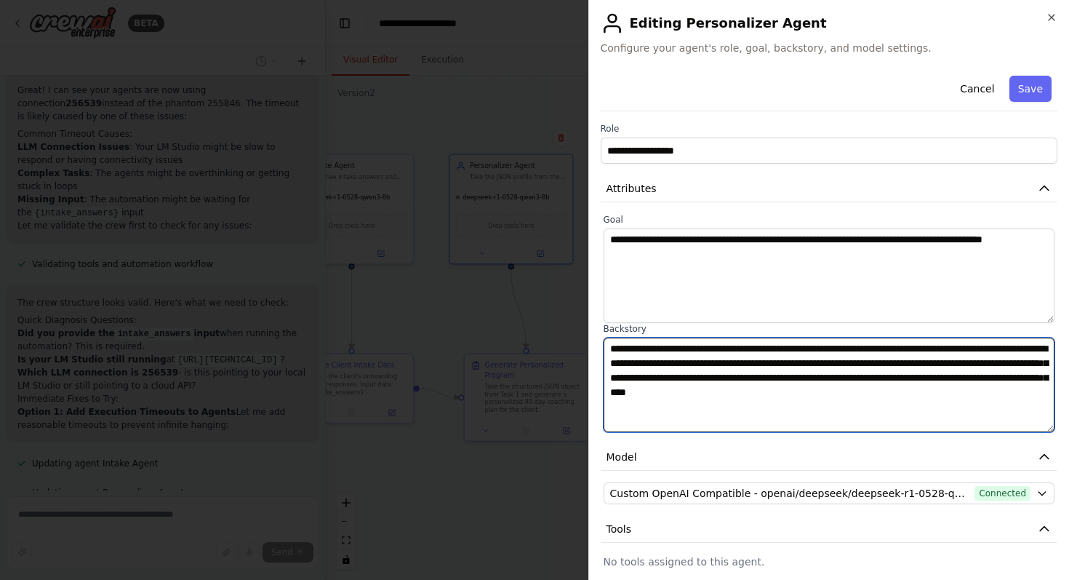
click at [732, 377] on textarea "**********" at bounding box center [830, 384] width 452 height 95
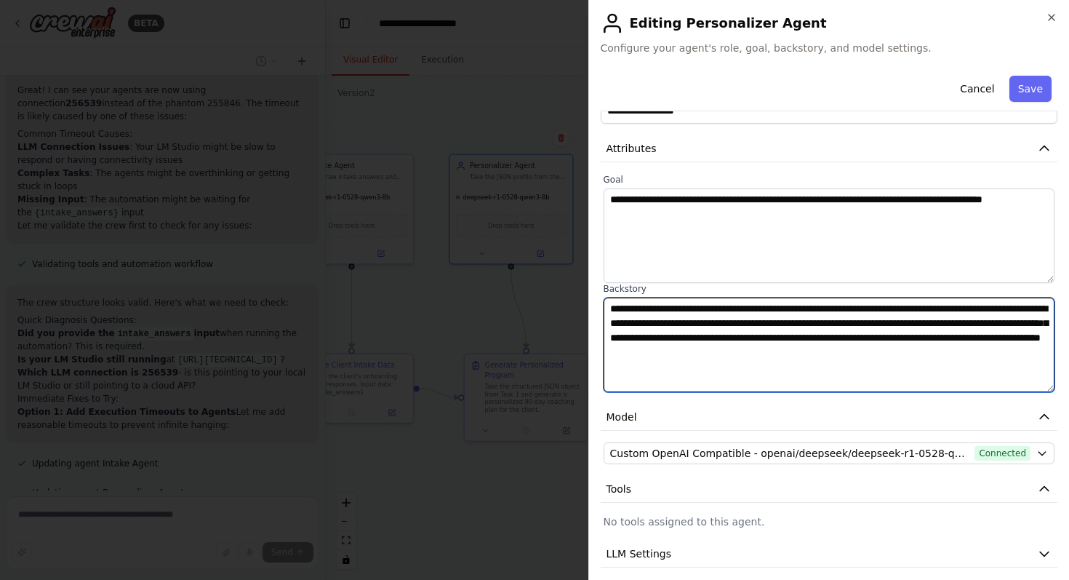
scroll to position [41, 0]
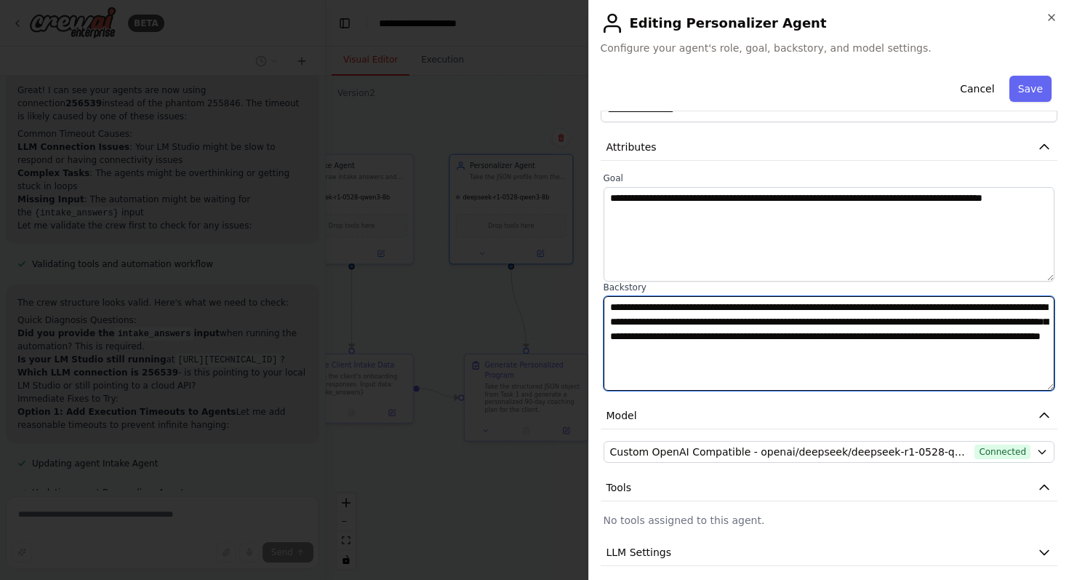
click at [939, 354] on textarea "**********" at bounding box center [830, 343] width 452 height 95
click at [988, 347] on textarea "**********" at bounding box center [830, 343] width 452 height 95
type textarea "**********"
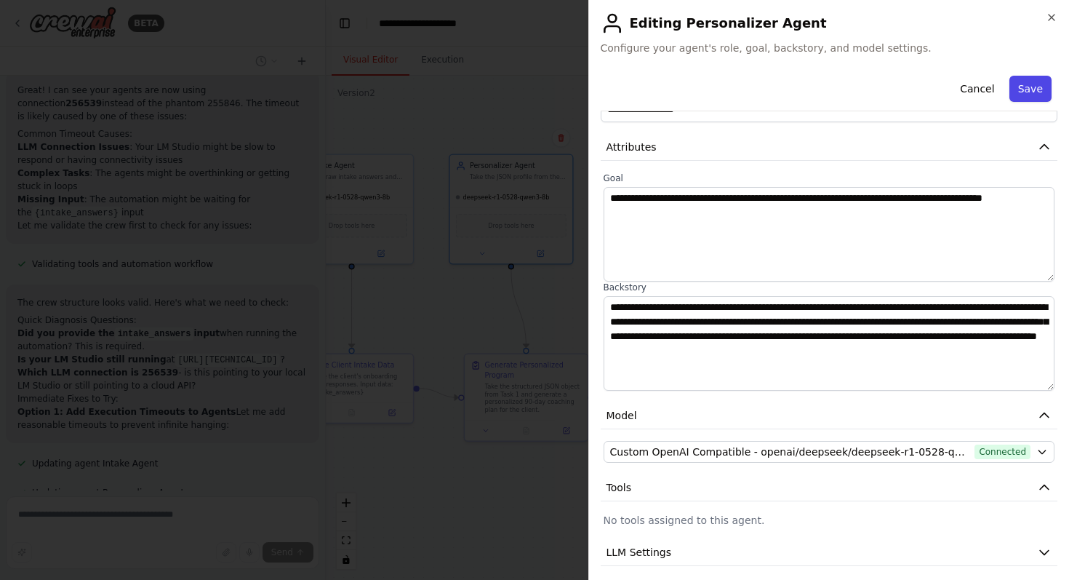
click at [1032, 86] on button "Save" at bounding box center [1030, 89] width 42 height 26
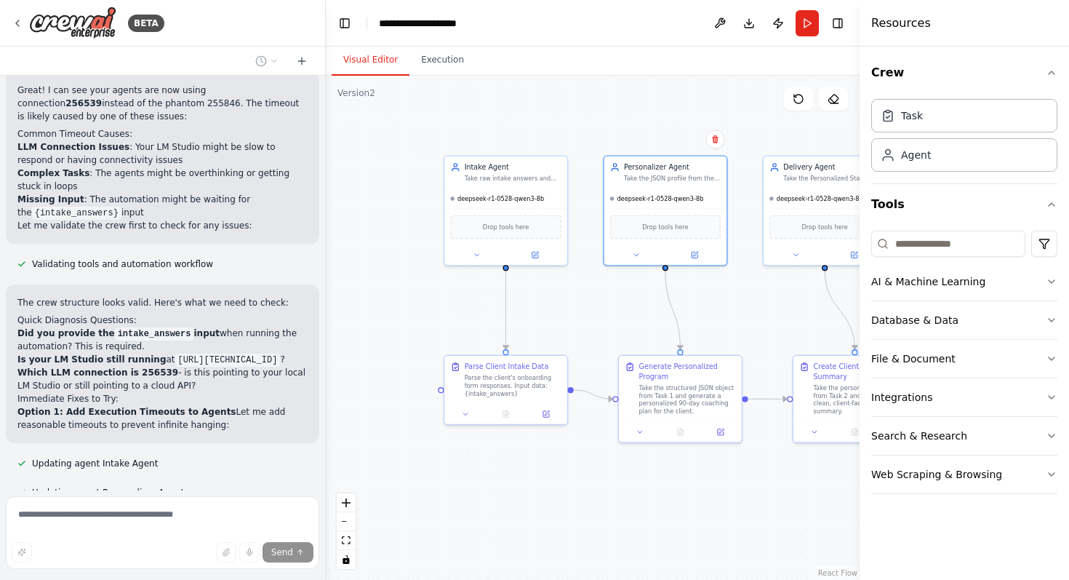
drag, startPoint x: 461, startPoint y: 297, endPoint x: 613, endPoint y: 300, distance: 152.0
click at [614, 300] on div ".deletable-edge-delete-btn { width: 20px; height: 20px; border: 0px solid #ffff…" at bounding box center [593, 328] width 534 height 504
click at [532, 191] on div "deepseek-r1-0528-qwen3-8b" at bounding box center [505, 197] width 123 height 20
click at [534, 255] on icon at bounding box center [535, 253] width 6 height 6
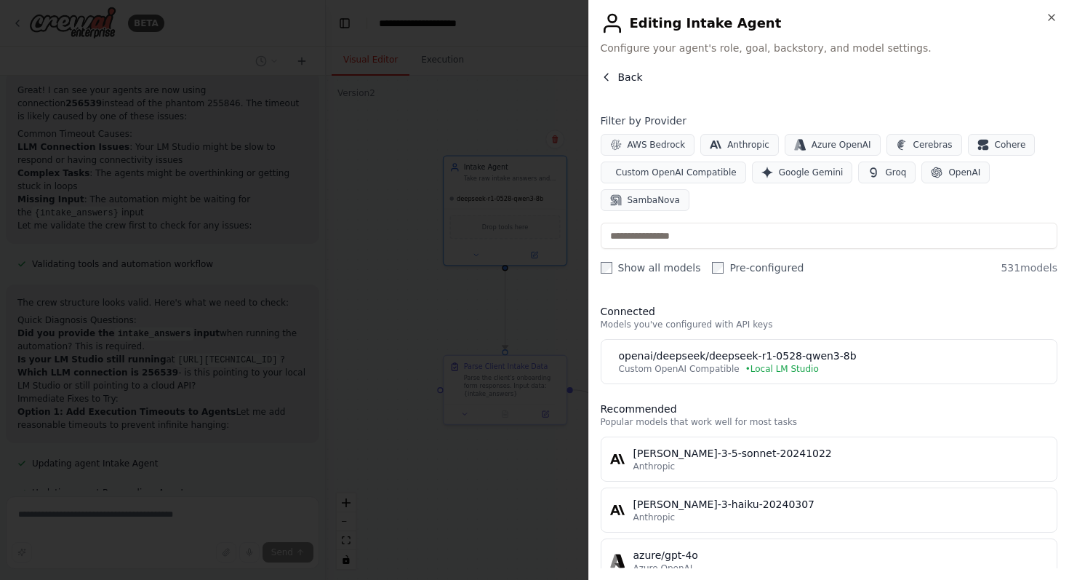
click at [628, 74] on span "Back" at bounding box center [630, 77] width 25 height 15
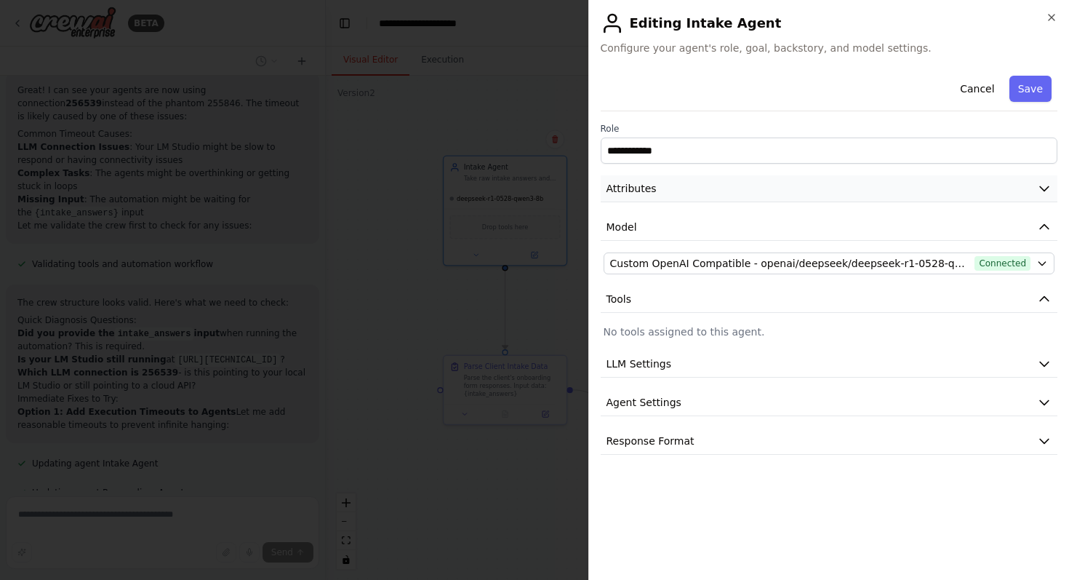
click at [782, 186] on button "Attributes" at bounding box center [829, 188] width 457 height 27
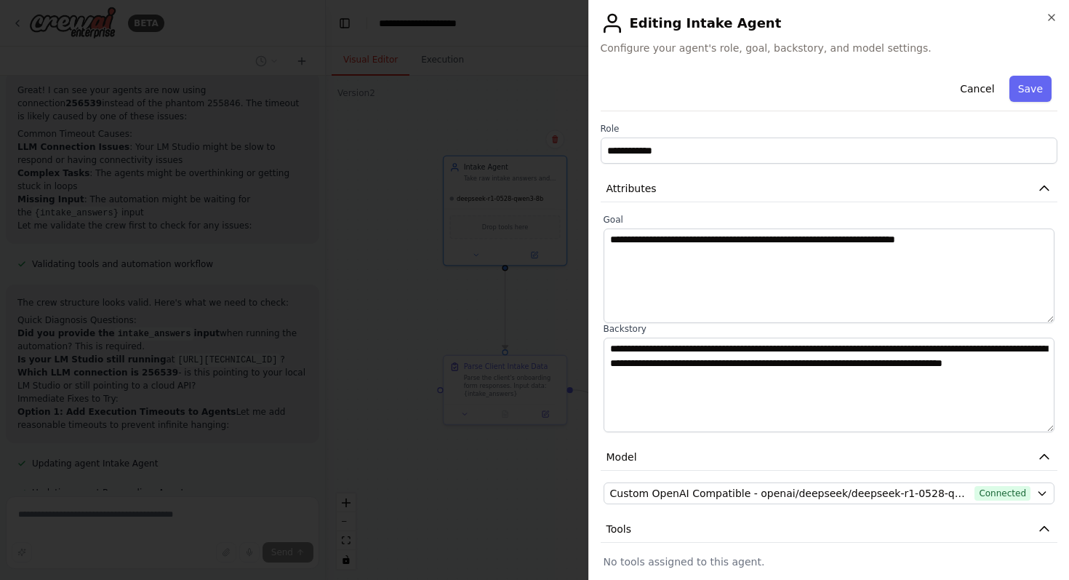
scroll to position [40, 0]
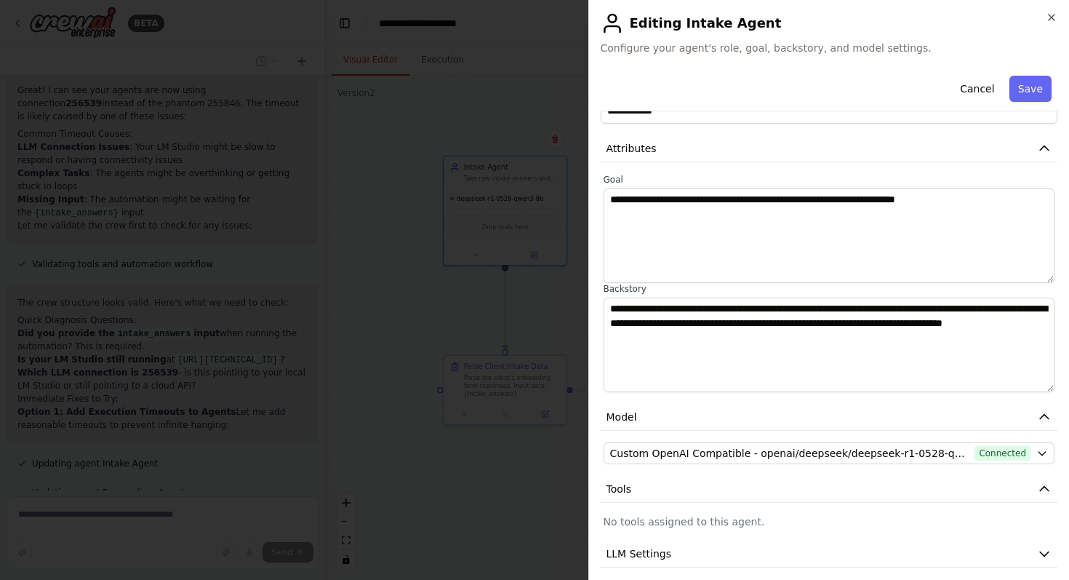
click at [1051, 9] on div "**********" at bounding box center [828, 290] width 481 height 580
click at [1035, 89] on button "Save" at bounding box center [1030, 89] width 42 height 26
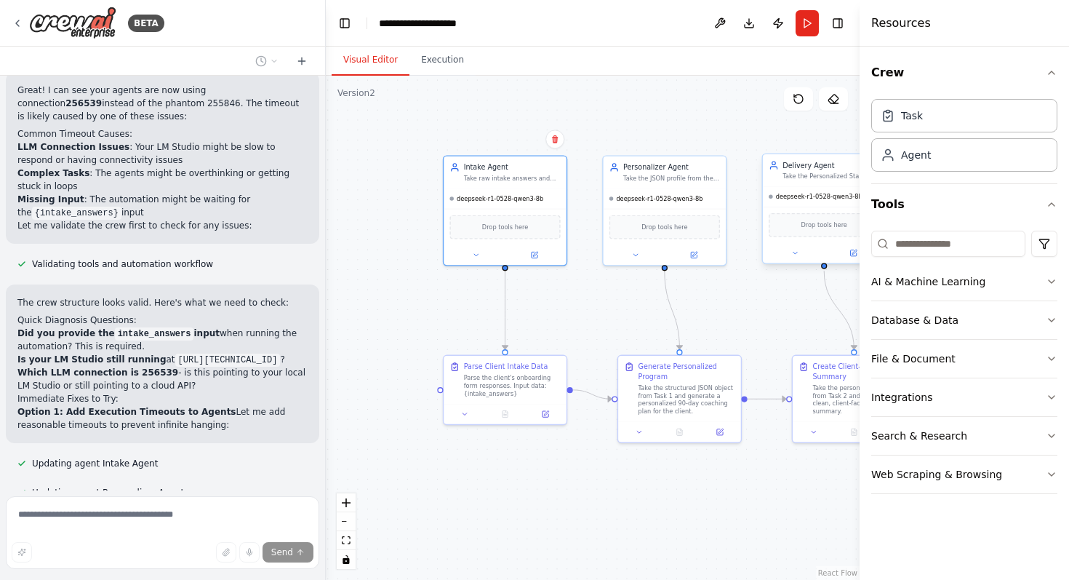
click at [801, 193] on span "deepseek-r1-0528-qwen3-8b" at bounding box center [819, 197] width 87 height 8
click at [850, 252] on icon at bounding box center [853, 253] width 6 height 6
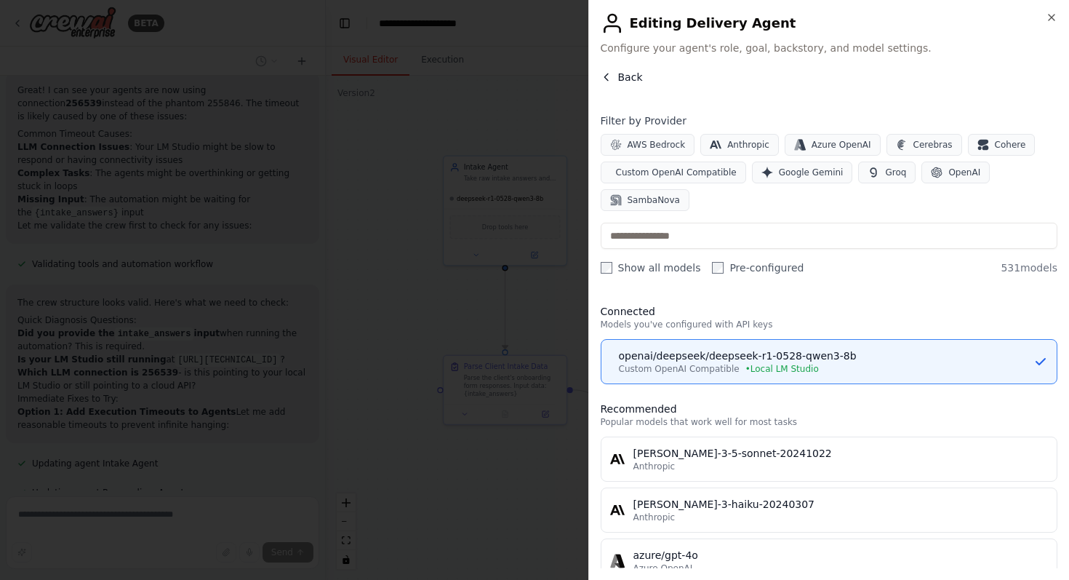
click at [628, 79] on span "Back" at bounding box center [630, 77] width 25 height 15
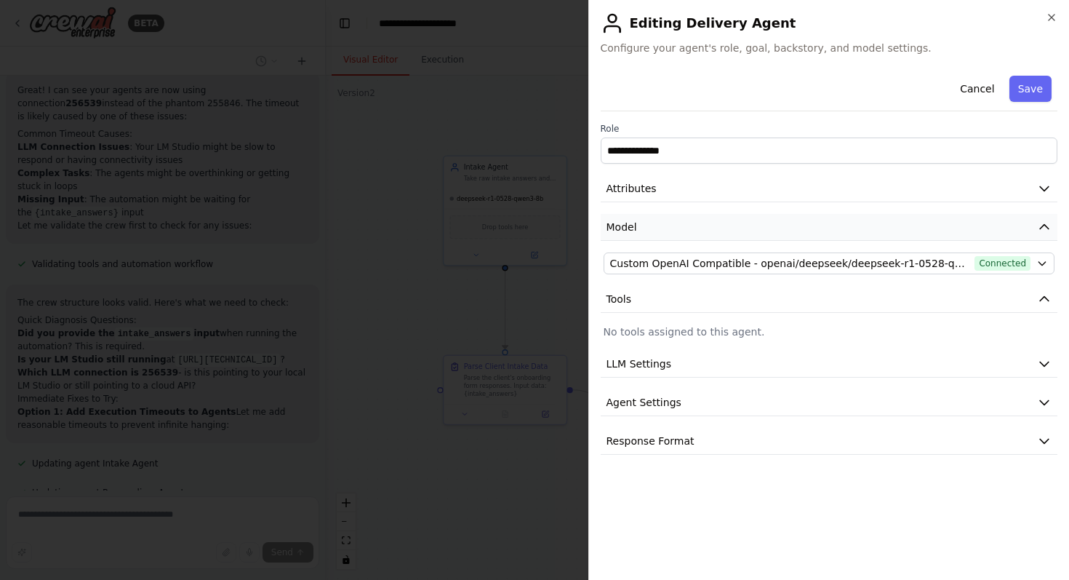
click at [742, 224] on button "Model" at bounding box center [829, 227] width 457 height 27
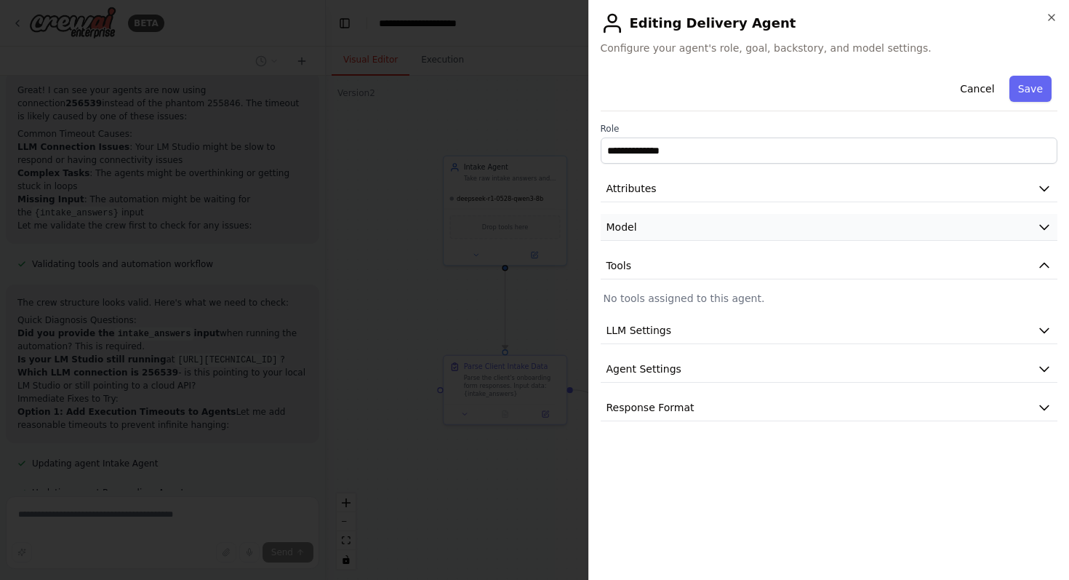
click at [742, 220] on button "Model" at bounding box center [829, 227] width 457 height 27
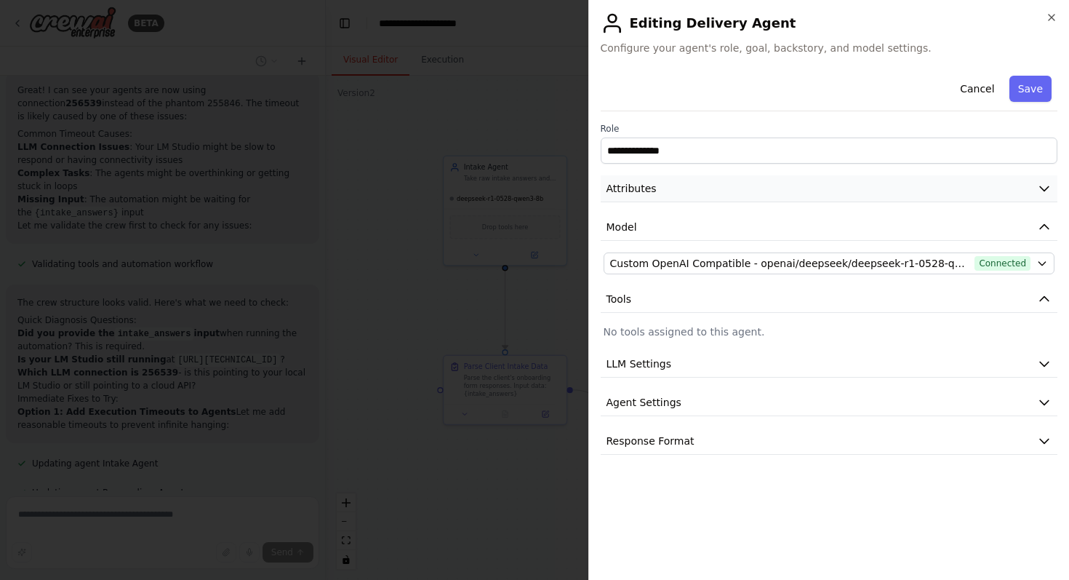
click at [759, 194] on button "Attributes" at bounding box center [829, 188] width 457 height 27
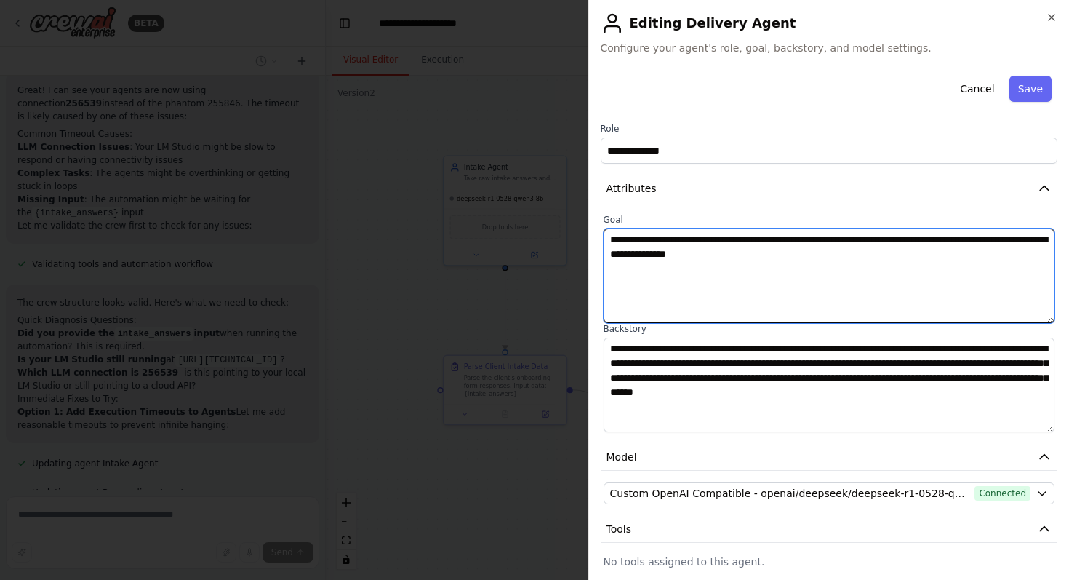
click at [759, 239] on textarea "**********" at bounding box center [830, 275] width 452 height 95
click at [657, 241] on textarea "**********" at bounding box center [830, 275] width 452 height 95
click at [784, 270] on textarea "**********" at bounding box center [830, 275] width 452 height 95
type textarea "**********"
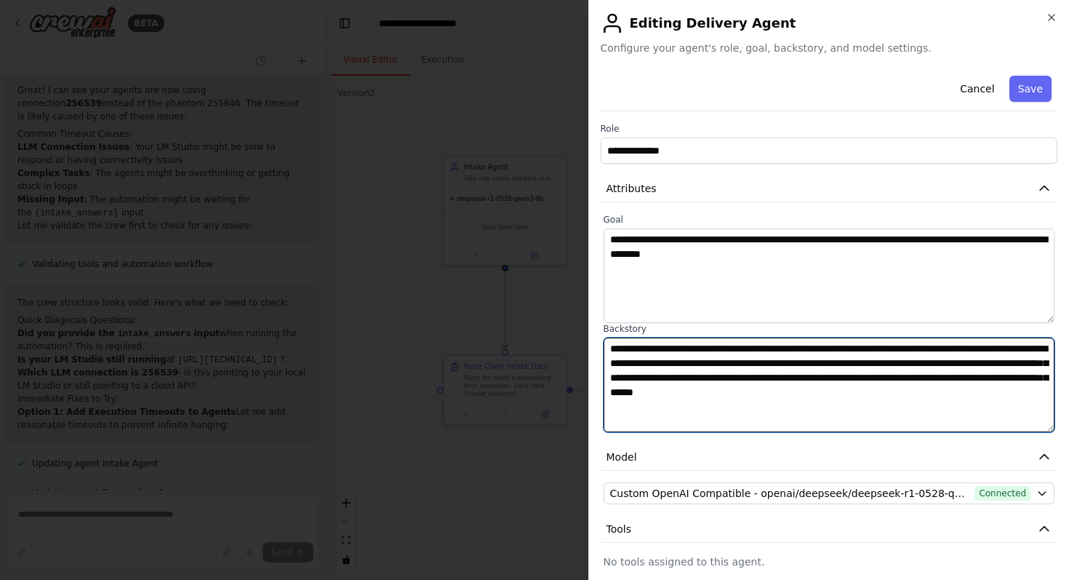
click at [854, 364] on textarea "**********" at bounding box center [830, 384] width 452 height 95
type textarea "**********"
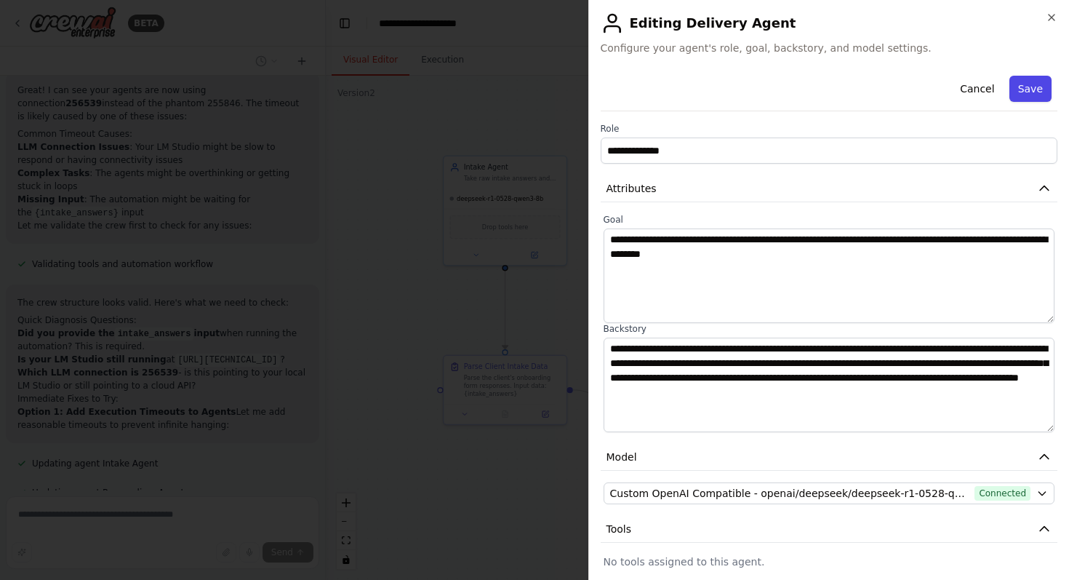
click at [1029, 89] on button "Save" at bounding box center [1030, 89] width 42 height 26
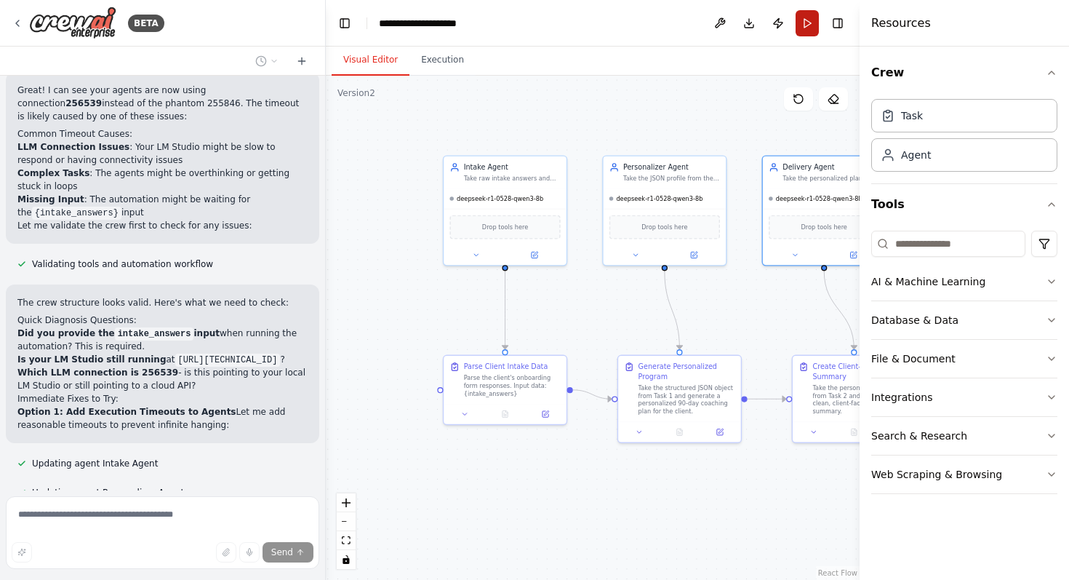
click at [806, 15] on button "Run" at bounding box center [806, 23] width 23 height 26
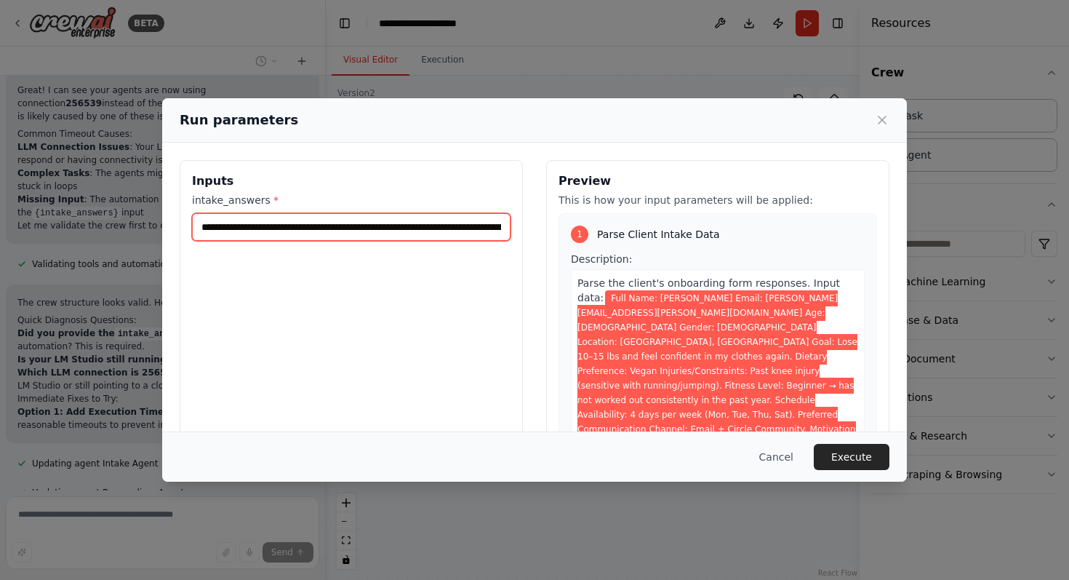
click at [398, 224] on input "**********" at bounding box center [351, 227] width 318 height 28
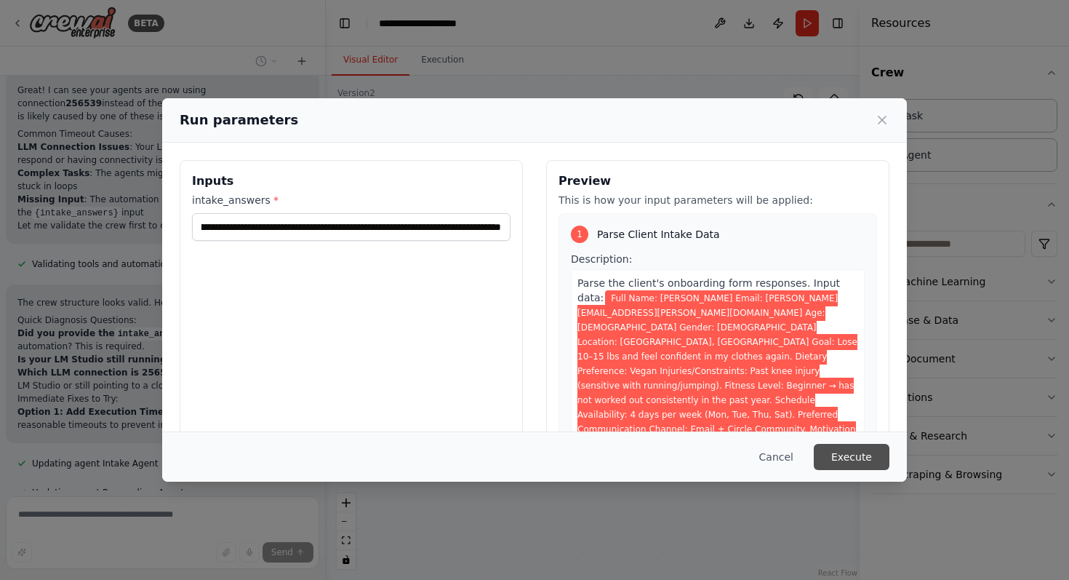
click at [855, 452] on button "Execute" at bounding box center [852, 457] width 76 height 26
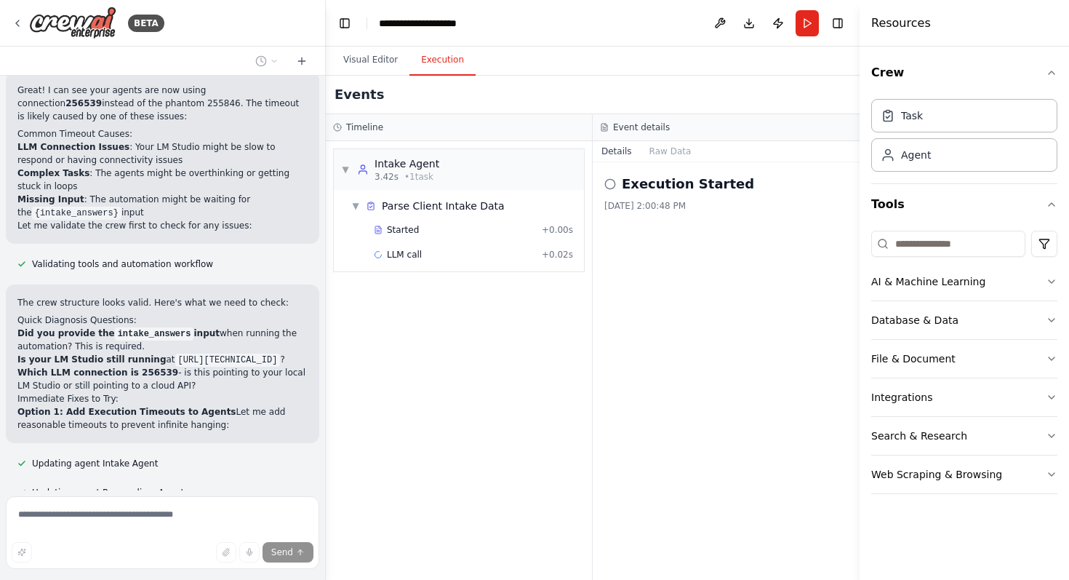
click at [516, 346] on div "▼ Intake Agent 3.42s • 1 task ▼ Parse Client Intake Data Started + 0.00s LLM ca…" at bounding box center [459, 360] width 266 height 438
click at [641, 329] on div "Execution Started [DATE] 2:00:48 PM" at bounding box center [726, 370] width 267 height 417
